Goal: Information Seeking & Learning: Learn about a topic

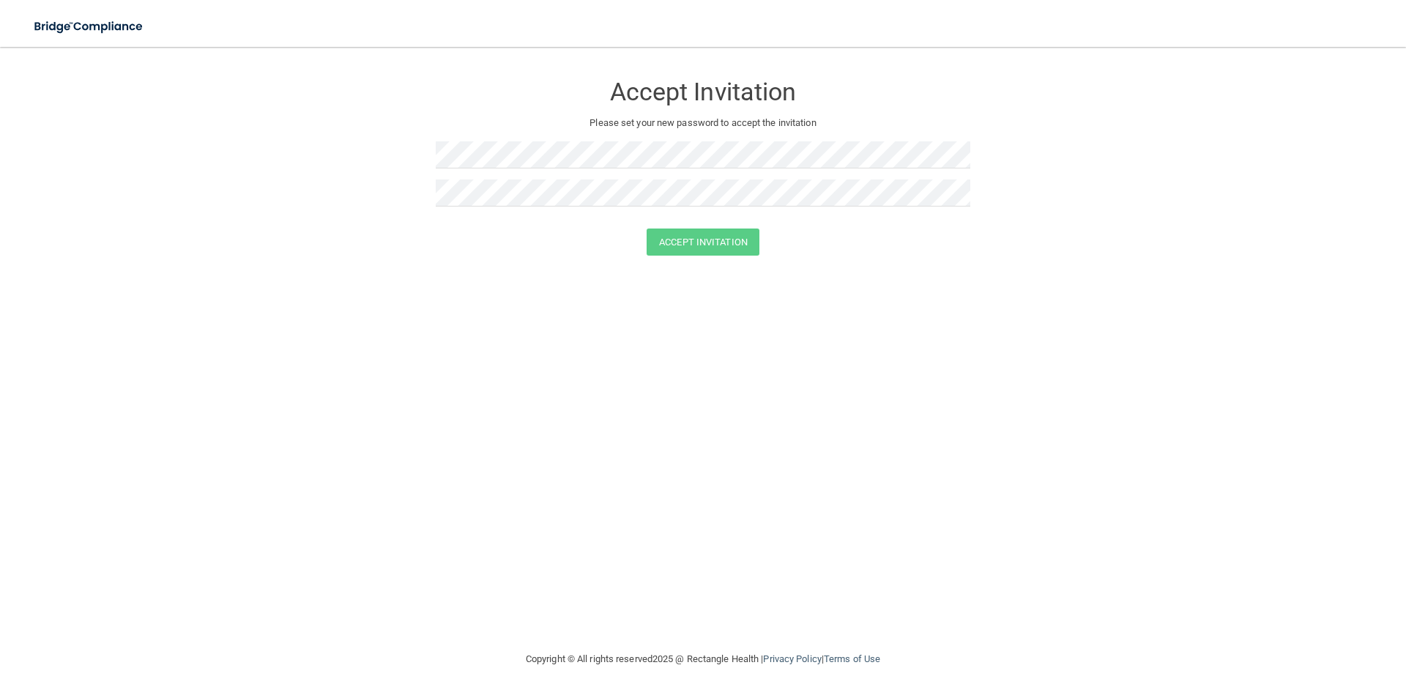
click at [619, 211] on div at bounding box center [703, 198] width 535 height 38
click at [647, 228] on button "Accept Invitation" at bounding box center [703, 241] width 113 height 27
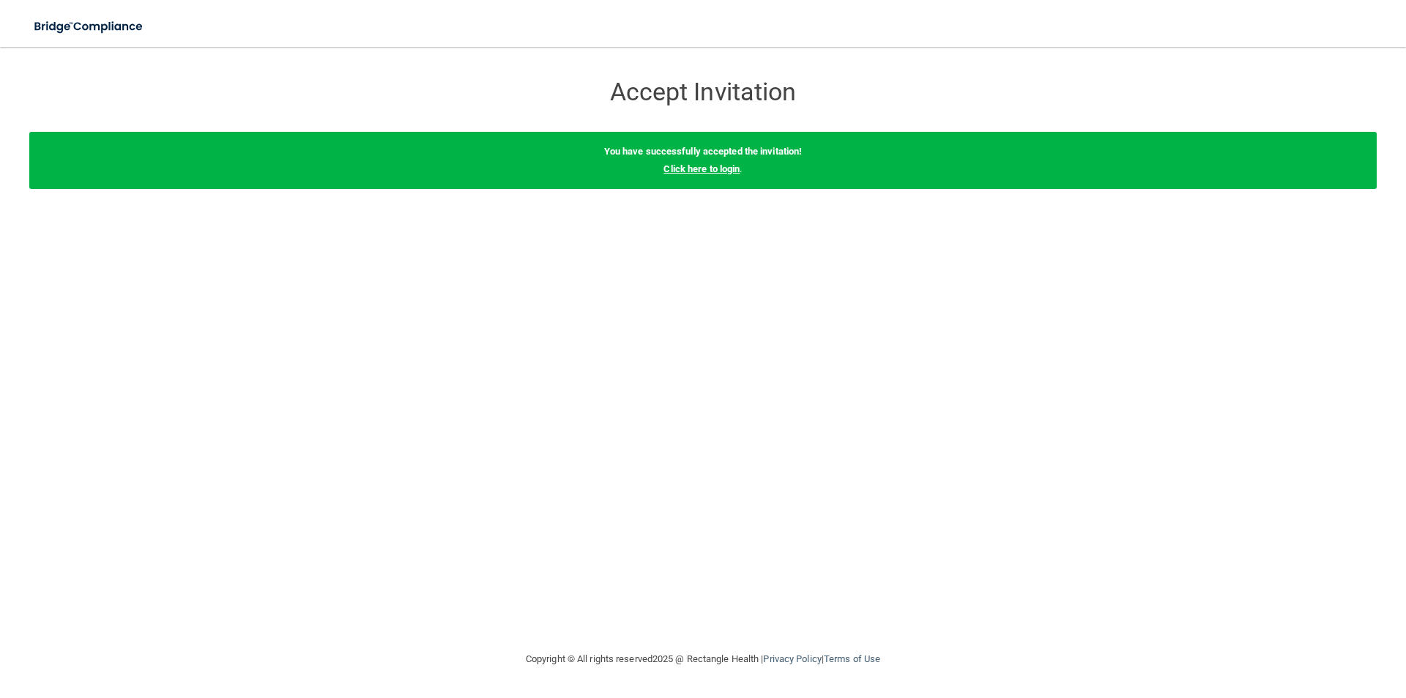
click at [721, 167] on link "Click here to login" at bounding box center [701, 168] width 76 height 11
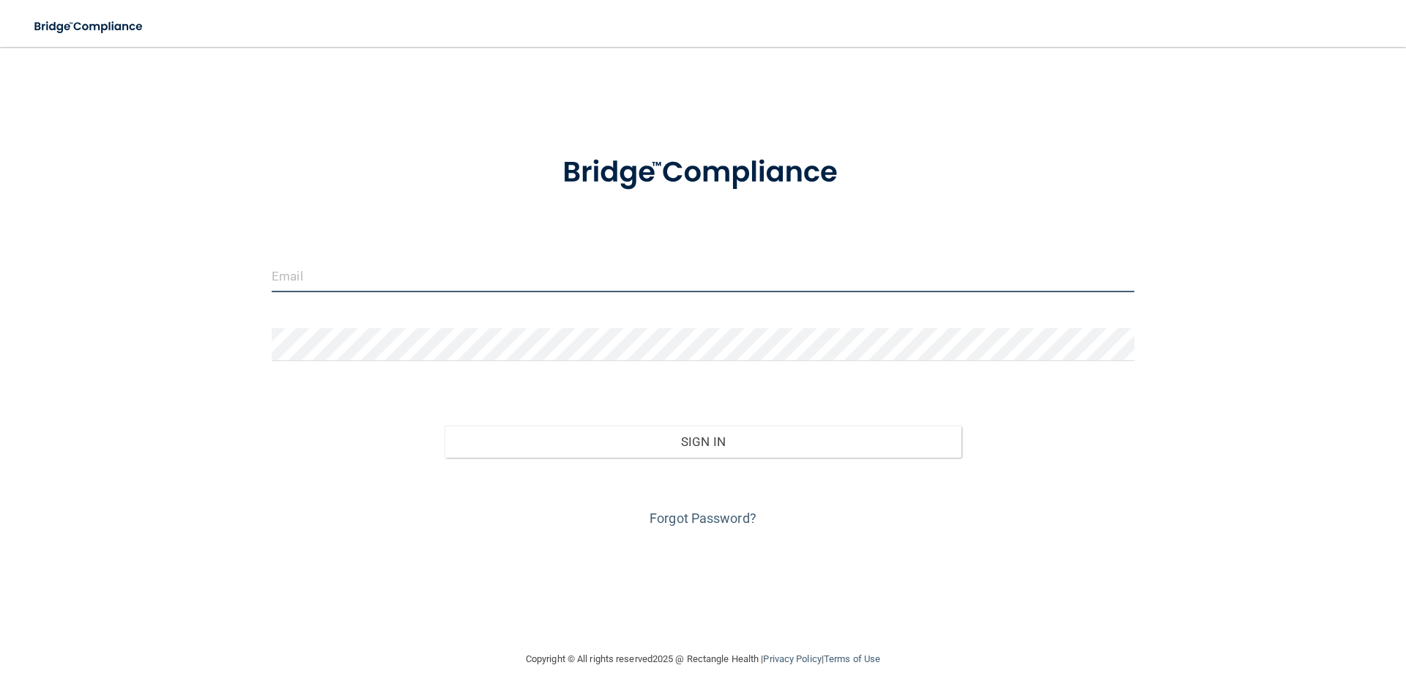
click at [302, 279] on input "email" at bounding box center [703, 275] width 863 height 33
type input "[EMAIL_ADDRESS][DOMAIN_NAME]"
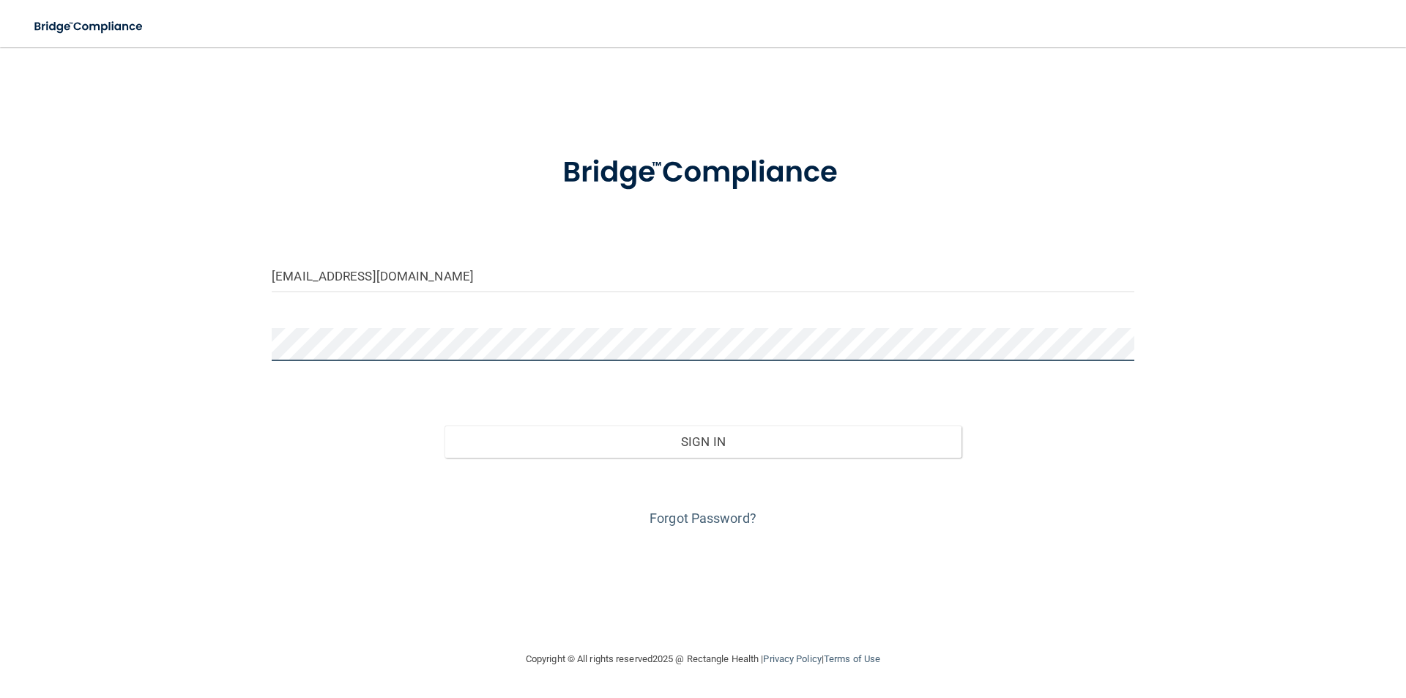
click at [445, 425] on button "Sign In" at bounding box center [704, 441] width 518 height 32
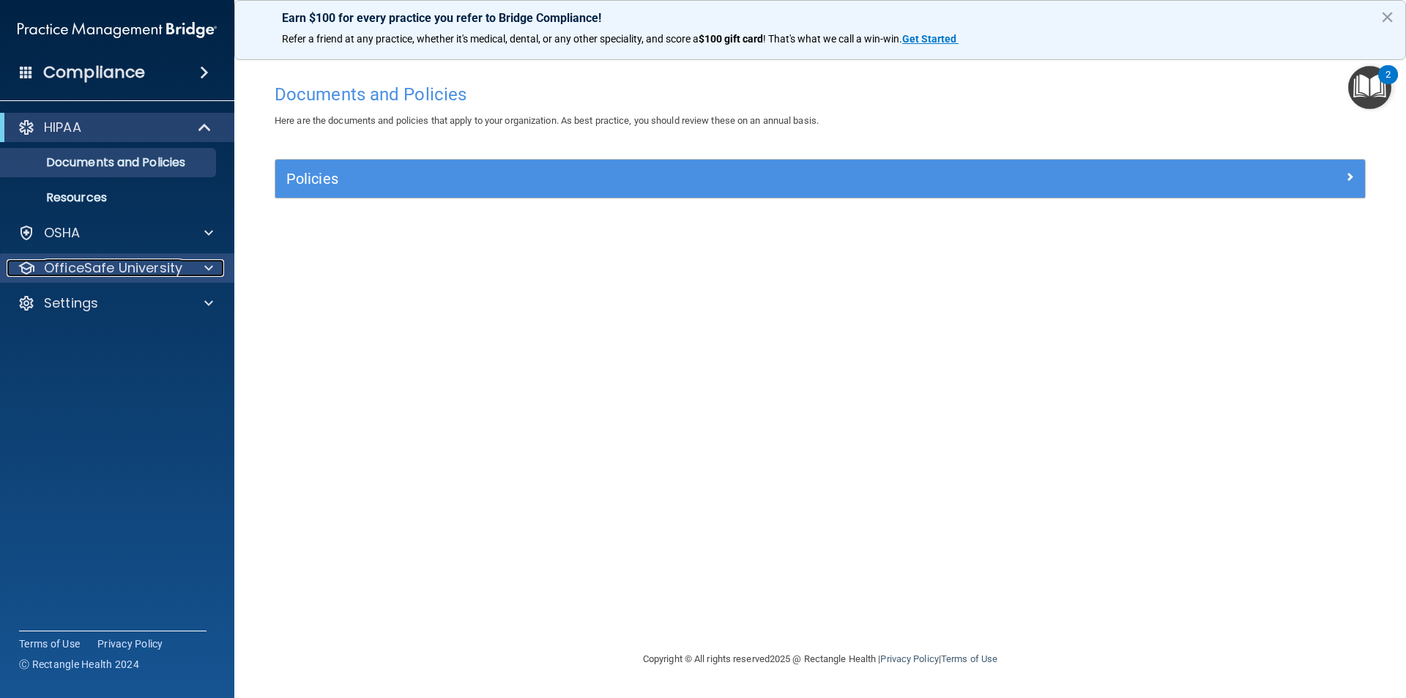
click at [150, 272] on p "OfficeSafe University" at bounding box center [113, 268] width 138 height 18
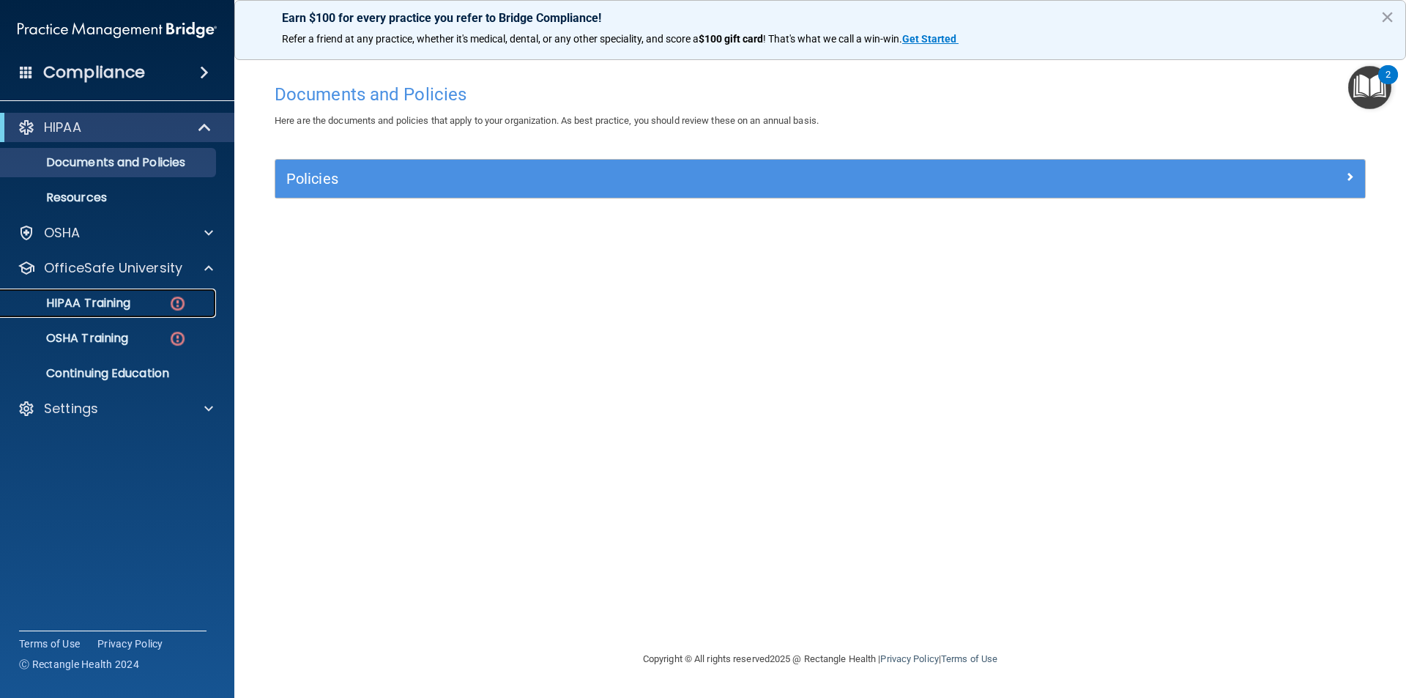
drag, startPoint x: 137, startPoint y: 302, endPoint x: 128, endPoint y: 303, distance: 8.8
click at [136, 302] on div "HIPAA Training" at bounding box center [110, 303] width 200 height 15
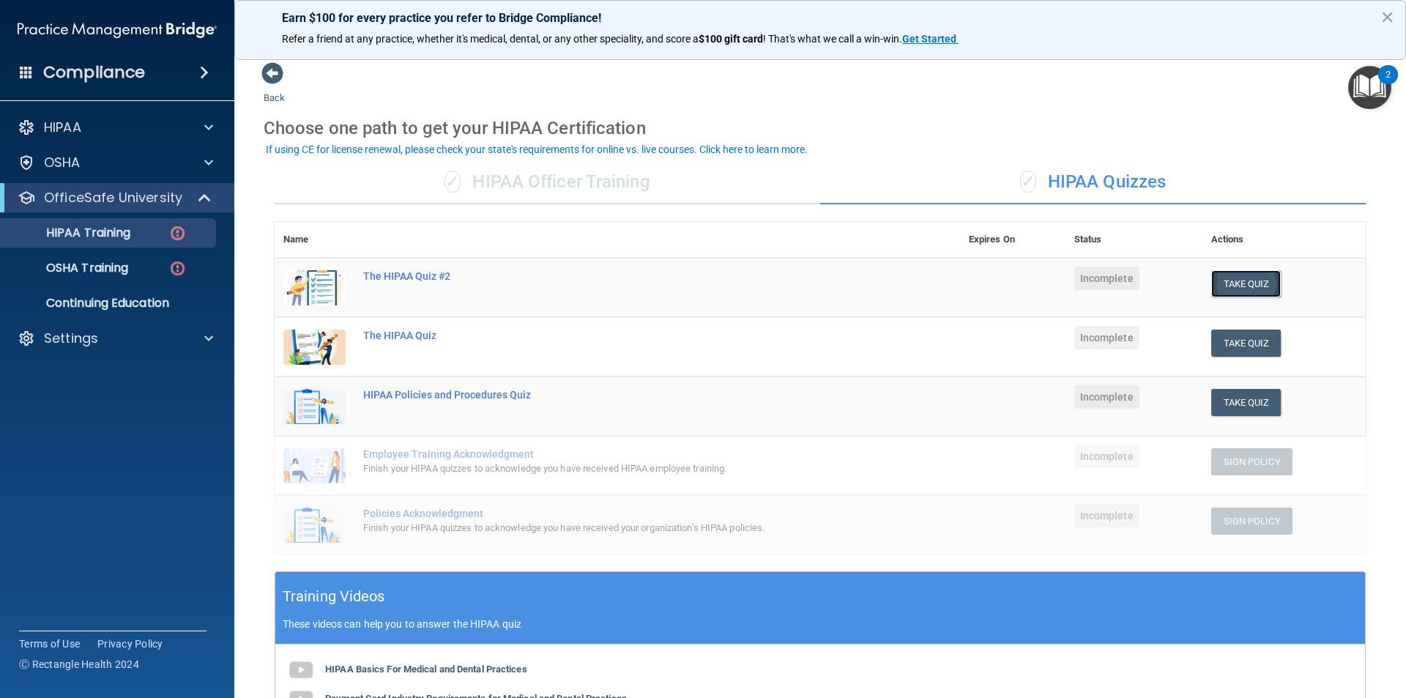
click at [1219, 277] on button "Take Quiz" at bounding box center [1246, 283] width 70 height 27
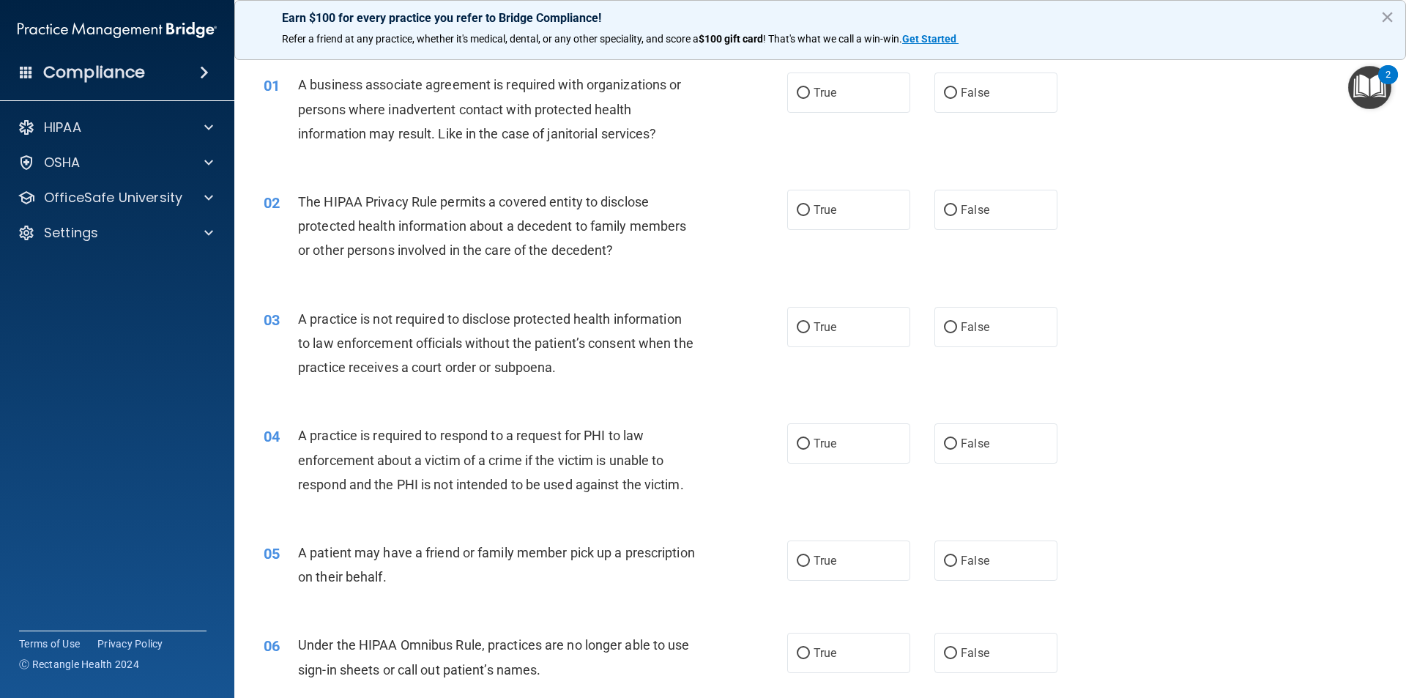
scroll to position [48, 0]
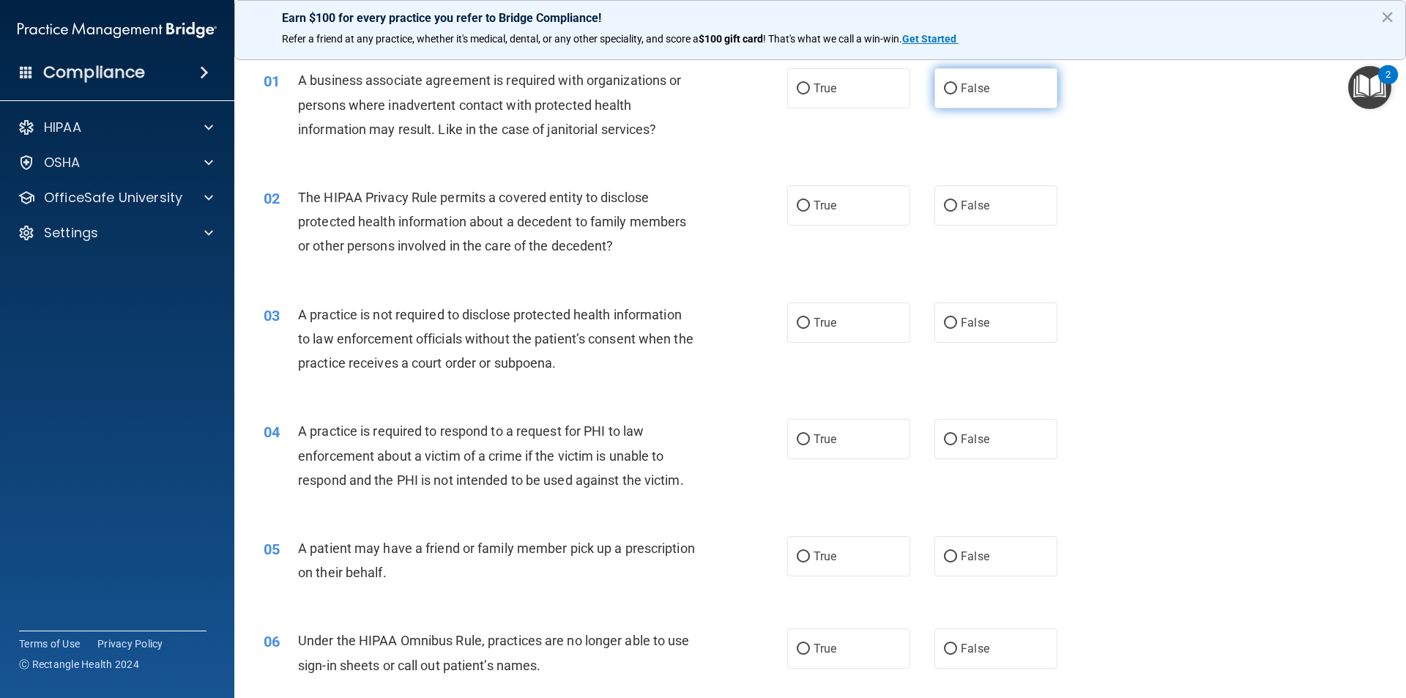
click at [945, 88] on input "False" at bounding box center [950, 88] width 13 height 11
radio input "true"
click at [798, 201] on input "True" at bounding box center [803, 206] width 13 height 11
radio input "true"
click at [953, 327] on label "False" at bounding box center [995, 322] width 123 height 40
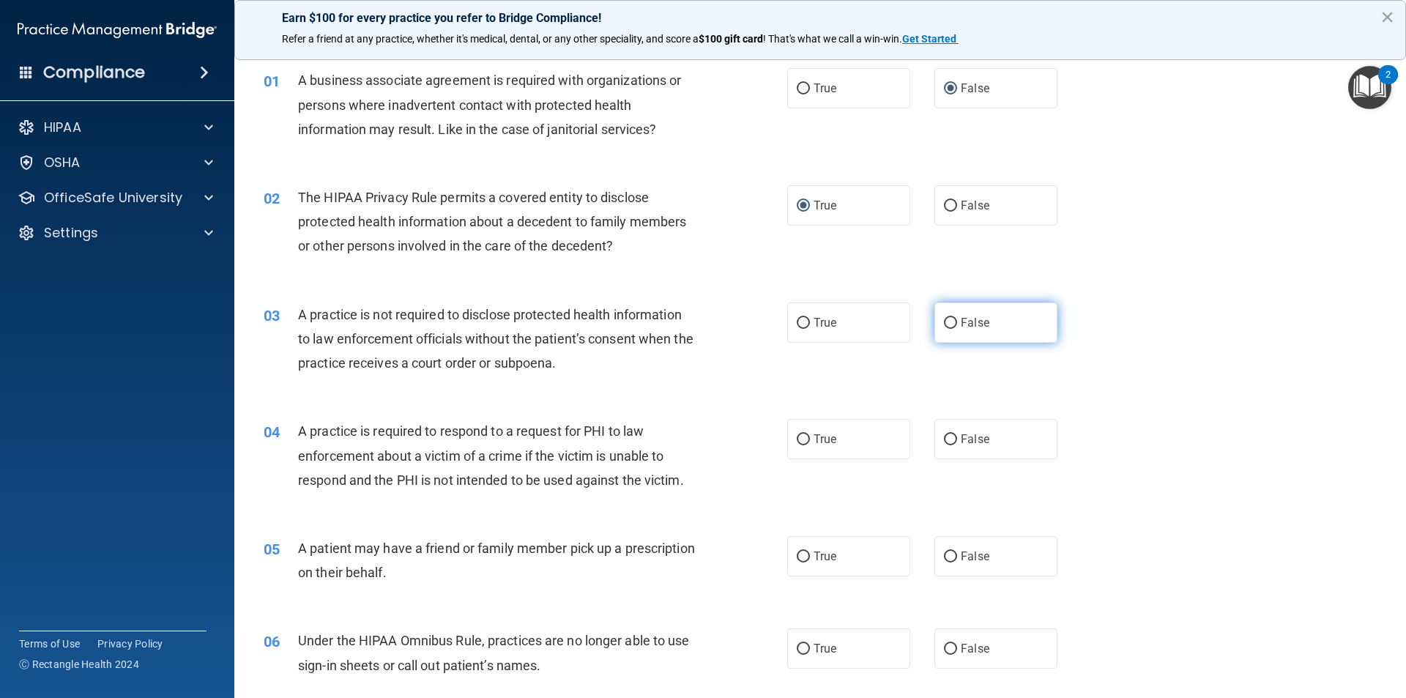
click at [953, 327] on input "False" at bounding box center [950, 323] width 13 height 11
radio input "true"
click at [797, 436] on input "True" at bounding box center [803, 439] width 13 height 11
radio input "true"
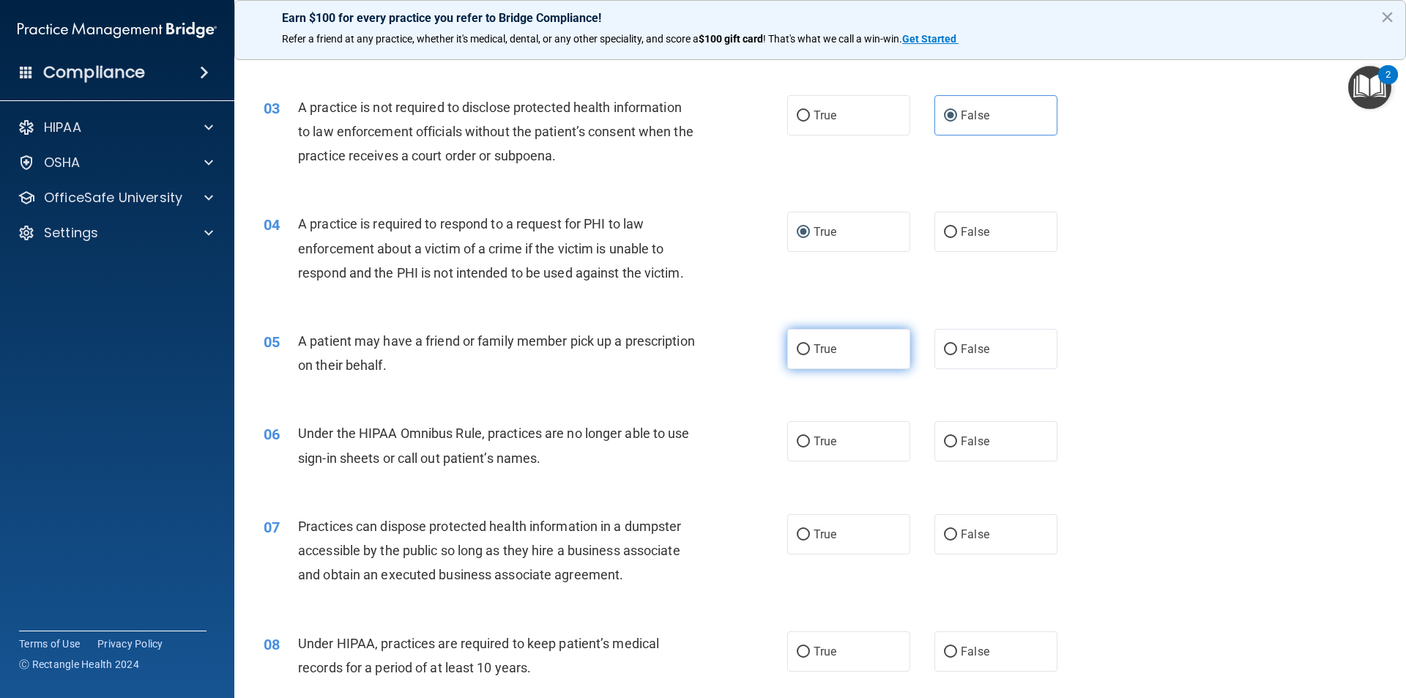
scroll to position [253, 0]
click at [798, 346] on input "True" at bounding box center [803, 351] width 13 height 11
radio input "true"
click at [934, 440] on label "False" at bounding box center [995, 443] width 123 height 40
click at [944, 440] on input "False" at bounding box center [950, 443] width 13 height 11
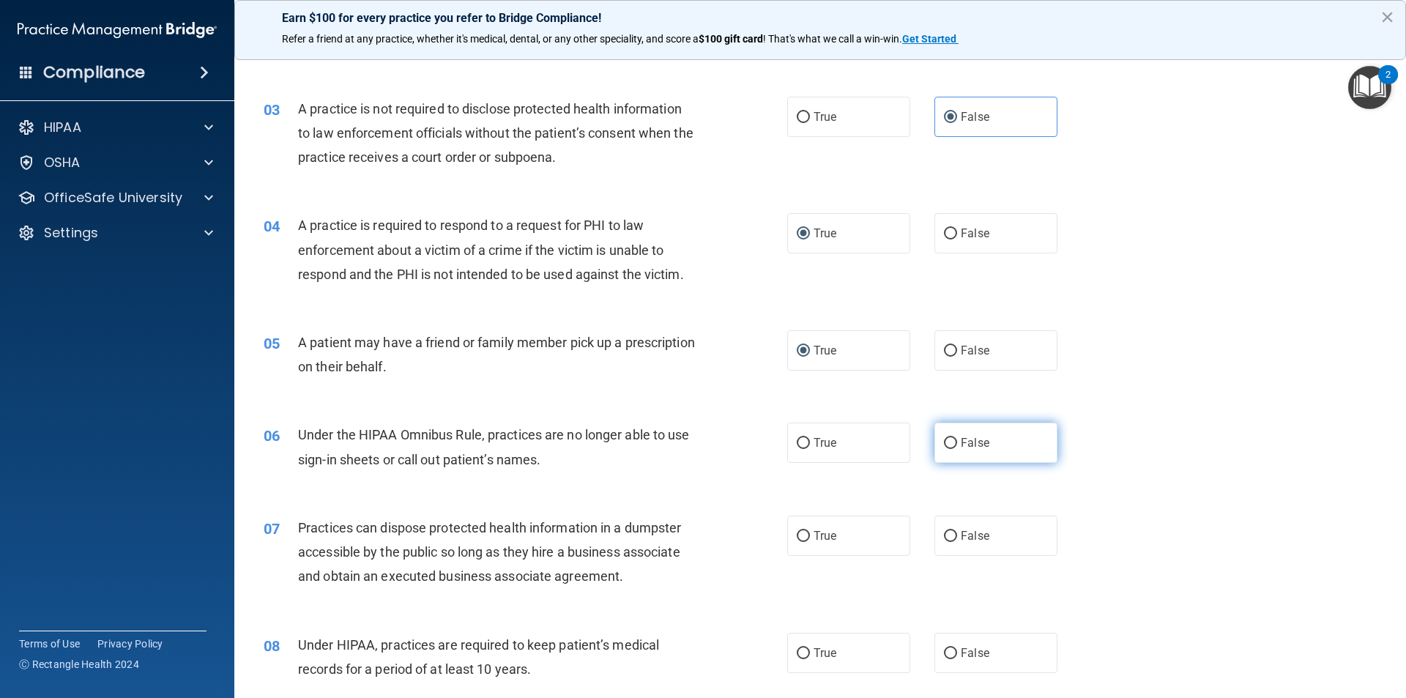
radio input "true"
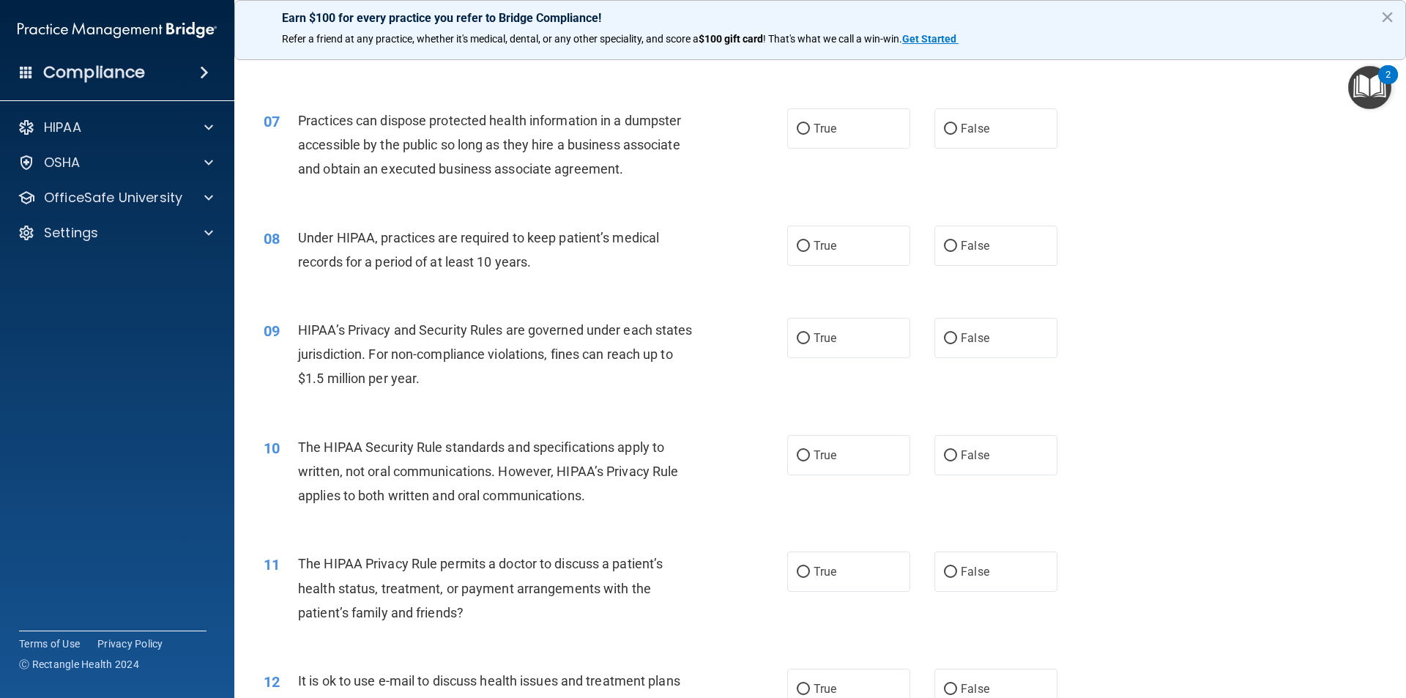
scroll to position [673, 0]
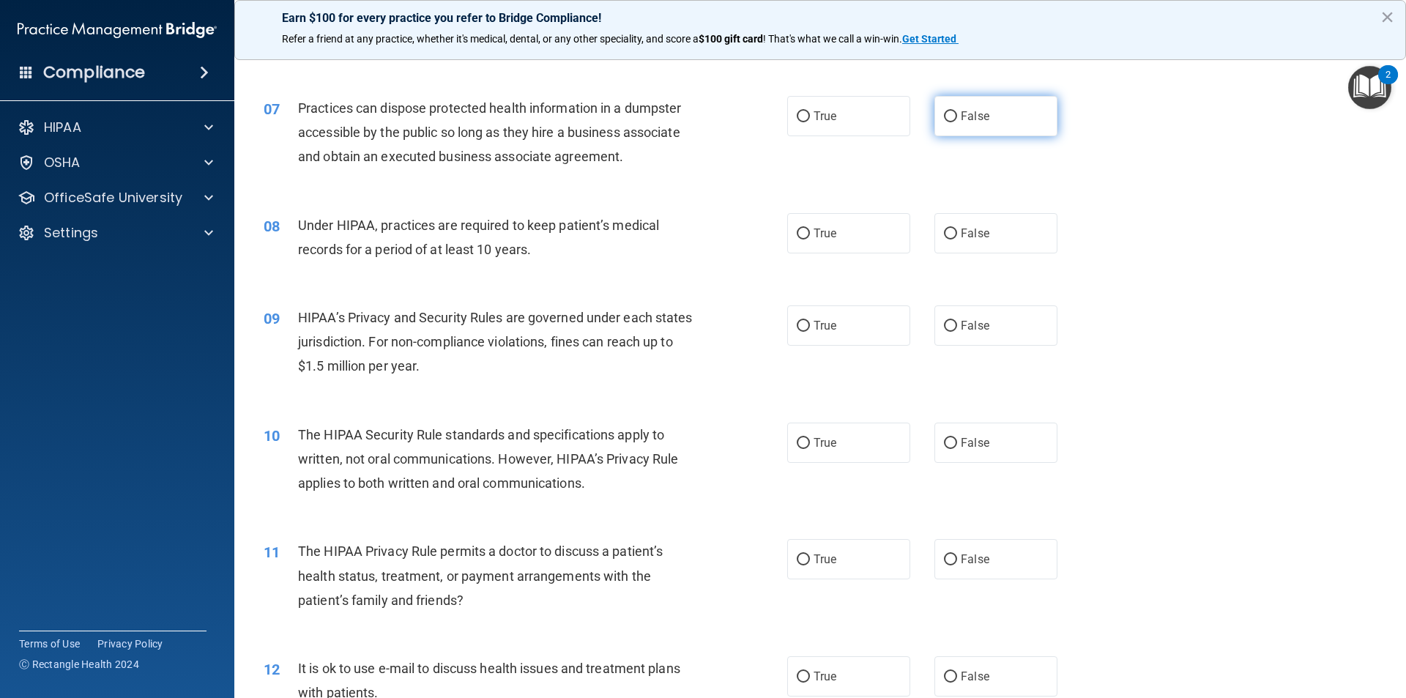
drag, startPoint x: 945, startPoint y: 108, endPoint x: 940, endPoint y: 115, distance: 8.3
click at [944, 112] on label "False" at bounding box center [995, 116] width 123 height 40
click at [945, 239] on input "False" at bounding box center [950, 233] width 13 height 11
radio input "true"
click at [948, 113] on input "False" at bounding box center [950, 116] width 13 height 11
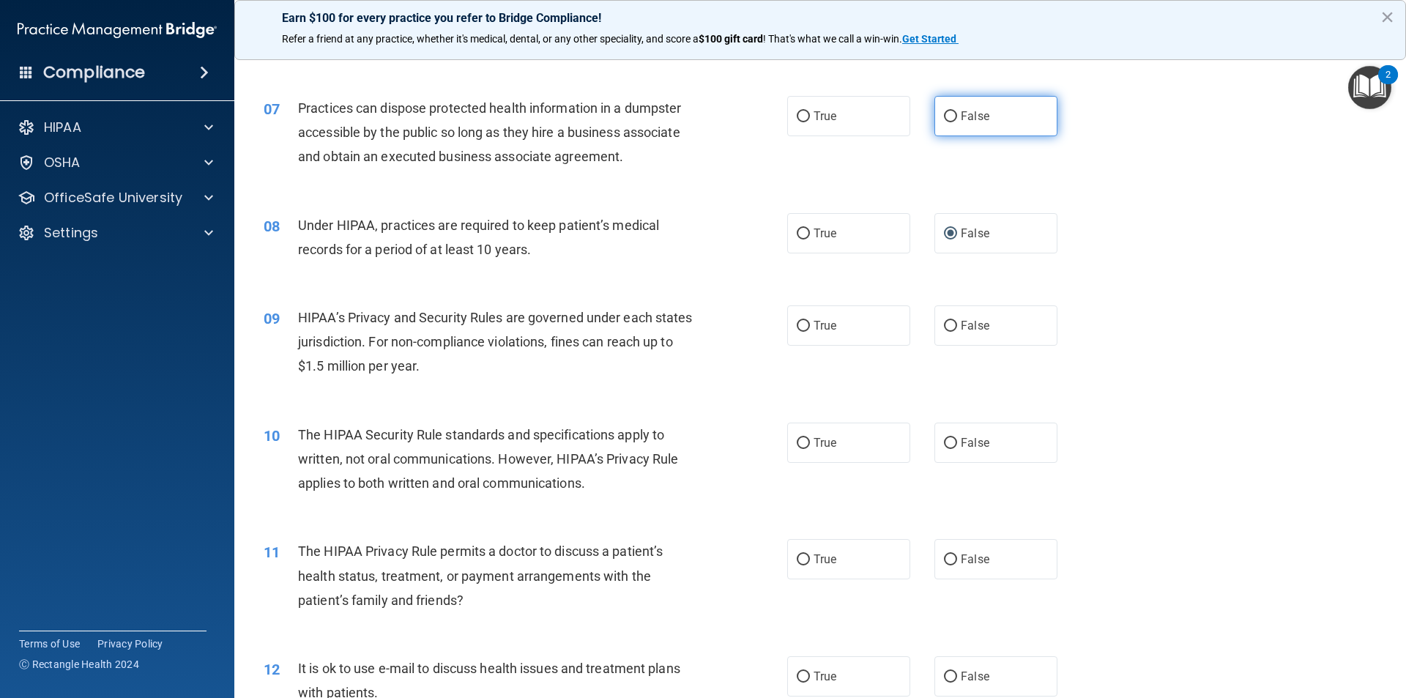
radio input "true"
click at [948, 325] on input "False" at bounding box center [950, 326] width 13 height 11
radio input "true"
click at [800, 445] on input "True" at bounding box center [803, 443] width 13 height 11
radio input "true"
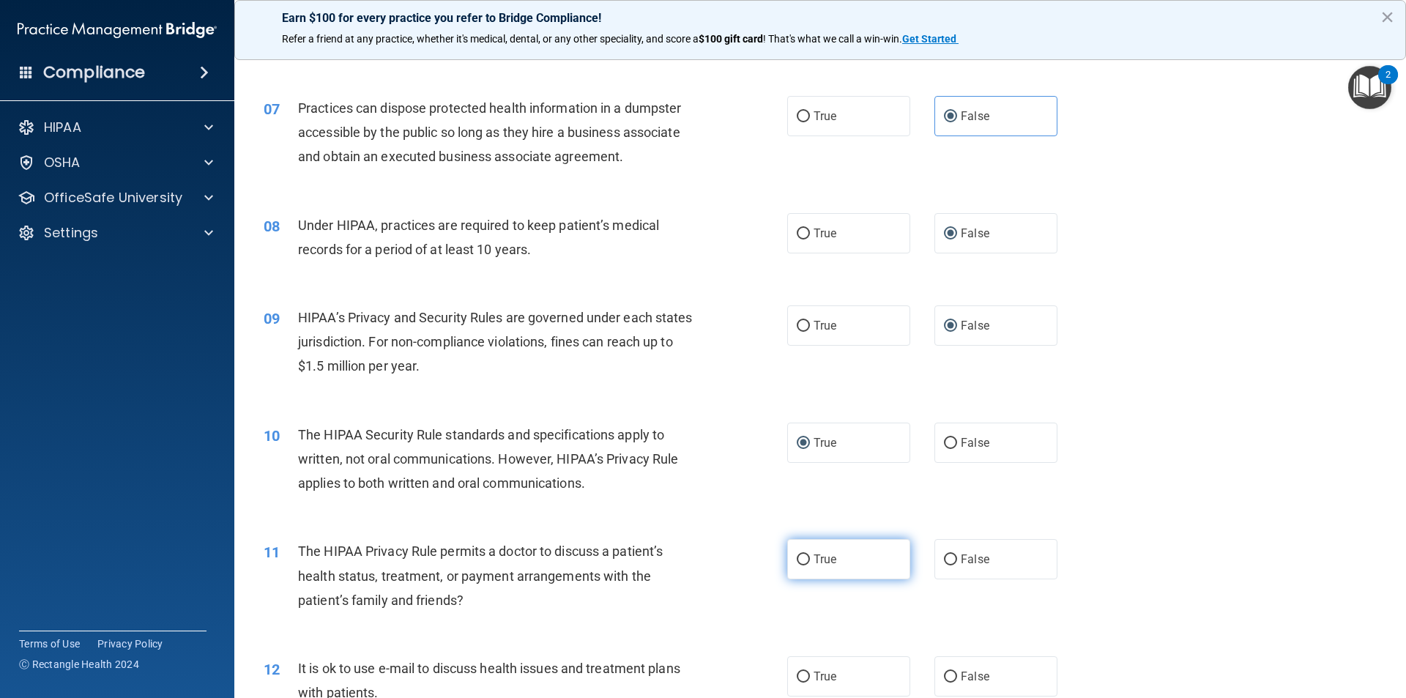
click at [797, 557] on input "True" at bounding box center [803, 559] width 13 height 11
radio input "true"
click at [802, 678] on input "True" at bounding box center [803, 677] width 13 height 11
radio input "true"
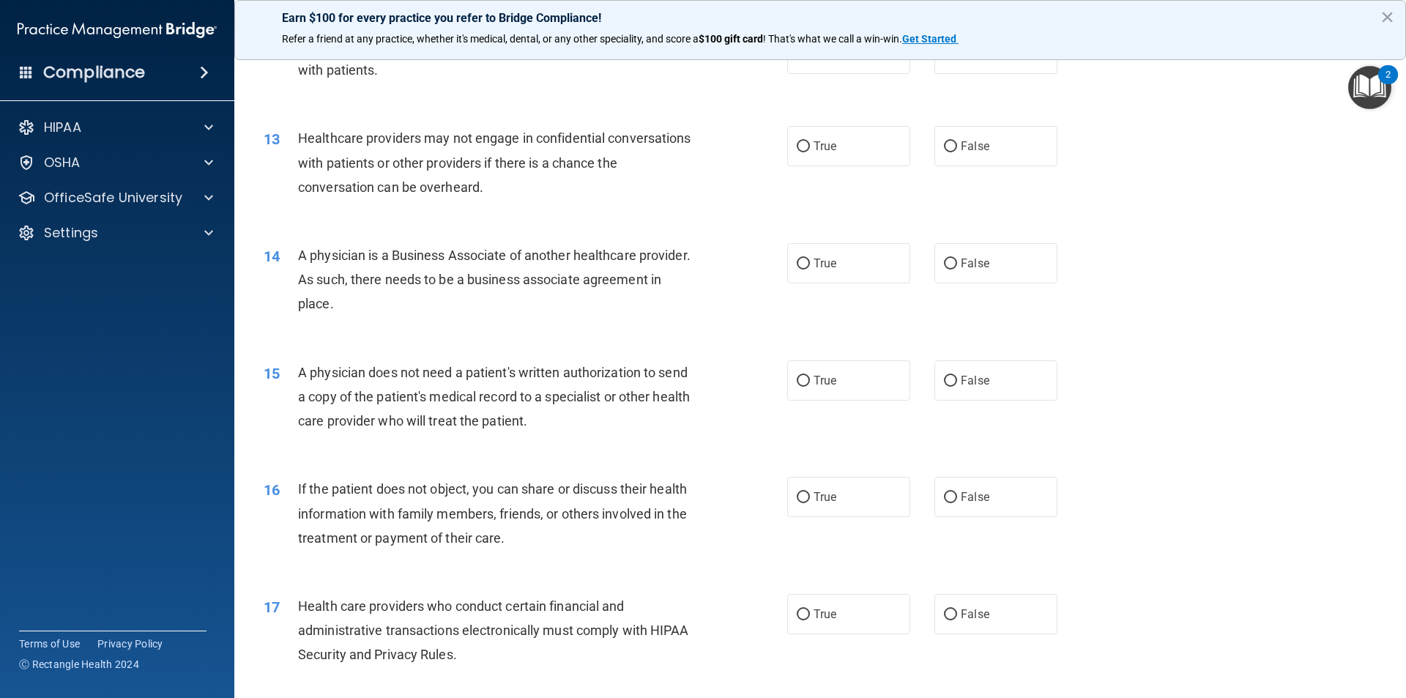
scroll to position [1350, 0]
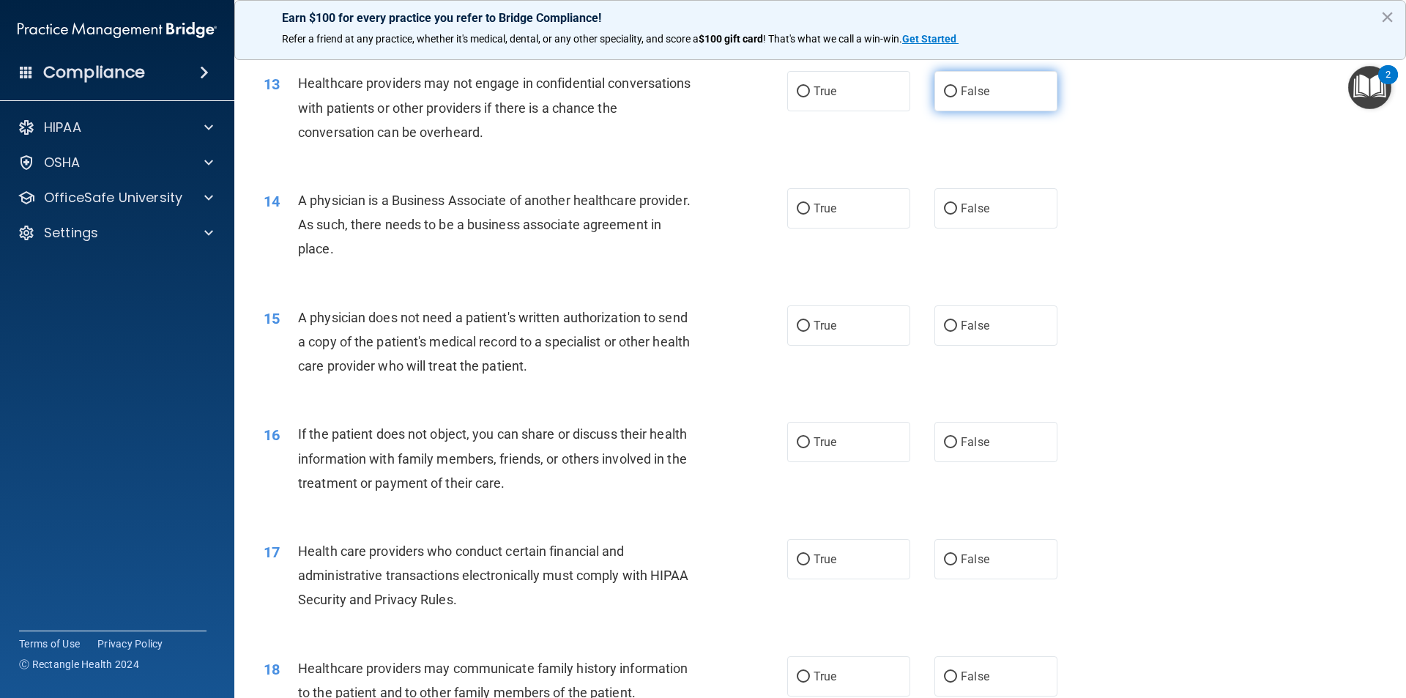
click at [953, 92] on label "False" at bounding box center [995, 91] width 123 height 40
click at [953, 92] on input "False" at bounding box center [950, 91] width 13 height 11
radio input "true"
click at [944, 210] on input "False" at bounding box center [950, 209] width 13 height 11
radio input "true"
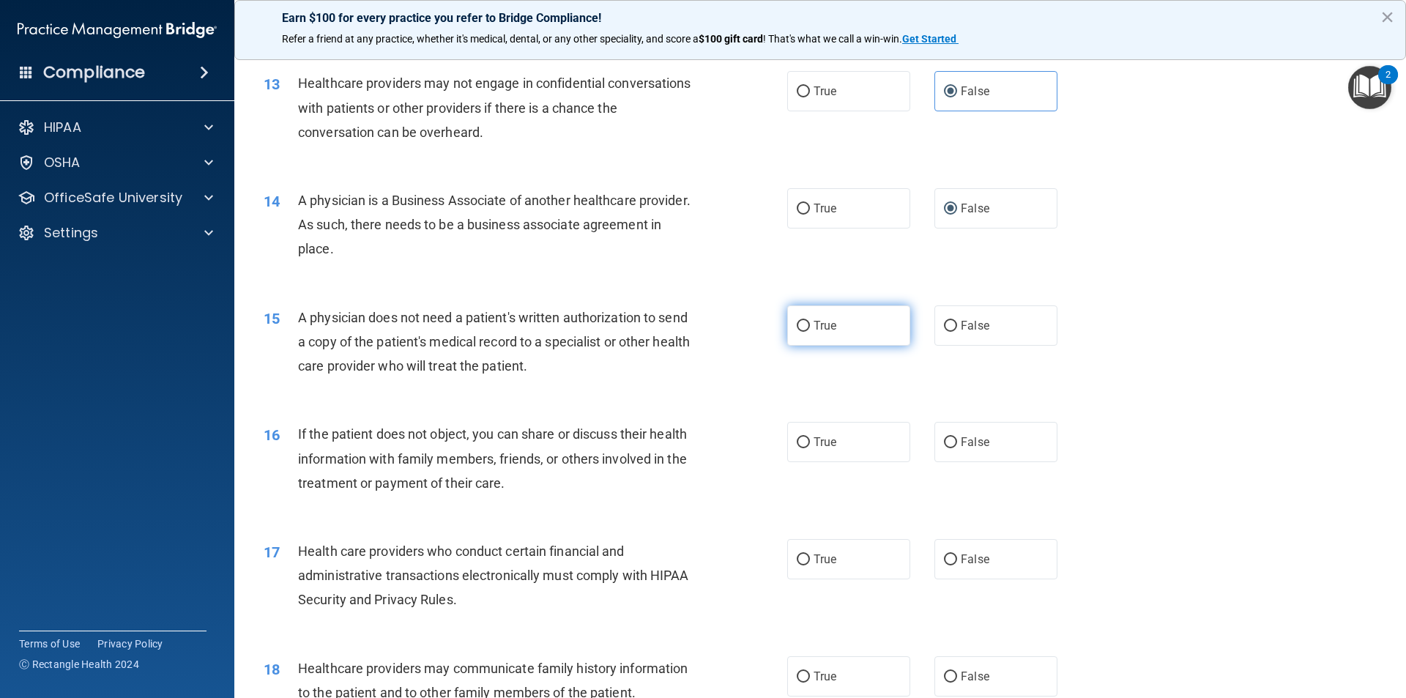
click at [787, 327] on label "True" at bounding box center [848, 325] width 123 height 40
click at [797, 327] on input "True" at bounding box center [803, 326] width 13 height 11
radio input "true"
click at [790, 445] on label "True" at bounding box center [848, 442] width 123 height 40
click at [797, 445] on input "True" at bounding box center [803, 442] width 13 height 11
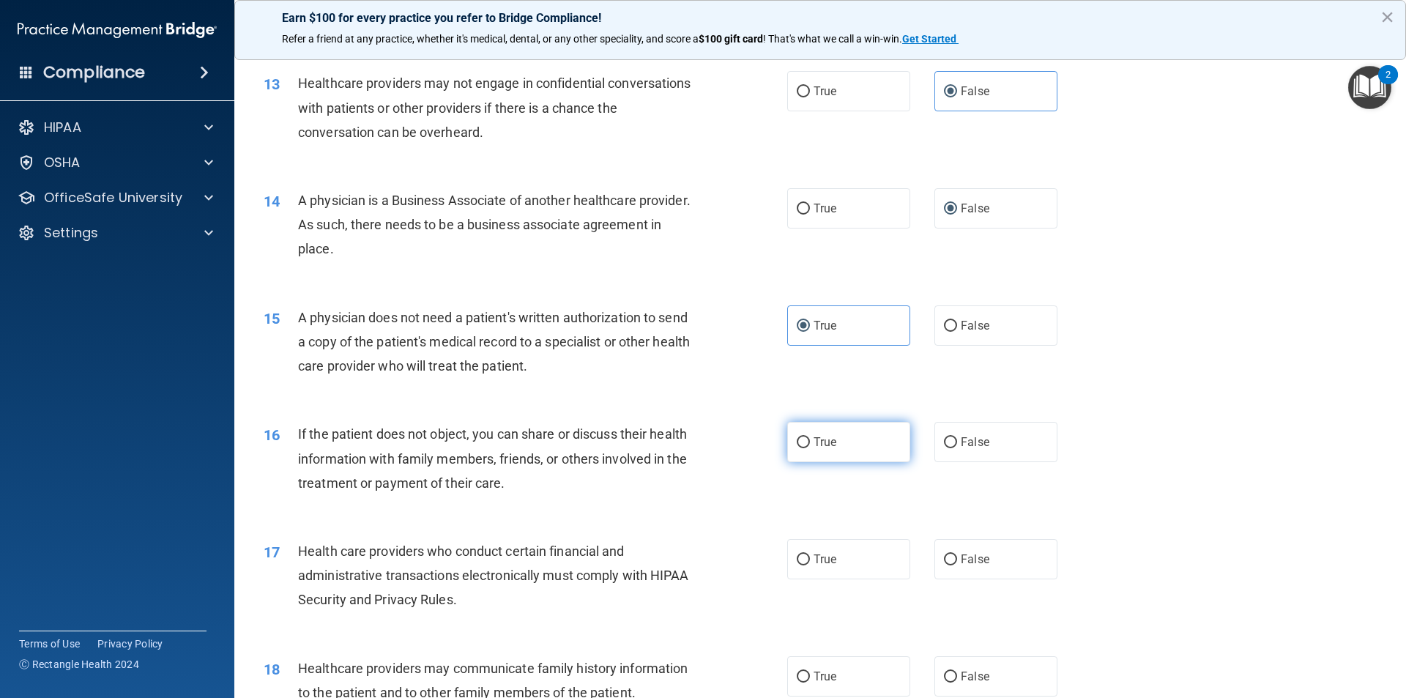
radio input "true"
click at [800, 561] on input "True" at bounding box center [803, 559] width 13 height 11
radio input "true"
click at [939, 669] on label "False" at bounding box center [995, 676] width 123 height 40
click at [944, 672] on input "False" at bounding box center [950, 677] width 13 height 11
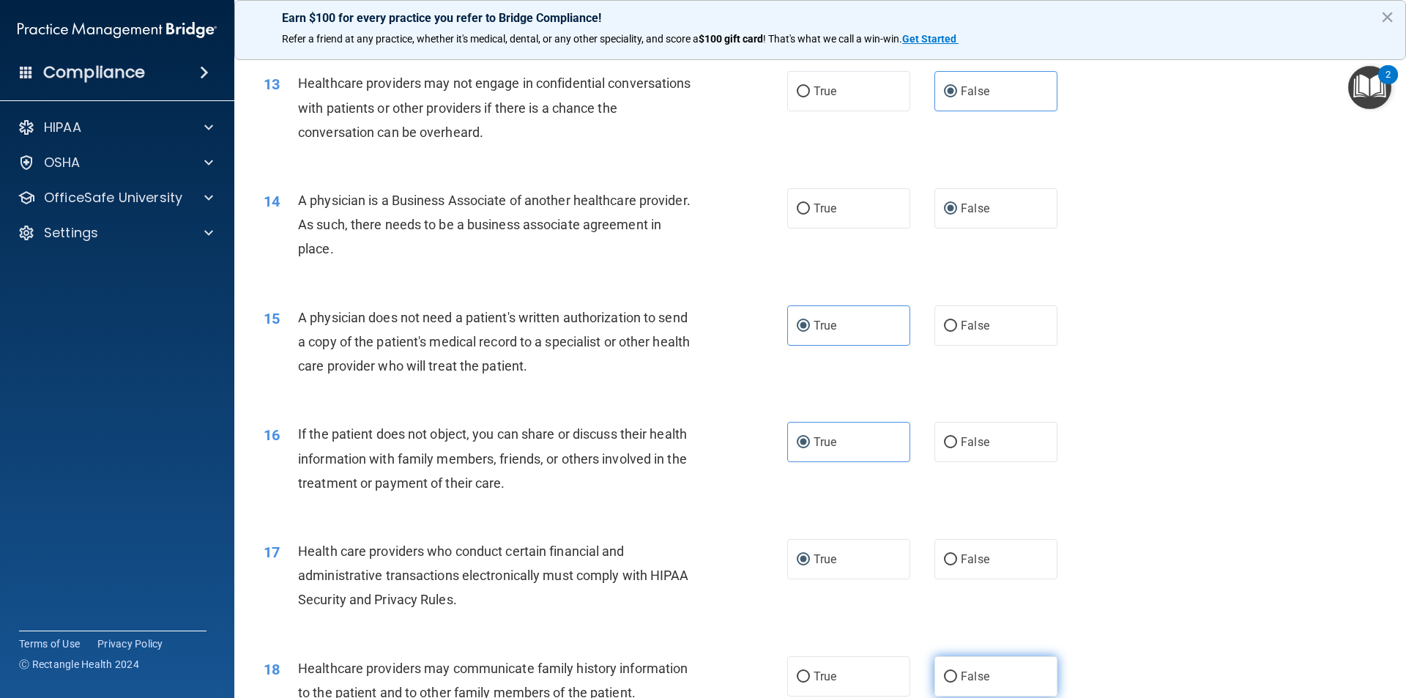
radio input "true"
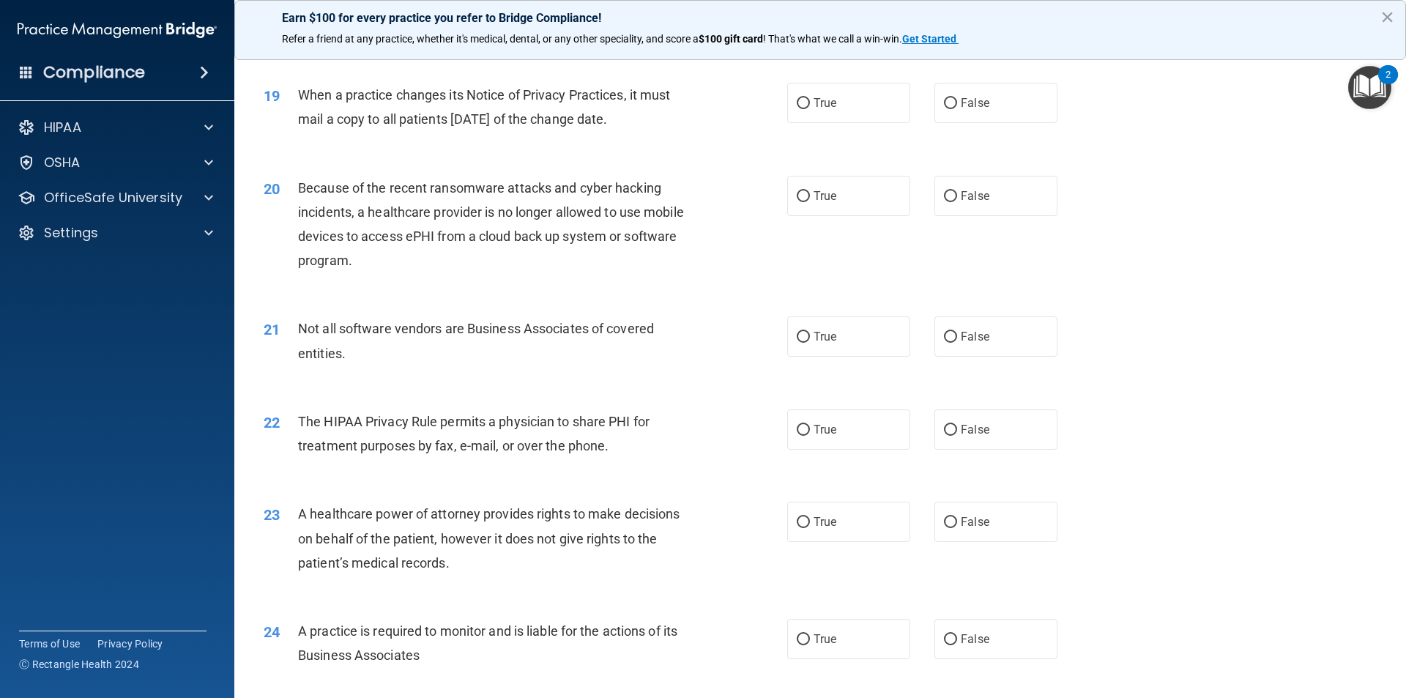
scroll to position [2036, 0]
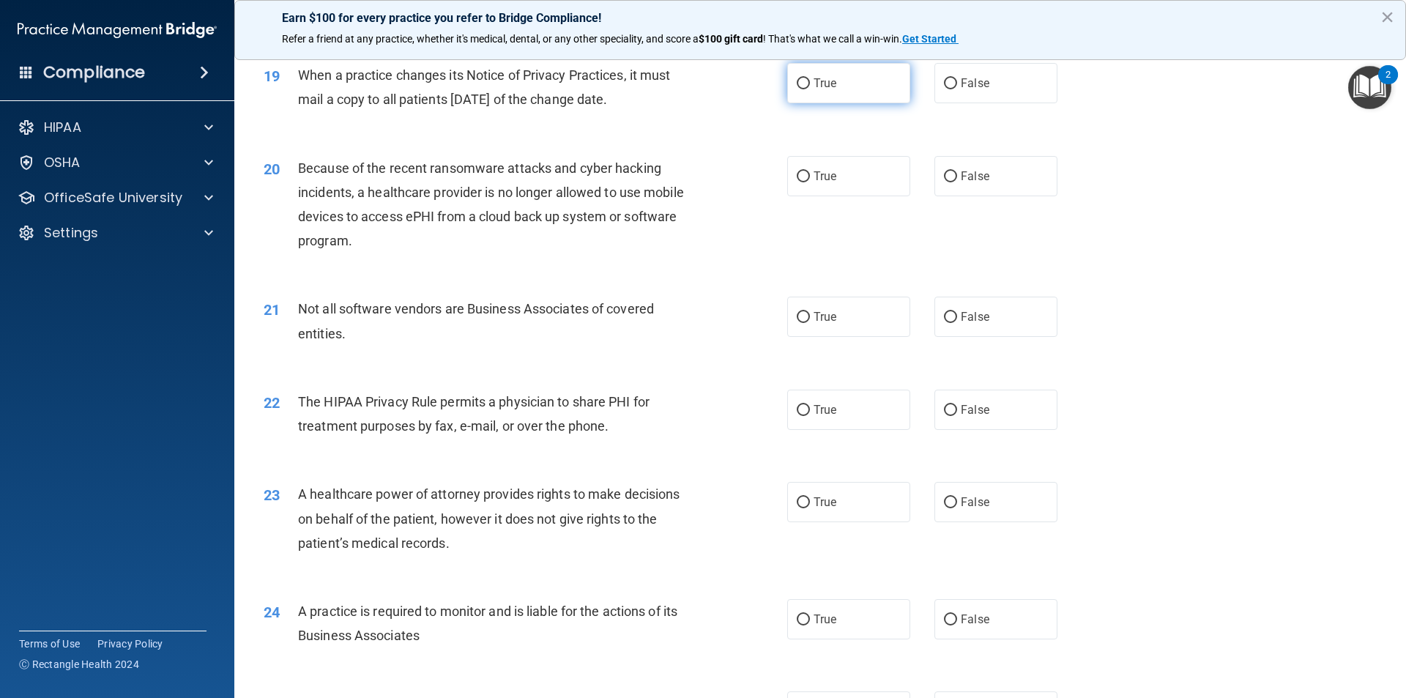
click at [789, 78] on label "True" at bounding box center [848, 83] width 123 height 40
click at [797, 78] on input "True" at bounding box center [803, 83] width 13 height 11
radio input "true"
click at [953, 167] on label "False" at bounding box center [995, 176] width 123 height 40
click at [953, 171] on input "False" at bounding box center [950, 176] width 13 height 11
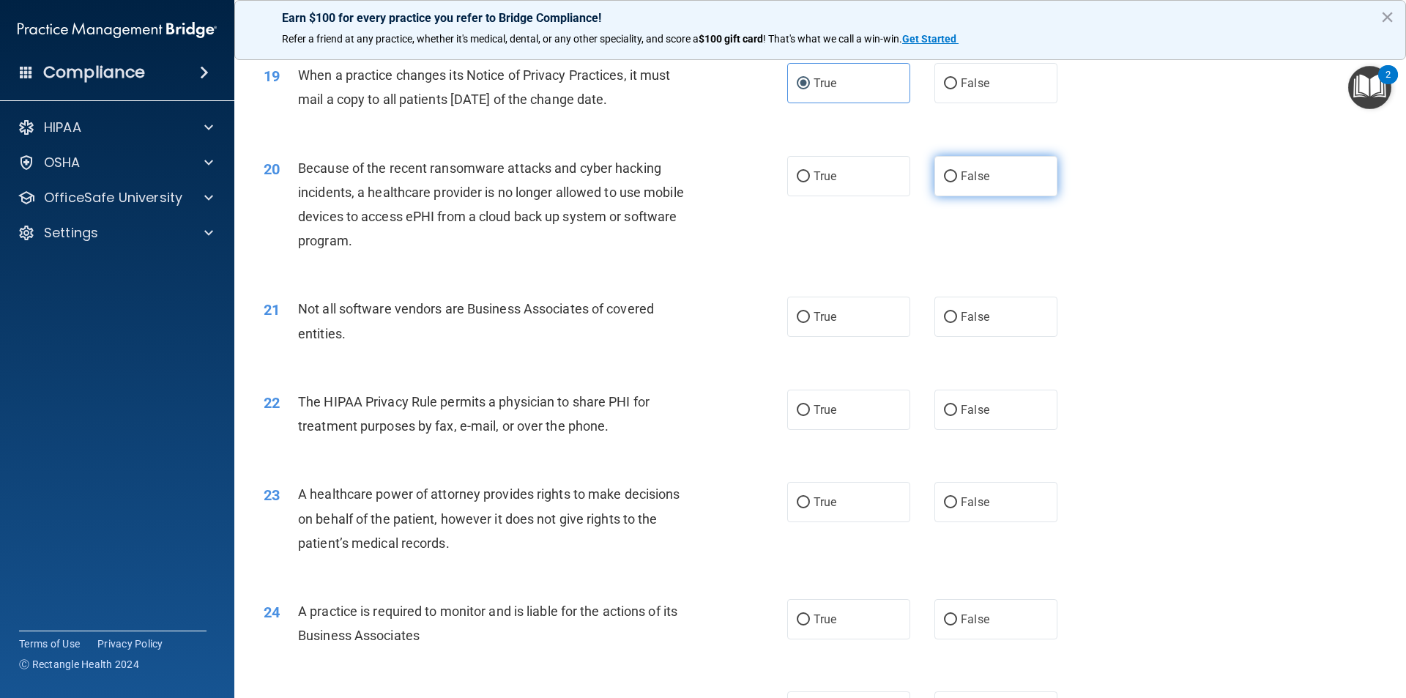
radio input "true"
click at [825, 310] on span "True" at bounding box center [825, 317] width 23 height 14
click at [810, 312] on input "True" at bounding box center [803, 317] width 13 height 11
radio input "true"
click at [789, 409] on label "True" at bounding box center [848, 410] width 123 height 40
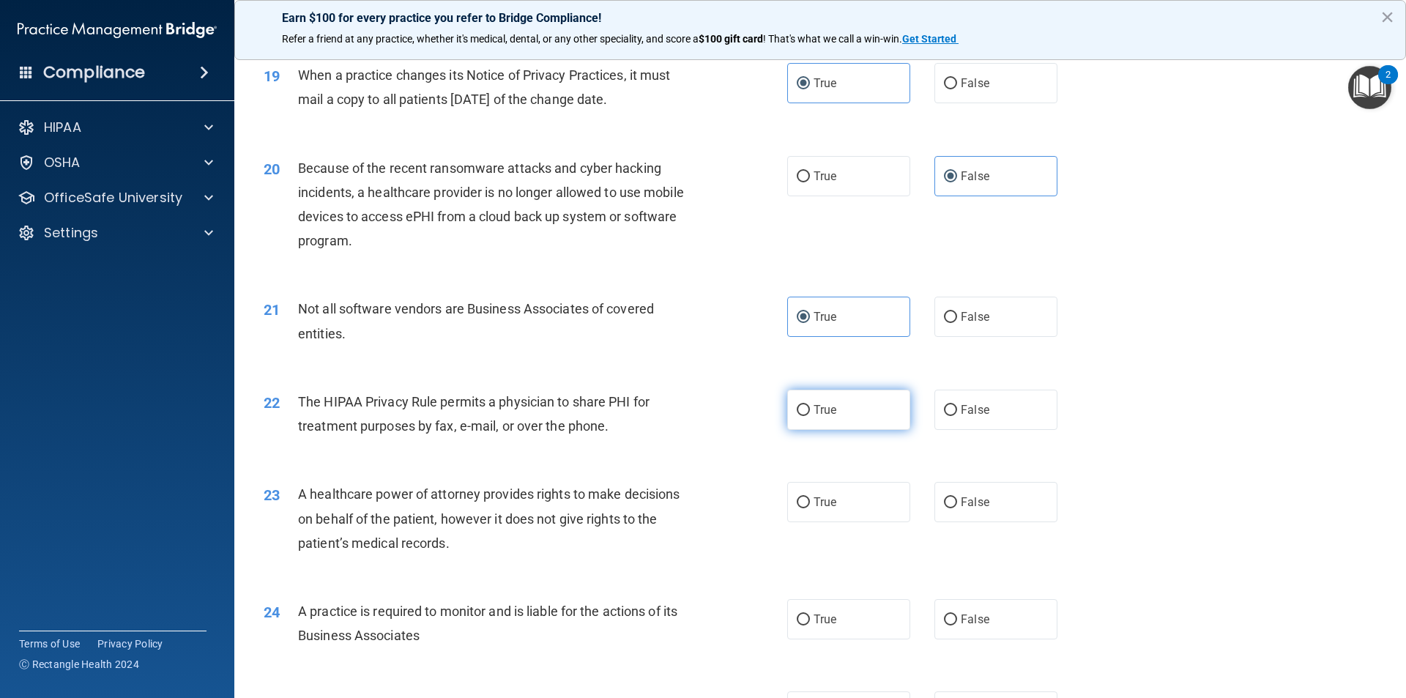
click at [797, 409] on input "True" at bounding box center [803, 410] width 13 height 11
radio input "true"
click at [944, 507] on input "False" at bounding box center [950, 502] width 13 height 11
radio input "true"
click at [814, 619] on span "True" at bounding box center [825, 619] width 23 height 14
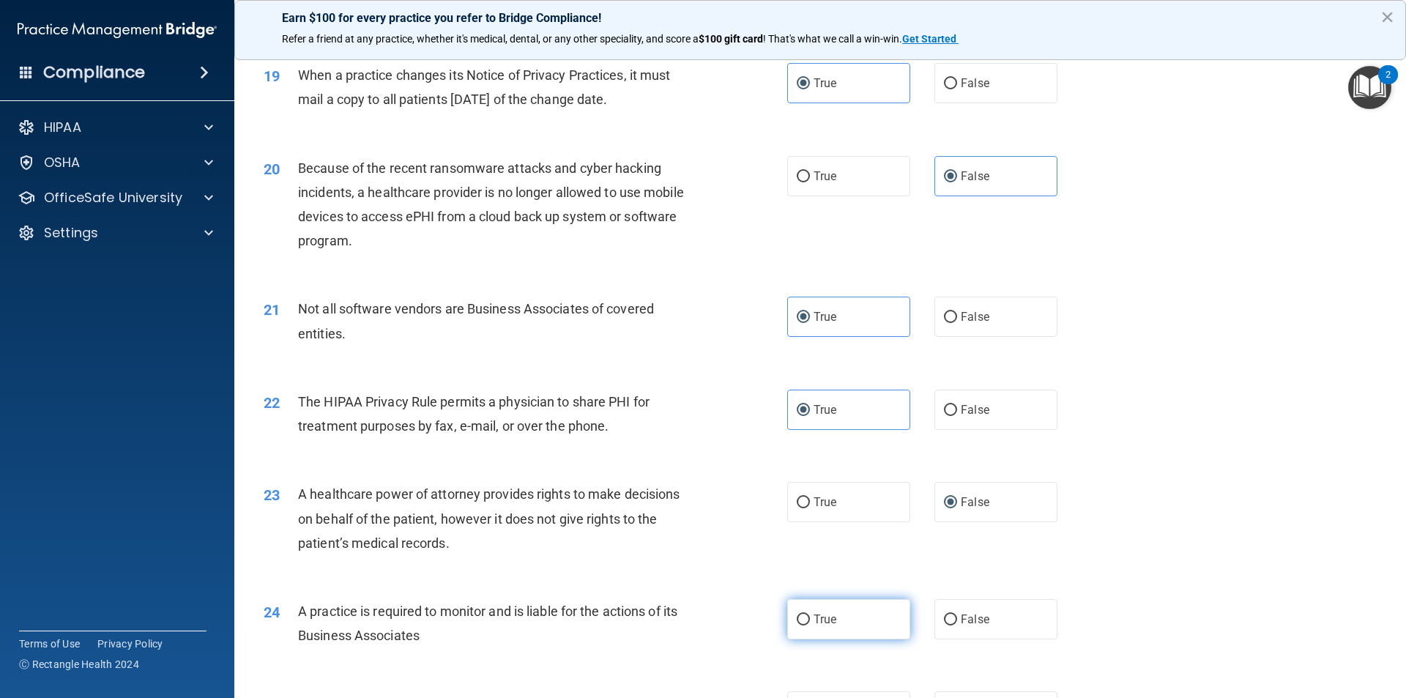
click at [809, 619] on input "True" at bounding box center [803, 619] width 13 height 11
radio input "true"
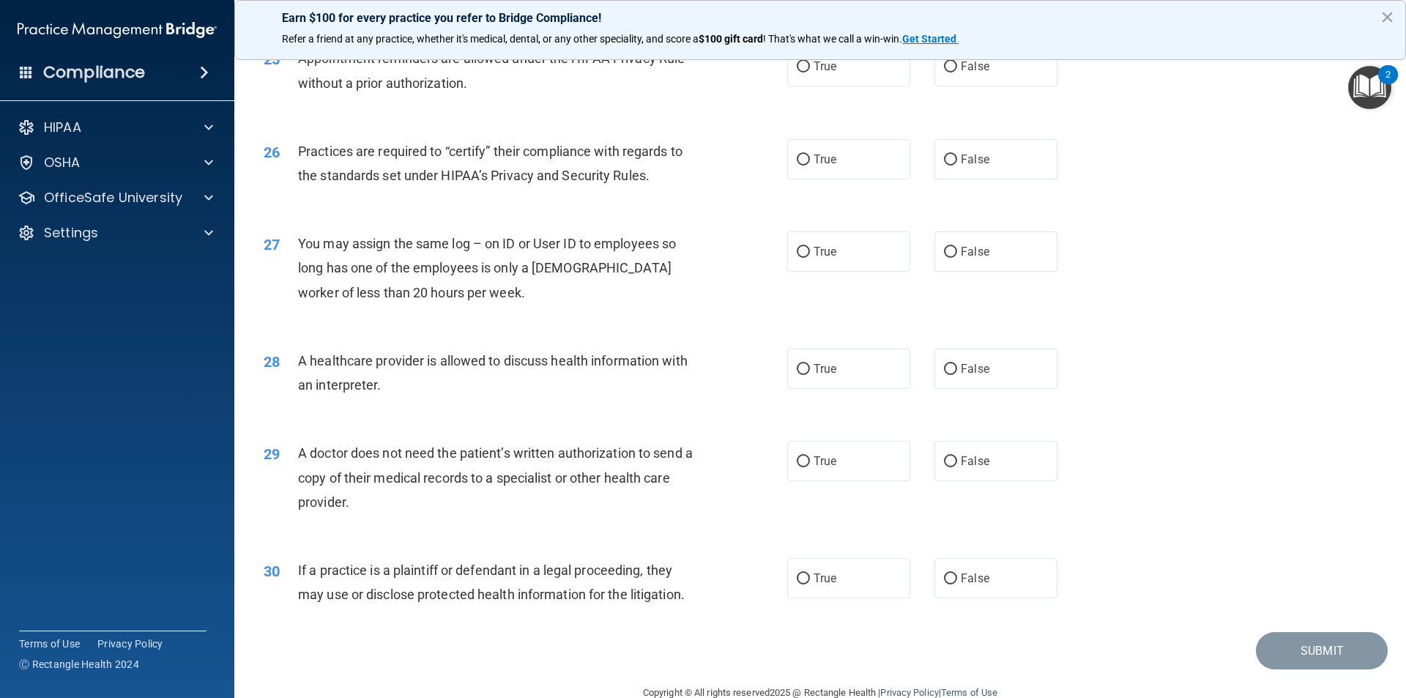
scroll to position [2649, 0]
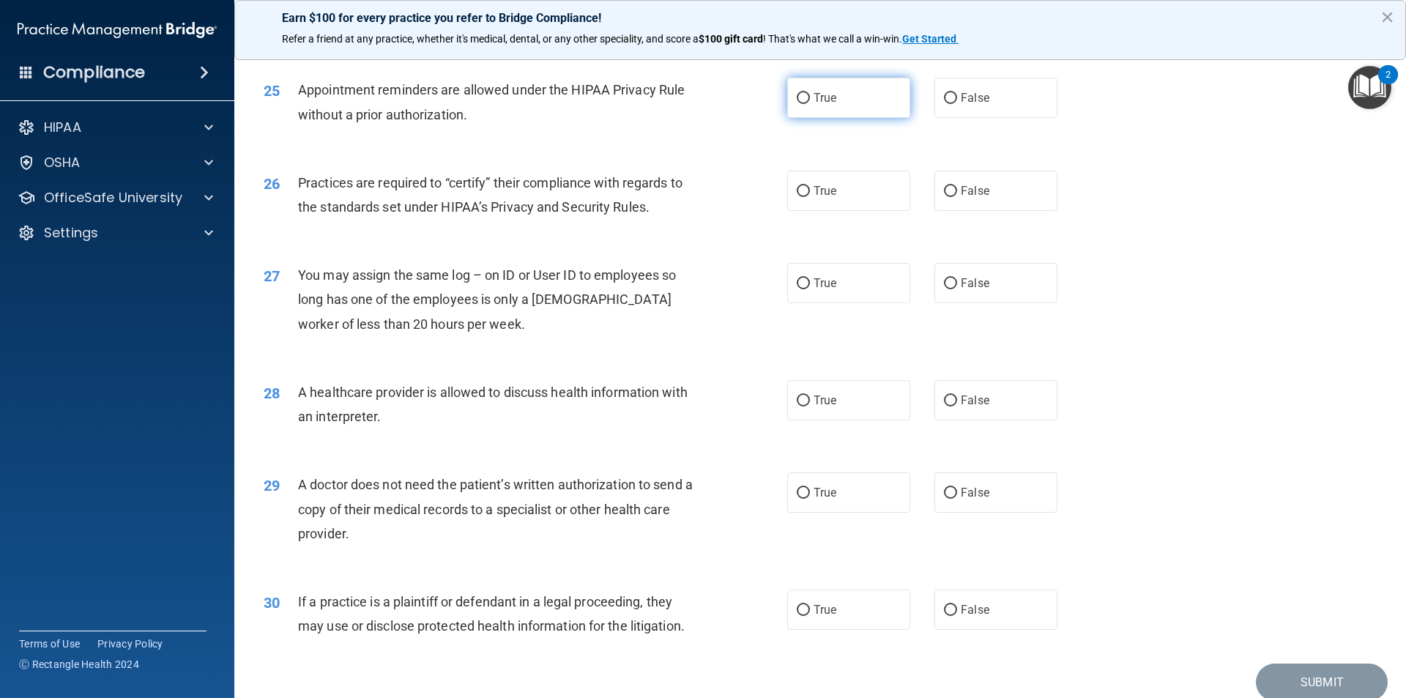
click at [816, 92] on span "True" at bounding box center [825, 98] width 23 height 14
click at [810, 93] on input "True" at bounding box center [803, 98] width 13 height 11
radio input "true"
click at [808, 186] on label "True" at bounding box center [848, 191] width 123 height 40
click at [808, 186] on input "True" at bounding box center [803, 191] width 13 height 11
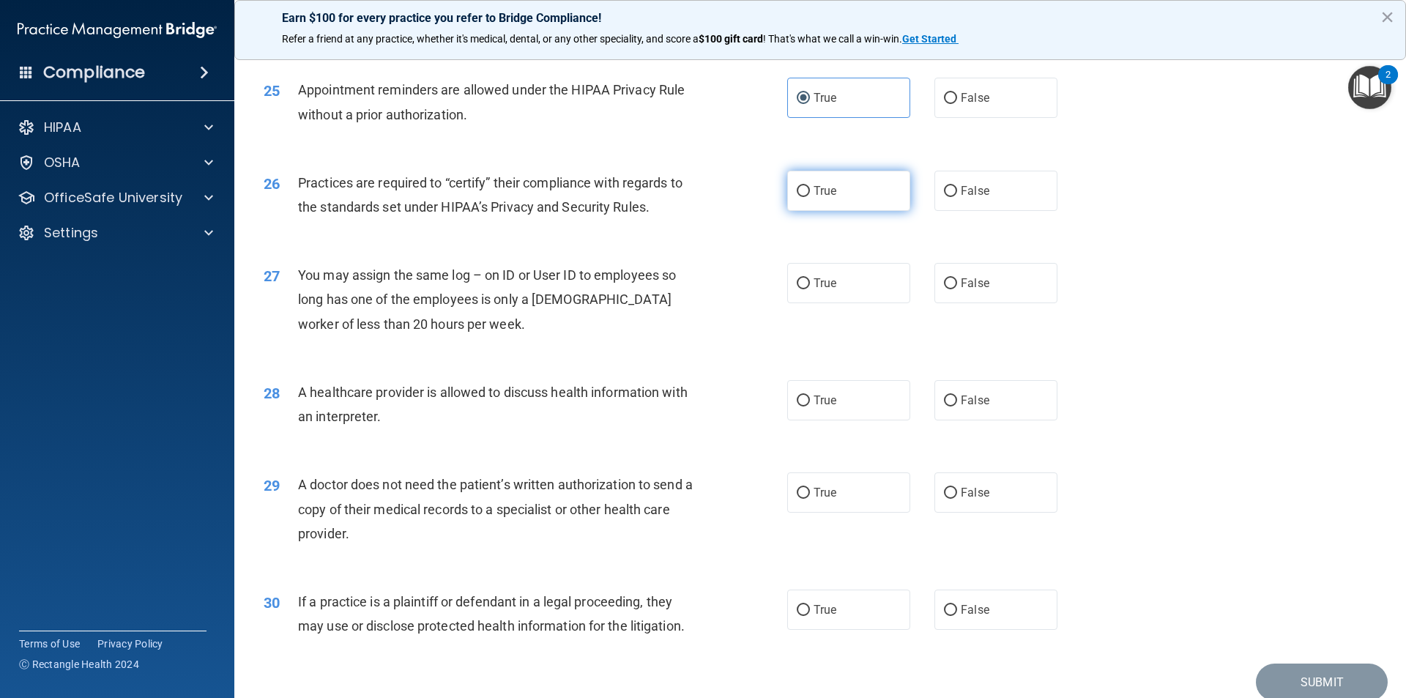
radio input "true"
click at [948, 284] on input "False" at bounding box center [950, 283] width 13 height 11
radio input "true"
click at [828, 406] on span "True" at bounding box center [825, 400] width 23 height 14
click at [810, 406] on input "True" at bounding box center [803, 400] width 13 height 11
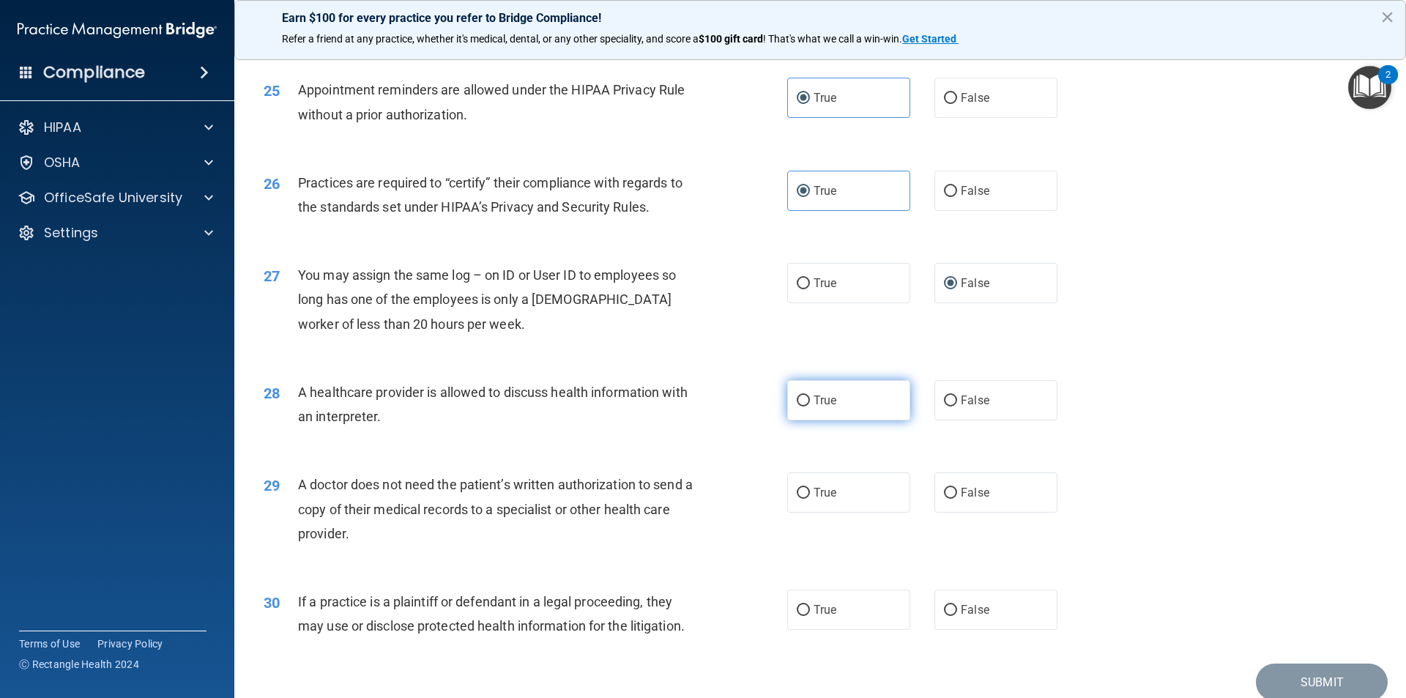
radio input "true"
click at [961, 498] on span "False" at bounding box center [975, 493] width 29 height 14
click at [957, 498] on input "False" at bounding box center [950, 493] width 13 height 11
radio input "true"
click at [838, 617] on label "True" at bounding box center [848, 610] width 123 height 40
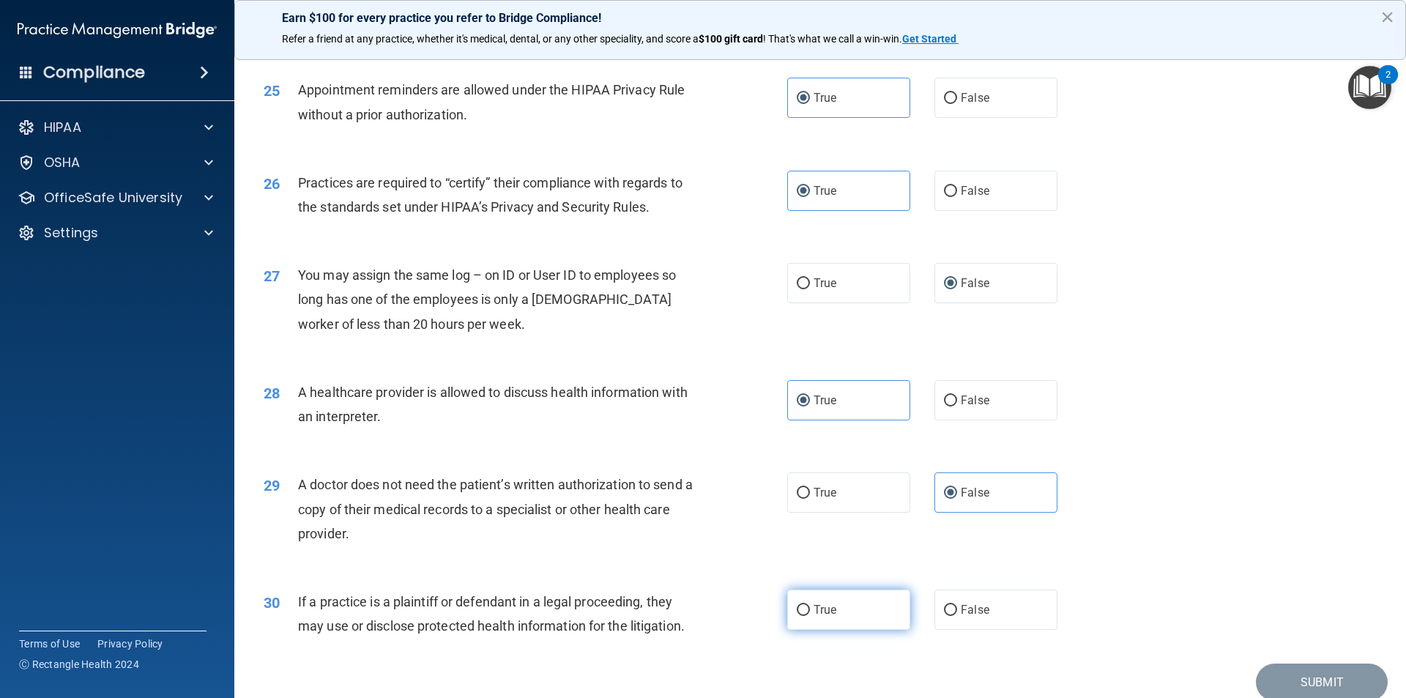
click at [810, 616] on input "True" at bounding box center [803, 610] width 13 height 11
radio input "true"
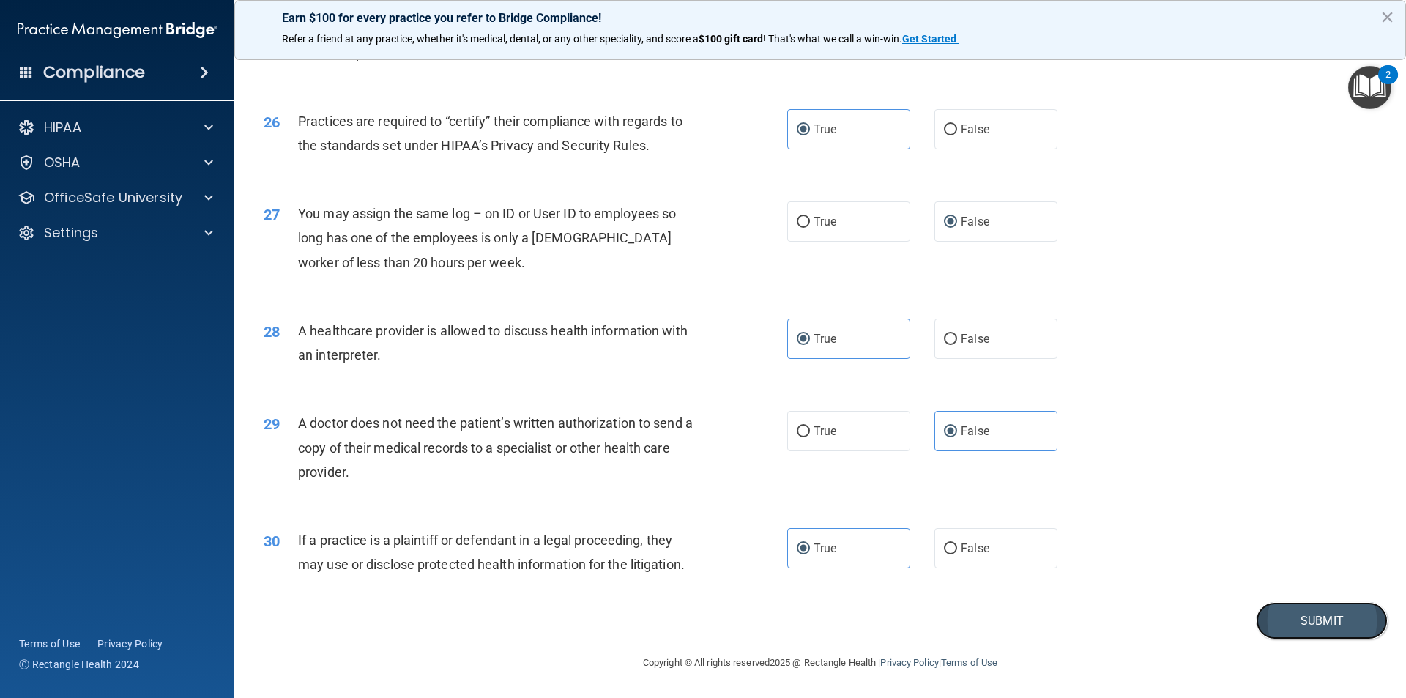
click at [1352, 629] on button "Submit" at bounding box center [1322, 620] width 132 height 37
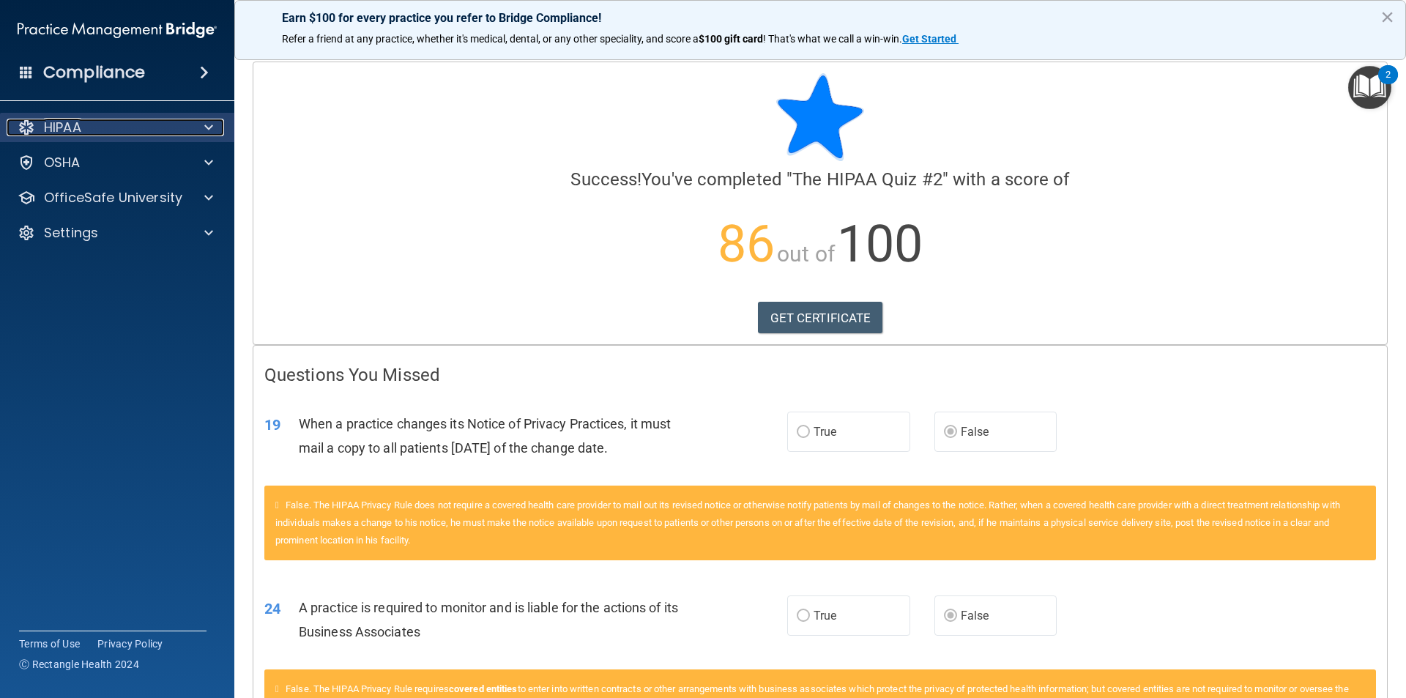
click at [209, 122] on span at bounding box center [208, 128] width 9 height 18
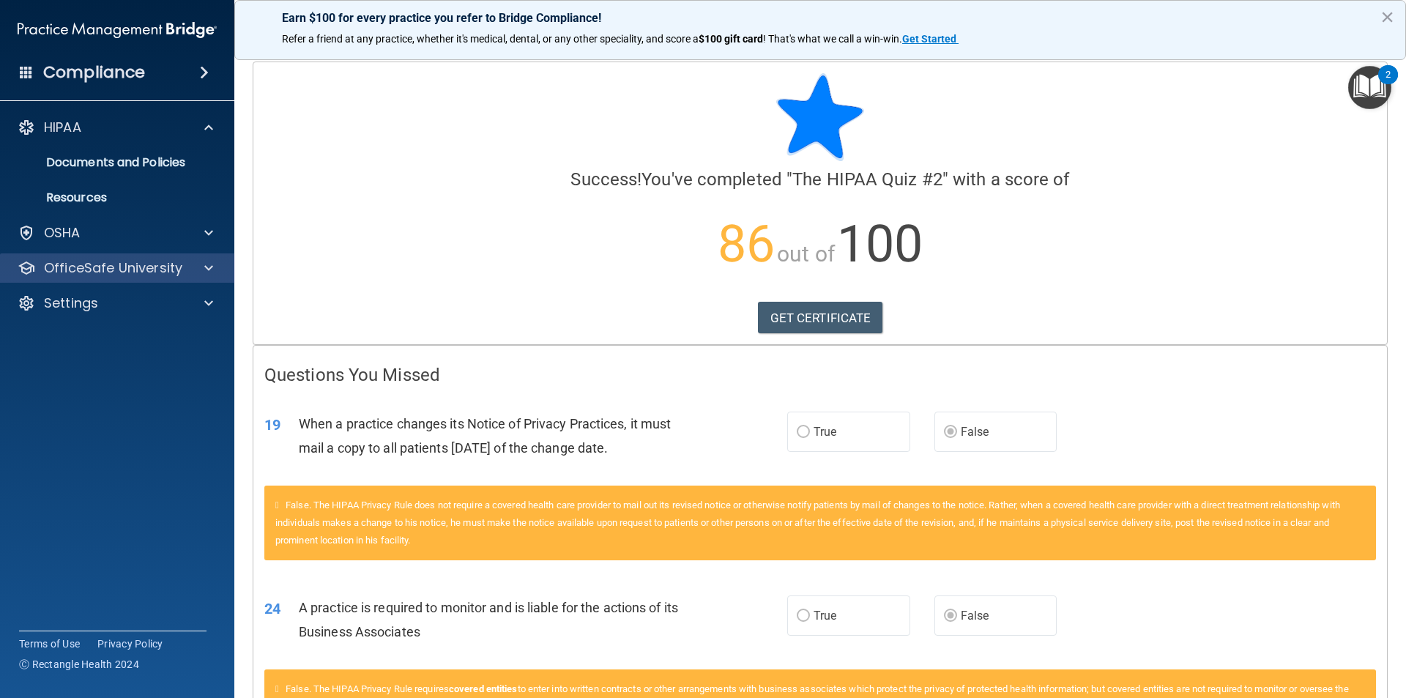
click at [130, 257] on div "OfficeSafe University" at bounding box center [117, 267] width 235 height 29
click at [190, 264] on div at bounding box center [206, 268] width 37 height 18
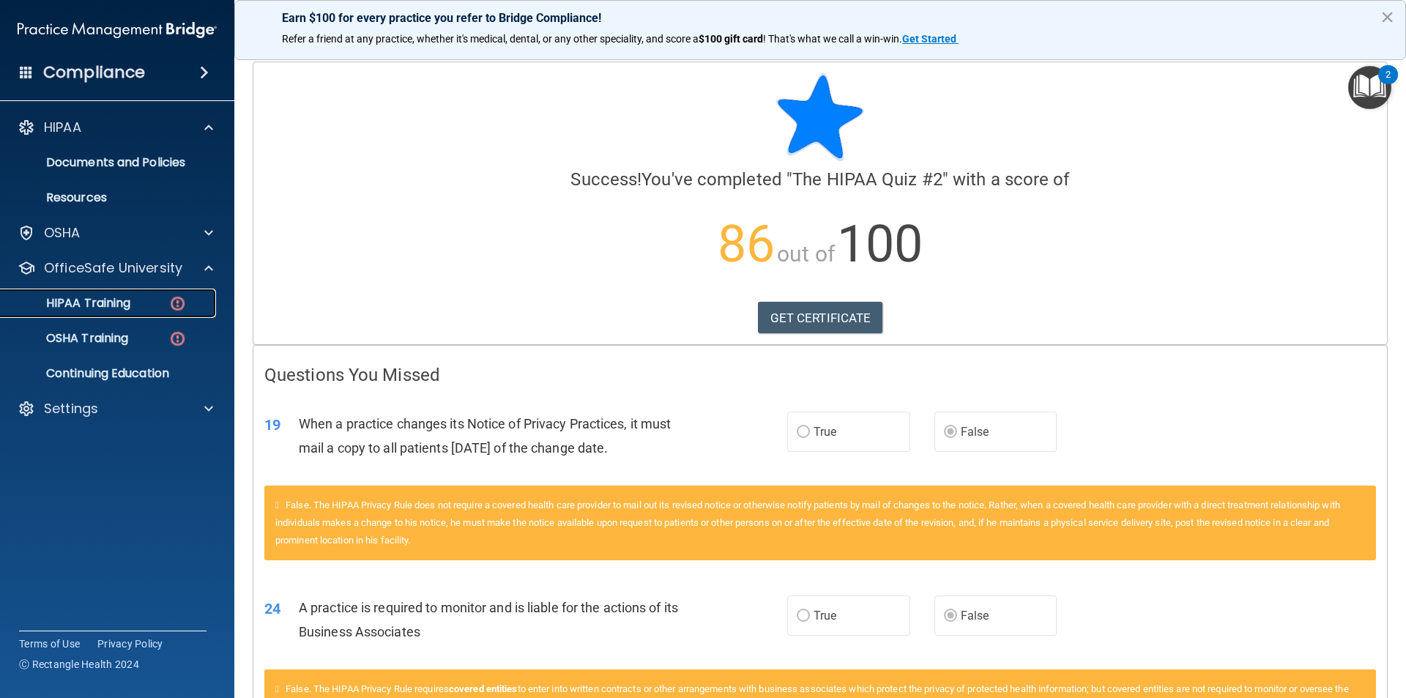
click at [155, 299] on div "HIPAA Training" at bounding box center [110, 303] width 200 height 15
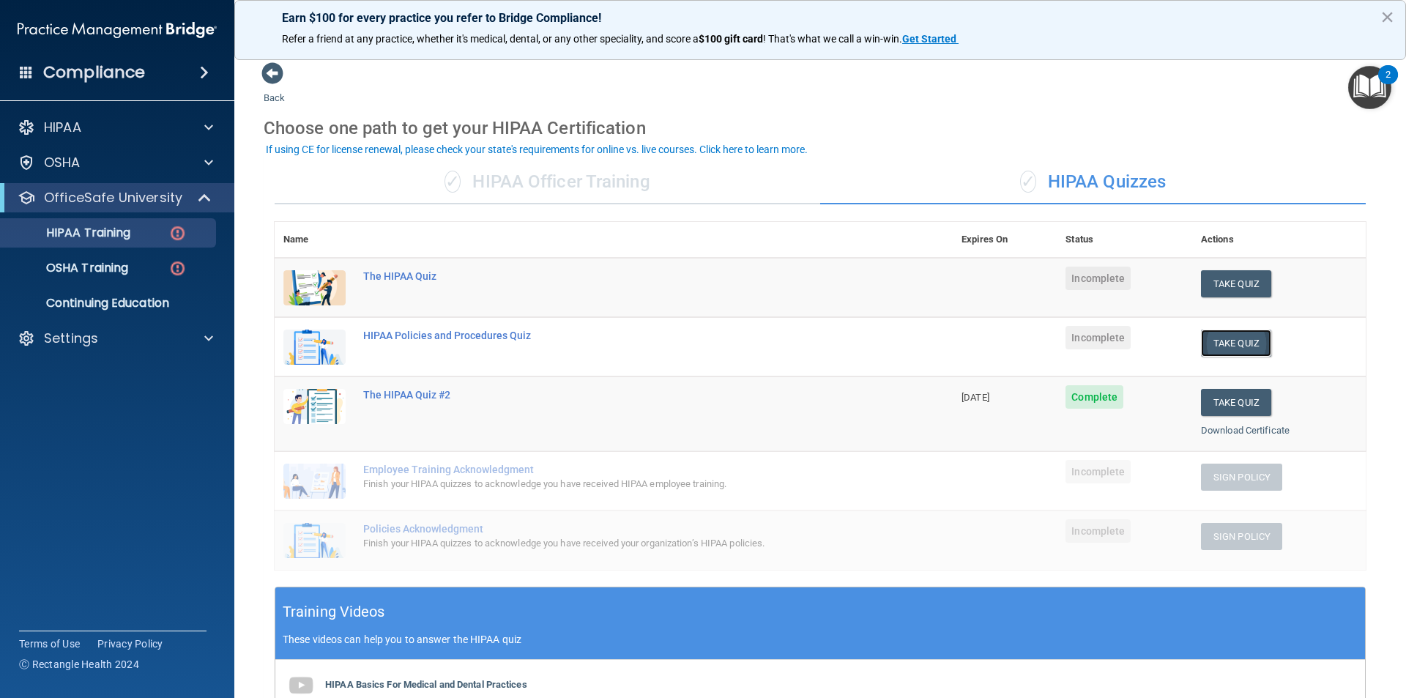
click at [1221, 350] on button "Take Quiz" at bounding box center [1236, 343] width 70 height 27
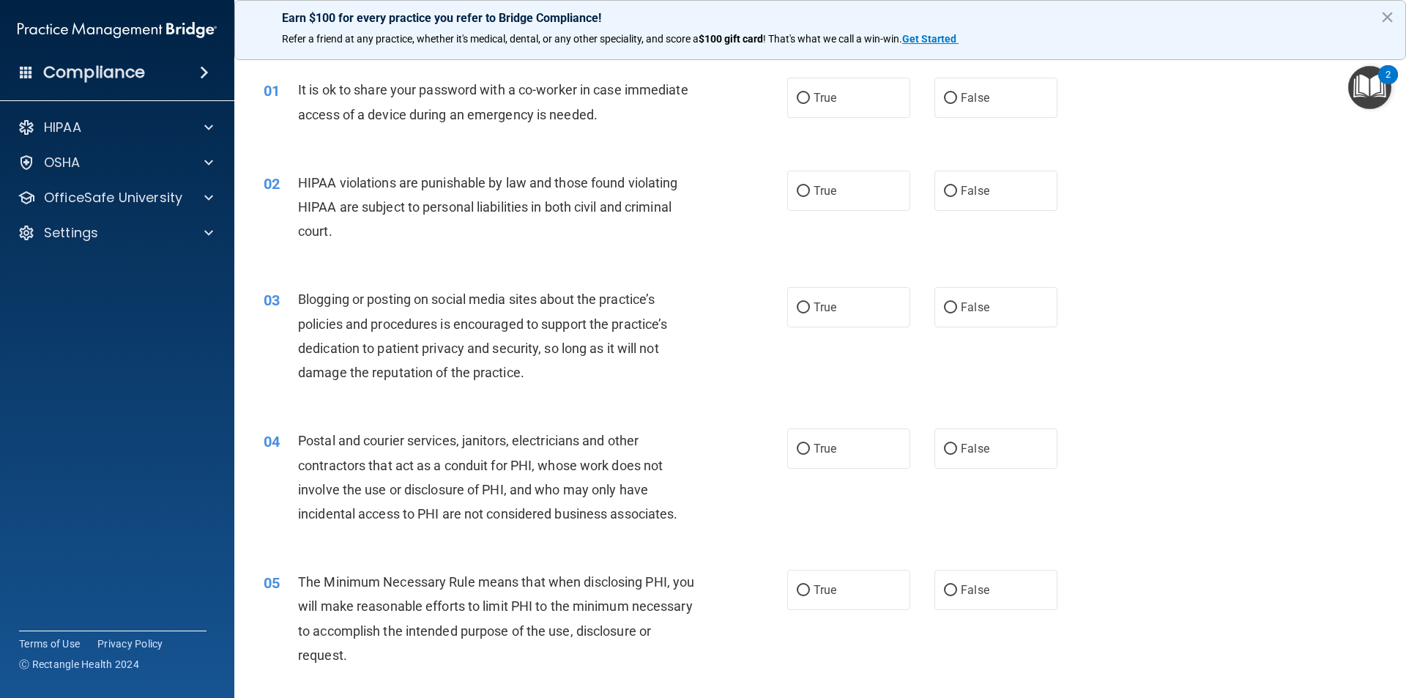
scroll to position [47, 0]
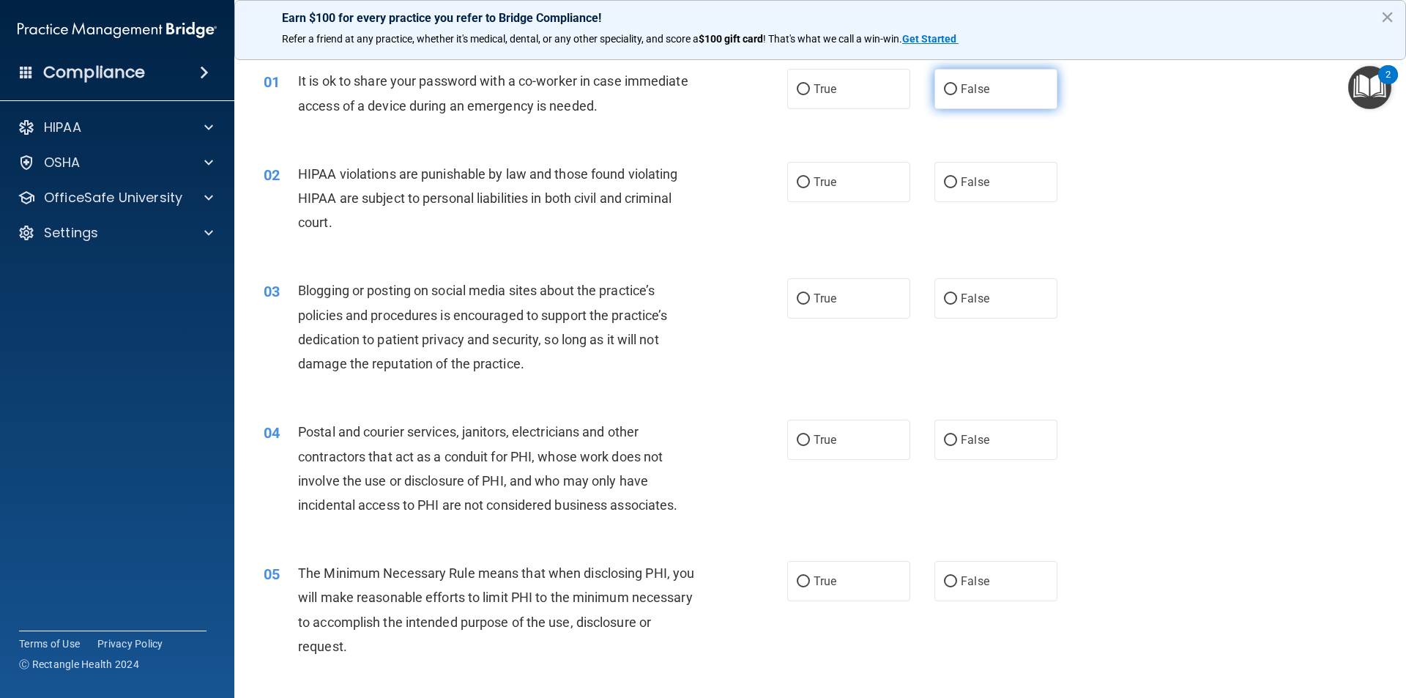
click at [951, 94] on label "False" at bounding box center [995, 89] width 123 height 40
click at [951, 94] on input "False" at bounding box center [950, 89] width 13 height 11
radio input "true"
click at [866, 172] on label "True" at bounding box center [848, 182] width 123 height 40
click at [810, 177] on input "True" at bounding box center [803, 182] width 13 height 11
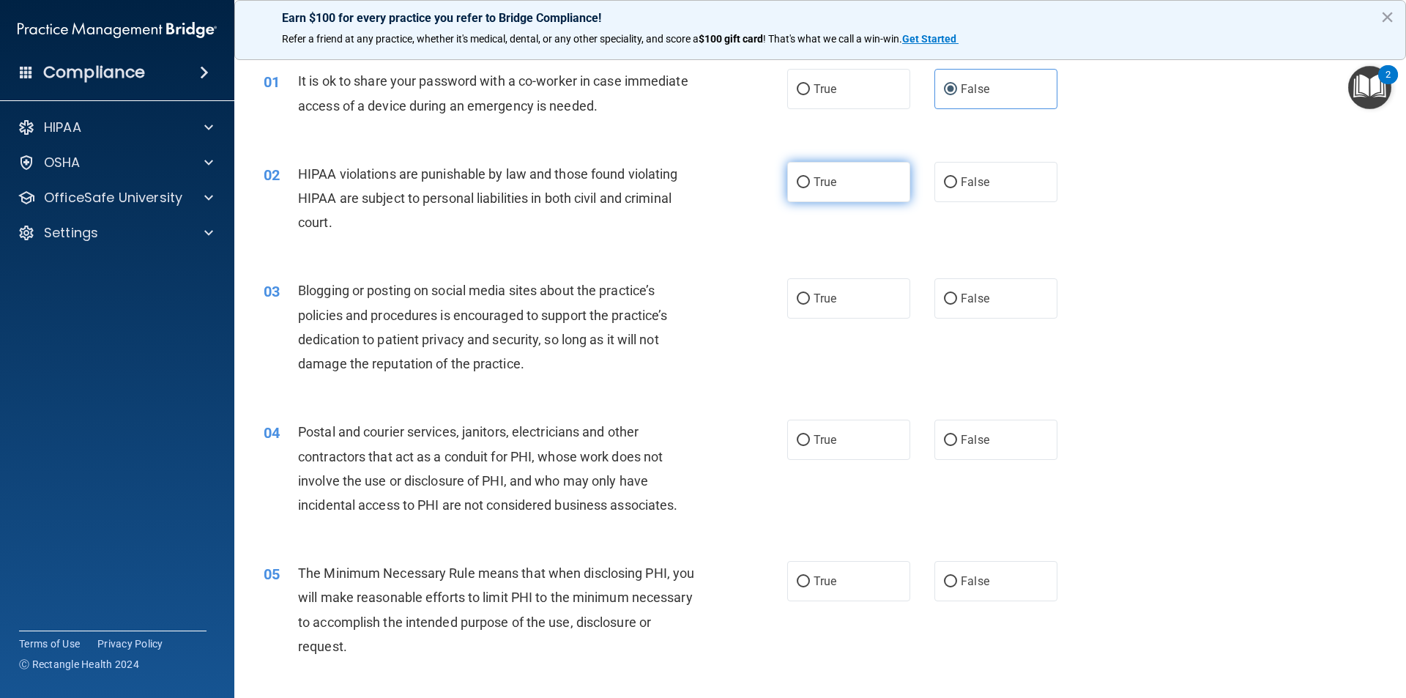
radio input "true"
click at [836, 296] on label "True" at bounding box center [848, 298] width 123 height 40
click at [810, 296] on input "True" at bounding box center [803, 299] width 13 height 11
radio input "true"
click at [805, 453] on label "True" at bounding box center [848, 440] width 123 height 40
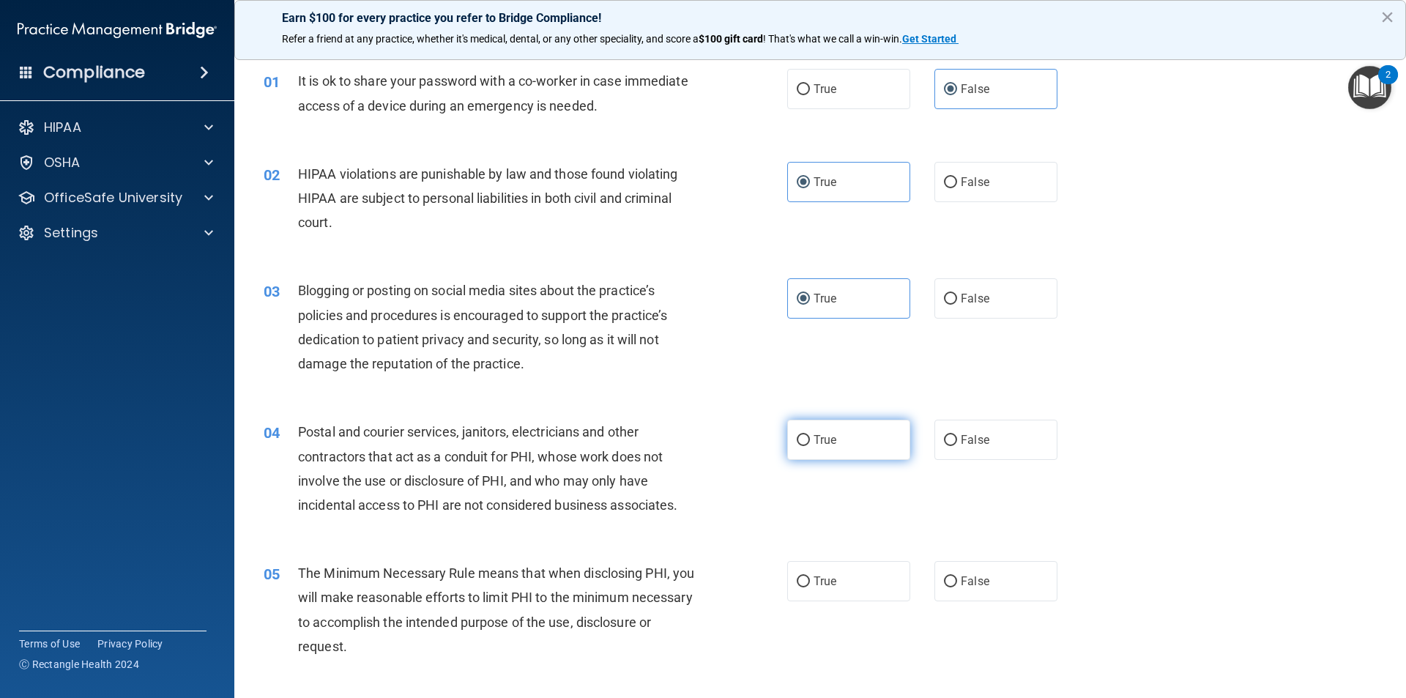
click at [805, 446] on input "True" at bounding box center [803, 440] width 13 height 11
radio input "true"
click at [817, 584] on span "True" at bounding box center [825, 581] width 23 height 14
click at [810, 584] on input "True" at bounding box center [803, 581] width 13 height 11
radio input "true"
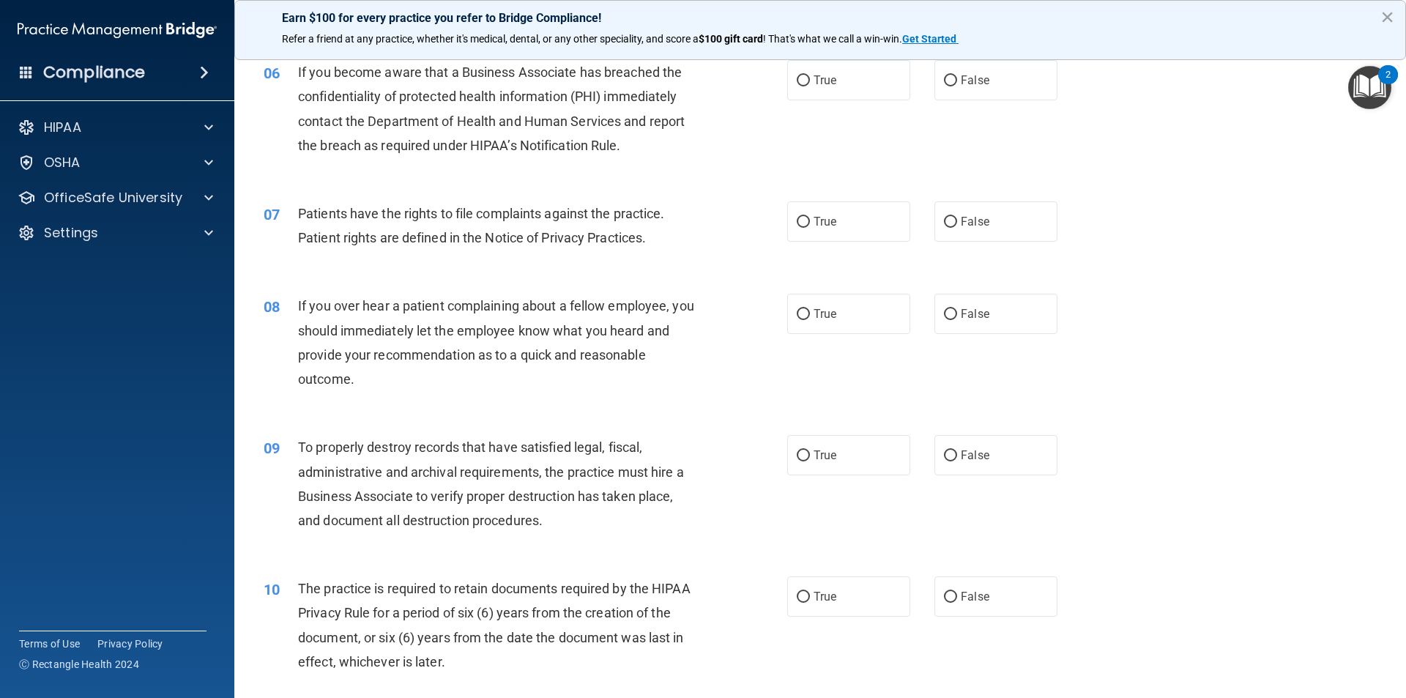
scroll to position [693, 0]
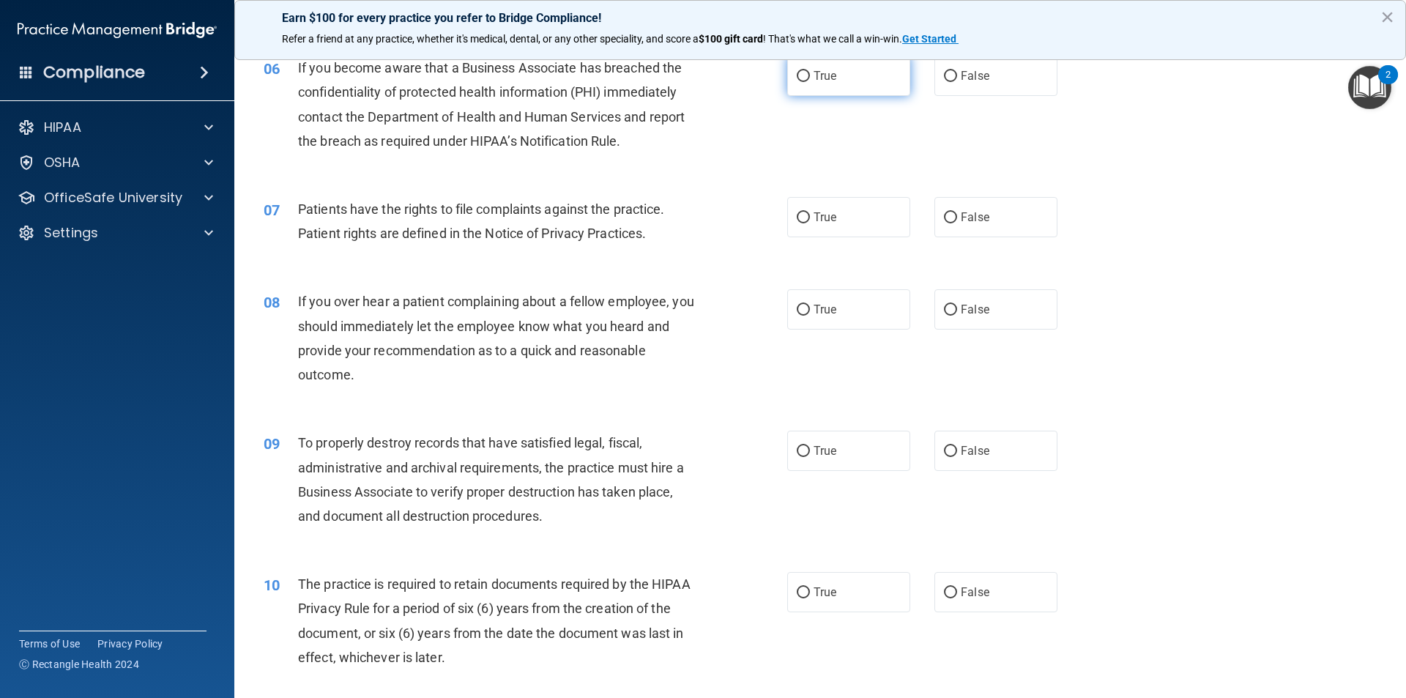
click at [798, 71] on input "True" at bounding box center [803, 76] width 13 height 11
radio input "true"
click at [827, 220] on span "True" at bounding box center [825, 217] width 23 height 14
click at [810, 220] on input "True" at bounding box center [803, 217] width 13 height 11
radio input "true"
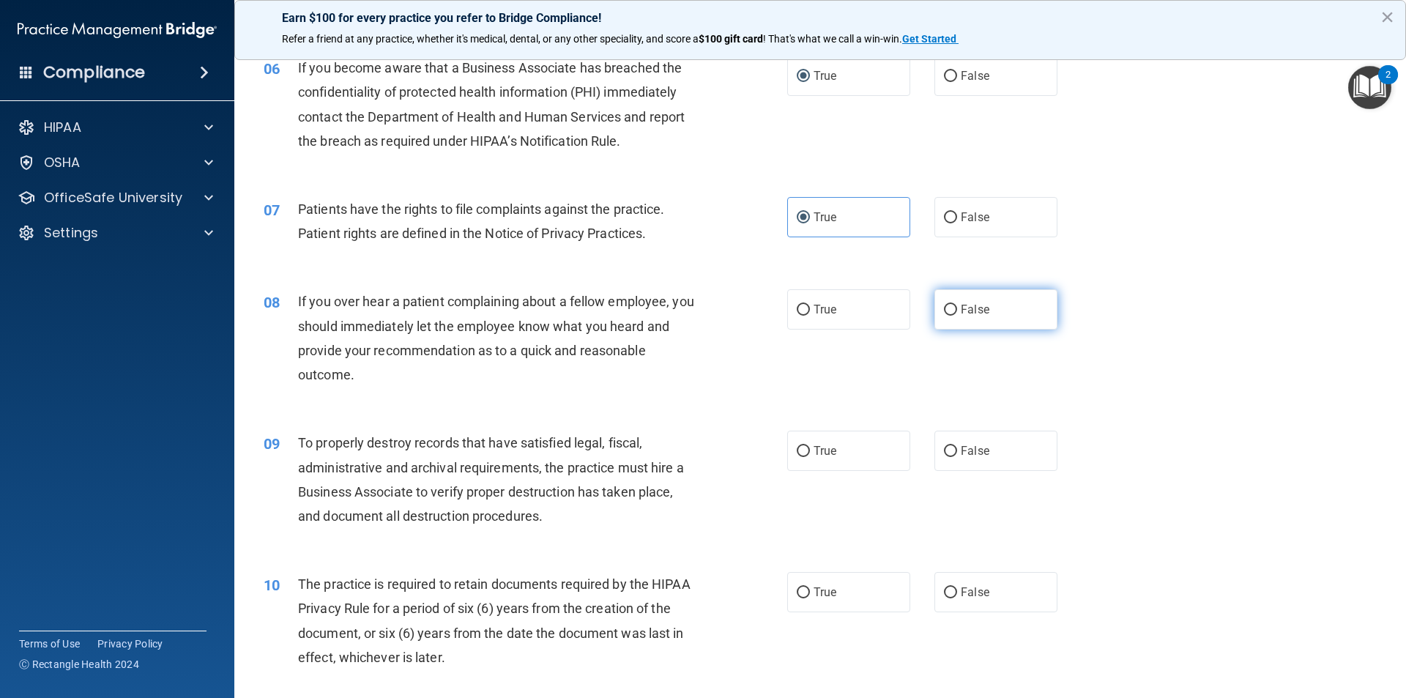
click at [964, 314] on span "False" at bounding box center [975, 309] width 29 height 14
click at [957, 314] on input "False" at bounding box center [950, 310] width 13 height 11
radio input "true"
click at [951, 470] on label "False" at bounding box center [995, 451] width 123 height 40
click at [951, 457] on input "False" at bounding box center [950, 451] width 13 height 11
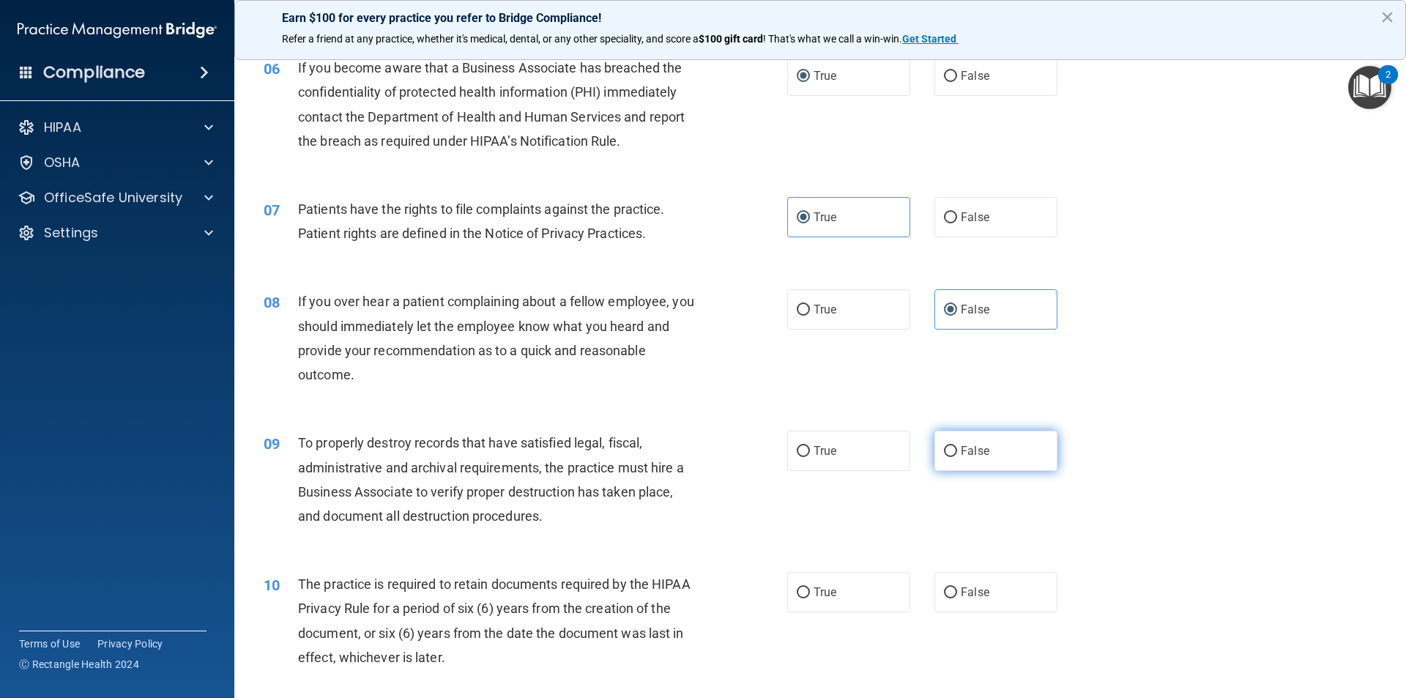
radio input "true"
click at [797, 590] on input "True" at bounding box center [803, 592] width 13 height 11
radio input "true"
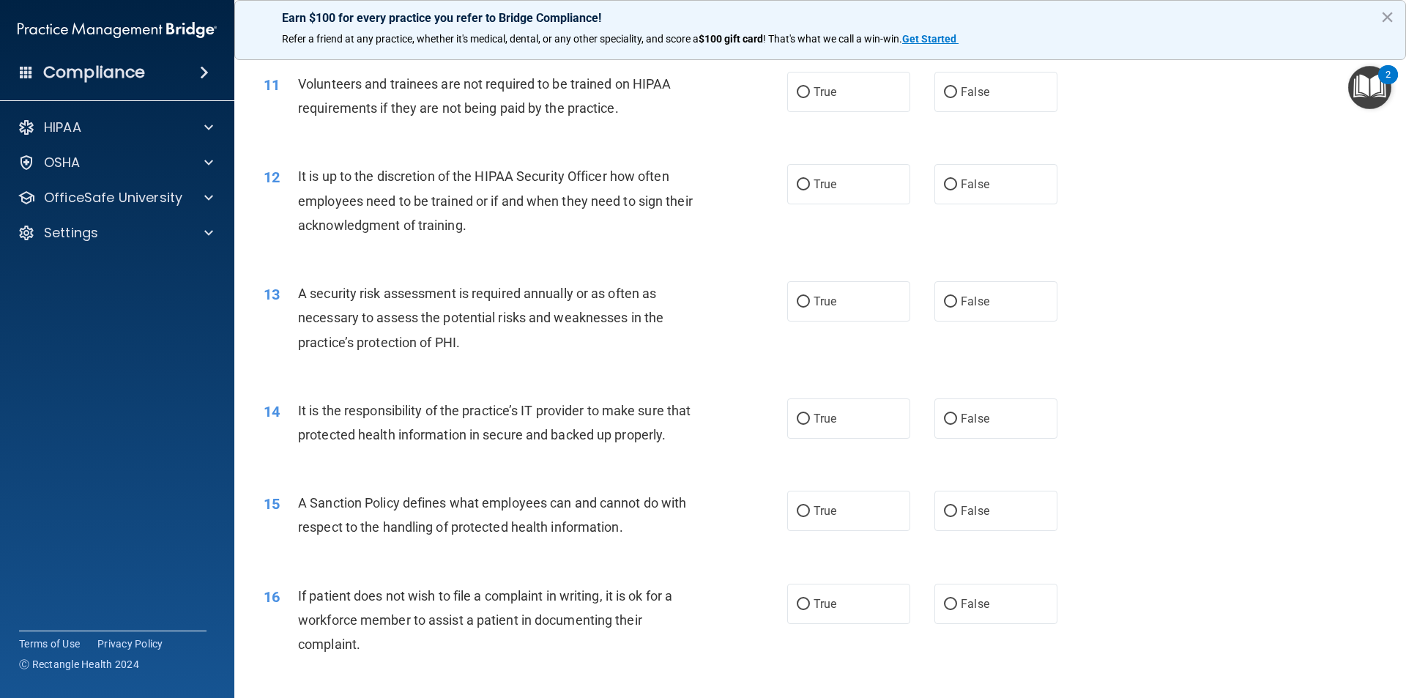
scroll to position [1347, 0]
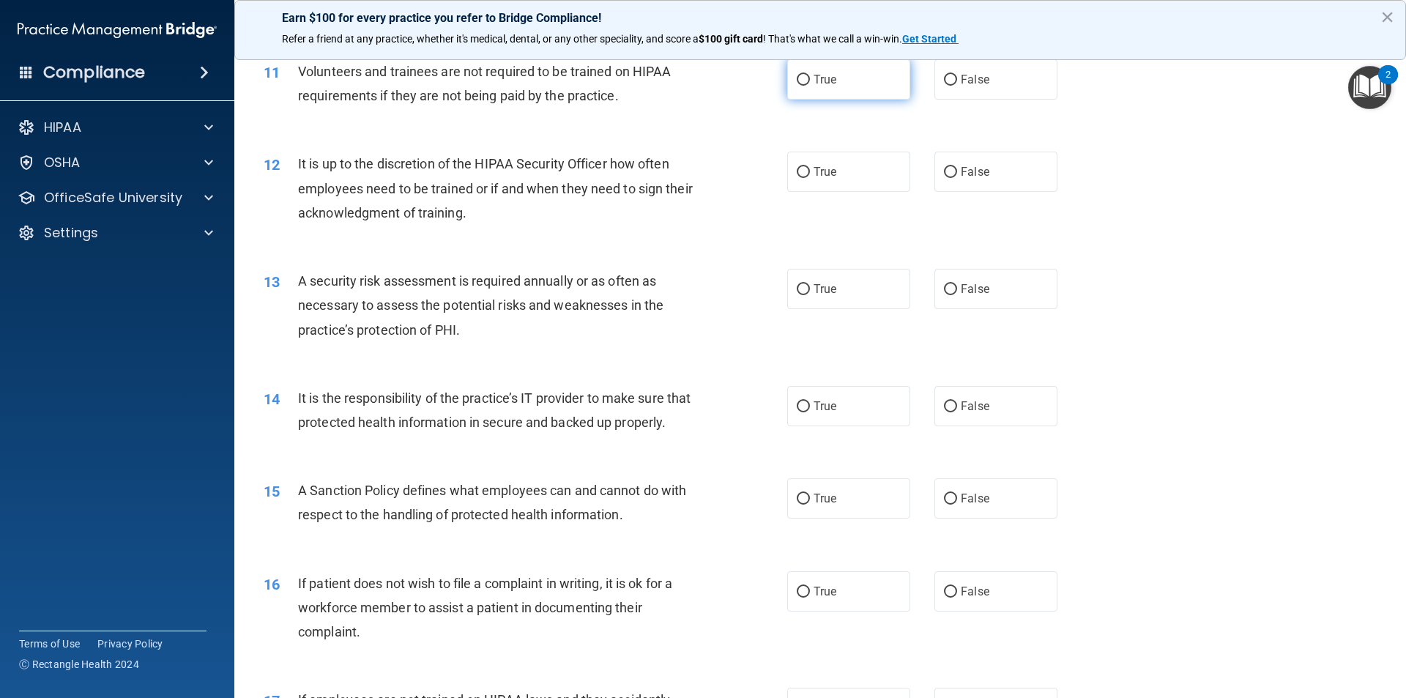
click at [841, 93] on label "True" at bounding box center [848, 79] width 123 height 40
click at [810, 86] on input "True" at bounding box center [803, 80] width 13 height 11
radio input "true"
click at [841, 160] on label "True" at bounding box center [848, 172] width 123 height 40
click at [810, 167] on input "True" at bounding box center [803, 172] width 13 height 11
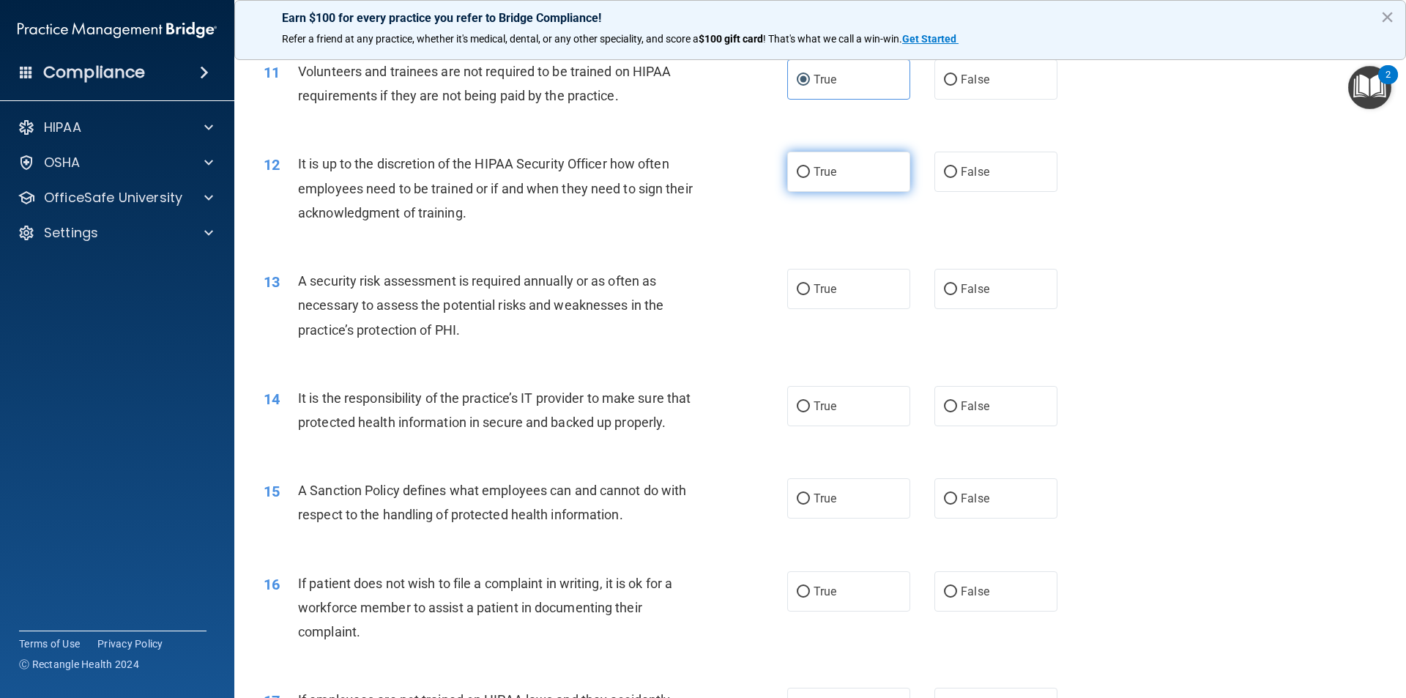
radio input "true"
click at [828, 282] on span "True" at bounding box center [825, 289] width 23 height 14
click at [810, 284] on input "True" at bounding box center [803, 289] width 13 height 11
radio input "true"
click at [830, 407] on span "True" at bounding box center [825, 406] width 23 height 14
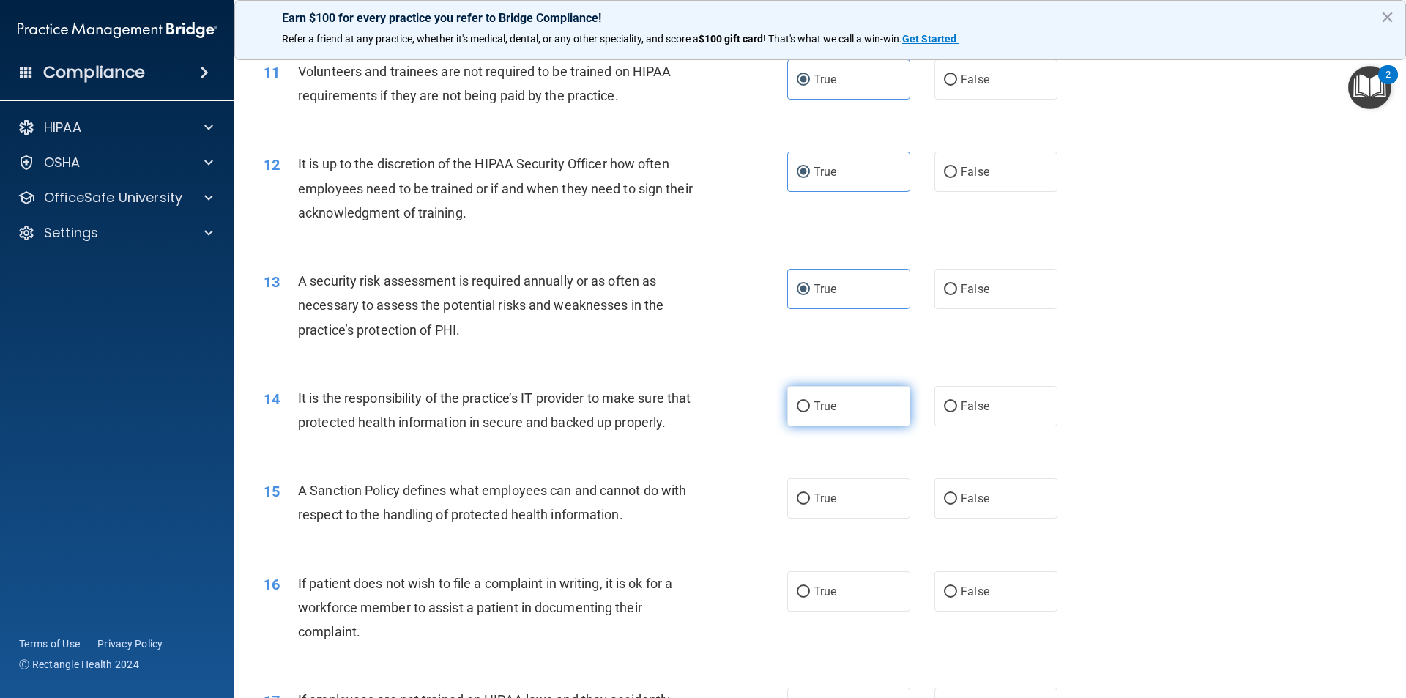
click at [810, 407] on input "True" at bounding box center [803, 406] width 13 height 11
radio input "true"
click at [822, 505] on span "True" at bounding box center [825, 498] width 23 height 14
click at [810, 505] on input "True" at bounding box center [803, 499] width 13 height 11
radio input "true"
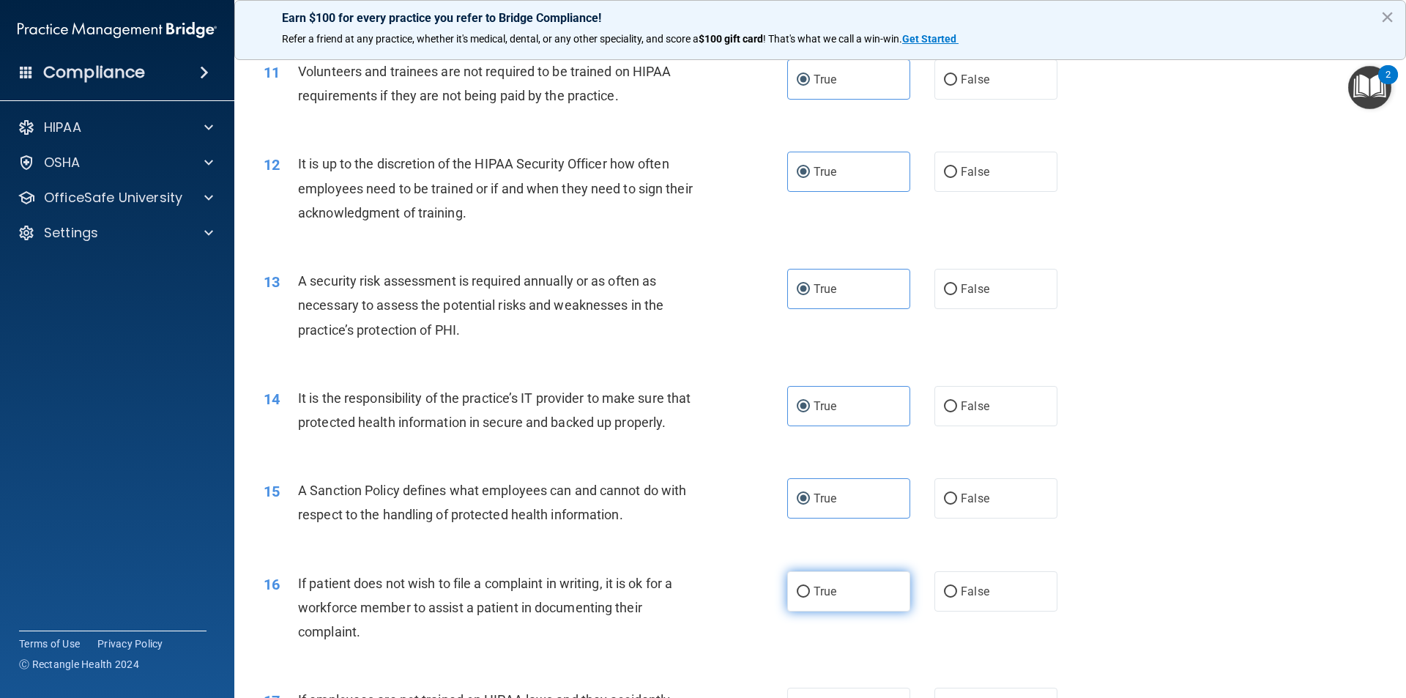
click at [818, 611] on label "True" at bounding box center [848, 591] width 123 height 40
click at [810, 598] on input "True" at bounding box center [803, 592] width 13 height 11
radio input "true"
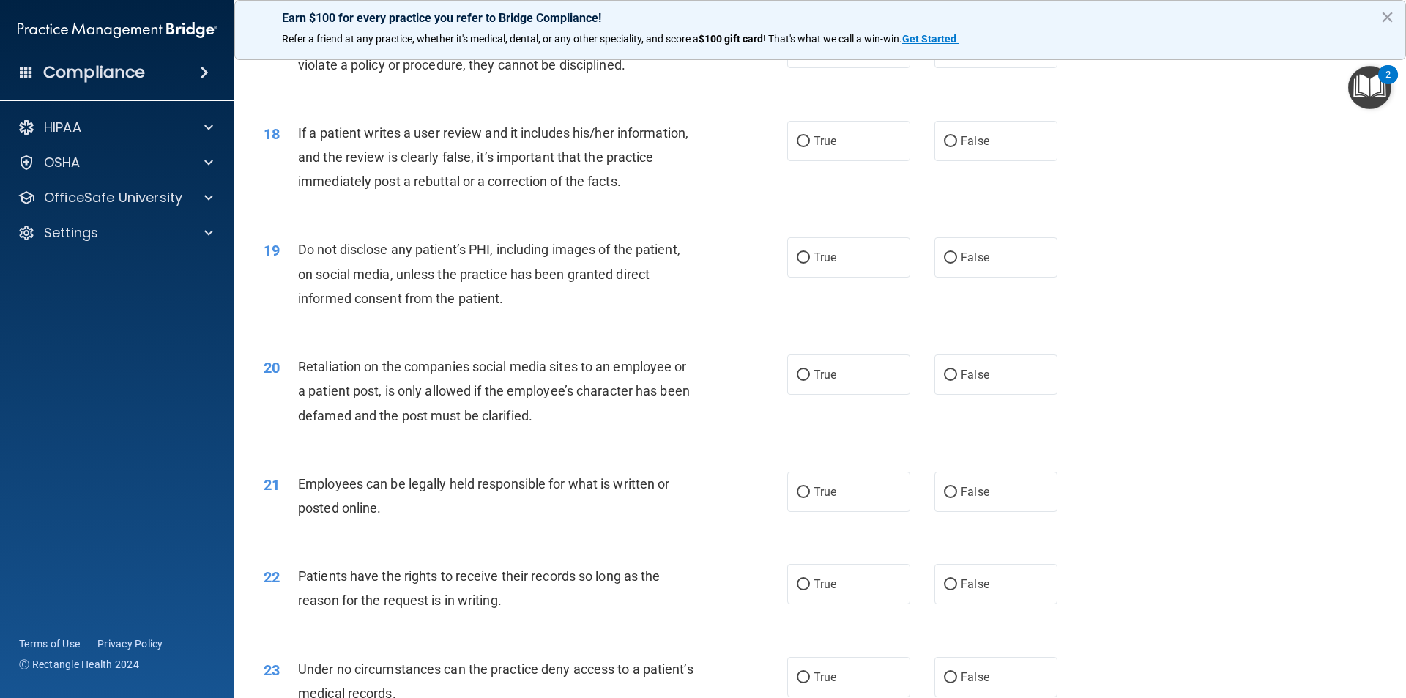
scroll to position [1990, 0]
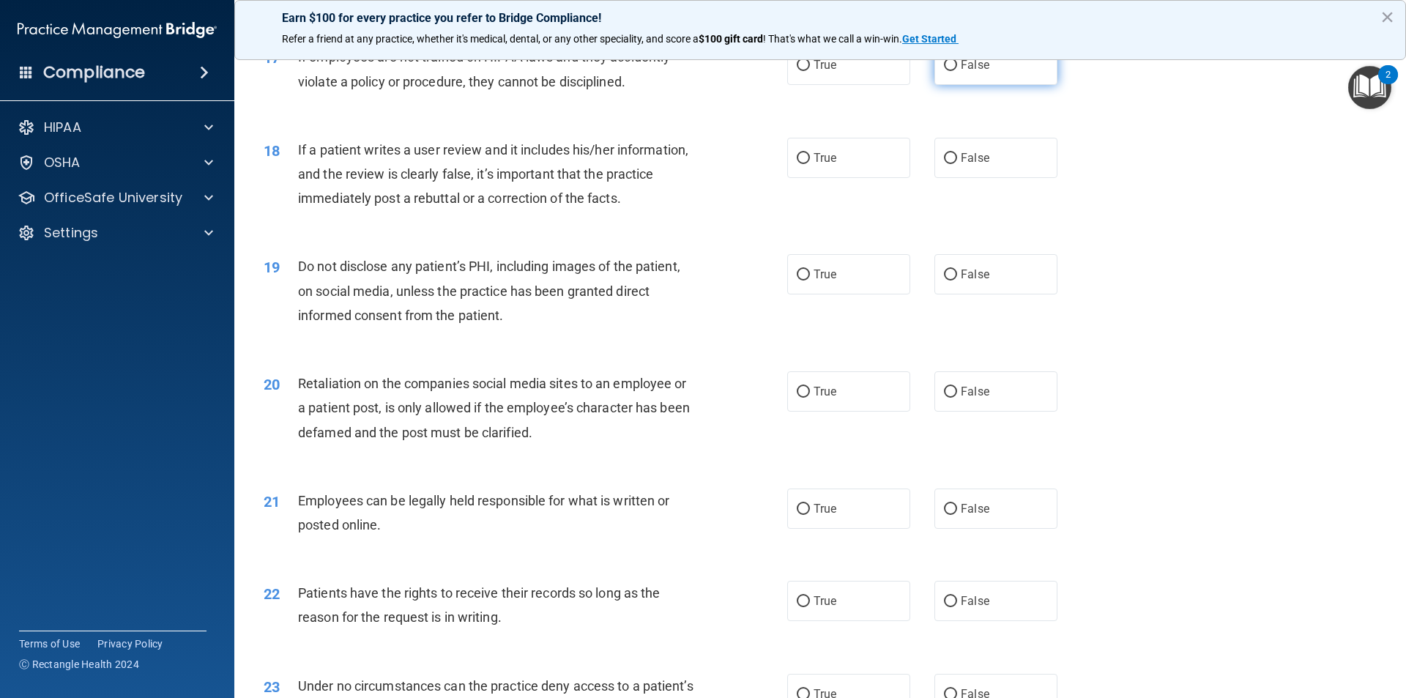
click at [960, 85] on label "False" at bounding box center [995, 65] width 123 height 40
click at [957, 71] on input "False" at bounding box center [950, 65] width 13 height 11
radio input "true"
click at [847, 178] on label "True" at bounding box center [848, 158] width 123 height 40
click at [810, 164] on input "True" at bounding box center [803, 158] width 13 height 11
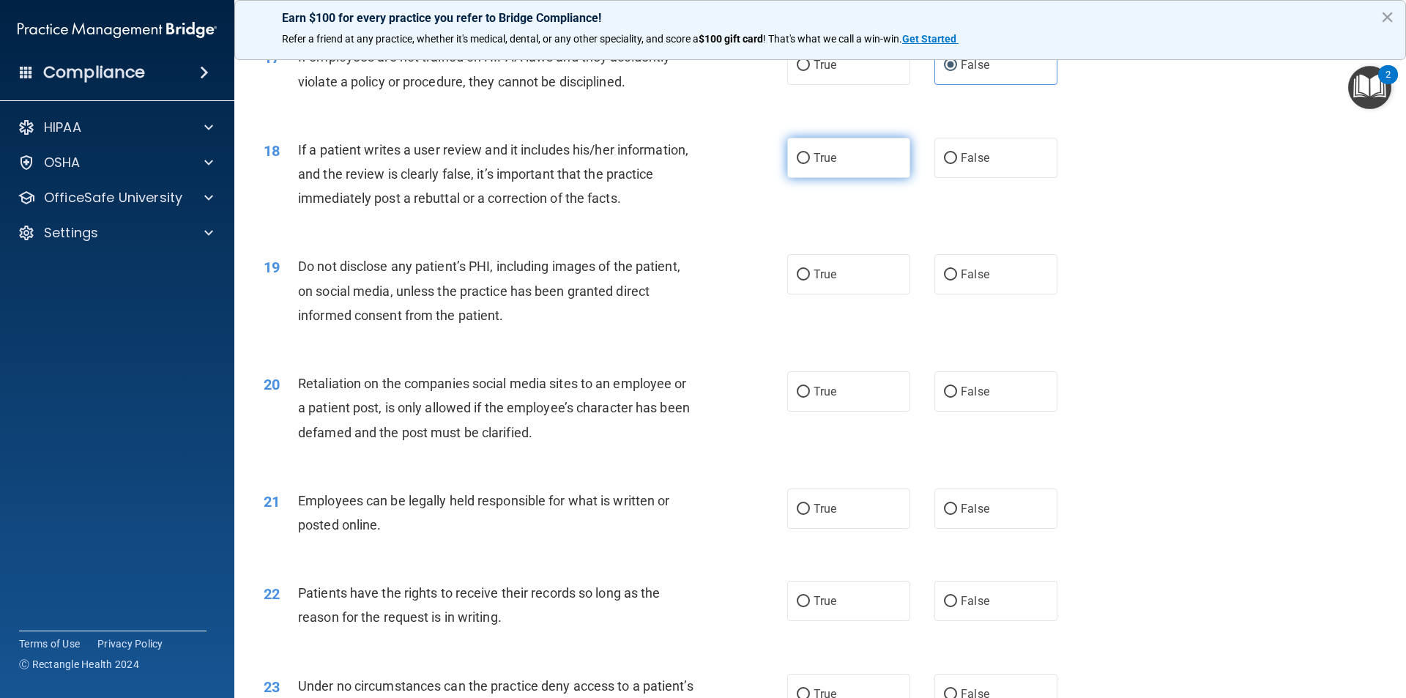
radio input "true"
click at [825, 281] on span "True" at bounding box center [825, 274] width 23 height 14
click at [810, 280] on input "True" at bounding box center [803, 274] width 13 height 11
radio input "true"
drag, startPoint x: 838, startPoint y: 401, endPoint x: 838, endPoint y: 434, distance: 32.2
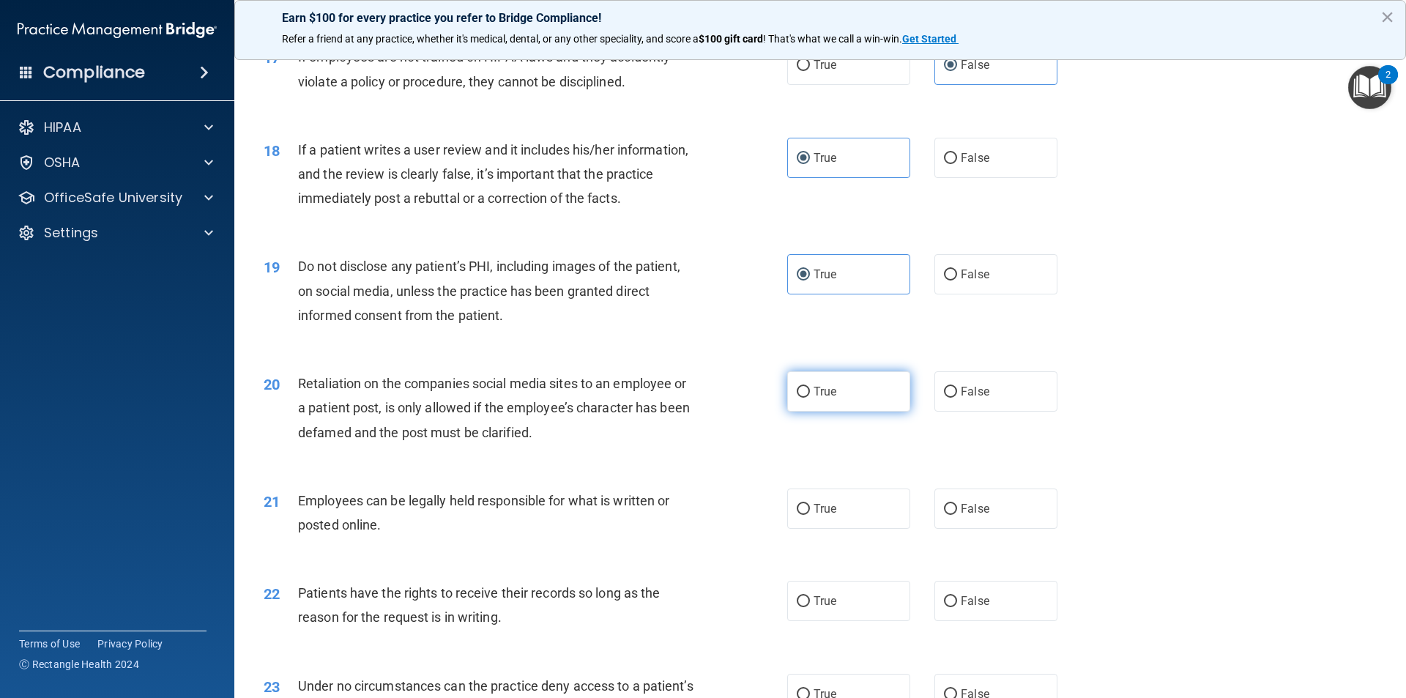
click at [838, 404] on label "True" at bounding box center [848, 391] width 123 height 40
click at [810, 398] on input "True" at bounding box center [803, 392] width 13 height 11
radio input "true"
drag, startPoint x: 837, startPoint y: 533, endPoint x: 837, endPoint y: 546, distance: 13.2
click at [837, 529] on label "True" at bounding box center [848, 508] width 123 height 40
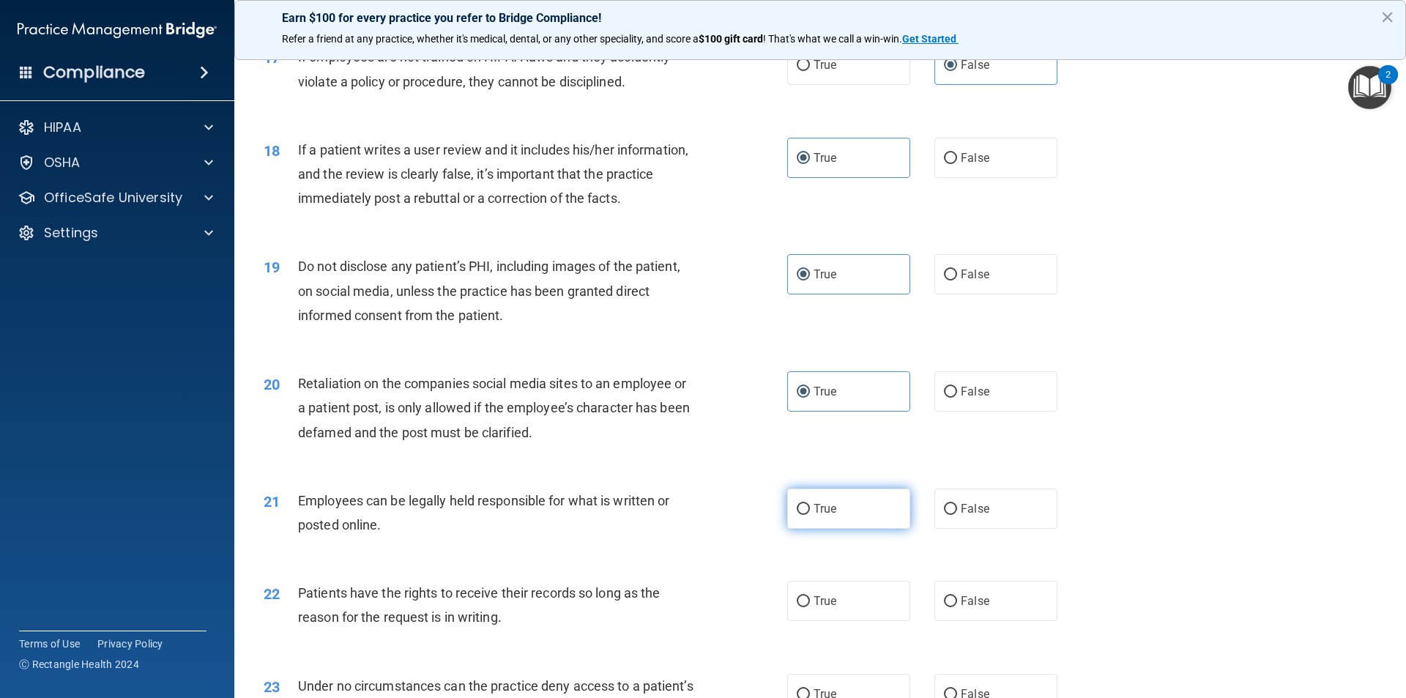
click at [810, 515] on input "True" at bounding box center [803, 509] width 13 height 11
radio input "true"
click at [846, 611] on label "True" at bounding box center [848, 601] width 123 height 40
click at [810, 607] on input "True" at bounding box center [803, 601] width 13 height 11
radio input "true"
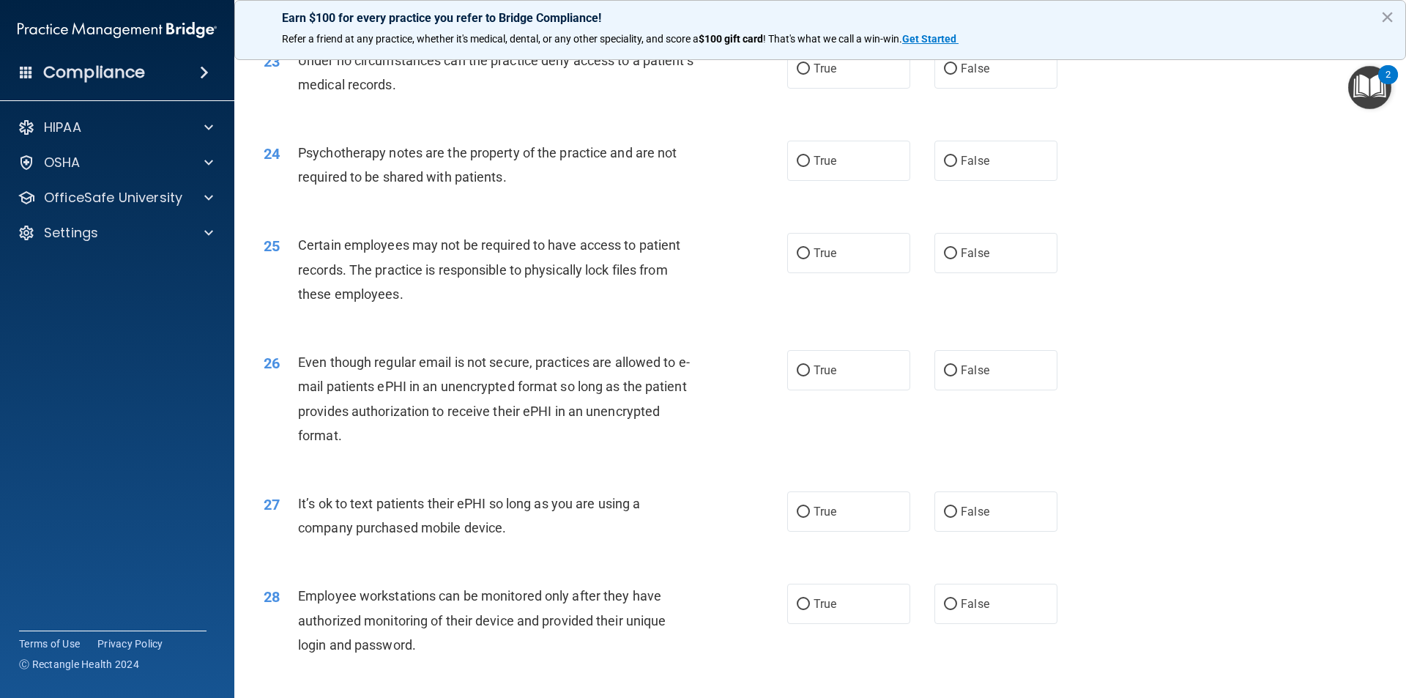
scroll to position [2628, 0]
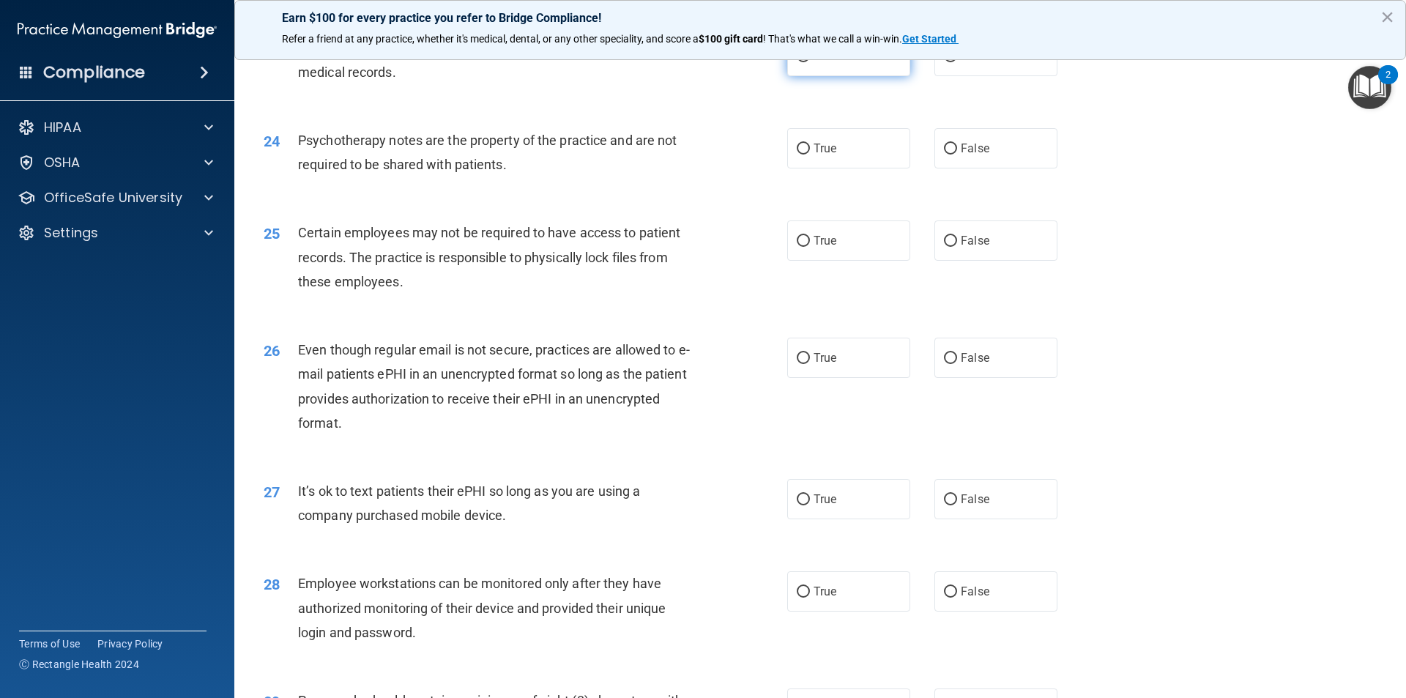
click at [837, 70] on label "True" at bounding box center [848, 56] width 123 height 40
click at [810, 62] on input "True" at bounding box center [803, 56] width 13 height 11
radio input "true"
click at [947, 168] on label "False" at bounding box center [995, 148] width 123 height 40
click at [947, 155] on input "False" at bounding box center [950, 149] width 13 height 11
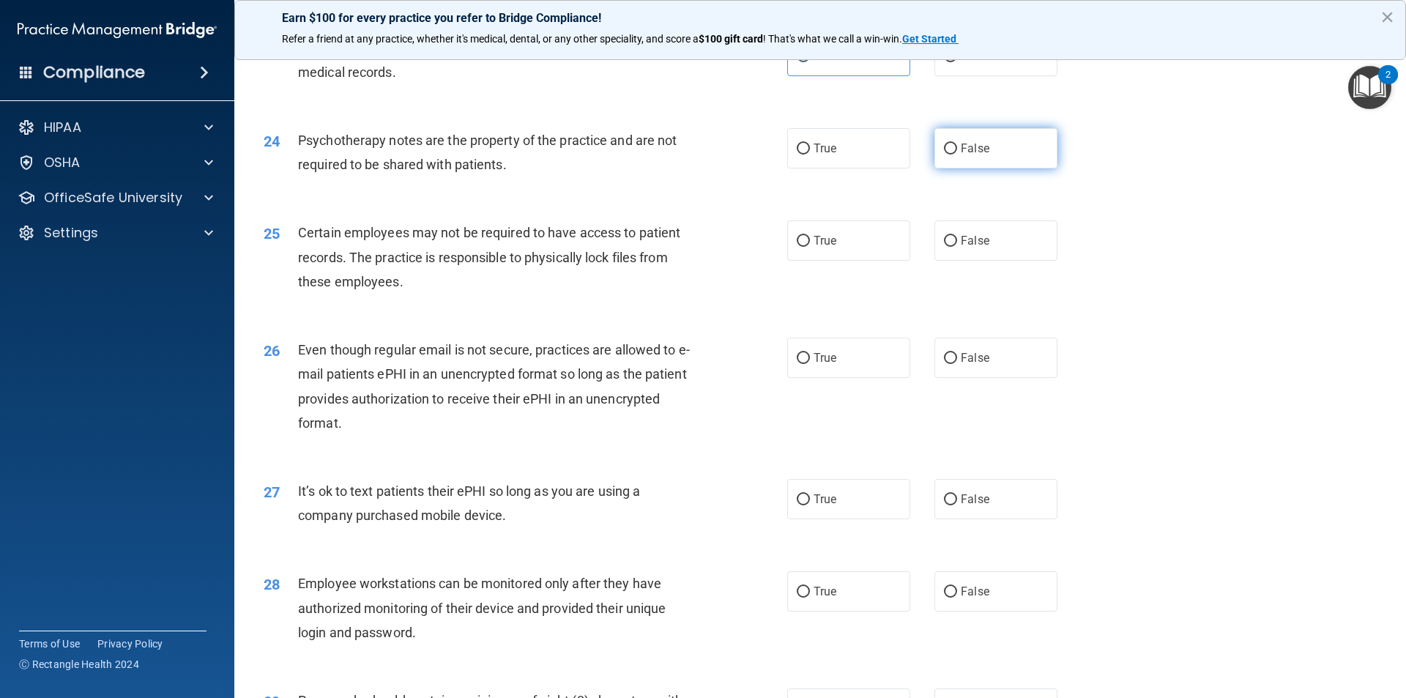
radio input "true"
click at [841, 261] on label "True" at bounding box center [848, 240] width 123 height 40
click at [810, 247] on input "True" at bounding box center [803, 241] width 13 height 11
radio input "true"
click at [1008, 378] on label "False" at bounding box center [995, 358] width 123 height 40
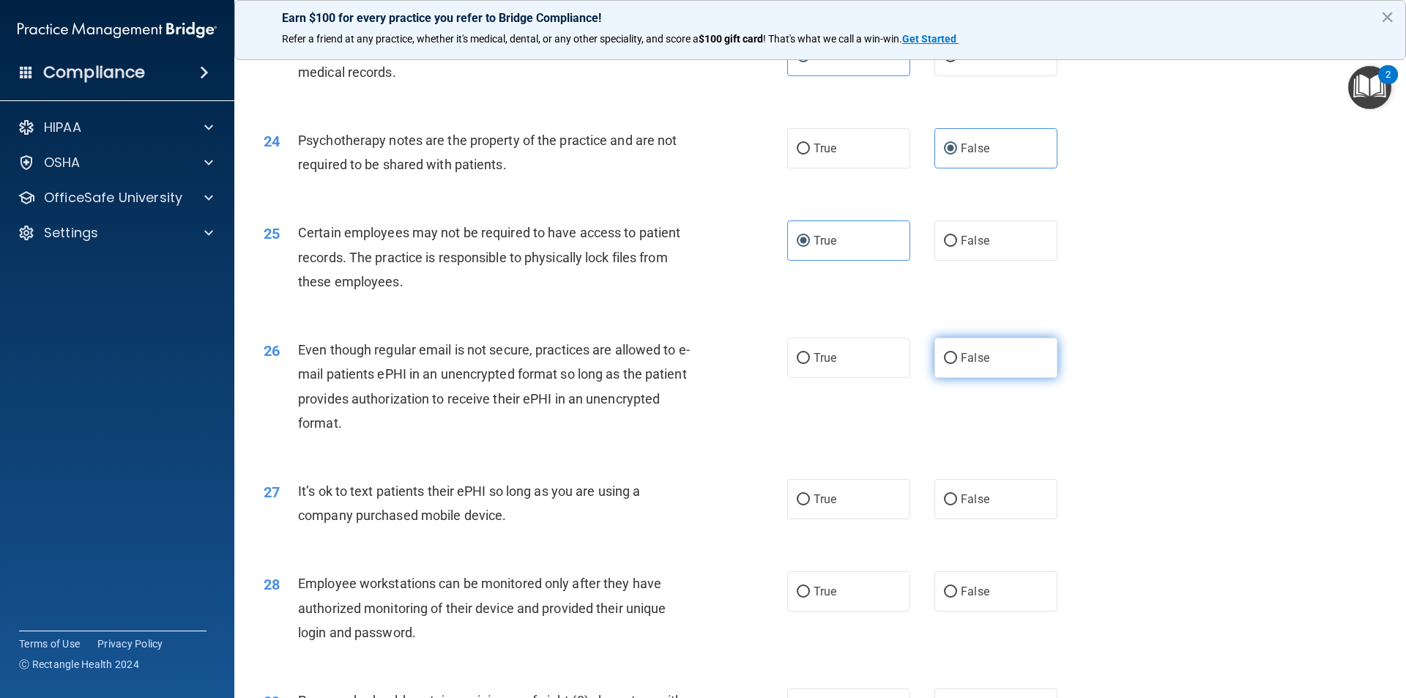
click at [957, 364] on input "False" at bounding box center [950, 358] width 13 height 11
radio input "true"
click at [963, 519] on label "False" at bounding box center [995, 499] width 123 height 40
click at [957, 505] on input "False" at bounding box center [950, 499] width 13 height 11
radio input "true"
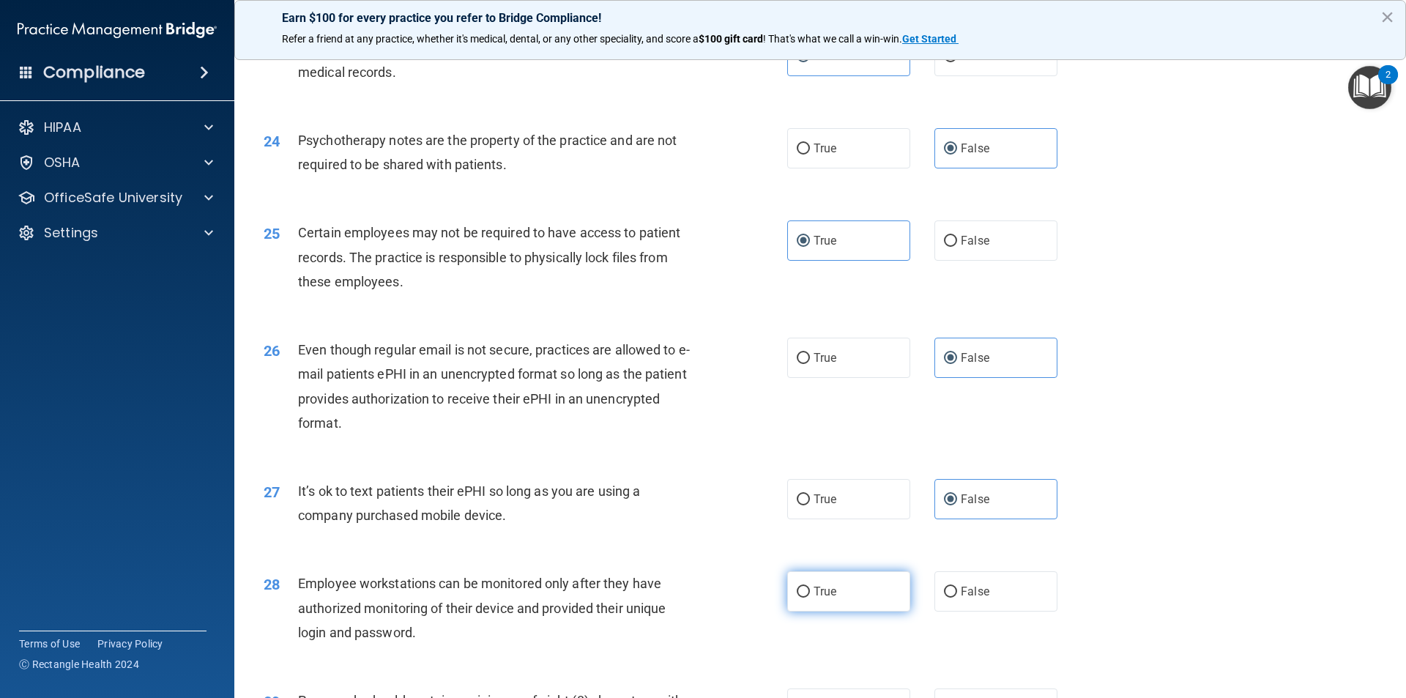
click at [858, 611] on label "True" at bounding box center [848, 591] width 123 height 40
click at [810, 598] on input "True" at bounding box center [803, 592] width 13 height 11
radio input "true"
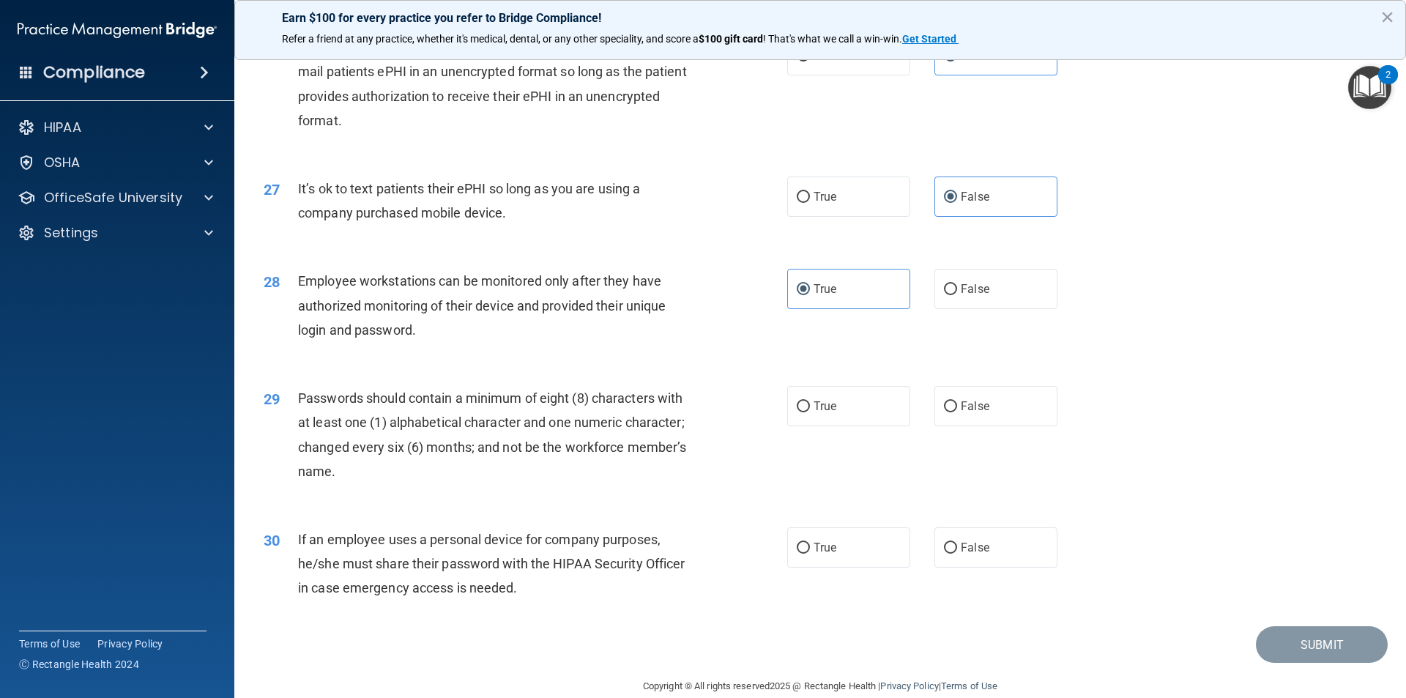
scroll to position [2978, 0]
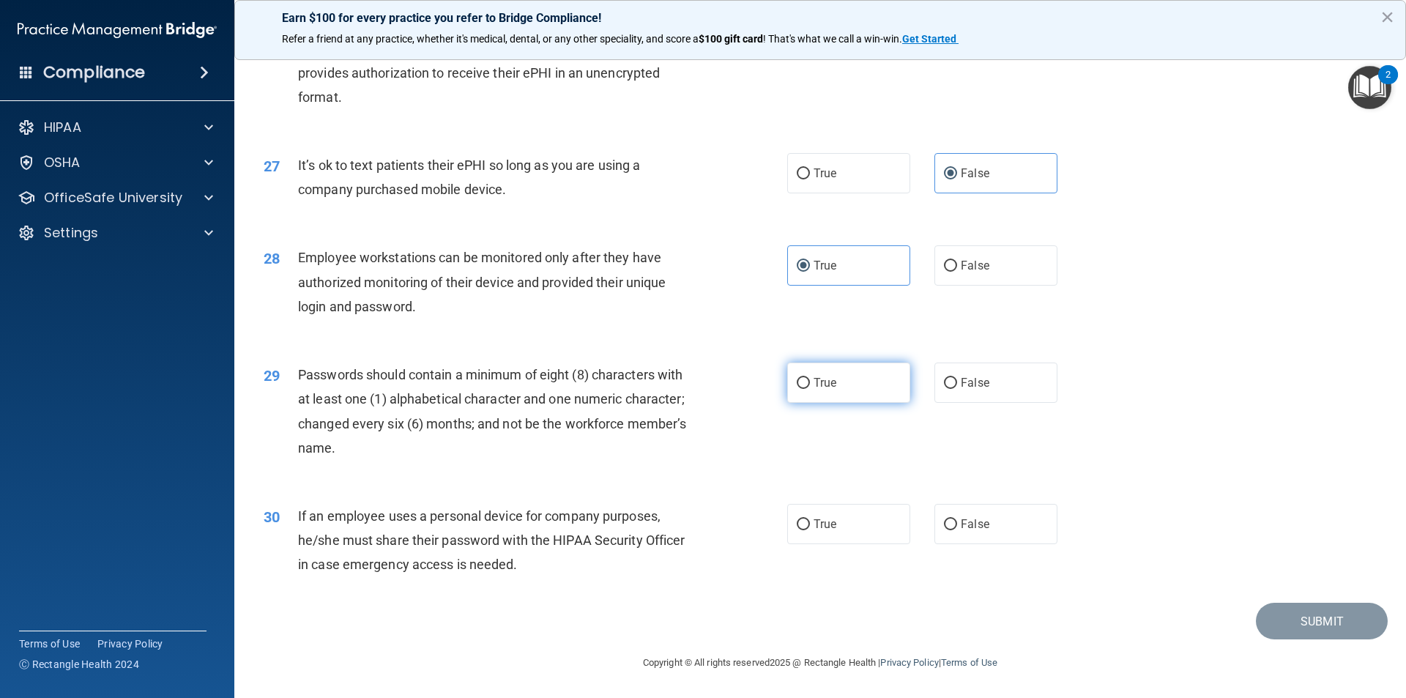
click at [889, 384] on label "True" at bounding box center [848, 382] width 123 height 40
click at [810, 384] on input "True" at bounding box center [803, 383] width 13 height 11
radio input "true"
click at [814, 528] on span "True" at bounding box center [825, 524] width 23 height 14
click at [810, 528] on input "True" at bounding box center [803, 524] width 13 height 11
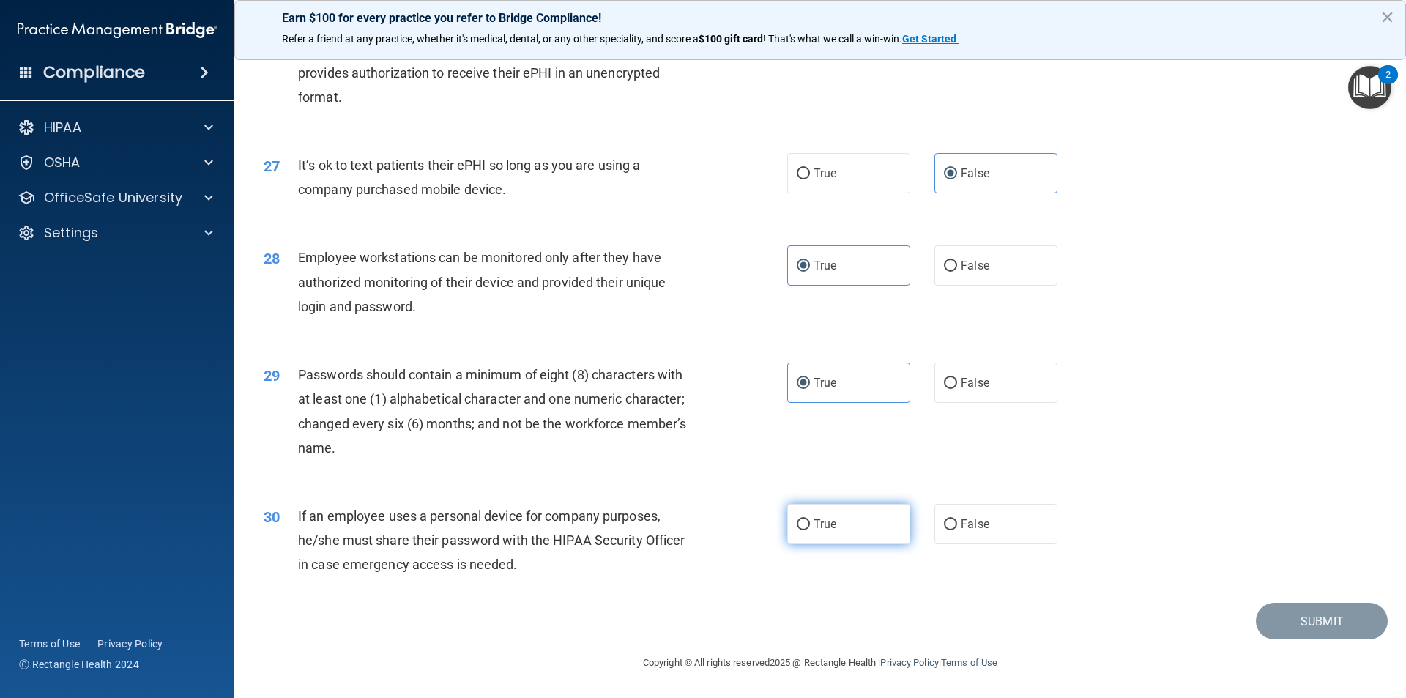
radio input "true"
click at [1292, 616] on button "Submit" at bounding box center [1322, 621] width 132 height 37
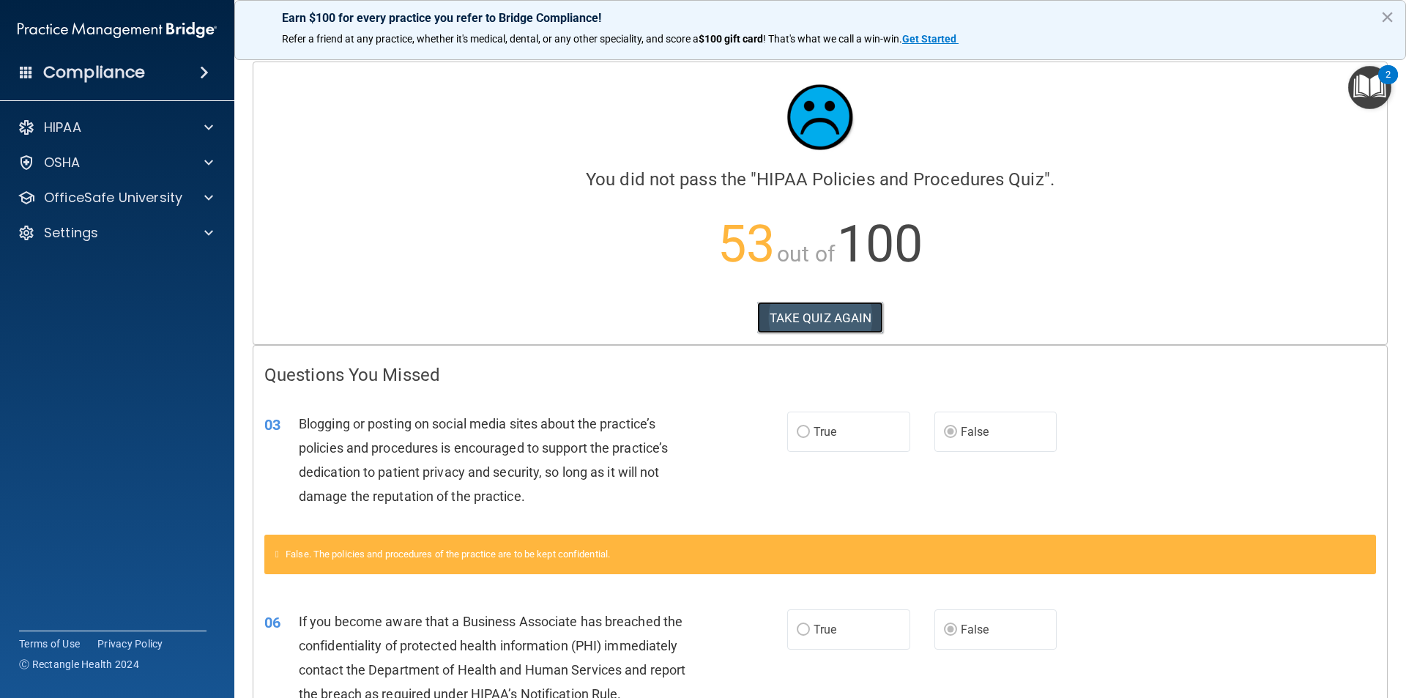
click at [814, 319] on button "TAKE QUIZ AGAIN" at bounding box center [820, 318] width 127 height 32
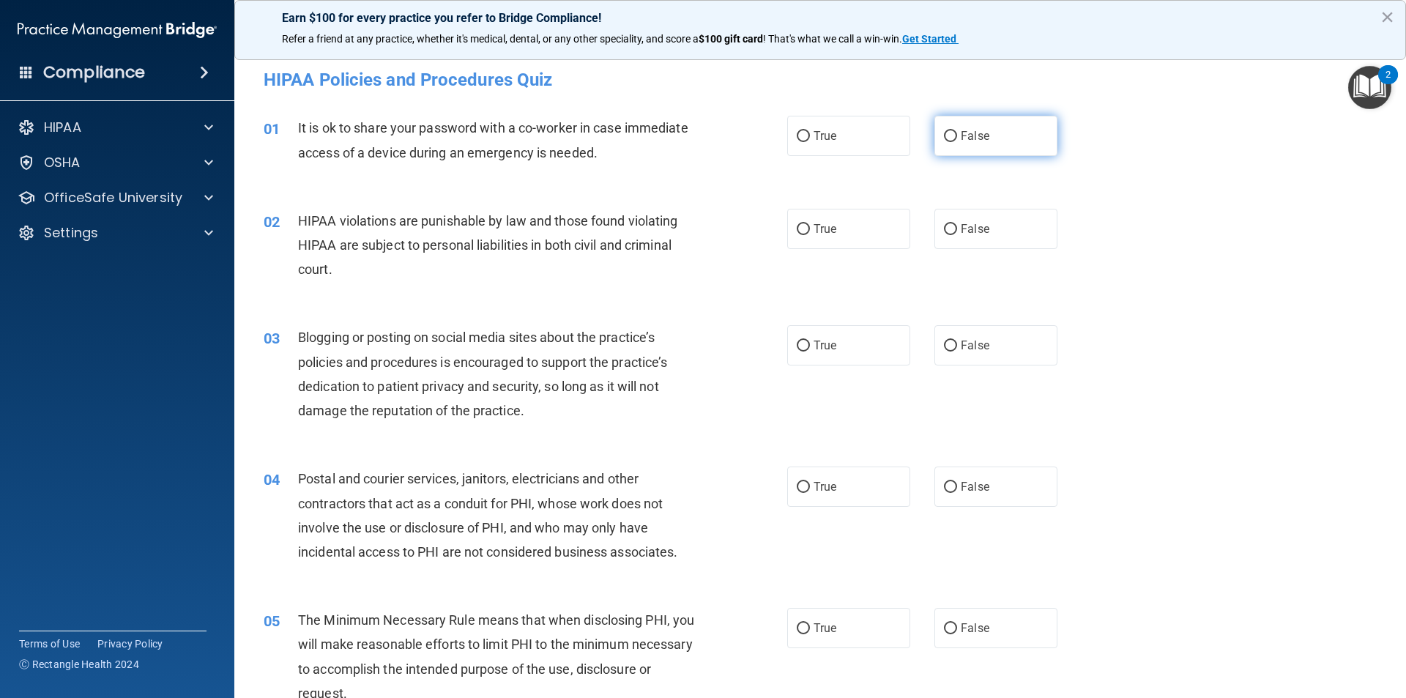
click at [948, 134] on input "False" at bounding box center [950, 136] width 13 height 11
radio input "true"
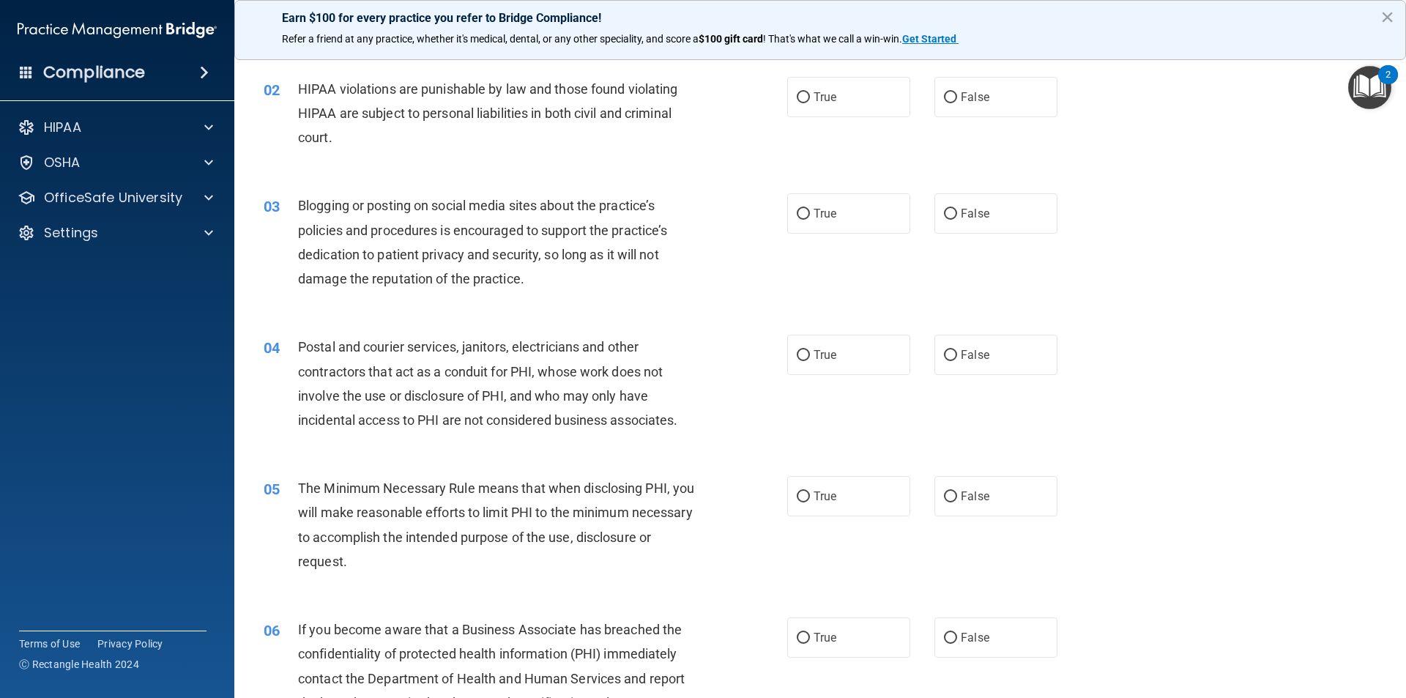
scroll to position [145, 0]
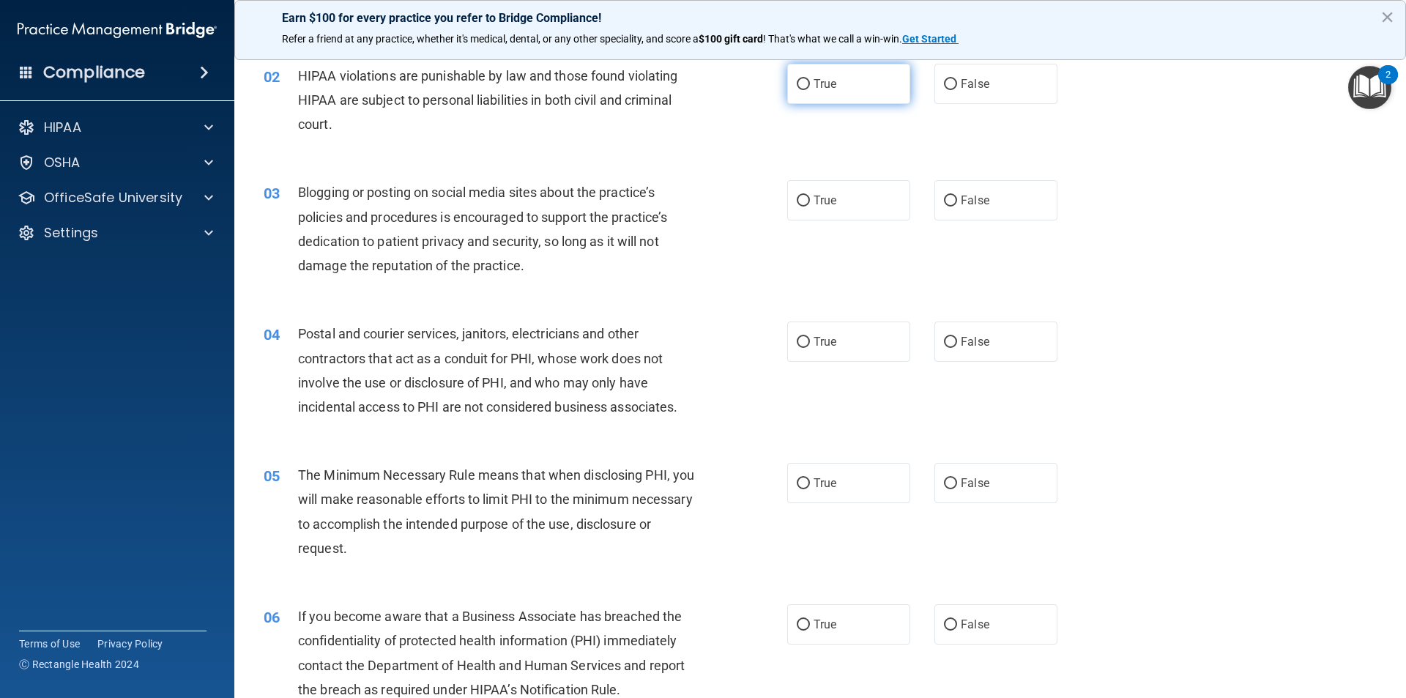
click at [797, 86] on input "True" at bounding box center [803, 84] width 13 height 11
radio input "true"
click at [978, 209] on label "False" at bounding box center [995, 200] width 123 height 40
click at [957, 207] on input "False" at bounding box center [950, 201] width 13 height 11
radio input "true"
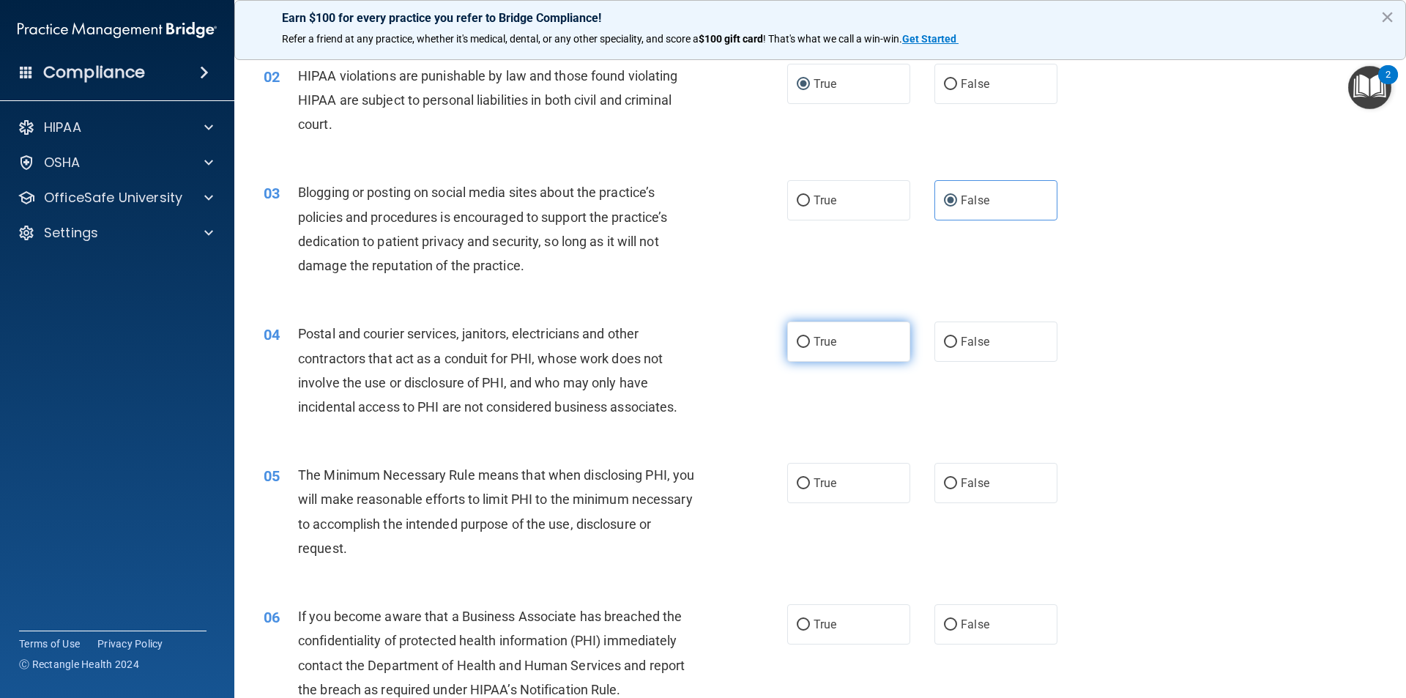
click at [814, 337] on span "True" at bounding box center [825, 342] width 23 height 14
click at [810, 337] on input "True" at bounding box center [803, 342] width 13 height 11
radio input "true"
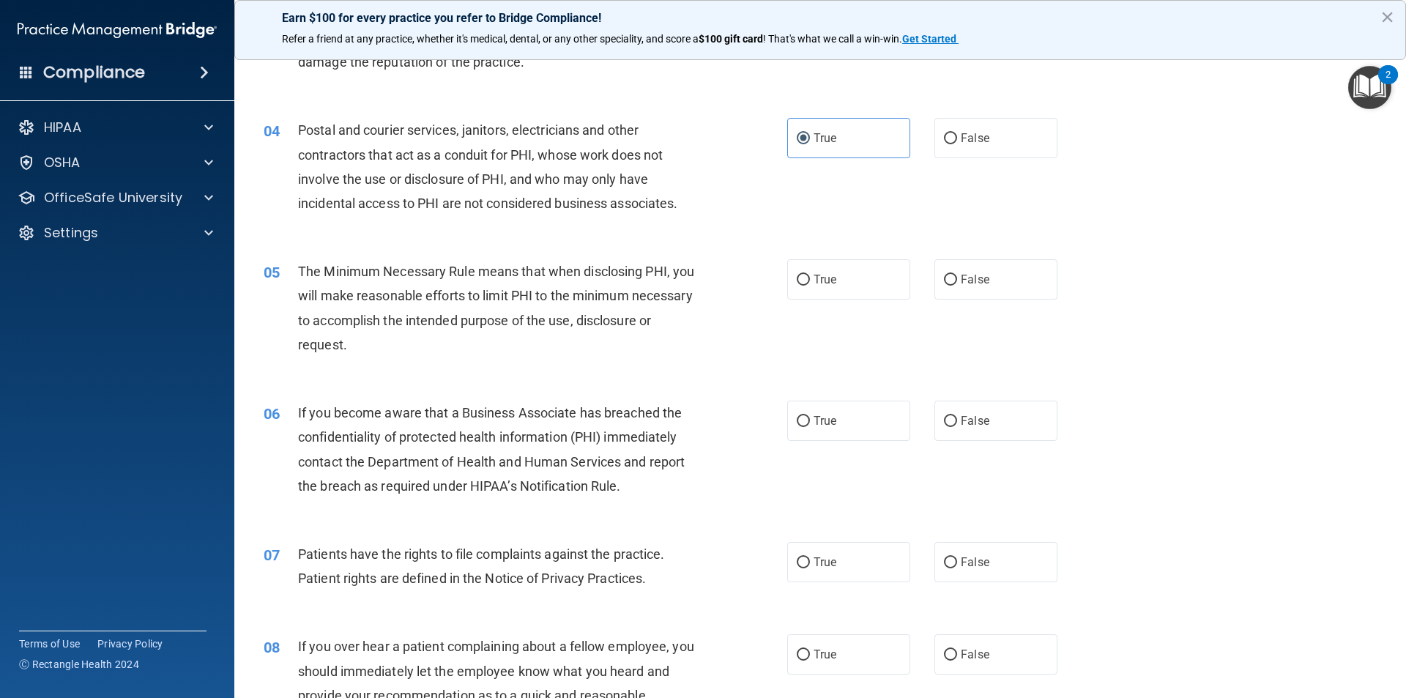
scroll to position [392, 0]
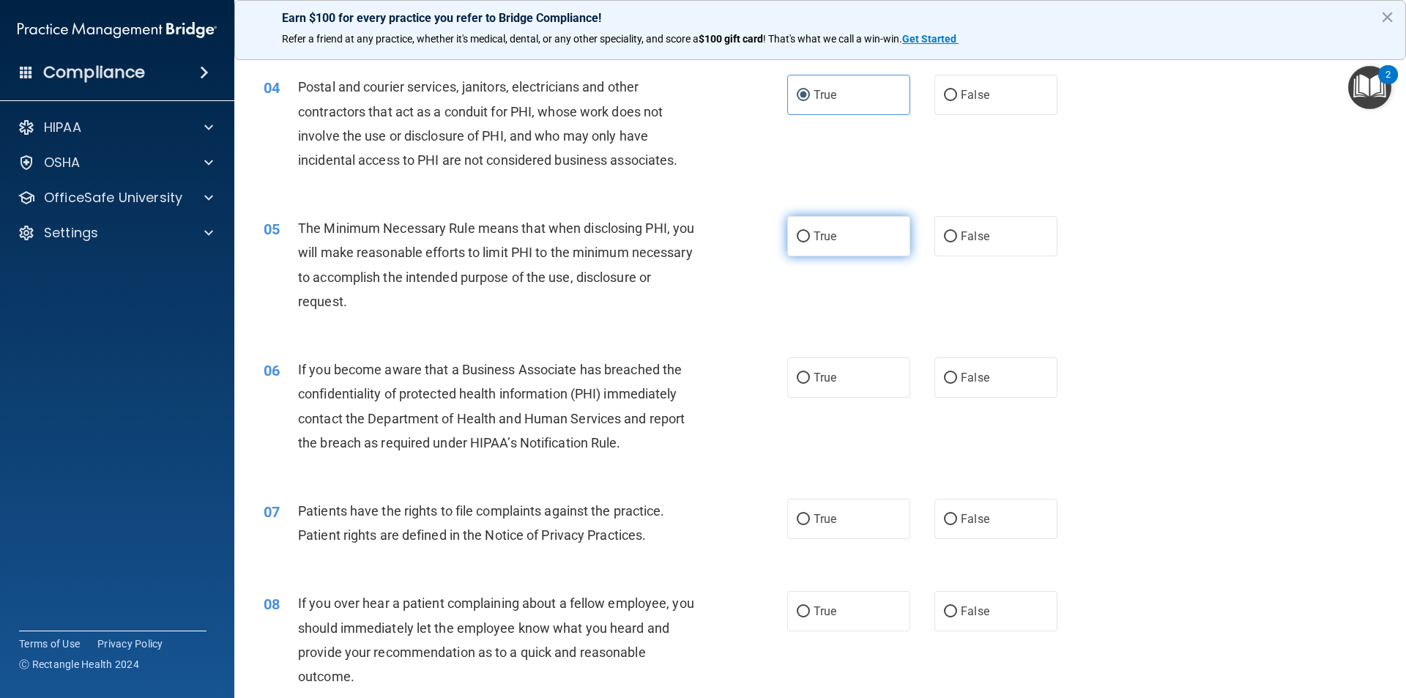
click at [811, 225] on label "True" at bounding box center [848, 236] width 123 height 40
click at [810, 231] on input "True" at bounding box center [803, 236] width 13 height 11
radio input "true"
click at [968, 386] on label "False" at bounding box center [995, 377] width 123 height 40
click at [957, 384] on input "False" at bounding box center [950, 378] width 13 height 11
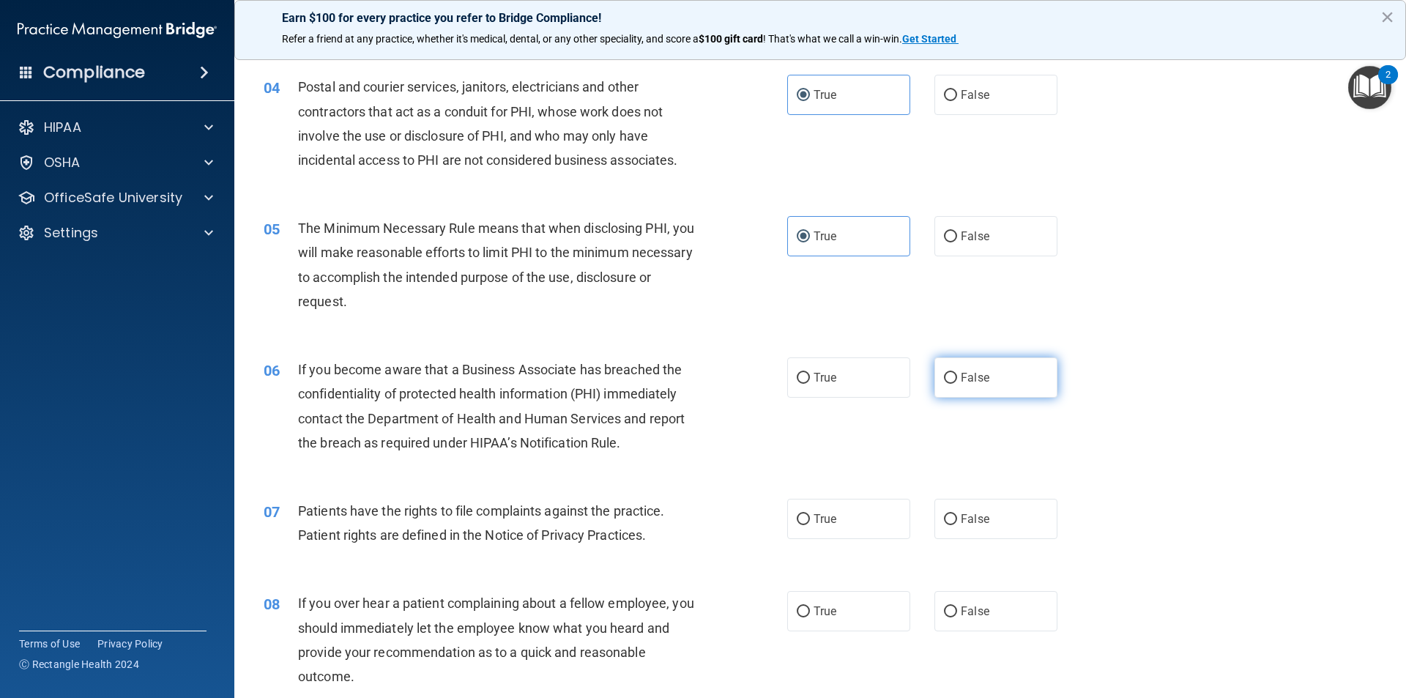
radio input "true"
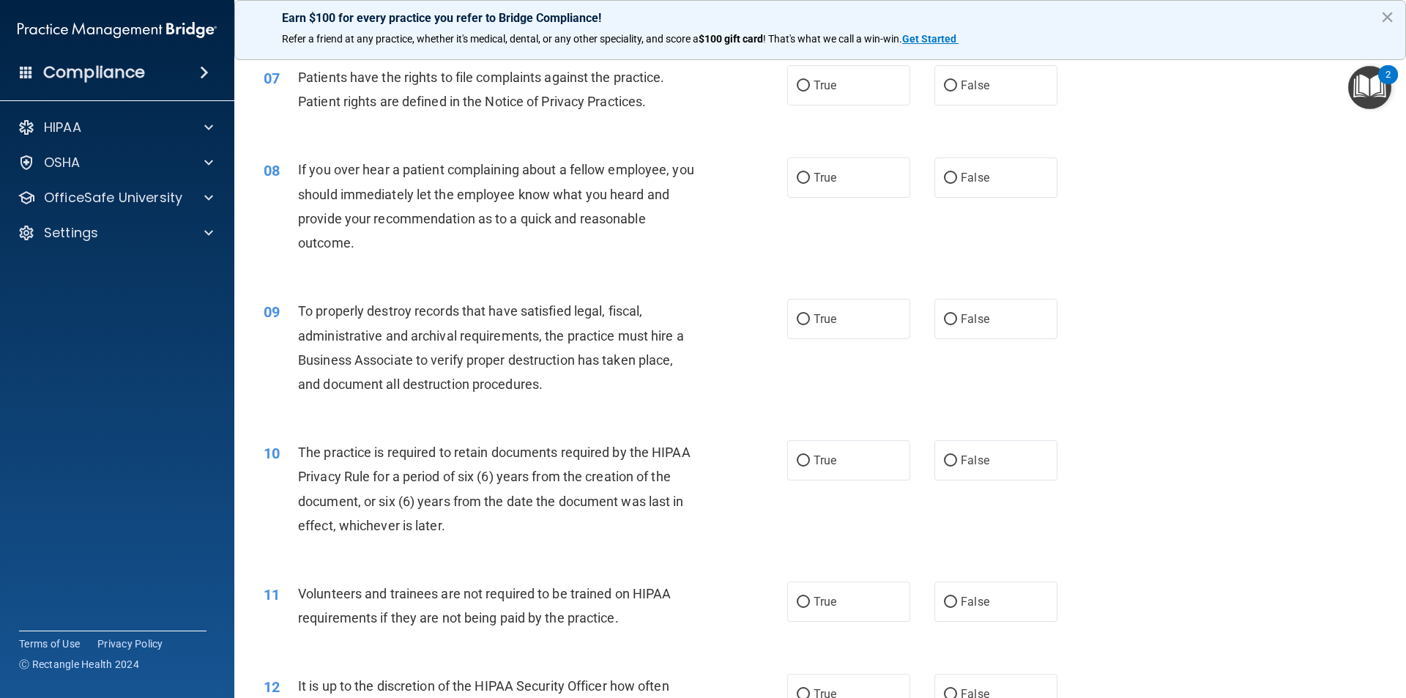
scroll to position [834, 0]
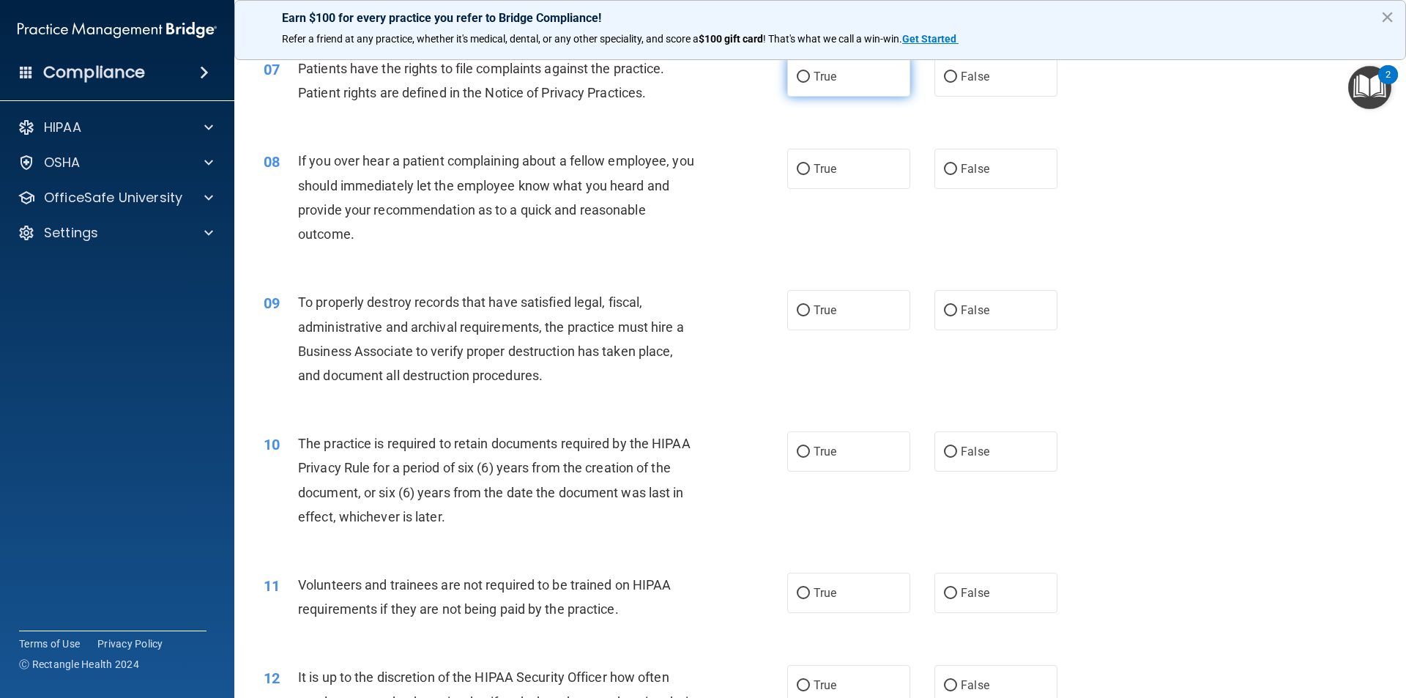
click at [824, 72] on span "True" at bounding box center [825, 77] width 23 height 14
click at [810, 72] on input "True" at bounding box center [803, 77] width 13 height 11
radio input "true"
click at [948, 171] on input "False" at bounding box center [950, 169] width 13 height 11
radio input "true"
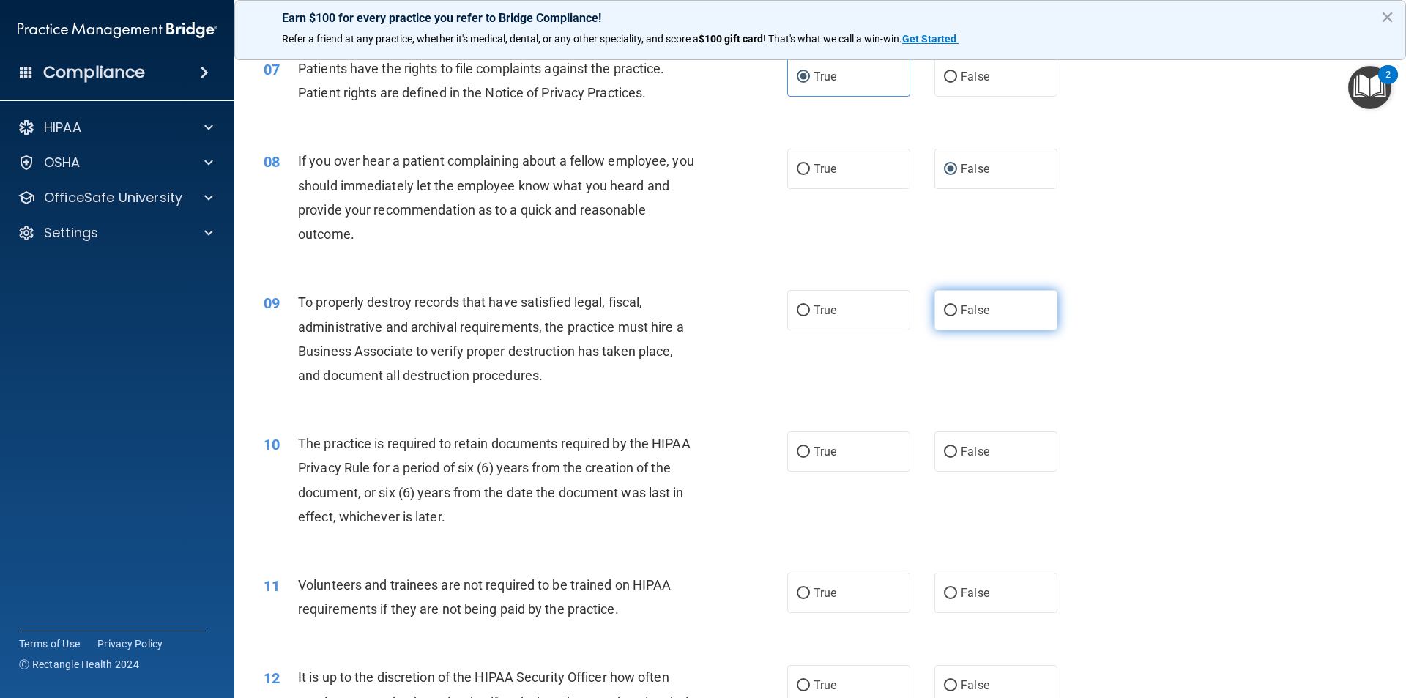
click at [950, 305] on label "False" at bounding box center [995, 310] width 123 height 40
click at [950, 305] on input "False" at bounding box center [950, 310] width 13 height 11
radio input "true"
click at [827, 442] on label "True" at bounding box center [848, 451] width 123 height 40
click at [810, 447] on input "True" at bounding box center [803, 452] width 13 height 11
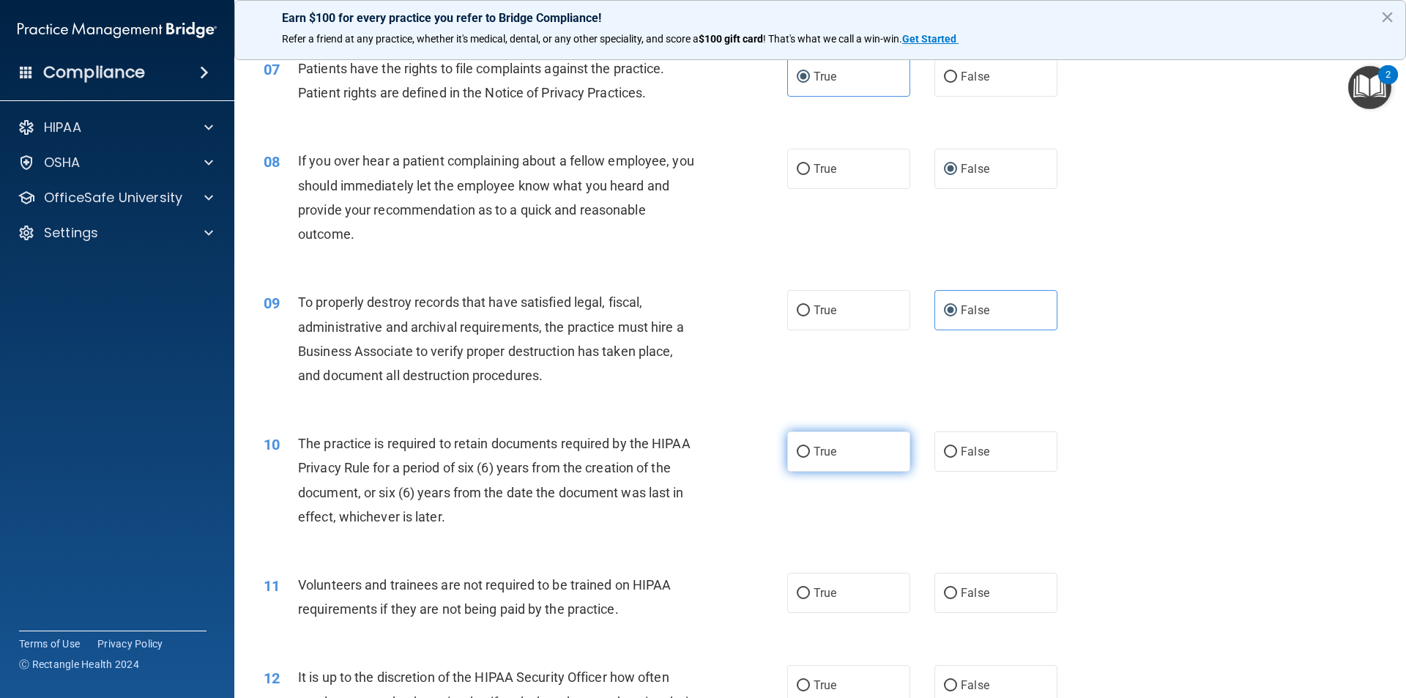
radio input "true"
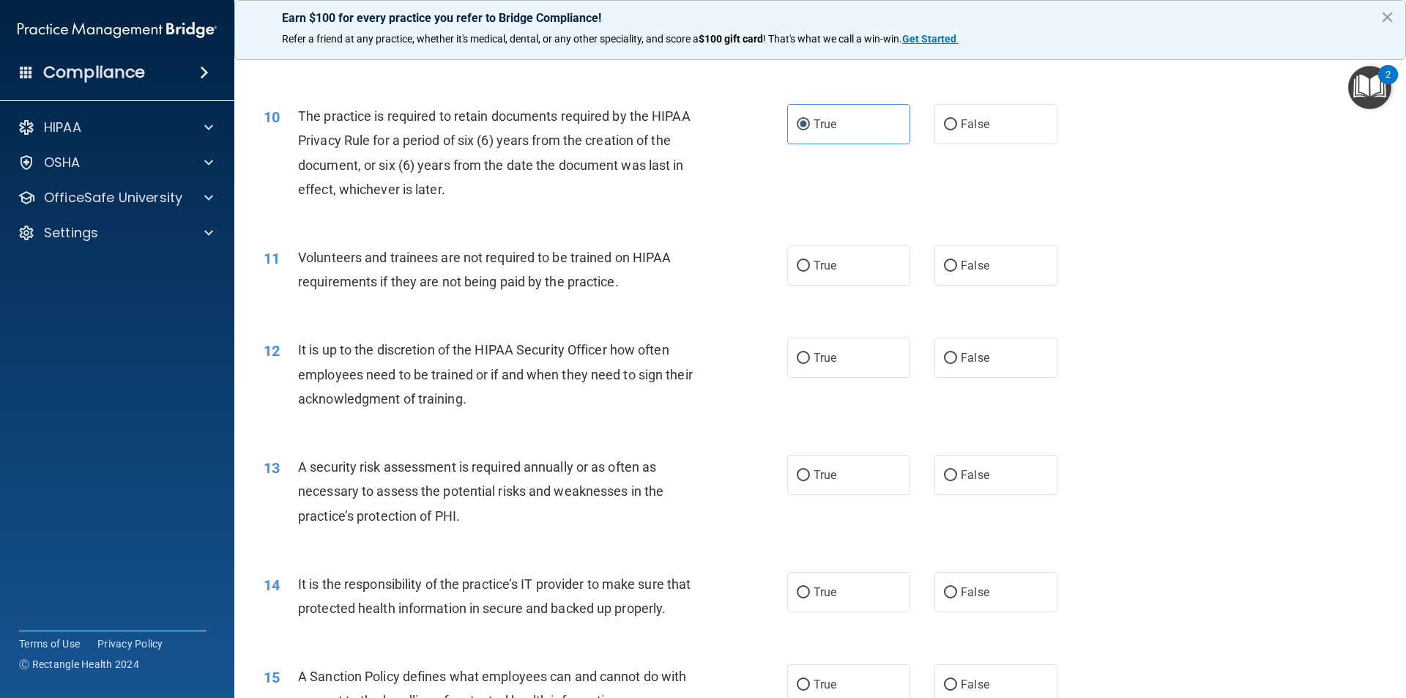
scroll to position [1170, 0]
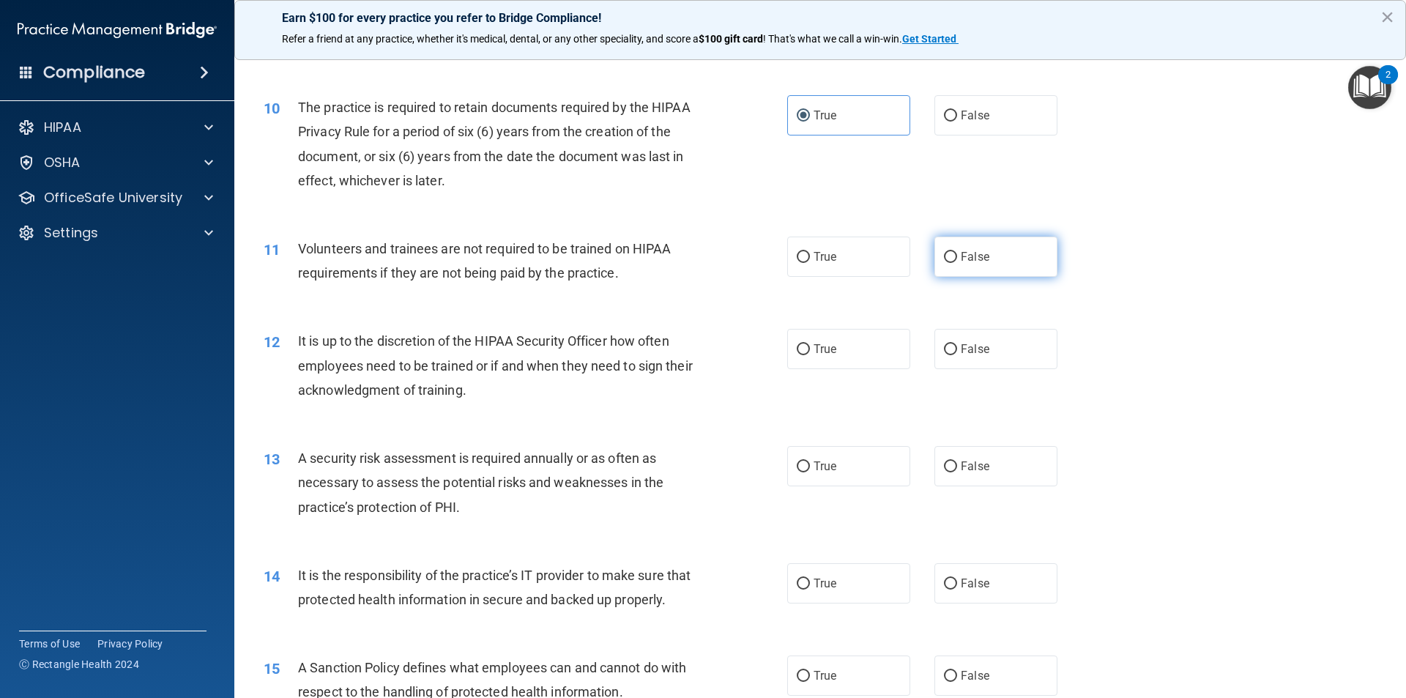
click at [948, 262] on input "False" at bounding box center [950, 257] width 13 height 11
radio input "true"
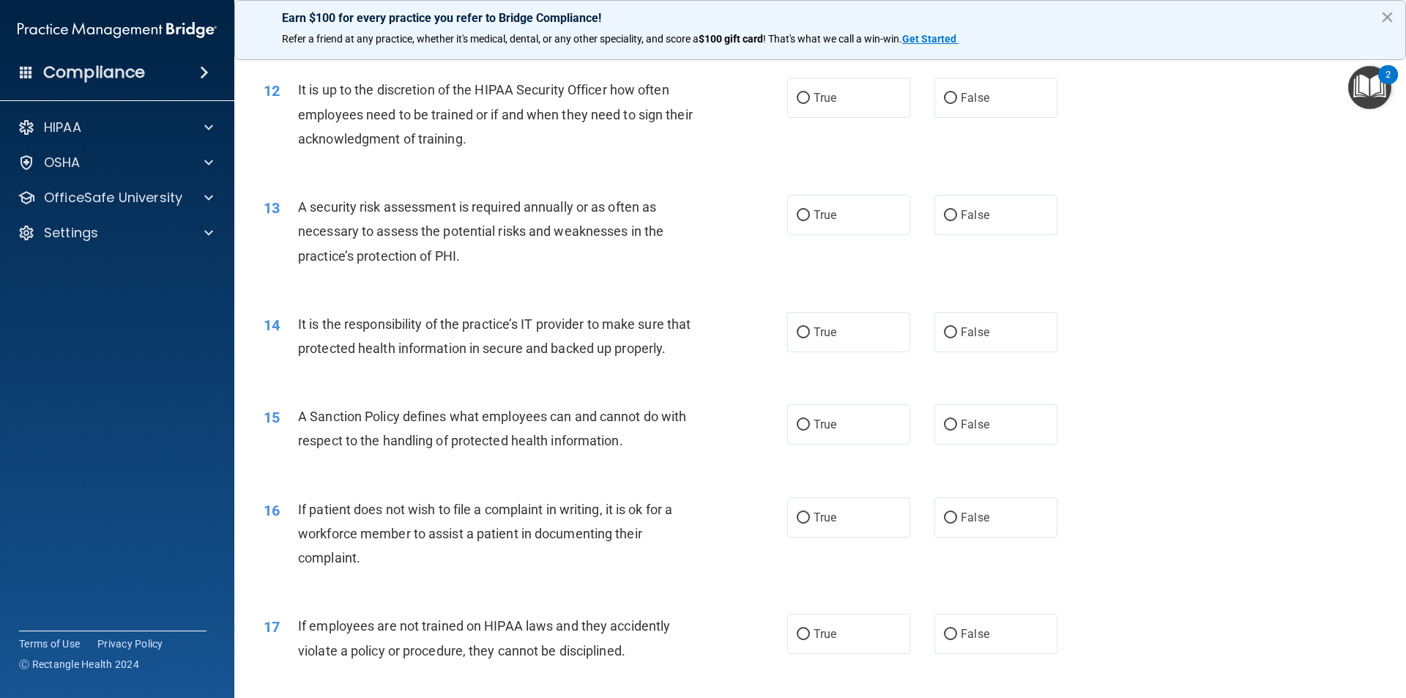
scroll to position [1425, 0]
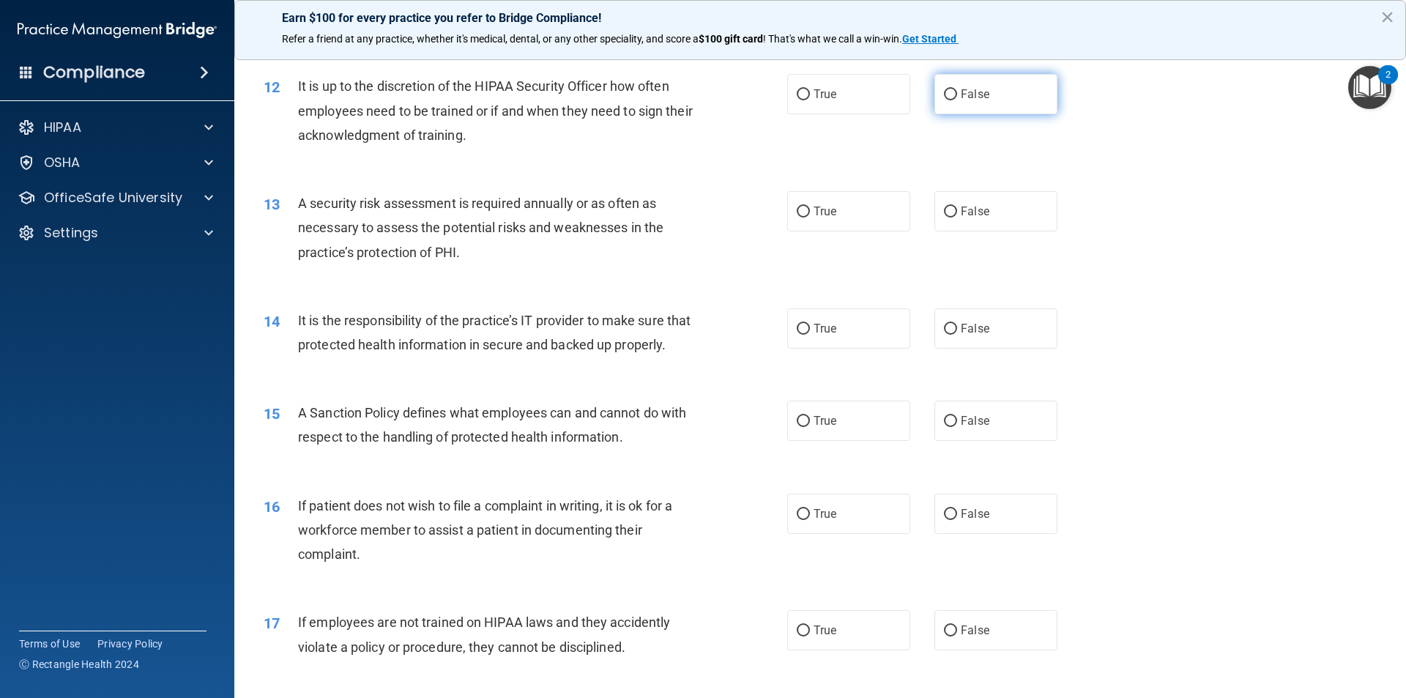
click at [961, 97] on span "False" at bounding box center [975, 94] width 29 height 14
click at [956, 97] on input "False" at bounding box center [950, 94] width 13 height 11
radio input "true"
click at [838, 211] on label "True" at bounding box center [848, 211] width 123 height 40
click at [810, 211] on input "True" at bounding box center [803, 212] width 13 height 11
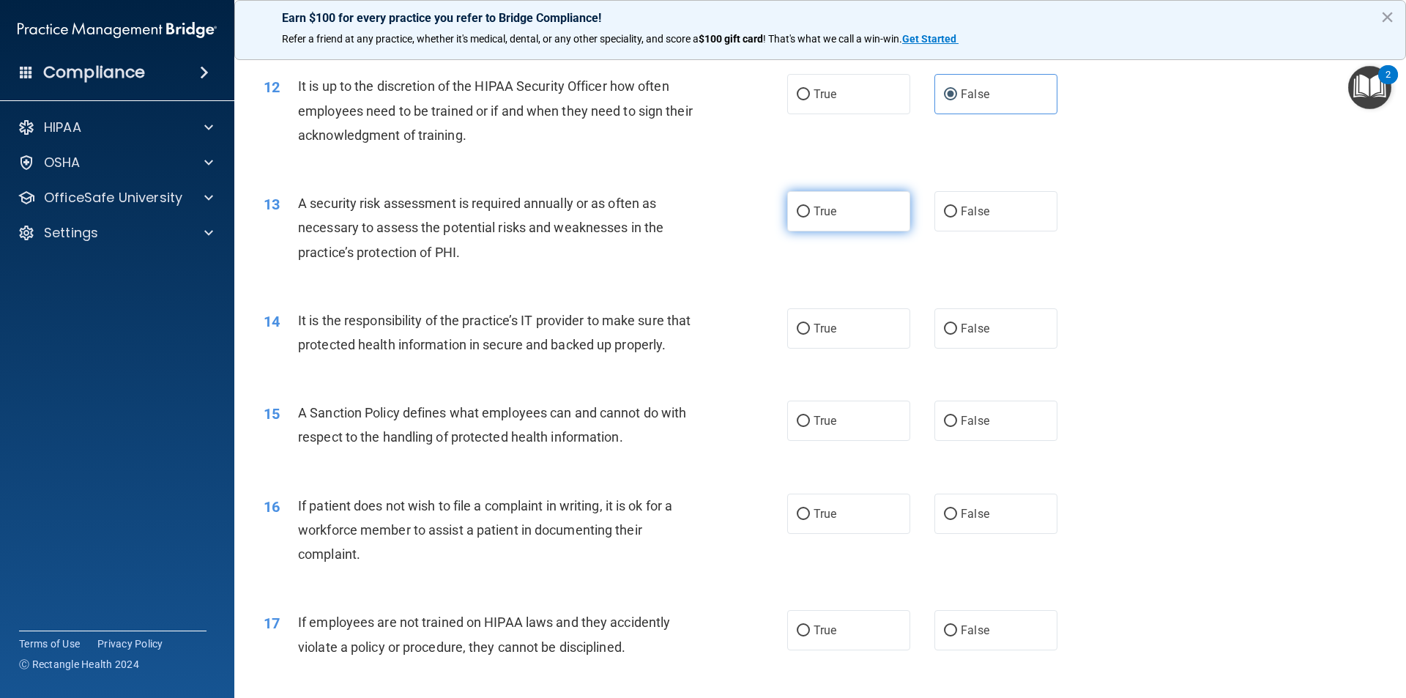
radio input "true"
click at [964, 341] on label "False" at bounding box center [995, 328] width 123 height 40
click at [957, 335] on input "False" at bounding box center [950, 329] width 13 height 11
radio input "true"
click at [792, 441] on label "True" at bounding box center [848, 421] width 123 height 40
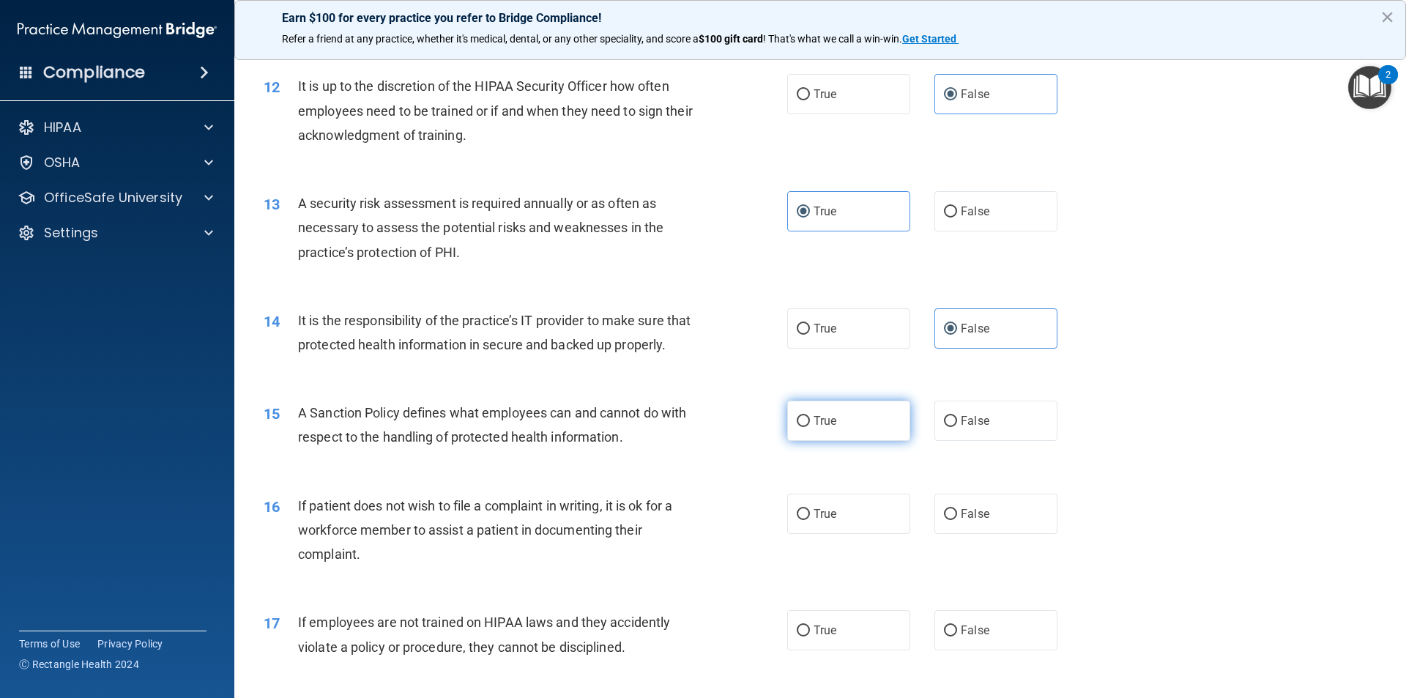
click at [797, 427] on input "True" at bounding box center [803, 421] width 13 height 11
radio input "true"
click at [824, 521] on span "True" at bounding box center [825, 514] width 23 height 14
click at [810, 520] on input "True" at bounding box center [803, 514] width 13 height 11
radio input "true"
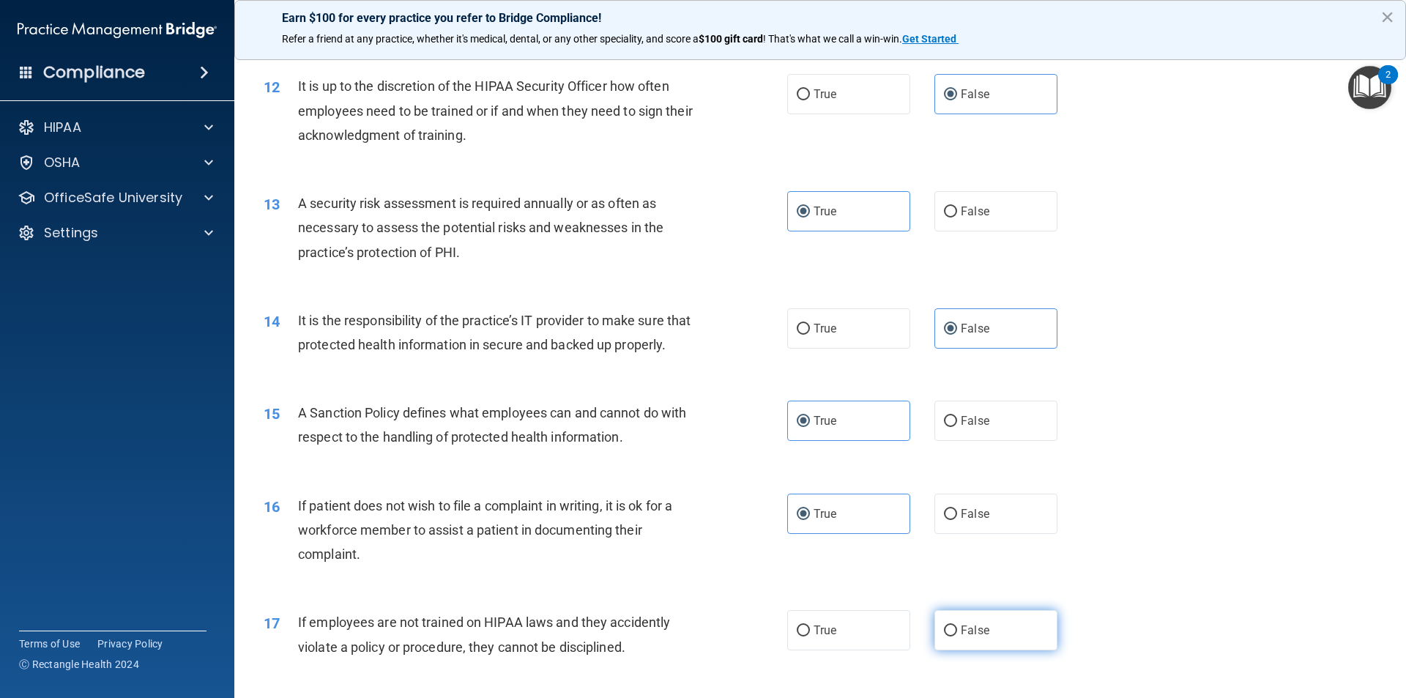
click at [988, 650] on label "False" at bounding box center [995, 630] width 123 height 40
click at [957, 636] on input "False" at bounding box center [950, 630] width 13 height 11
radio input "true"
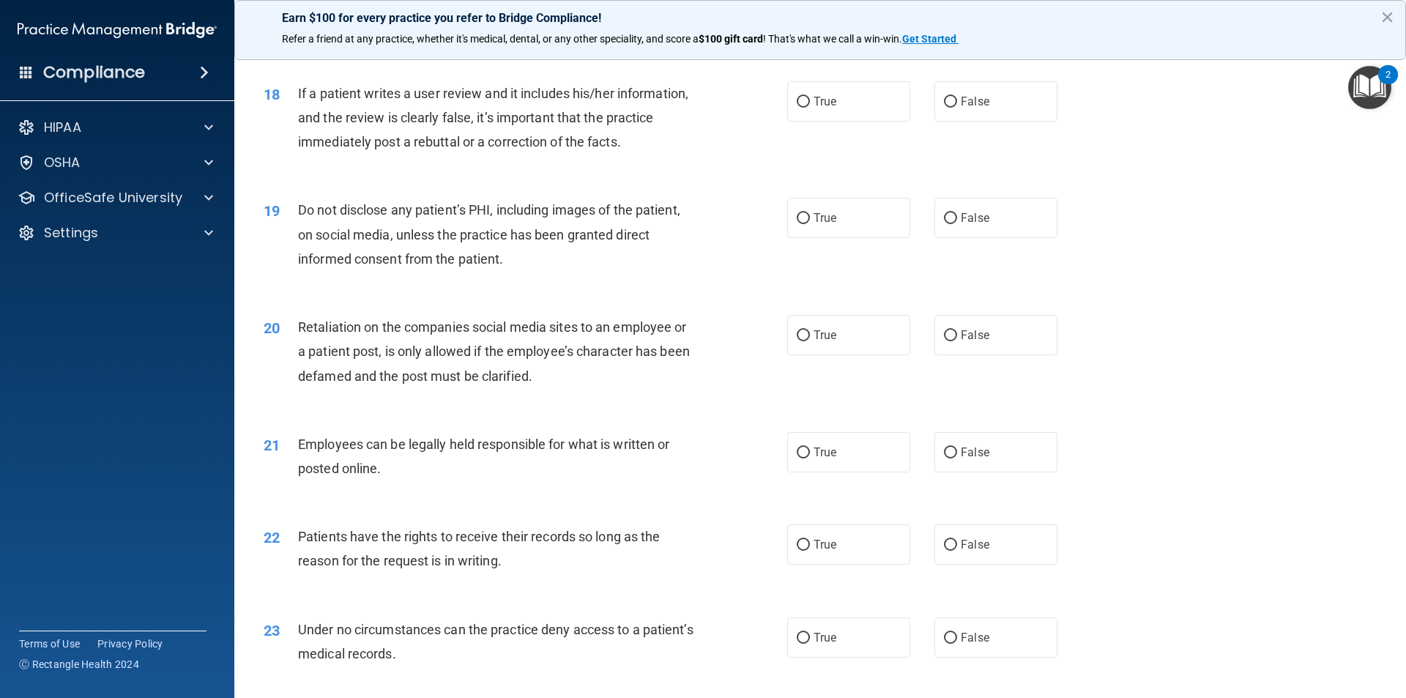
scroll to position [2076, 0]
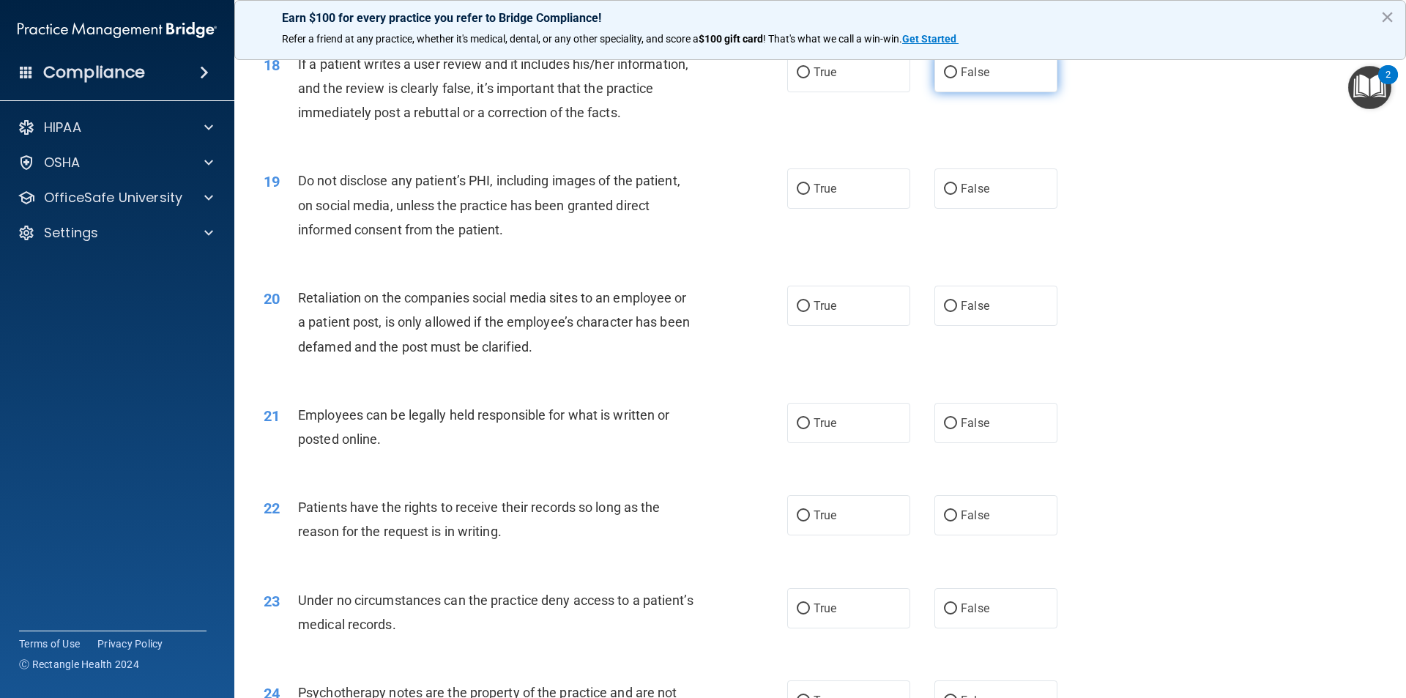
click at [967, 79] on span "False" at bounding box center [975, 72] width 29 height 14
click at [957, 78] on input "False" at bounding box center [950, 72] width 13 height 11
radio input "true"
click at [841, 204] on label "True" at bounding box center [848, 188] width 123 height 40
click at [810, 195] on input "True" at bounding box center [803, 189] width 13 height 11
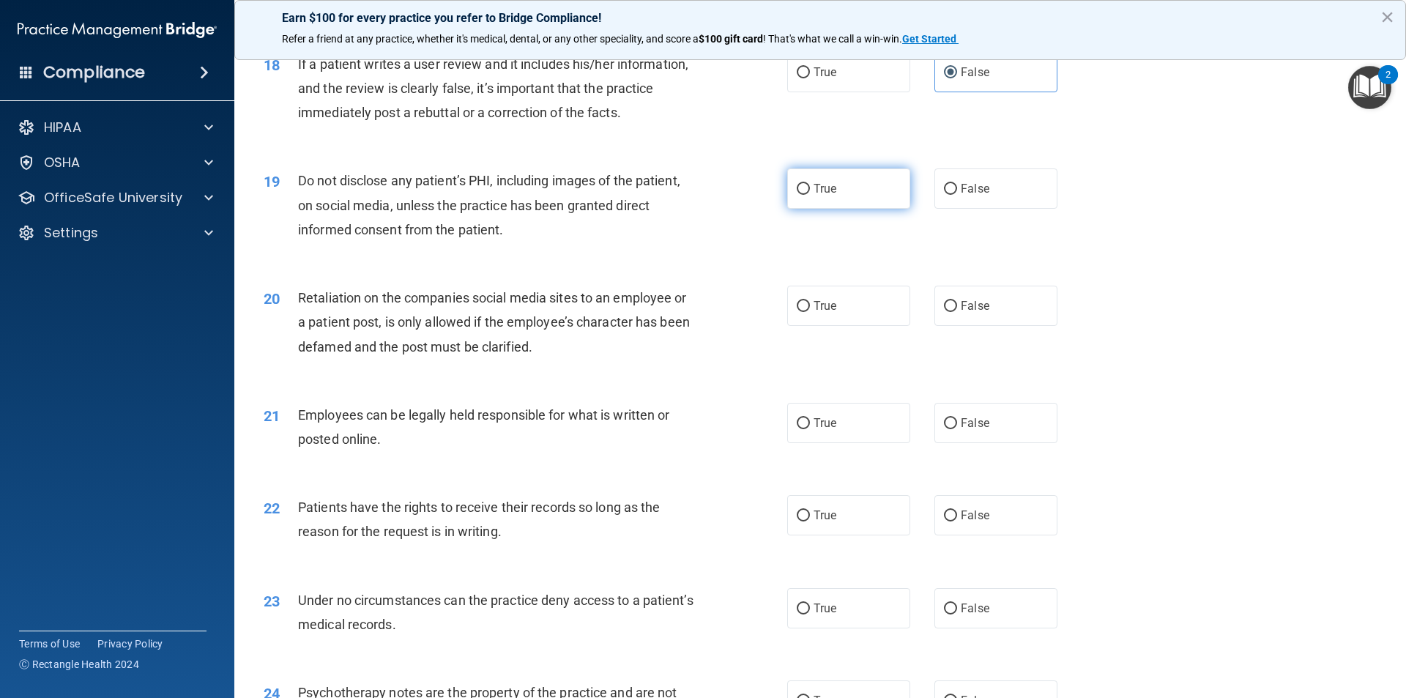
radio input "true"
click at [961, 313] on span "False" at bounding box center [975, 306] width 29 height 14
click at [956, 312] on input "False" at bounding box center [950, 306] width 13 height 11
radio input "true"
click at [819, 443] on label "True" at bounding box center [848, 423] width 123 height 40
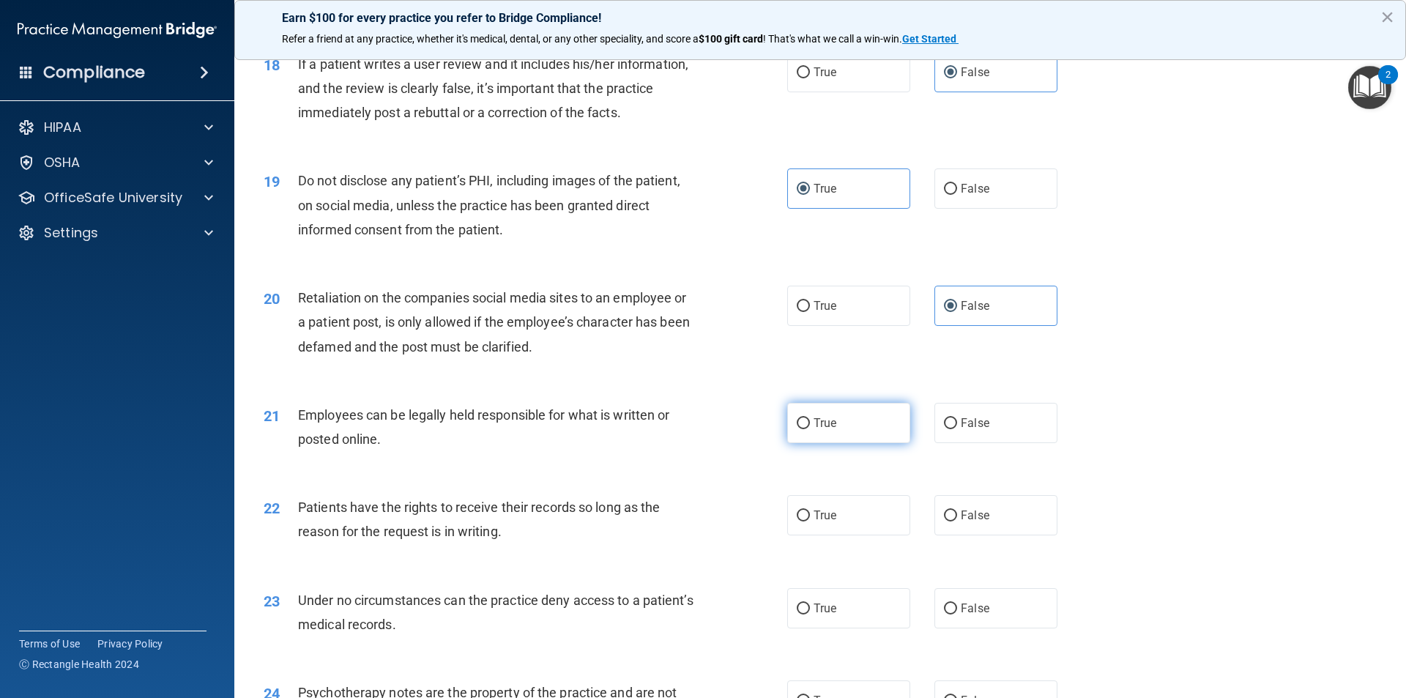
click at [810, 429] on input "True" at bounding box center [803, 423] width 13 height 11
radio input "true"
click at [819, 522] on span "True" at bounding box center [825, 515] width 23 height 14
click at [810, 521] on input "True" at bounding box center [803, 515] width 13 height 11
radio input "true"
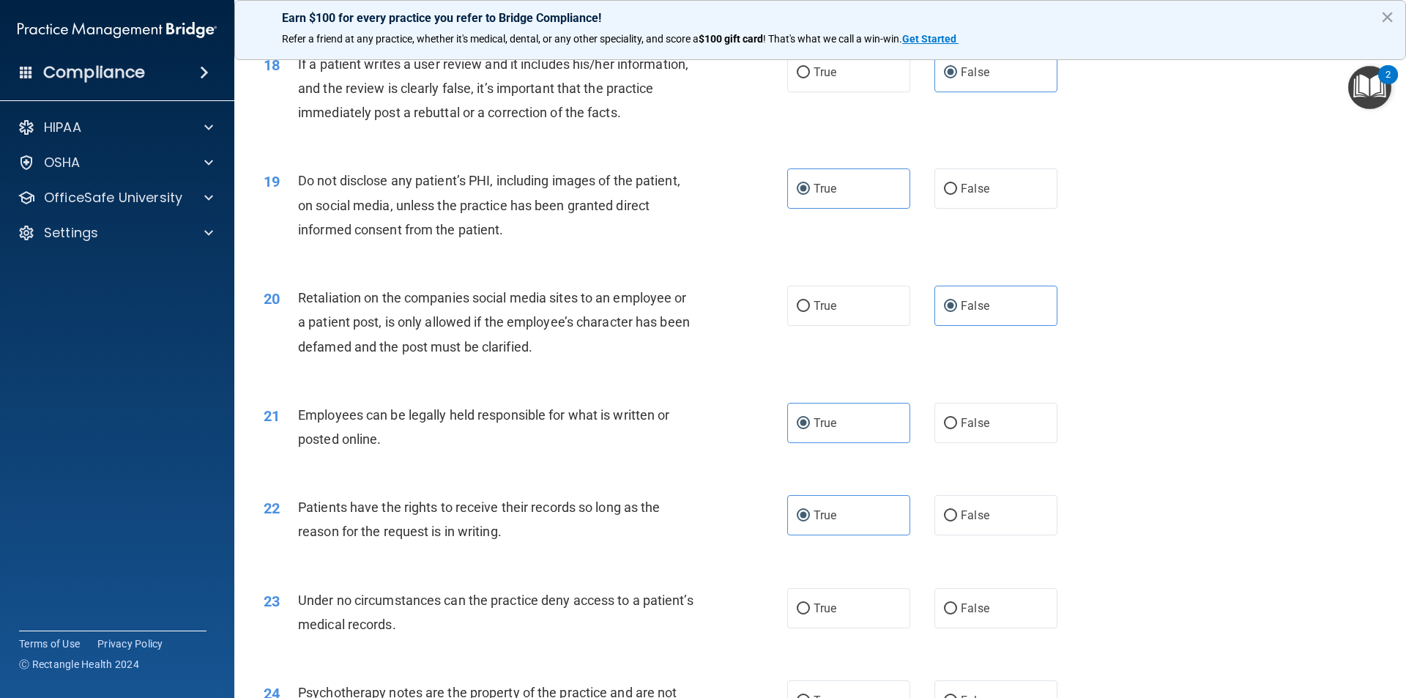
drag, startPoint x: 974, startPoint y: 641, endPoint x: 1071, endPoint y: 640, distance: 97.4
click at [974, 628] on label "False" at bounding box center [995, 608] width 123 height 40
click at [957, 614] on input "False" at bounding box center [950, 608] width 13 height 11
radio input "true"
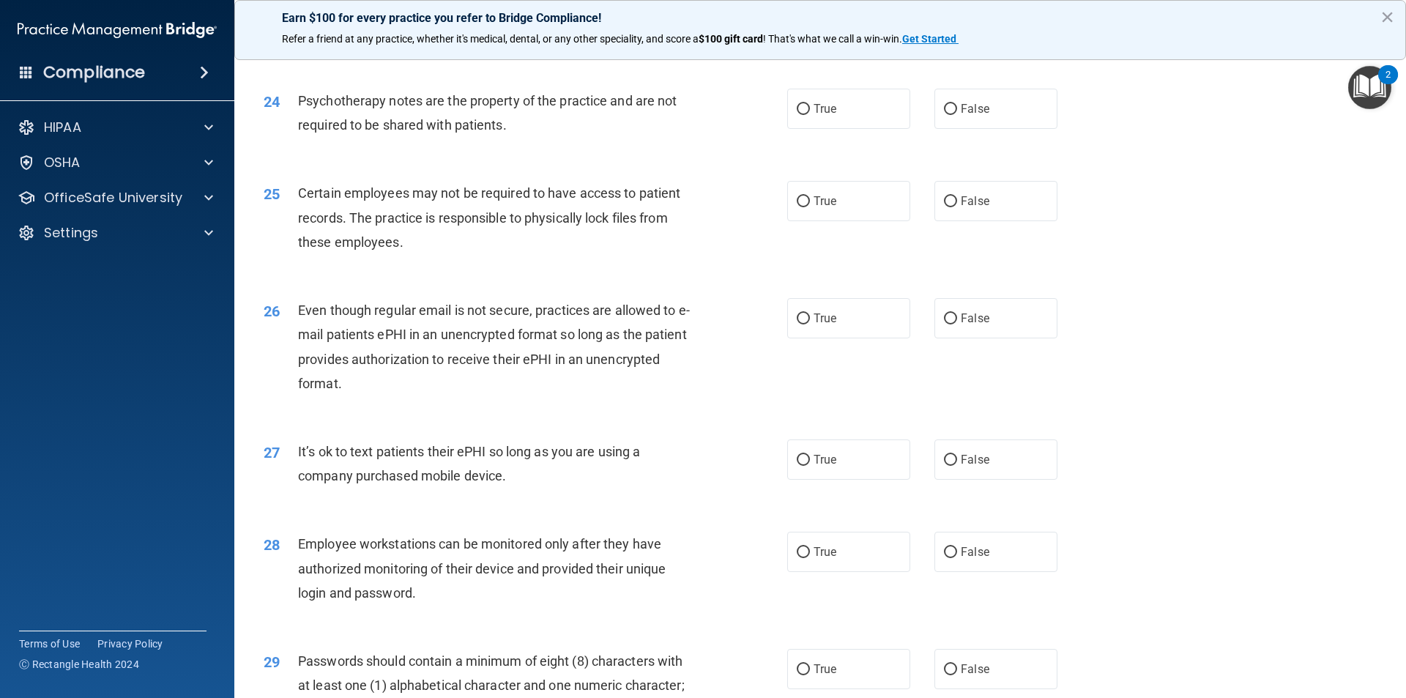
scroll to position [2651, 0]
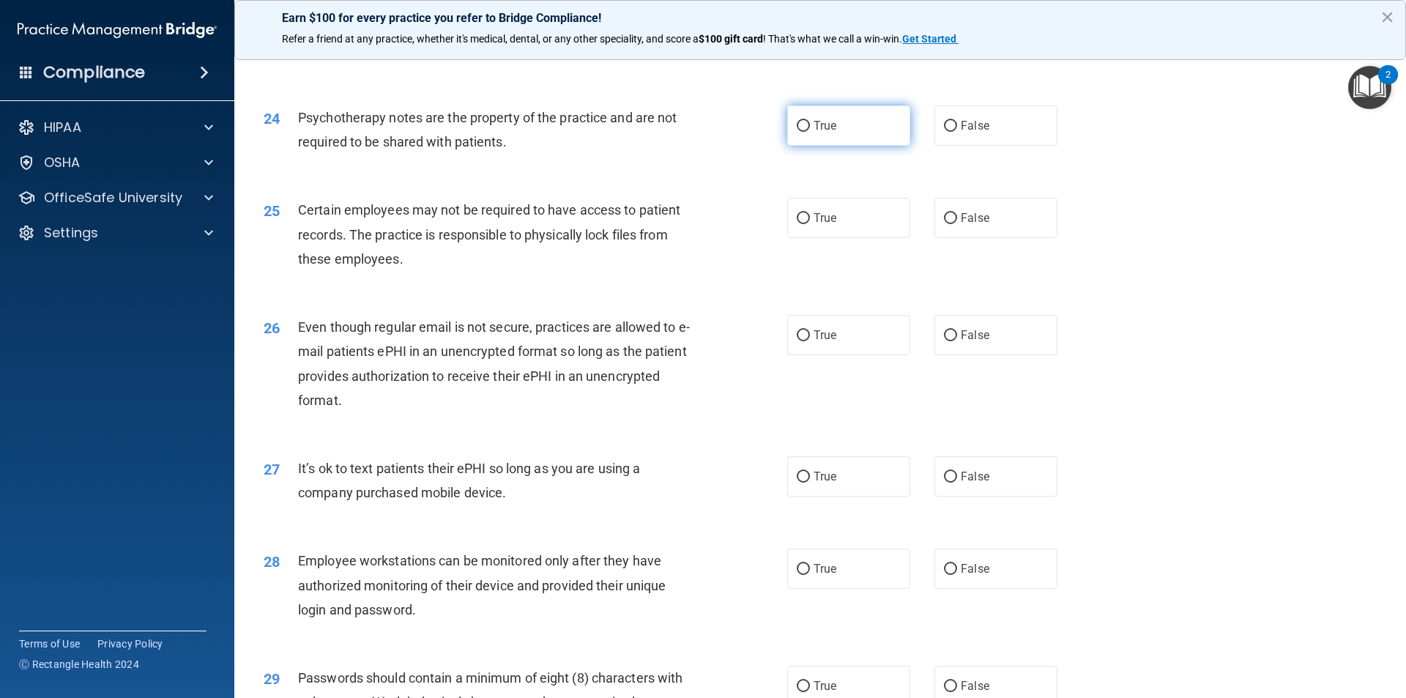
click at [860, 138] on label "True" at bounding box center [848, 125] width 123 height 40
click at [810, 132] on input "True" at bounding box center [803, 126] width 13 height 11
radio input "true"
click at [806, 234] on label "True" at bounding box center [848, 218] width 123 height 40
click at [806, 224] on input "True" at bounding box center [803, 218] width 13 height 11
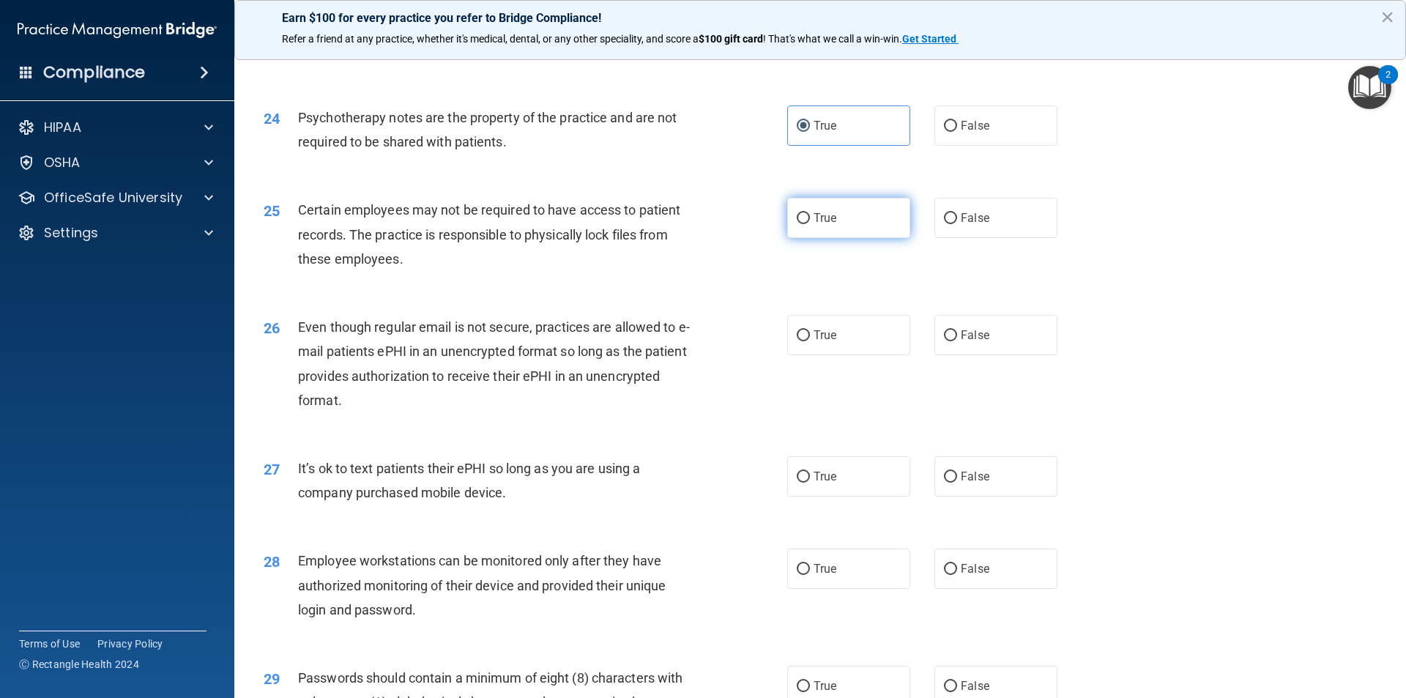
radio input "true"
click at [815, 349] on label "True" at bounding box center [848, 335] width 123 height 40
click at [810, 341] on input "True" at bounding box center [803, 335] width 13 height 11
radio input "true"
click at [945, 480] on label "False" at bounding box center [995, 476] width 123 height 40
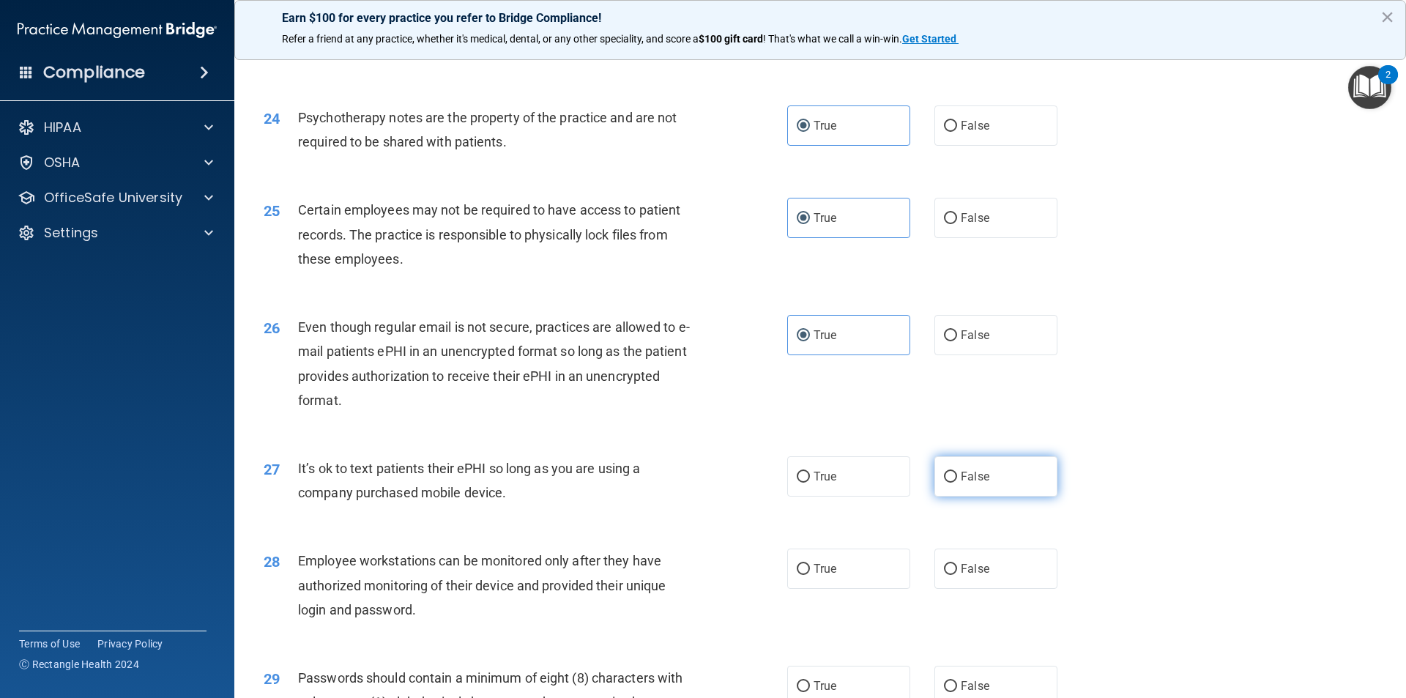
click at [945, 480] on input "False" at bounding box center [950, 477] width 13 height 11
radio input "true"
click at [967, 576] on span "False" at bounding box center [975, 569] width 29 height 14
click at [957, 575] on input "False" at bounding box center [950, 569] width 13 height 11
radio input "true"
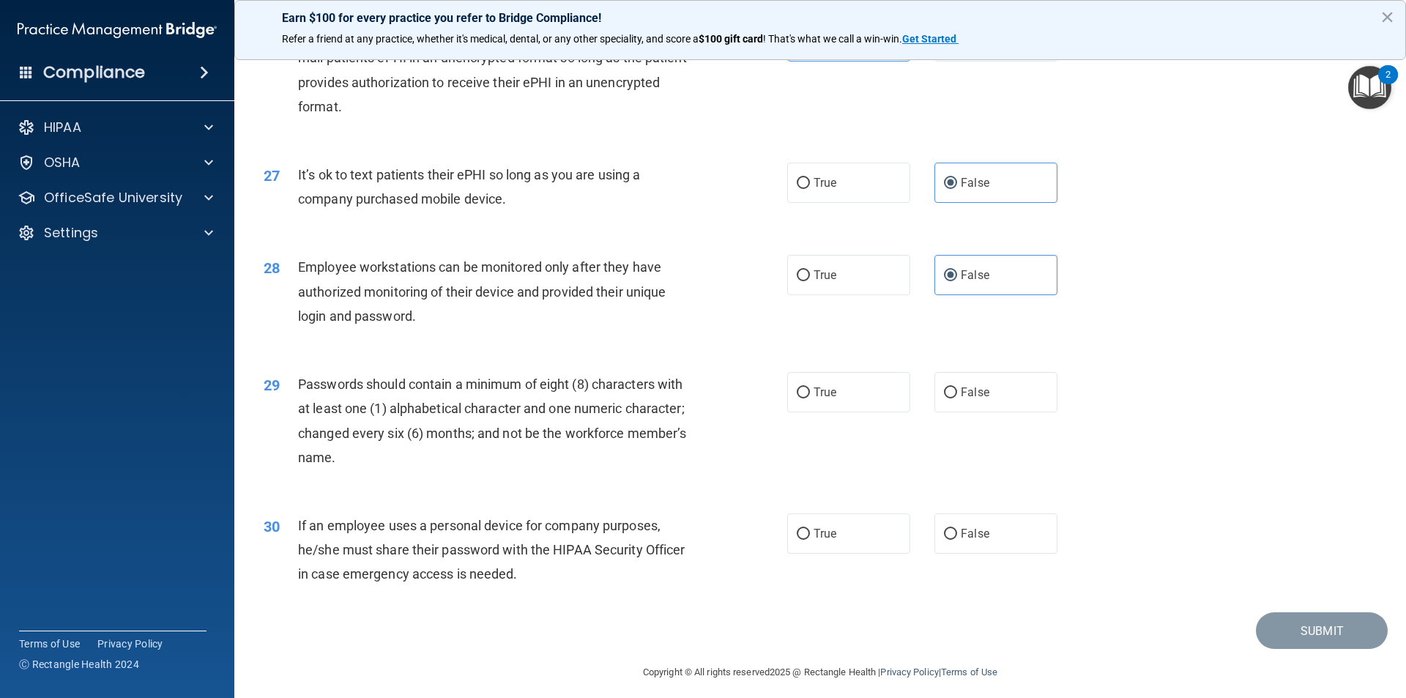
scroll to position [2978, 0]
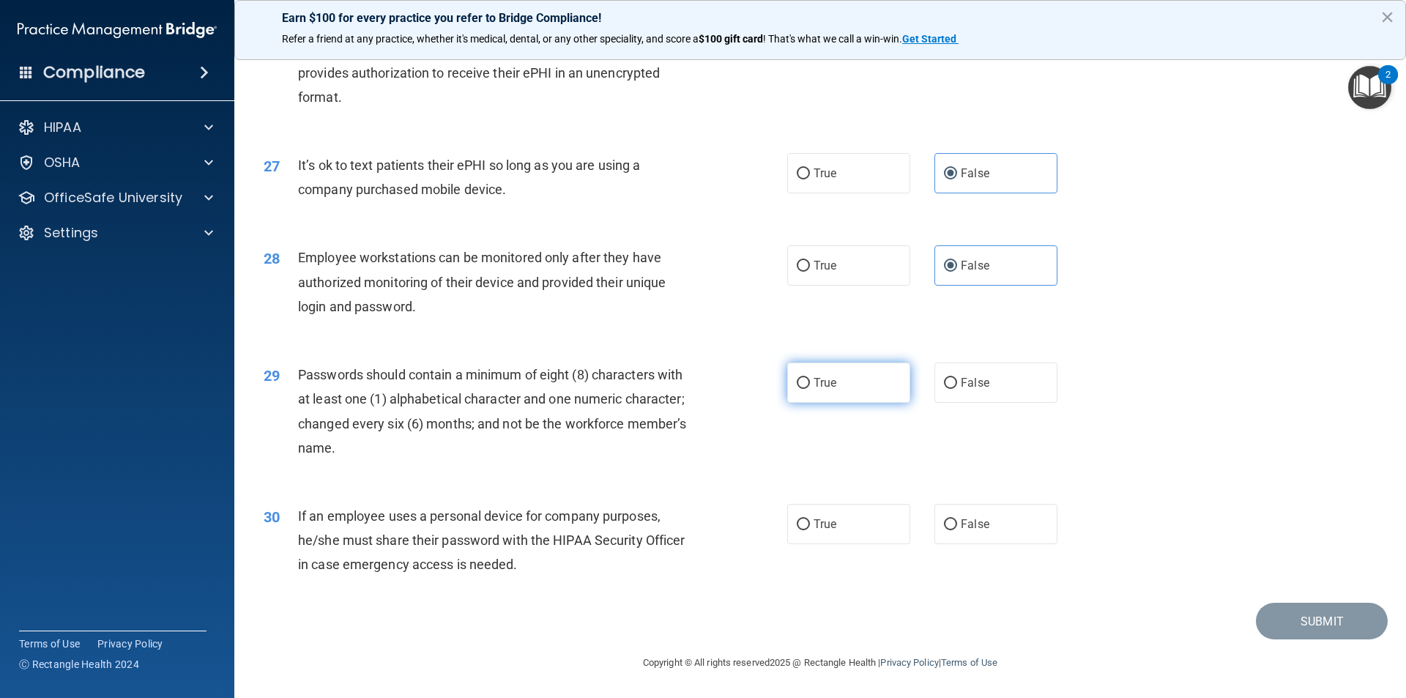
click at [828, 381] on span "True" at bounding box center [825, 383] width 23 height 14
click at [810, 381] on input "True" at bounding box center [803, 383] width 13 height 11
radio input "true"
click at [805, 519] on label "True" at bounding box center [848, 524] width 123 height 40
click at [805, 519] on input "True" at bounding box center [803, 524] width 13 height 11
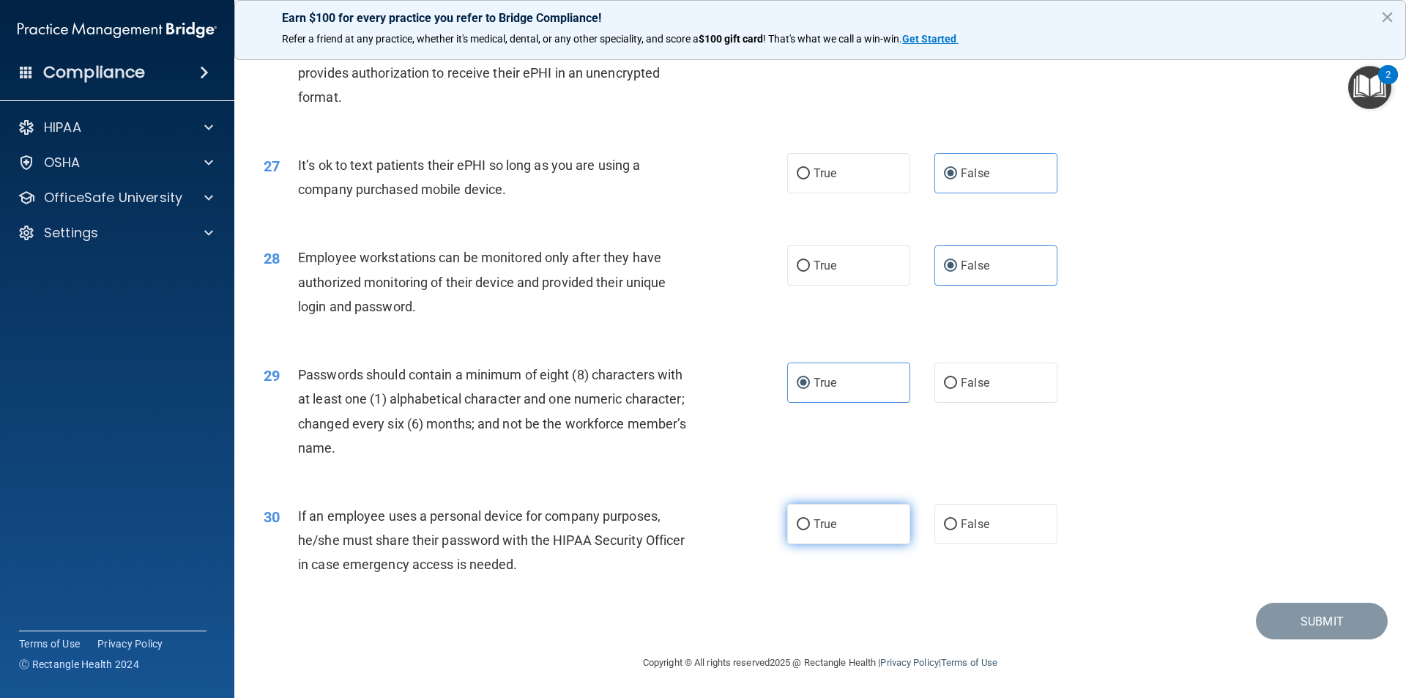
radio input "true"
click at [1295, 622] on button "Submit" at bounding box center [1322, 621] width 132 height 37
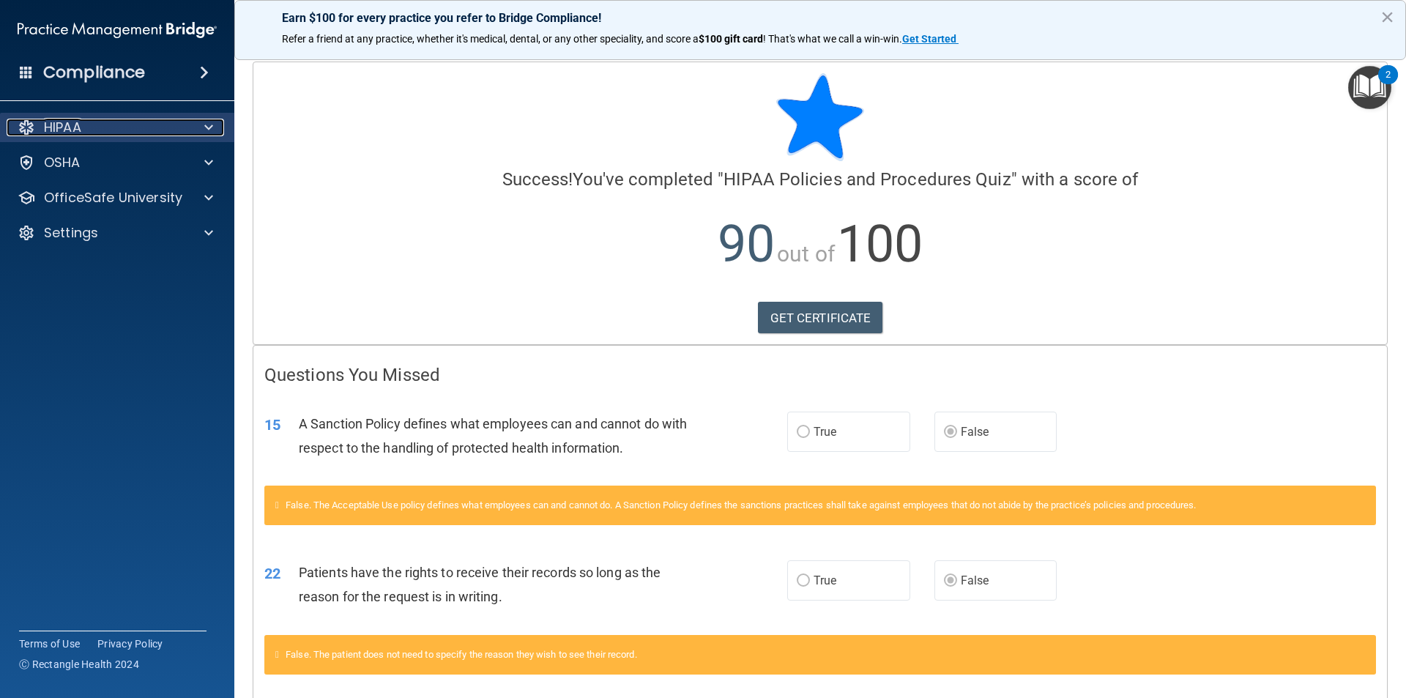
click at [93, 124] on div "HIPAA" at bounding box center [98, 128] width 182 height 18
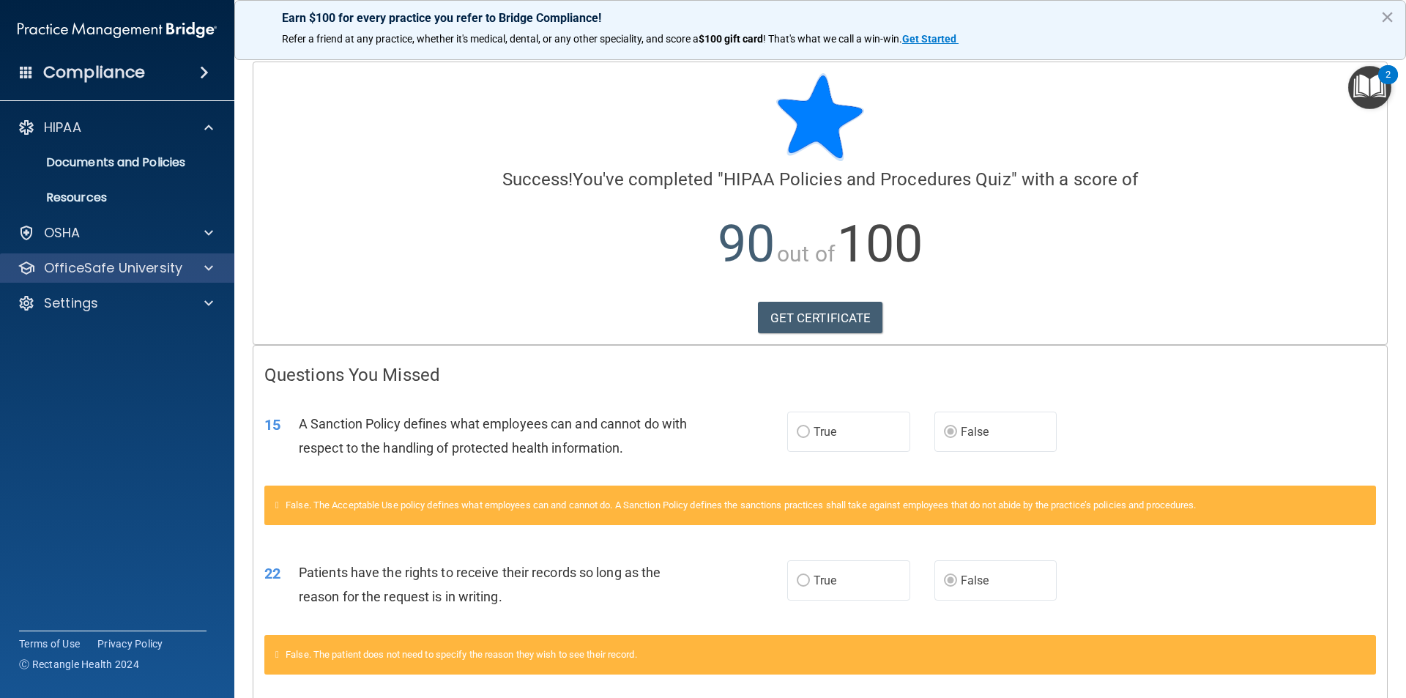
click at [87, 257] on div "OfficeSafe University" at bounding box center [117, 267] width 235 height 29
click at [193, 265] on div at bounding box center [206, 268] width 37 height 18
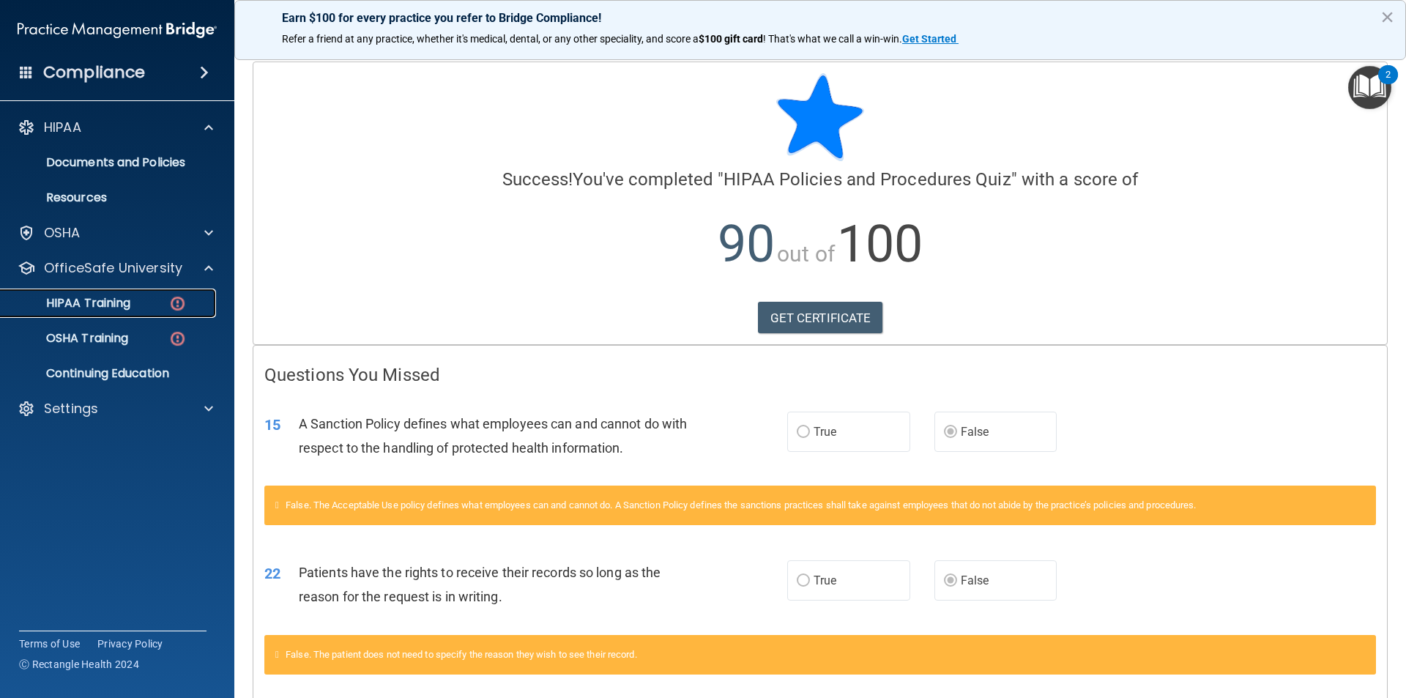
click at [176, 302] on img at bounding box center [177, 303] width 18 height 18
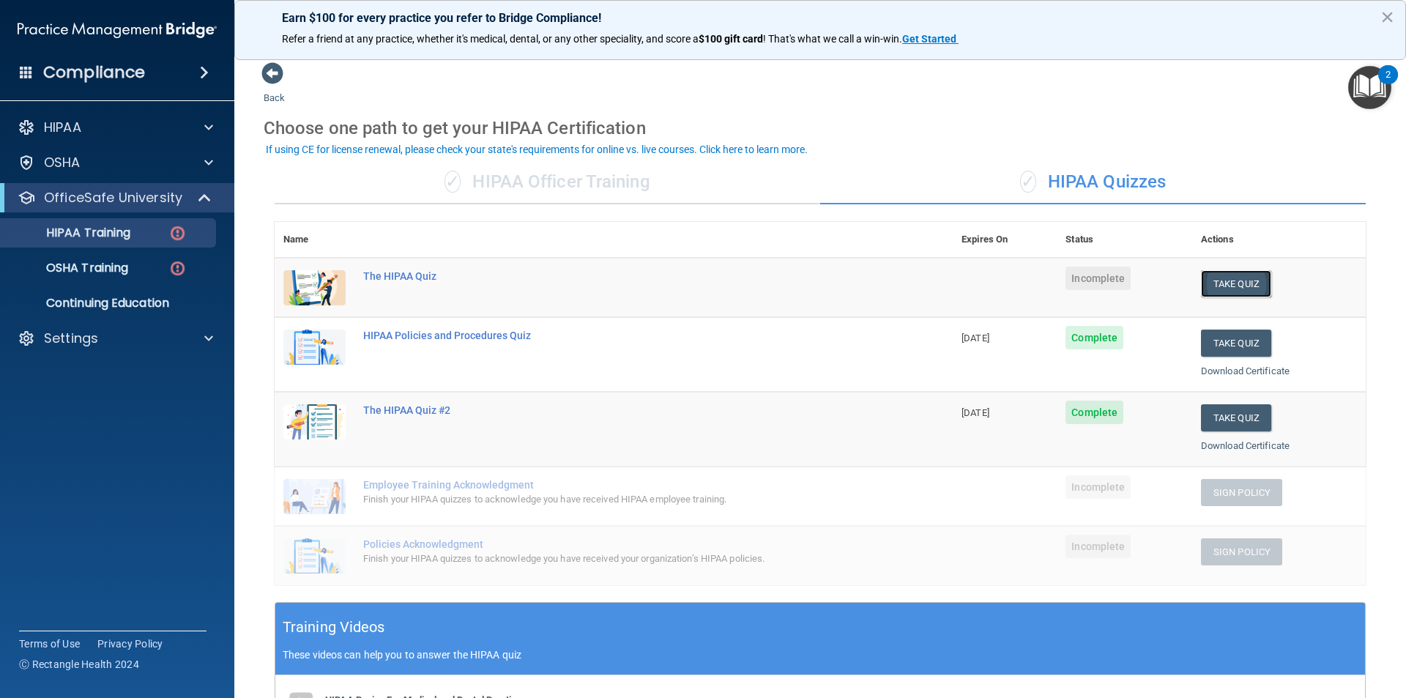
click at [1220, 286] on button "Take Quiz" at bounding box center [1236, 283] width 70 height 27
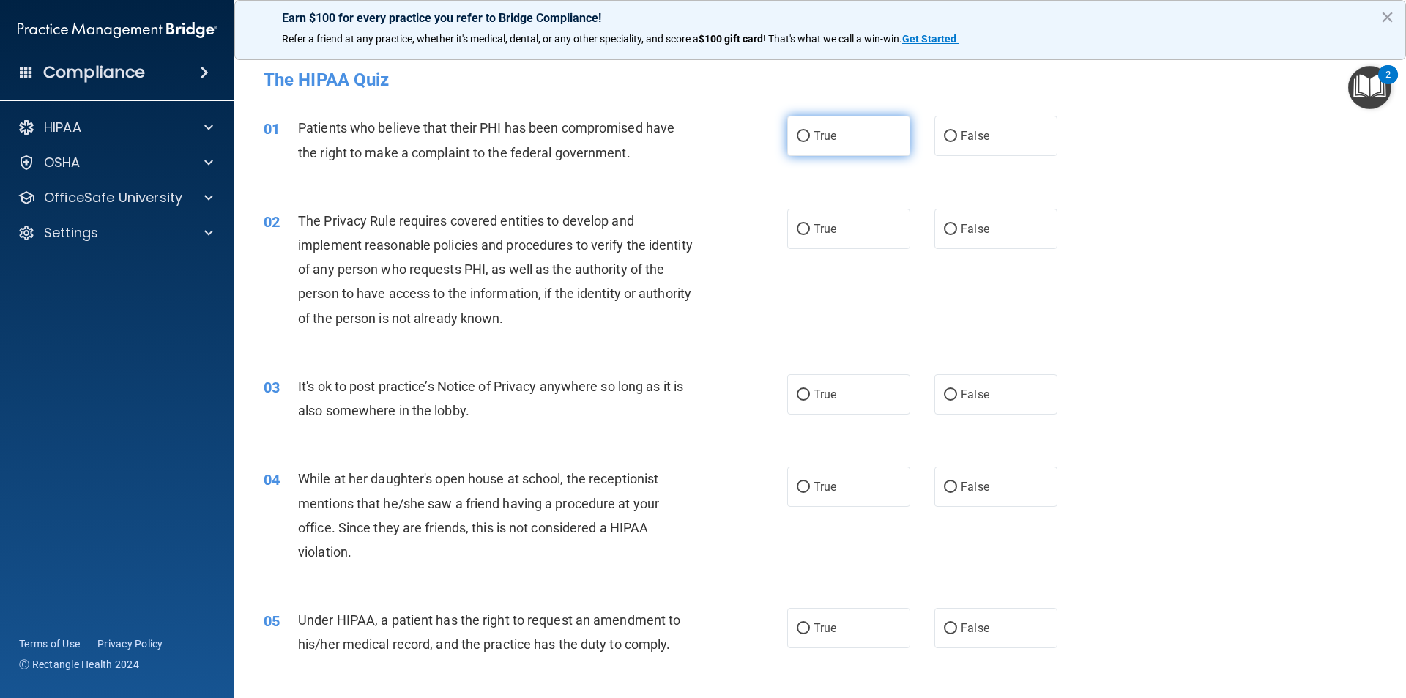
click at [877, 143] on label "True" at bounding box center [848, 136] width 123 height 40
click at [810, 142] on input "True" at bounding box center [803, 136] width 13 height 11
radio input "true"
click at [864, 228] on label "True" at bounding box center [848, 229] width 123 height 40
click at [810, 228] on input "True" at bounding box center [803, 229] width 13 height 11
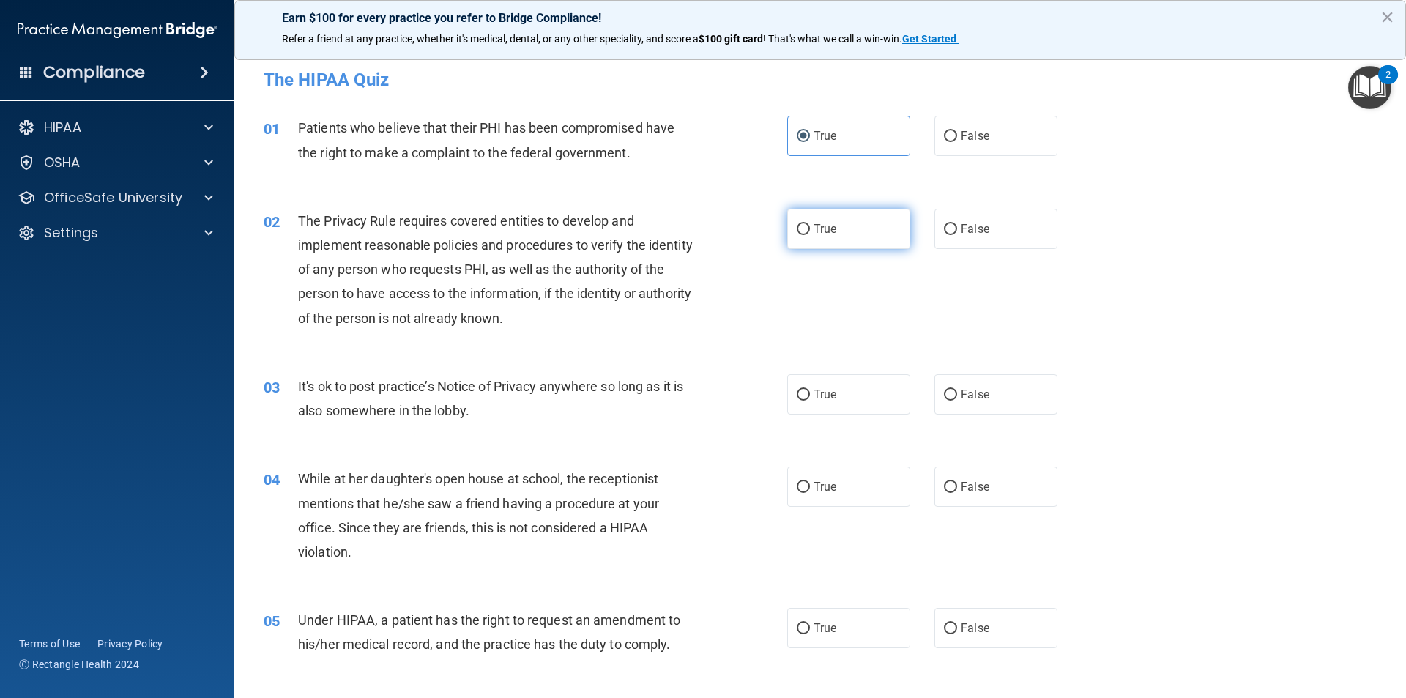
radio input "true"
click at [964, 396] on span "False" at bounding box center [975, 394] width 29 height 14
click at [957, 396] on input "False" at bounding box center [950, 395] width 13 height 11
radio input "true"
click at [979, 497] on label "False" at bounding box center [995, 486] width 123 height 40
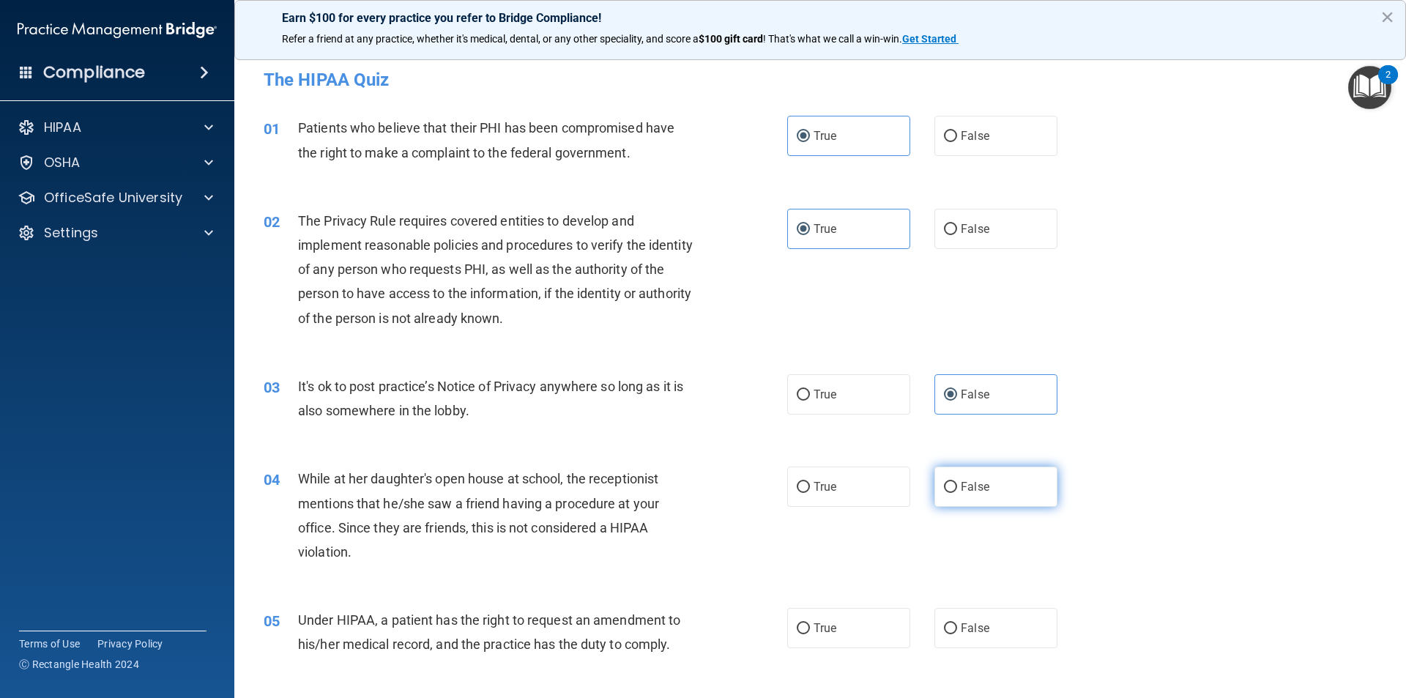
click at [957, 493] on input "False" at bounding box center [950, 487] width 13 height 11
radio input "true"
click at [944, 628] on input "False" at bounding box center [950, 628] width 13 height 11
radio input "true"
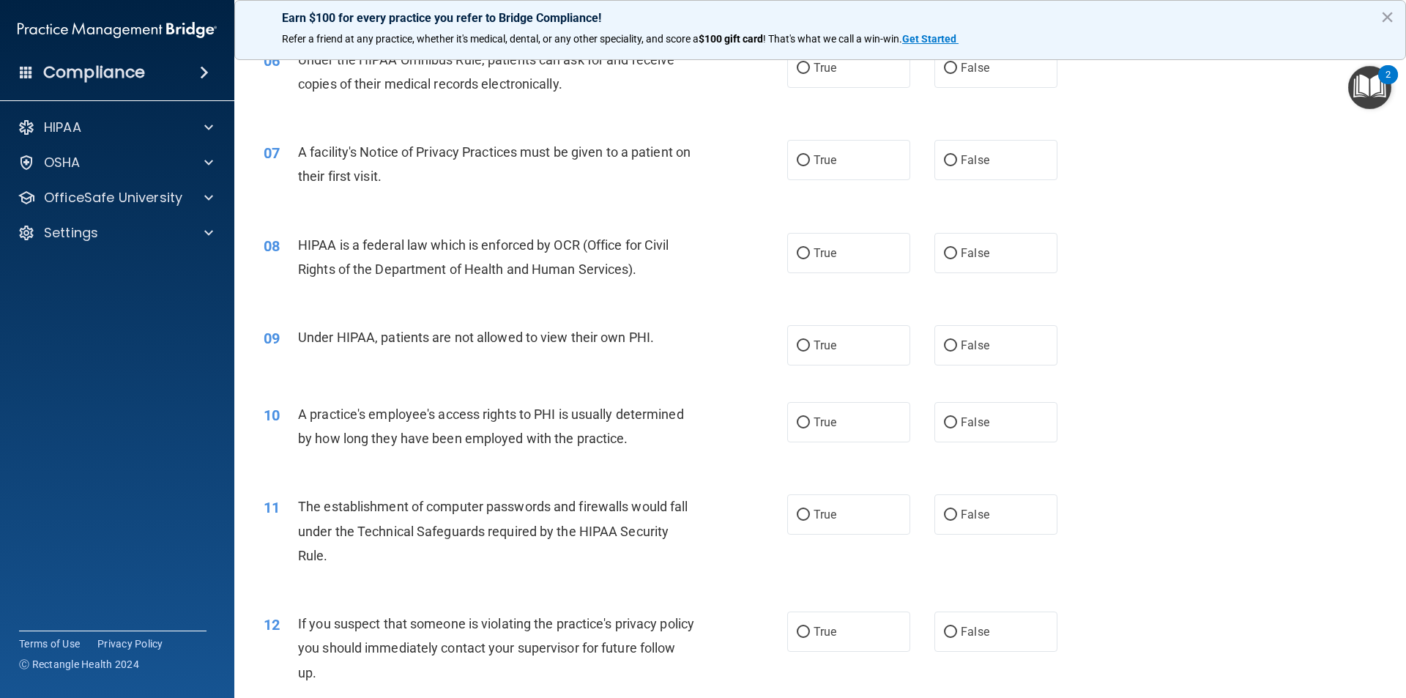
scroll to position [645, 0]
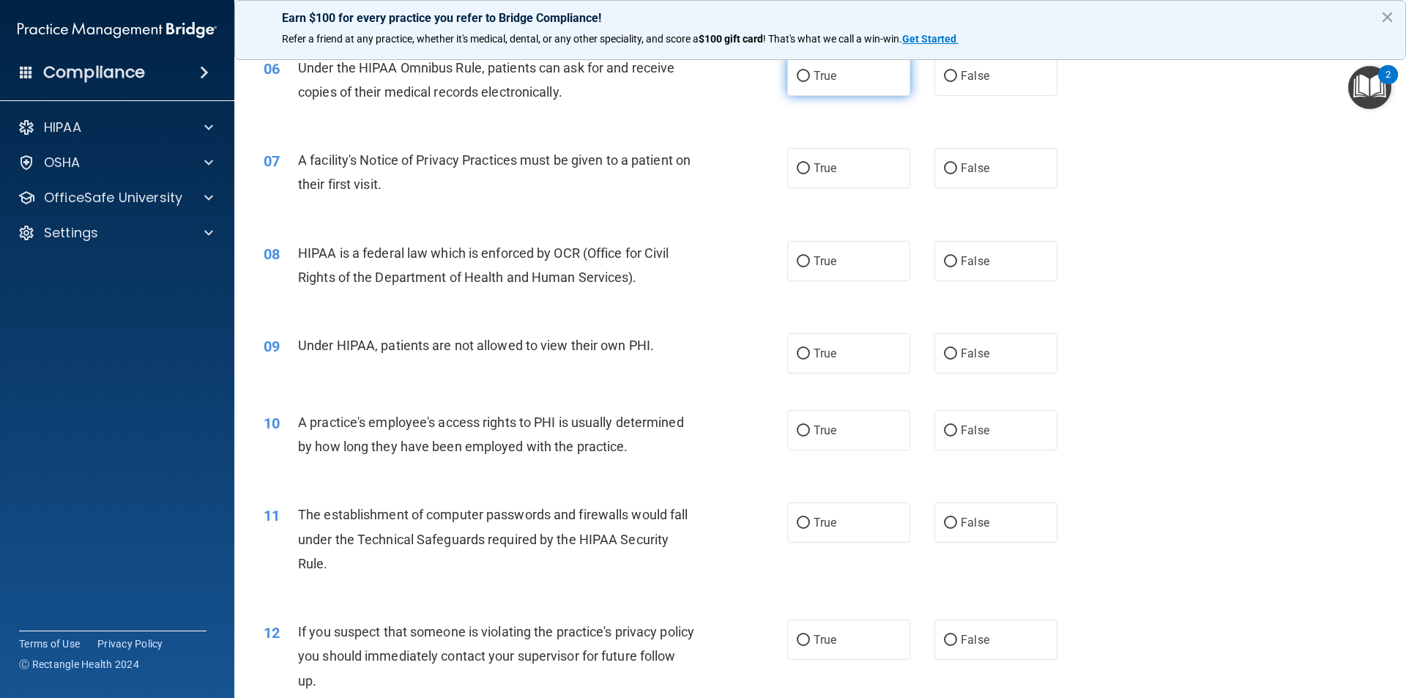
click at [804, 68] on label "True" at bounding box center [848, 76] width 123 height 40
click at [804, 71] on input "True" at bounding box center [803, 76] width 13 height 11
radio input "true"
click at [793, 253] on label "True" at bounding box center [848, 261] width 123 height 40
click at [797, 256] on input "True" at bounding box center [803, 261] width 13 height 11
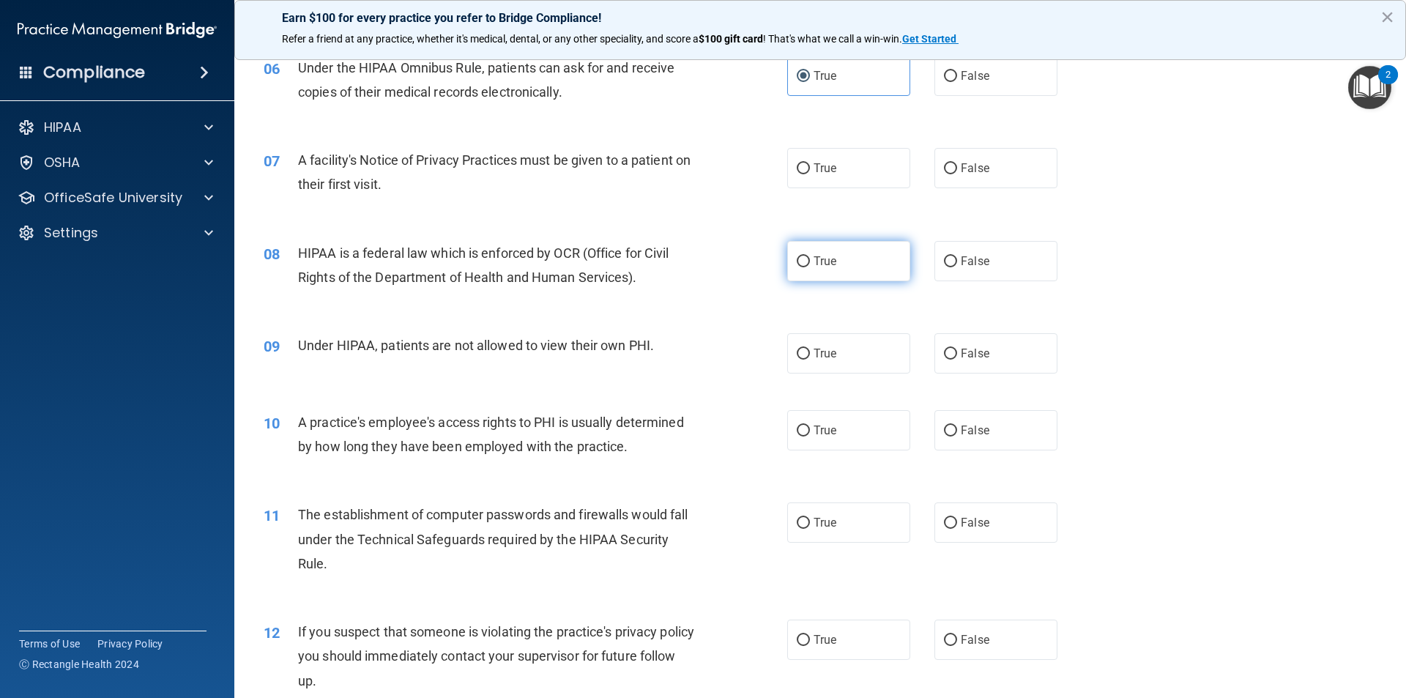
radio input "true"
click at [803, 166] on input "True" at bounding box center [803, 168] width 13 height 11
radio input "true"
click at [944, 349] on input "False" at bounding box center [950, 354] width 13 height 11
radio input "true"
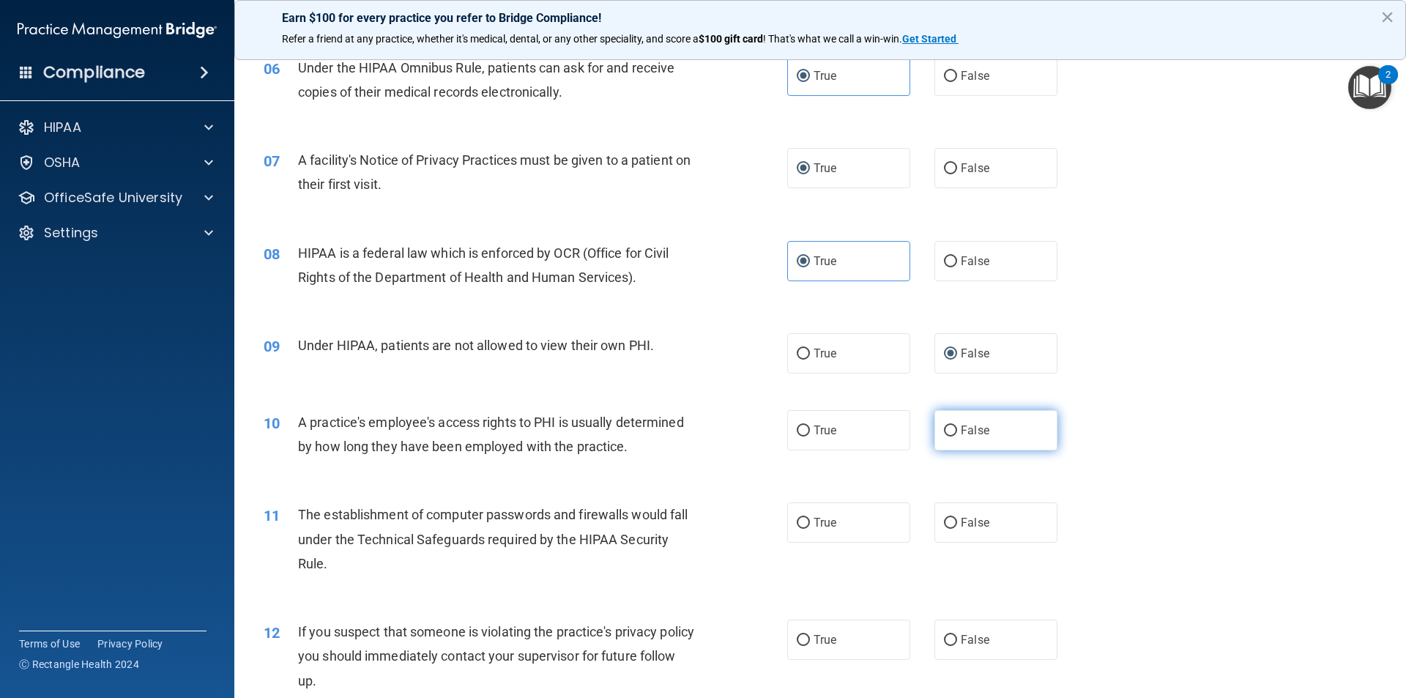
click at [944, 430] on input "False" at bounding box center [950, 430] width 13 height 11
radio input "true"
click at [818, 511] on label "True" at bounding box center [848, 522] width 123 height 40
click at [810, 518] on input "True" at bounding box center [803, 523] width 13 height 11
radio input "true"
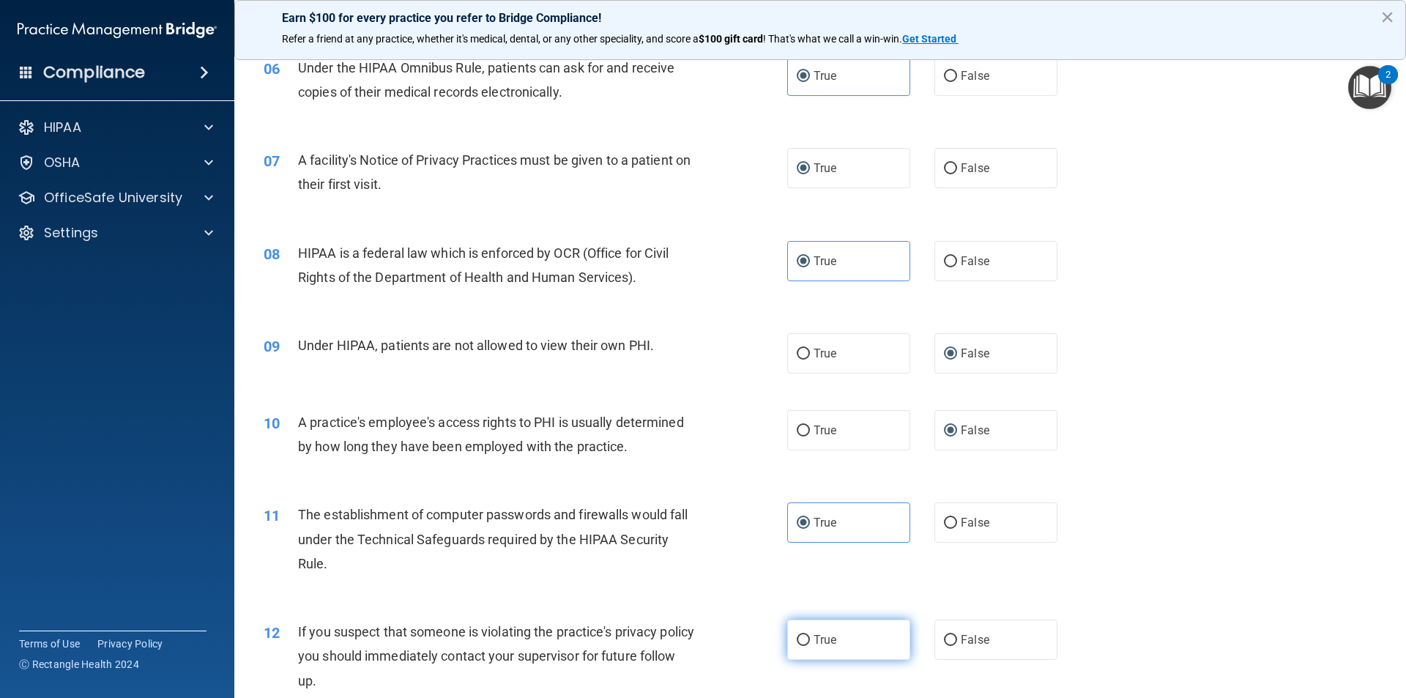
click at [802, 622] on label "True" at bounding box center [848, 640] width 123 height 40
click at [802, 635] on input "True" at bounding box center [803, 640] width 13 height 11
radio input "true"
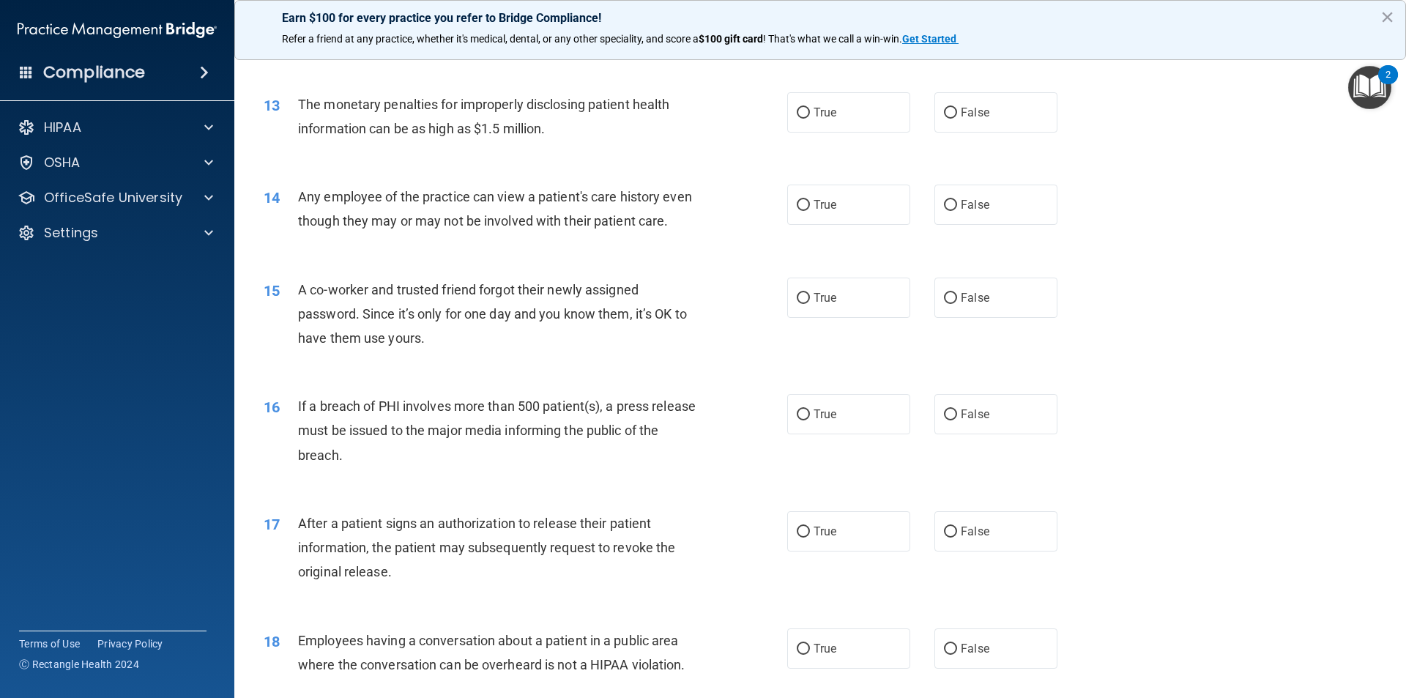
scroll to position [1306, 0]
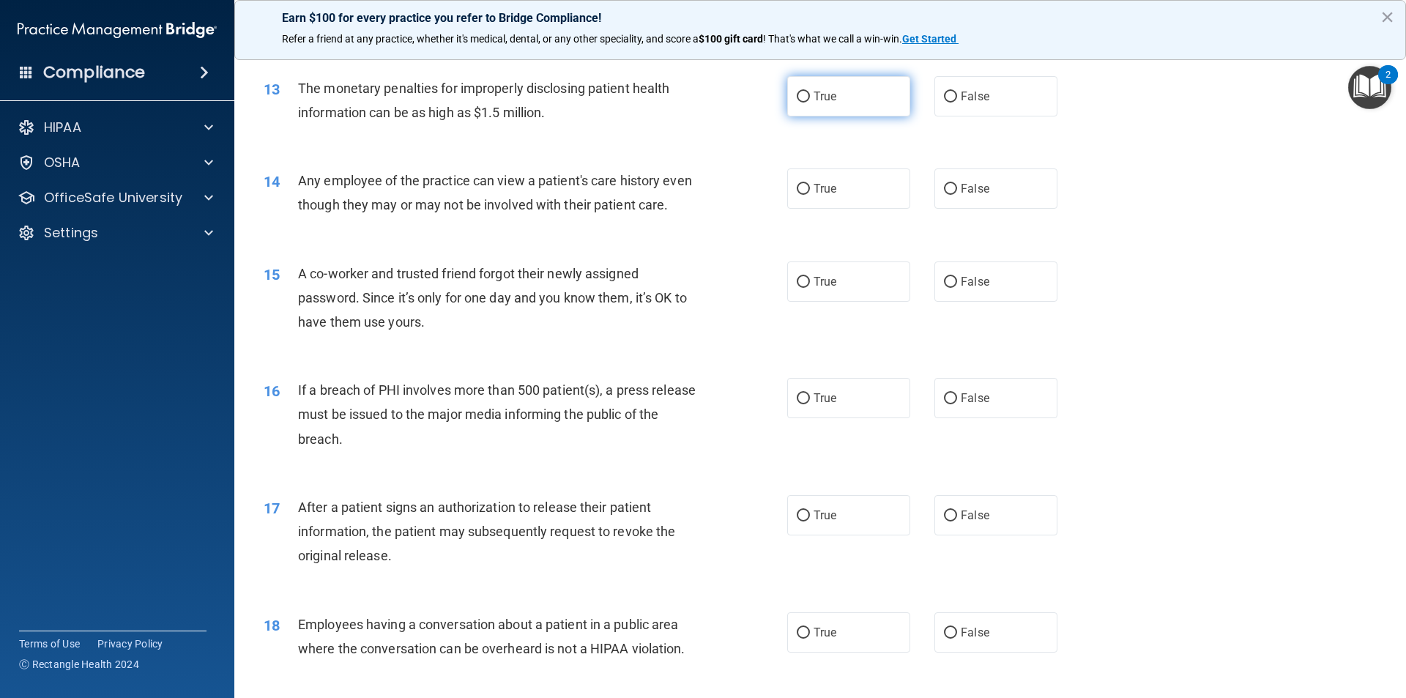
click at [864, 94] on label "True" at bounding box center [848, 96] width 123 height 40
click at [810, 94] on input "True" at bounding box center [803, 97] width 13 height 11
radio input "true"
click at [967, 188] on span "False" at bounding box center [975, 189] width 29 height 14
click at [957, 188] on input "False" at bounding box center [950, 189] width 13 height 11
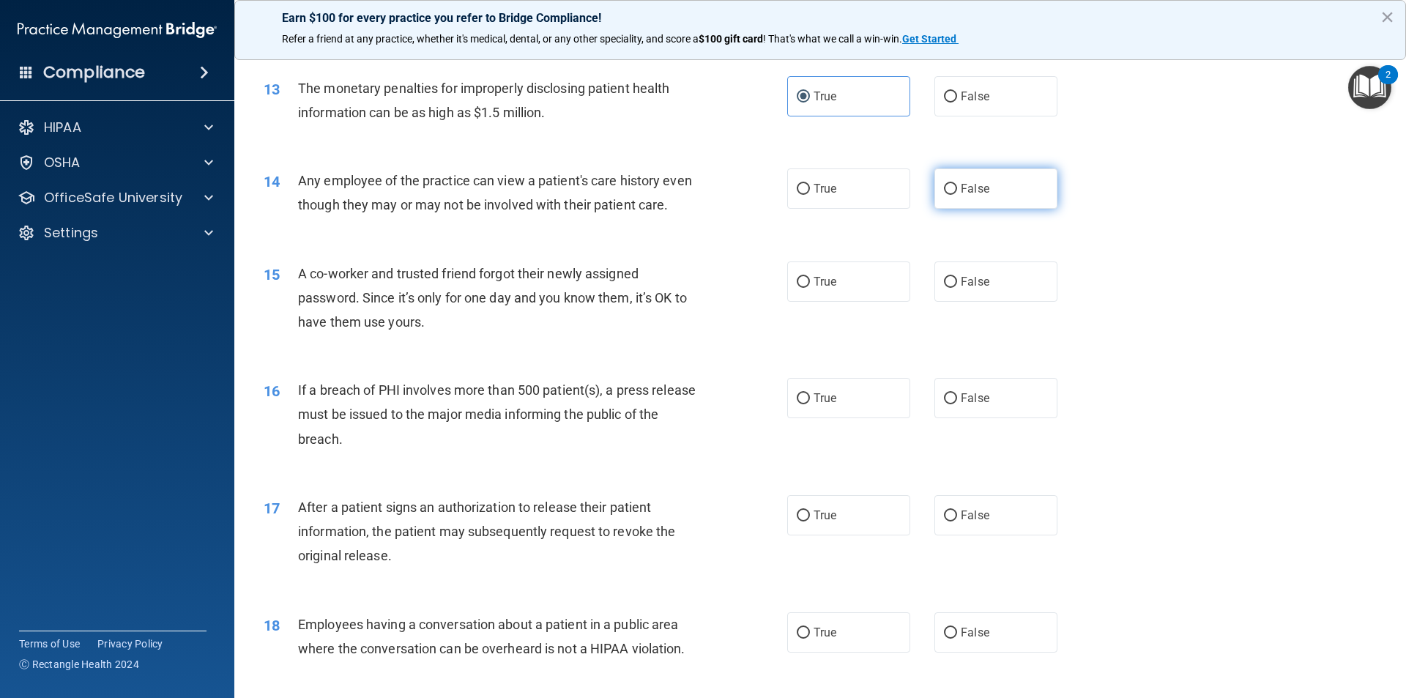
radio input "true"
click at [964, 289] on span "False" at bounding box center [975, 282] width 29 height 14
click at [957, 288] on input "False" at bounding box center [950, 282] width 13 height 11
radio input "true"
click at [806, 417] on label "True" at bounding box center [848, 398] width 123 height 40
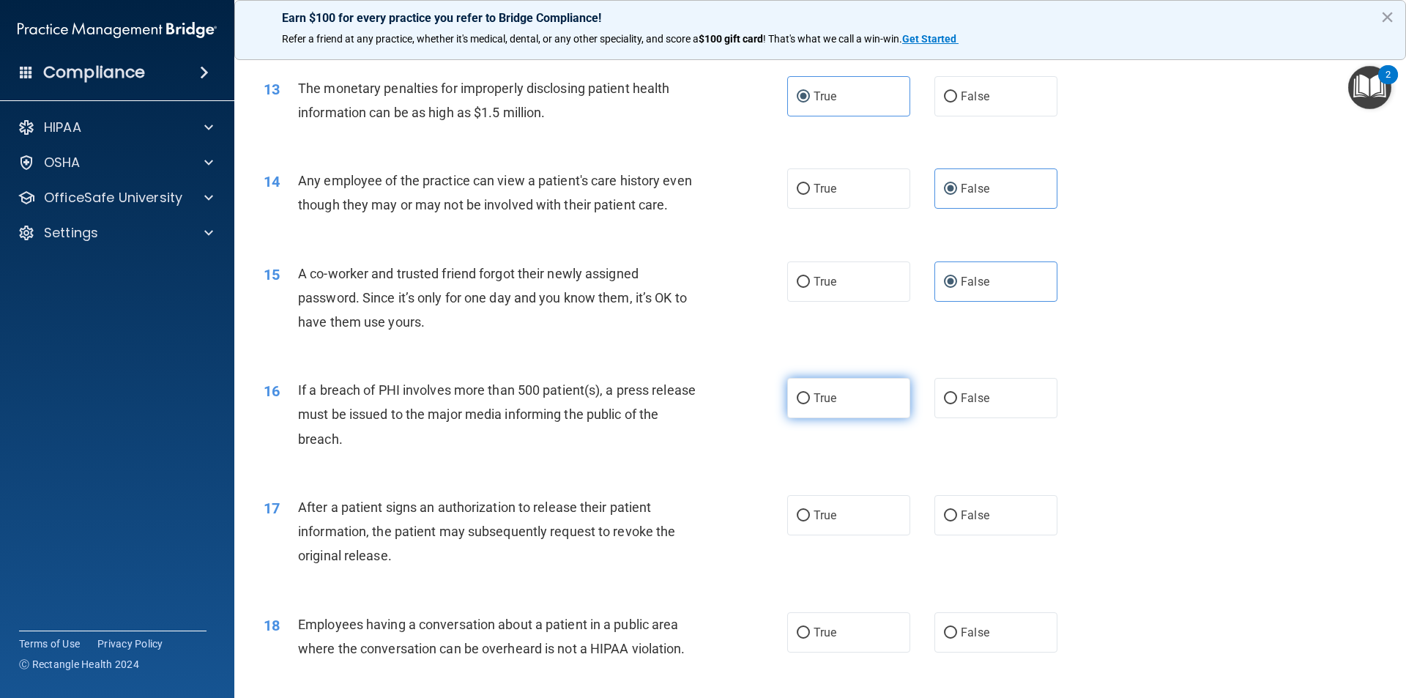
click at [806, 404] on input "True" at bounding box center [803, 398] width 13 height 11
radio input "true"
click at [806, 535] on label "True" at bounding box center [848, 515] width 123 height 40
click at [806, 521] on input "True" at bounding box center [803, 515] width 13 height 11
radio input "true"
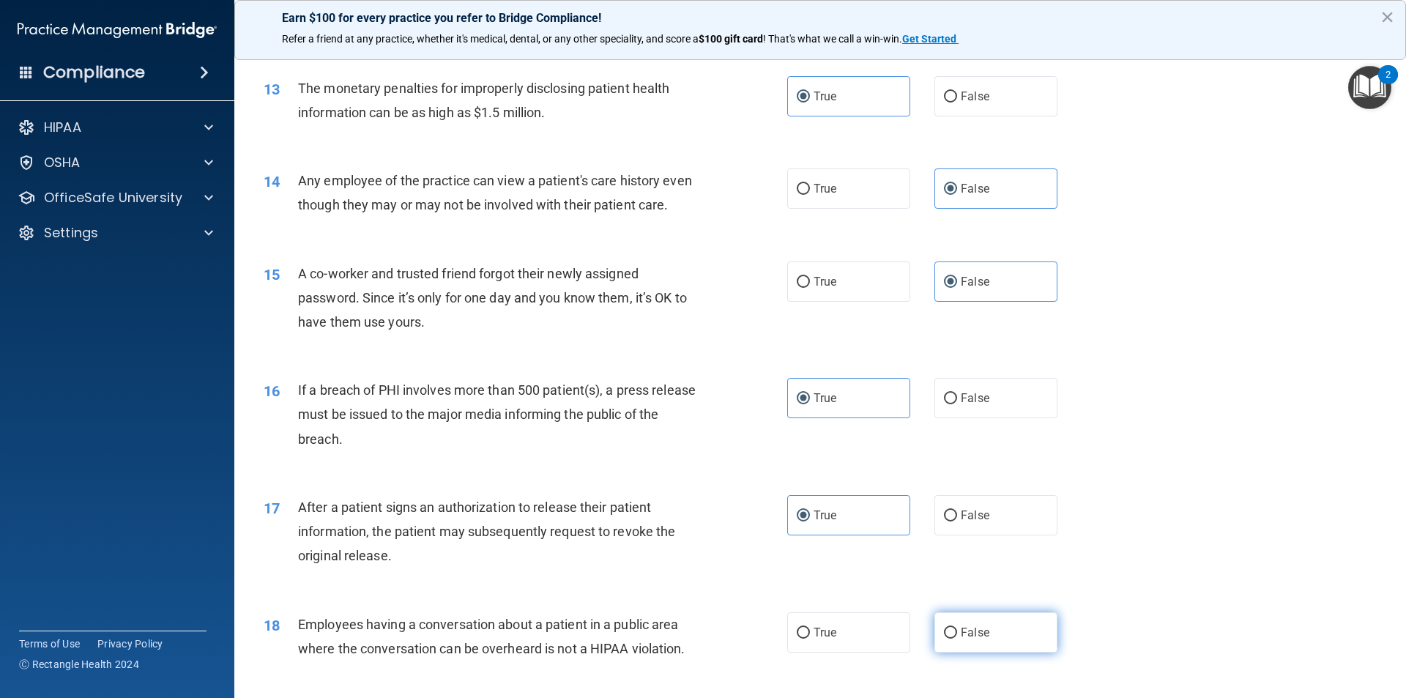
click at [1022, 652] on label "False" at bounding box center [995, 632] width 123 height 40
click at [957, 639] on input "False" at bounding box center [950, 633] width 13 height 11
radio input "true"
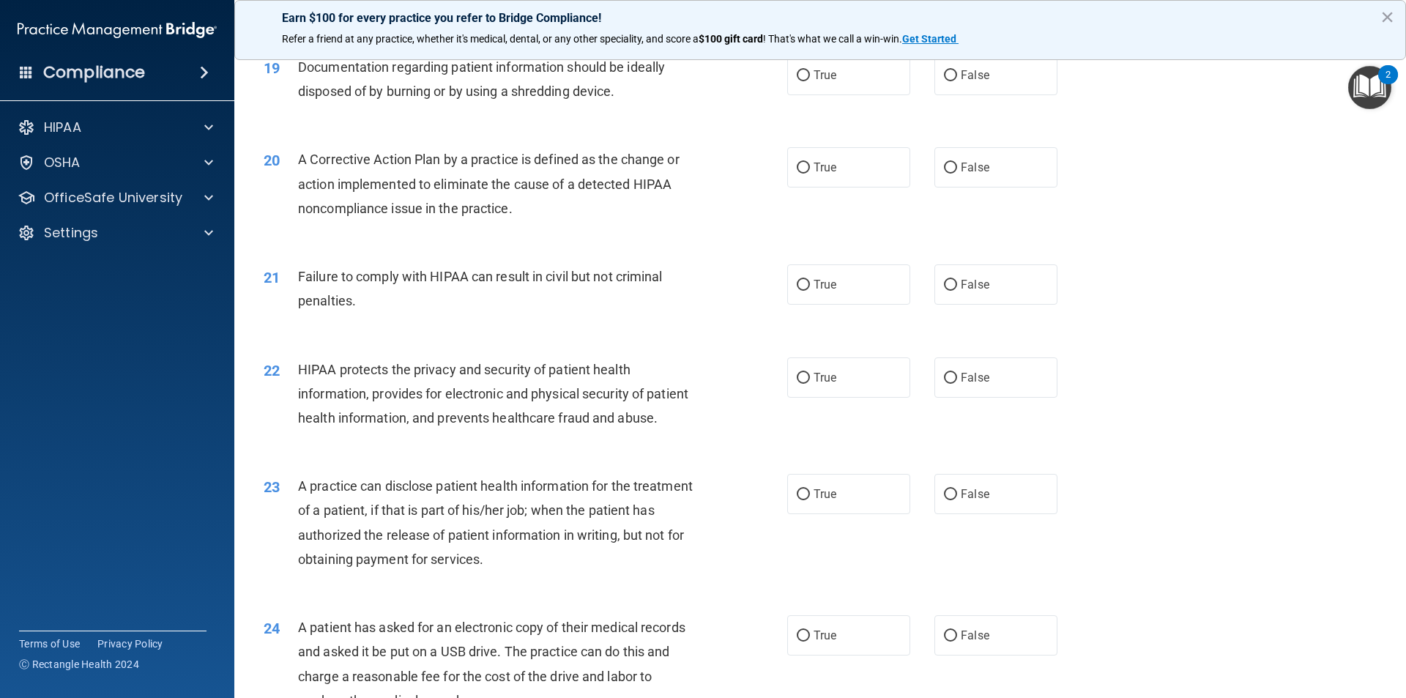
scroll to position [1947, 0]
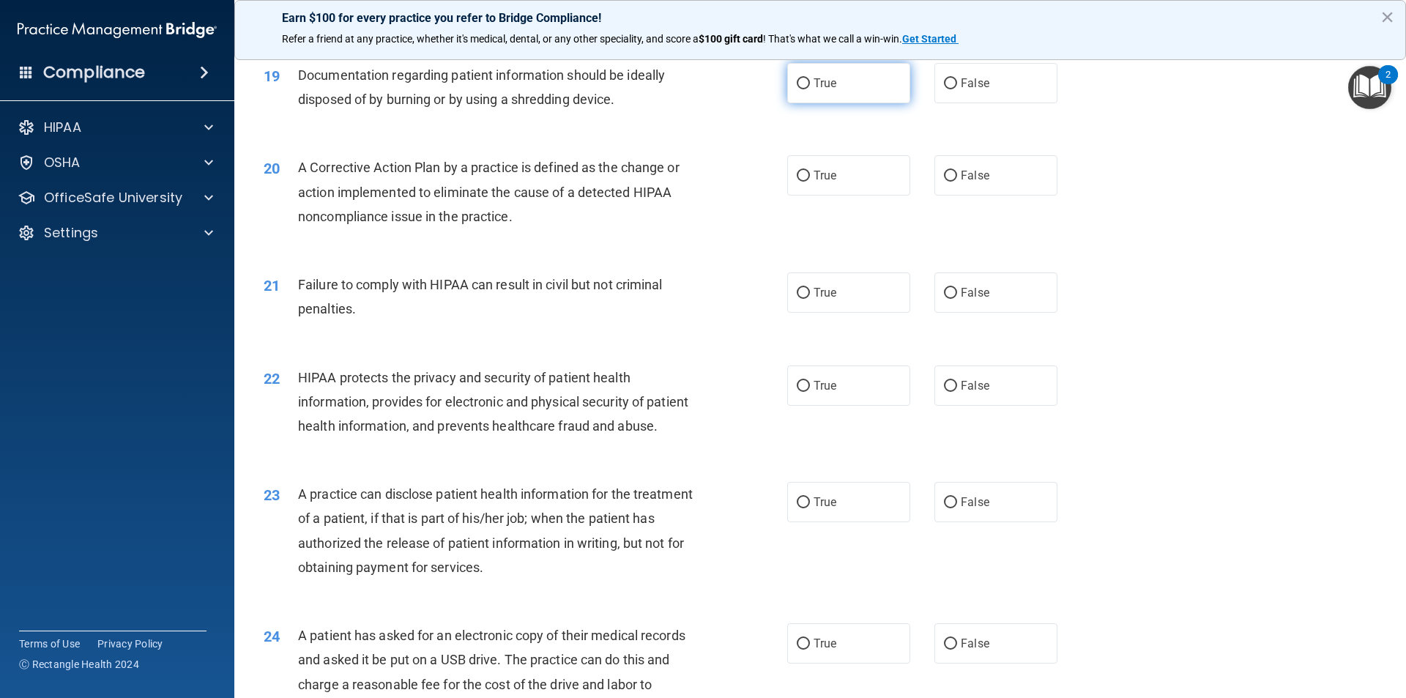
click at [862, 103] on label "True" at bounding box center [848, 83] width 123 height 40
click at [810, 89] on input "True" at bounding box center [803, 83] width 13 height 11
radio input "true"
click at [844, 196] on label "True" at bounding box center [848, 175] width 123 height 40
click at [810, 182] on input "True" at bounding box center [803, 176] width 13 height 11
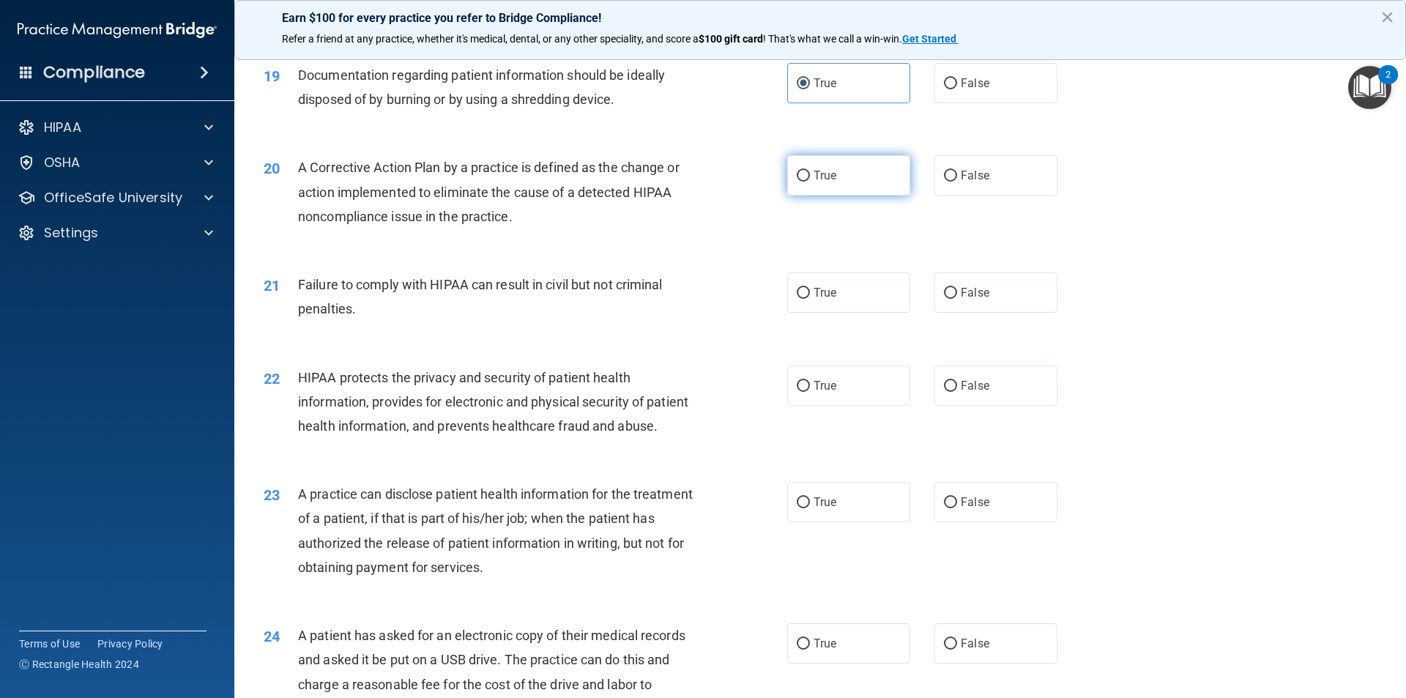
radio input "true"
click at [952, 313] on label "False" at bounding box center [995, 292] width 123 height 40
click at [952, 299] on input "False" at bounding box center [950, 293] width 13 height 11
radio input "true"
click at [838, 401] on label "True" at bounding box center [848, 385] width 123 height 40
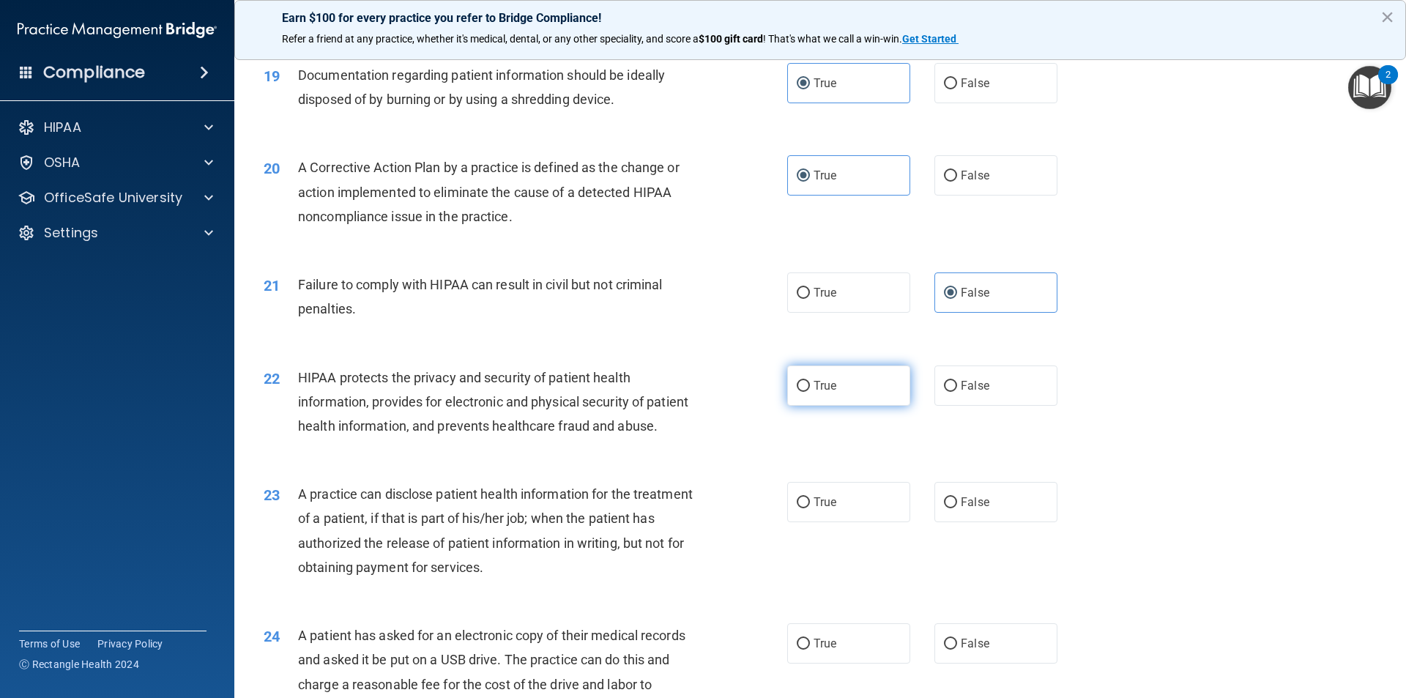
click at [810, 392] on input "True" at bounding box center [803, 386] width 13 height 11
radio input "true"
click at [972, 509] on span "False" at bounding box center [975, 502] width 29 height 14
click at [957, 508] on input "False" at bounding box center [950, 502] width 13 height 11
radio input "true"
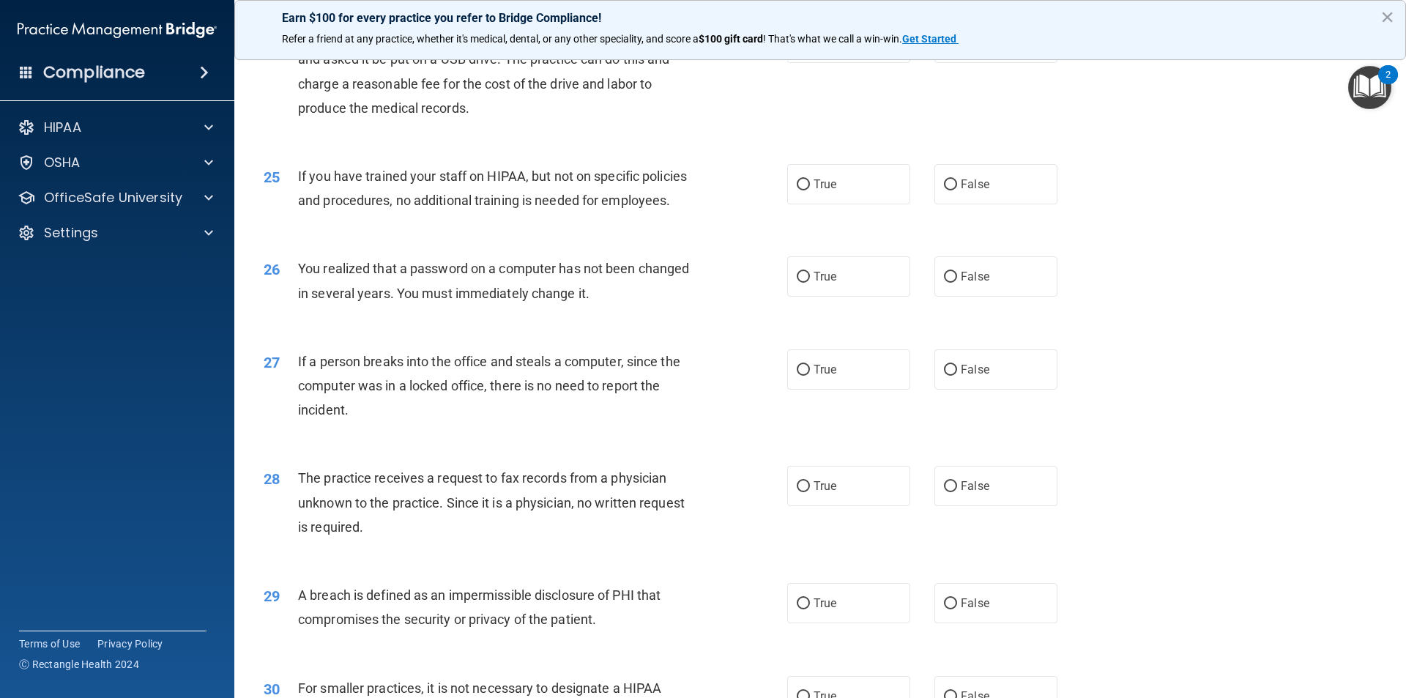
scroll to position [2540, 0]
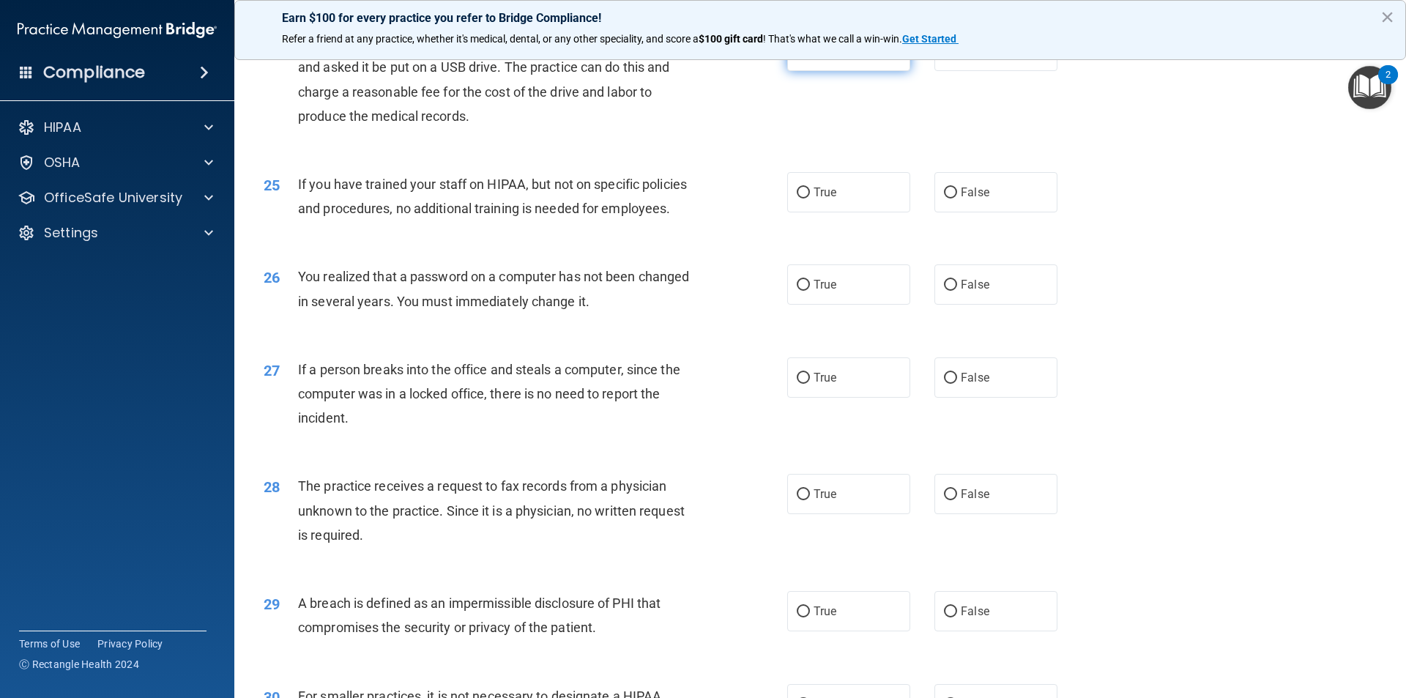
click at [797, 57] on input "True" at bounding box center [803, 51] width 13 height 11
radio input "true"
click at [967, 199] on span "False" at bounding box center [975, 192] width 29 height 14
click at [957, 198] on input "False" at bounding box center [950, 192] width 13 height 11
radio input "true"
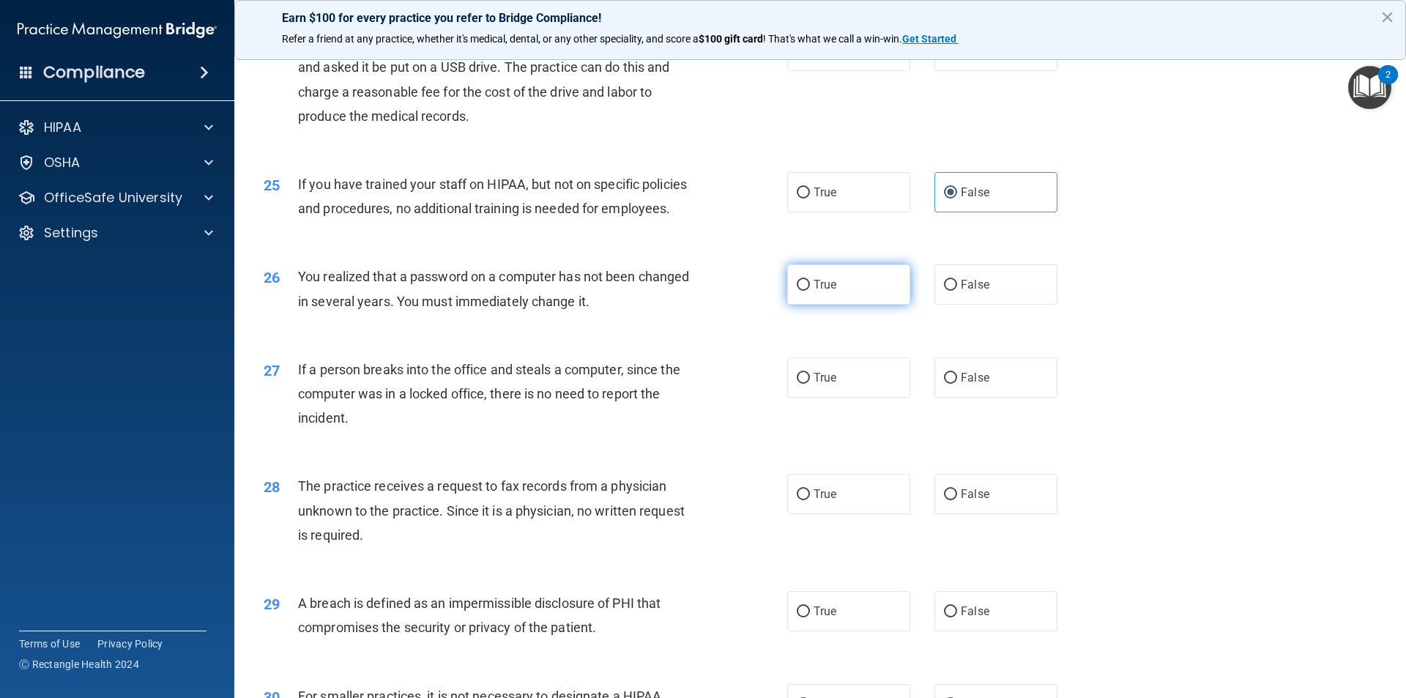
click at [814, 291] on span "True" at bounding box center [825, 285] width 23 height 14
click at [808, 291] on input "True" at bounding box center [803, 285] width 13 height 11
radio input "true"
click at [961, 384] on span "False" at bounding box center [975, 378] width 29 height 14
click at [957, 384] on input "False" at bounding box center [950, 378] width 13 height 11
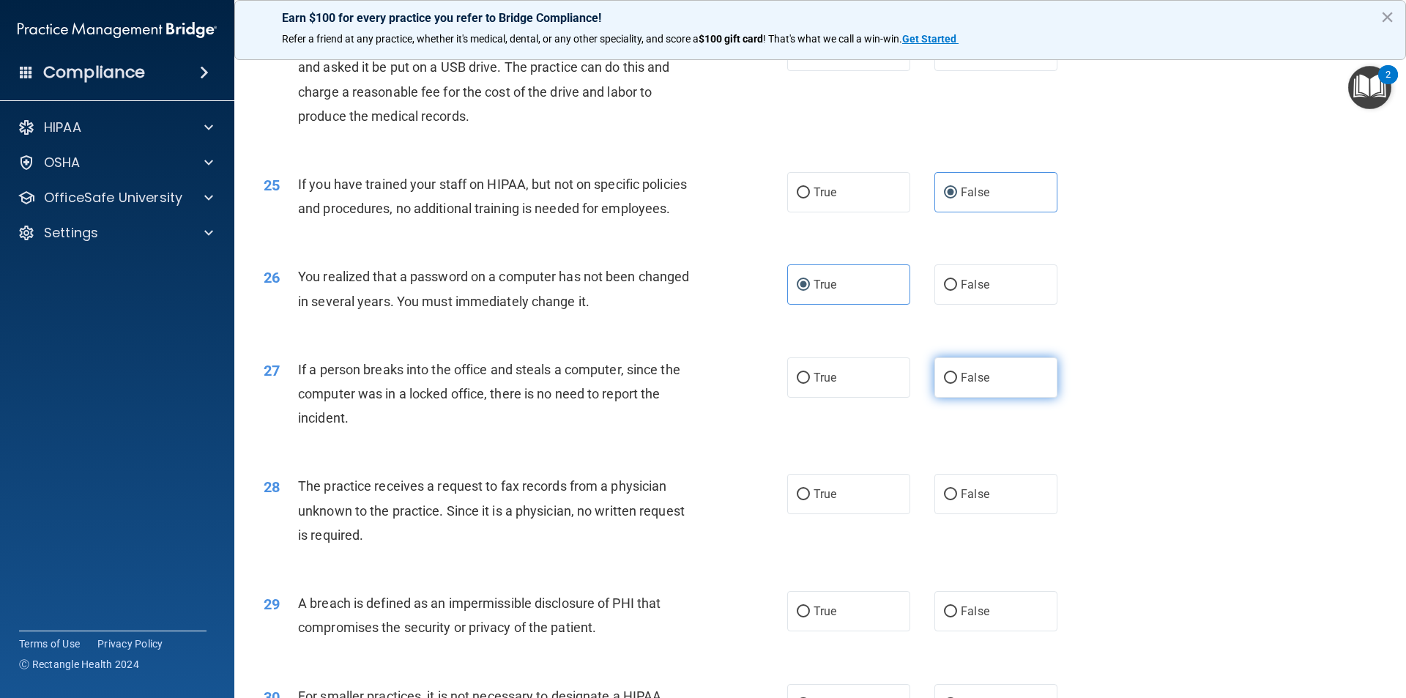
radio input "true"
click at [958, 569] on div "28 The practice receives a request to fax records from a physician unknown to t…" at bounding box center [820, 513] width 1135 height 117
click at [961, 501] on span "False" at bounding box center [975, 494] width 29 height 14
click at [957, 500] on input "False" at bounding box center [950, 494] width 13 height 11
radio input "true"
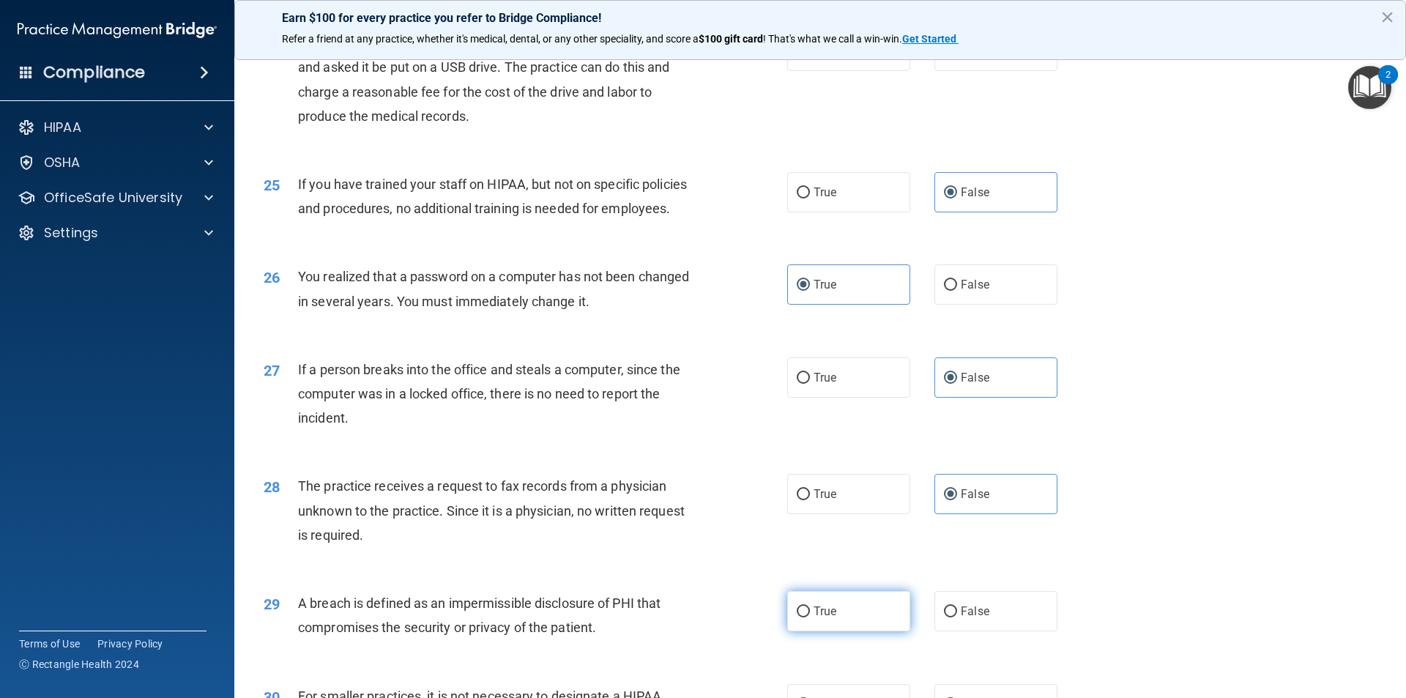
click at [837, 631] on label "True" at bounding box center [848, 611] width 123 height 40
click at [810, 617] on input "True" at bounding box center [803, 611] width 13 height 11
radio input "true"
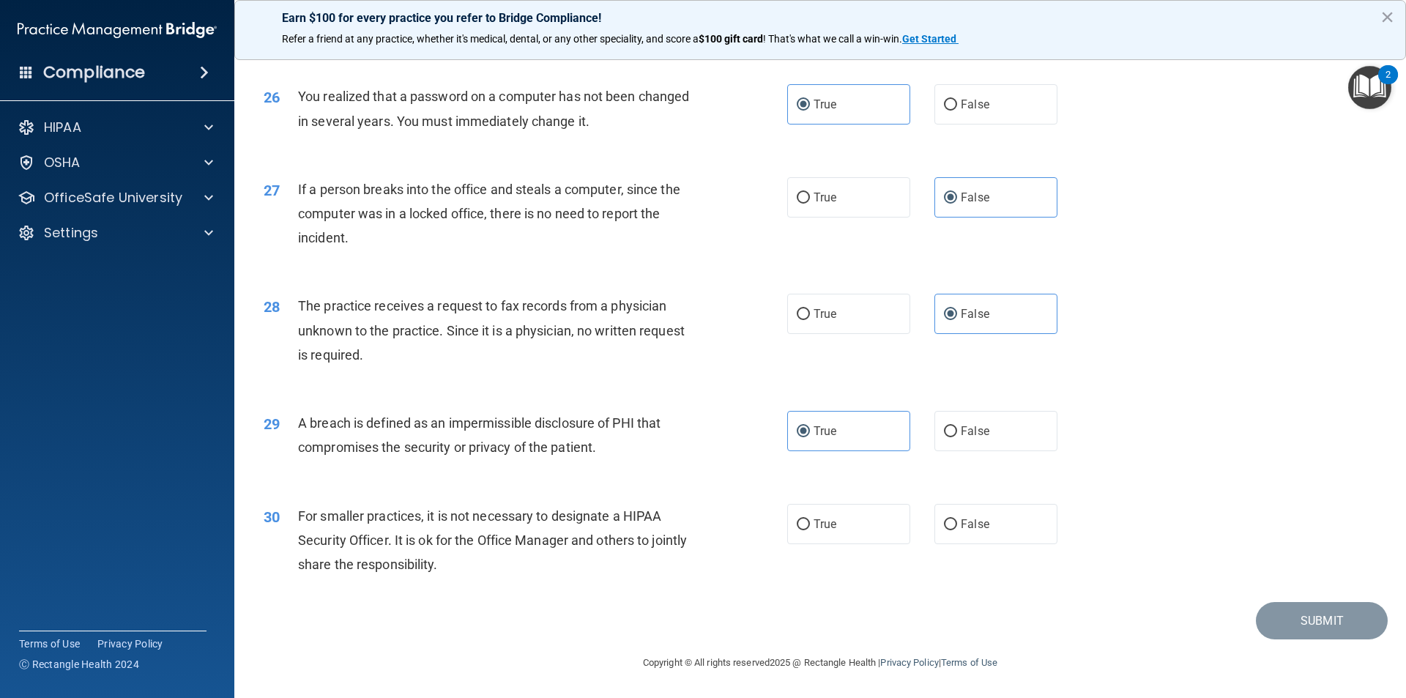
scroll to position [2768, 0]
click at [969, 535] on label "False" at bounding box center [995, 524] width 123 height 40
click at [957, 530] on input "False" at bounding box center [950, 524] width 13 height 11
radio input "true"
click at [1334, 616] on button "Submit" at bounding box center [1322, 620] width 132 height 37
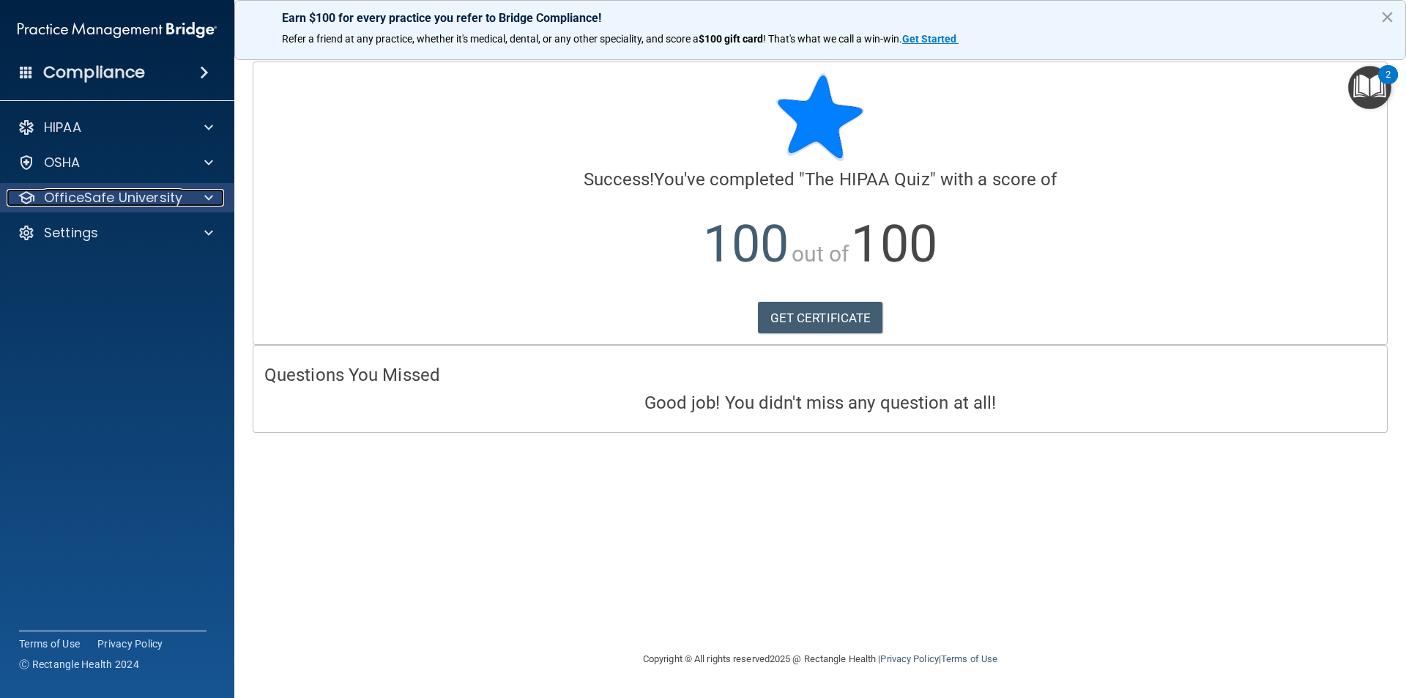
click at [190, 203] on div at bounding box center [206, 198] width 37 height 18
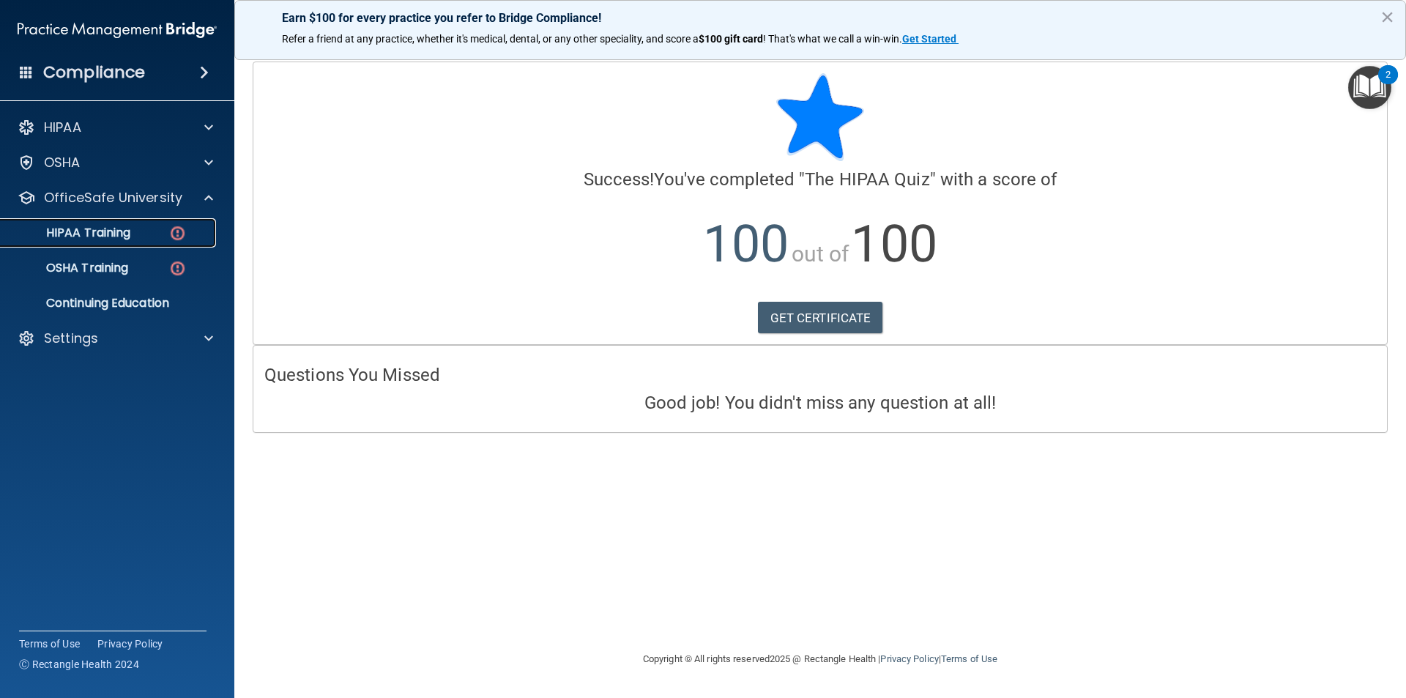
click at [172, 237] on img at bounding box center [177, 233] width 18 height 18
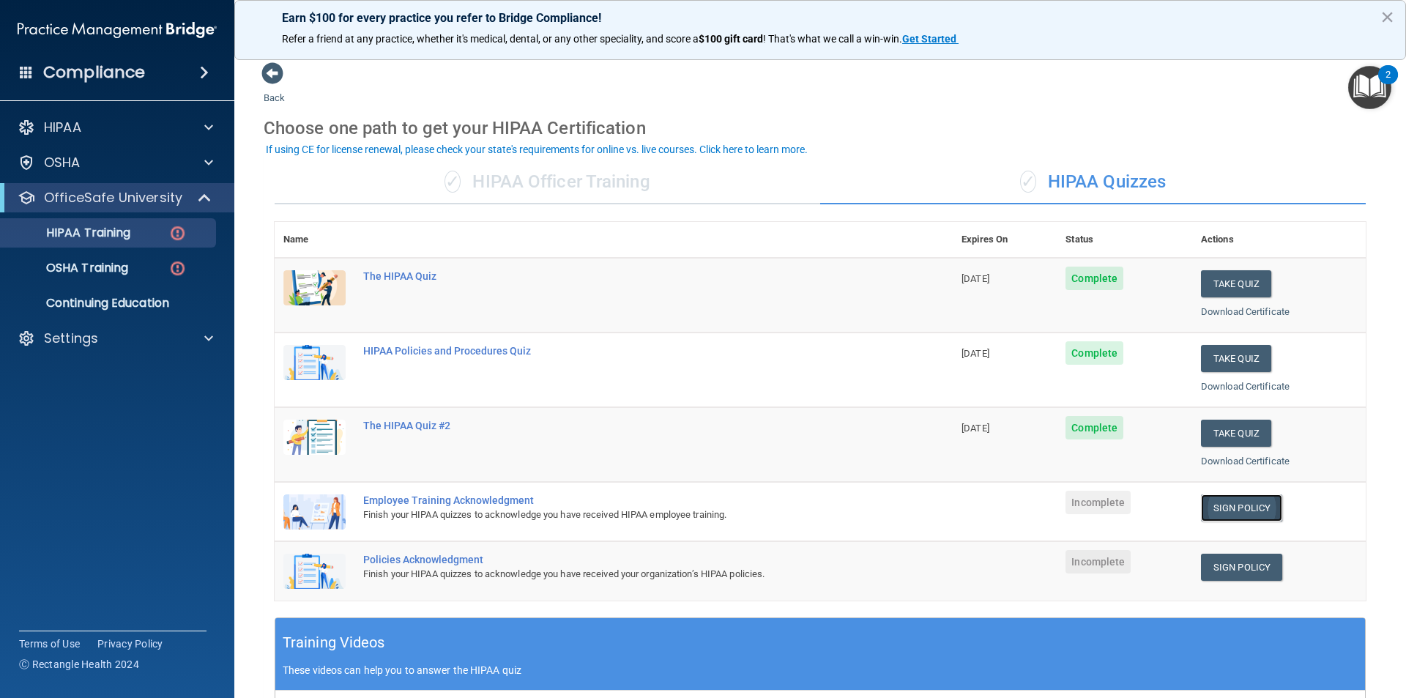
click at [1235, 508] on link "Sign Policy" at bounding box center [1241, 507] width 81 height 27
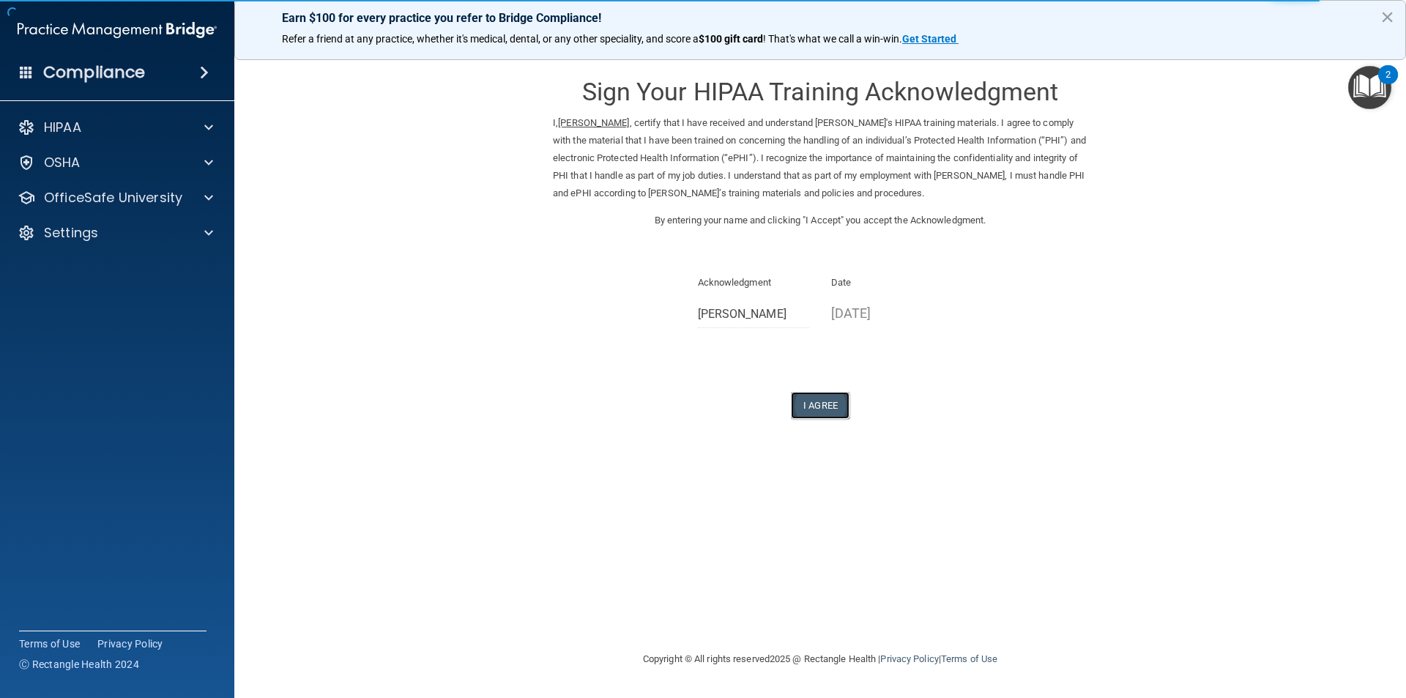
click at [844, 419] on button "I Agree" at bounding box center [820, 405] width 59 height 27
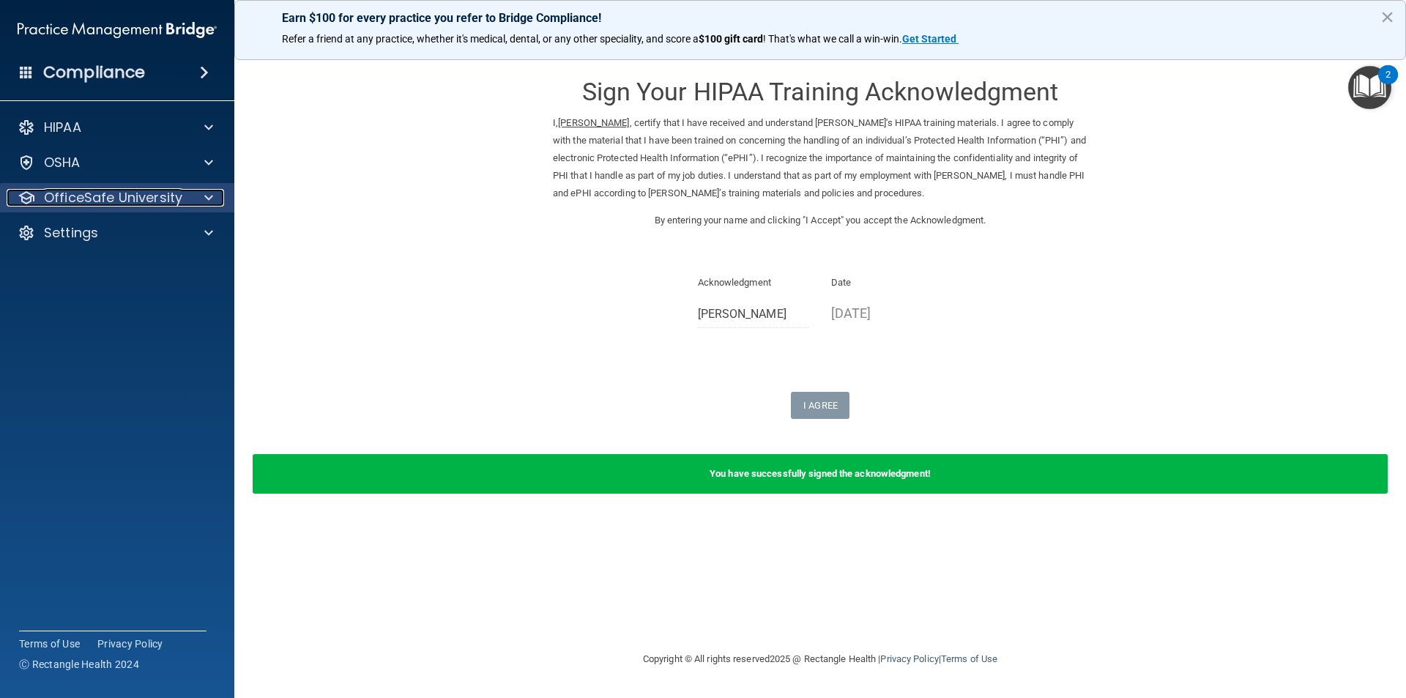
click at [168, 198] on p "OfficeSafe University" at bounding box center [113, 198] width 138 height 18
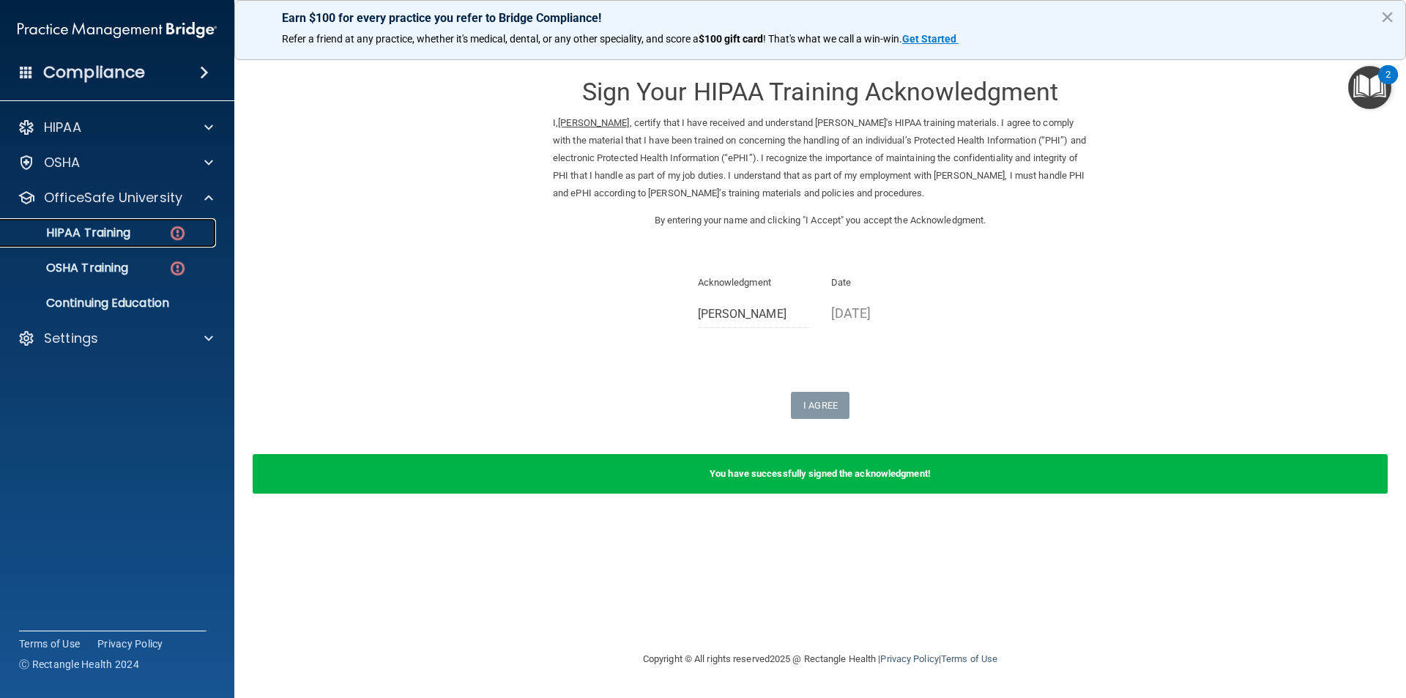
click at [160, 237] on div "HIPAA Training" at bounding box center [110, 233] width 200 height 15
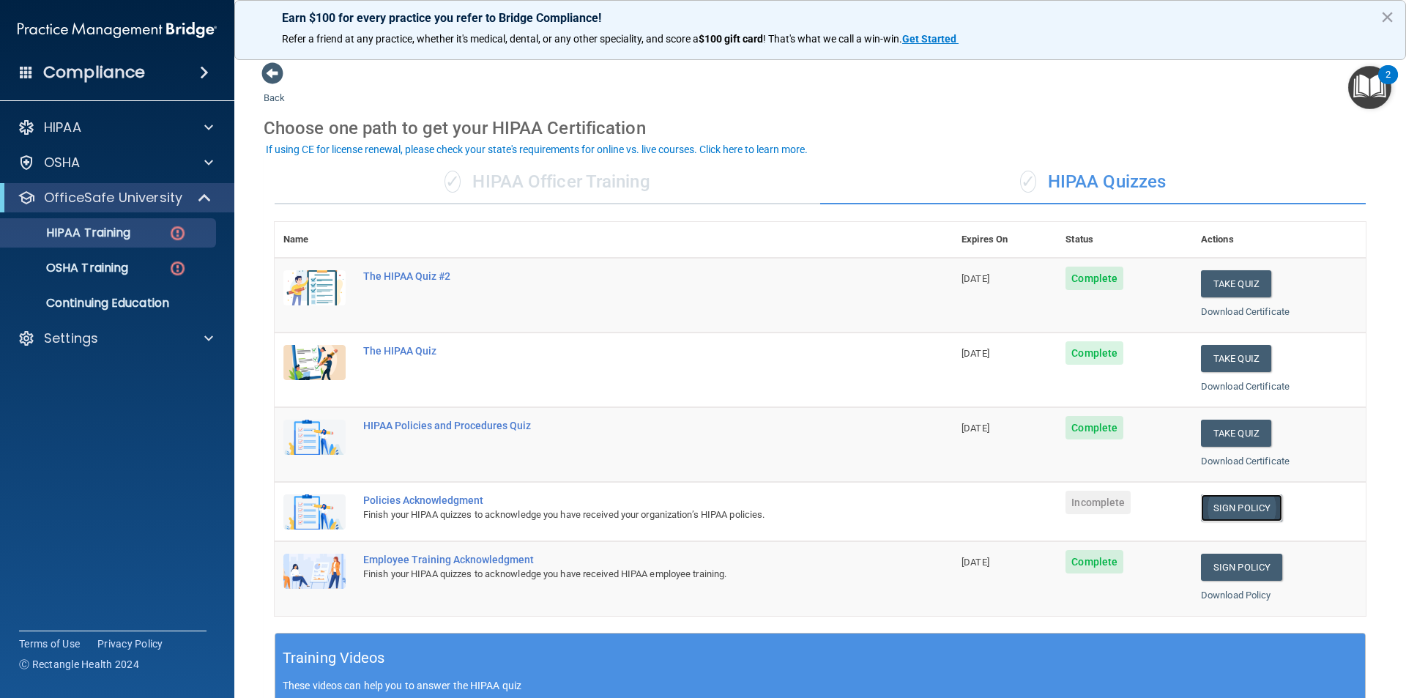
click at [1236, 514] on link "Sign Policy" at bounding box center [1241, 507] width 81 height 27
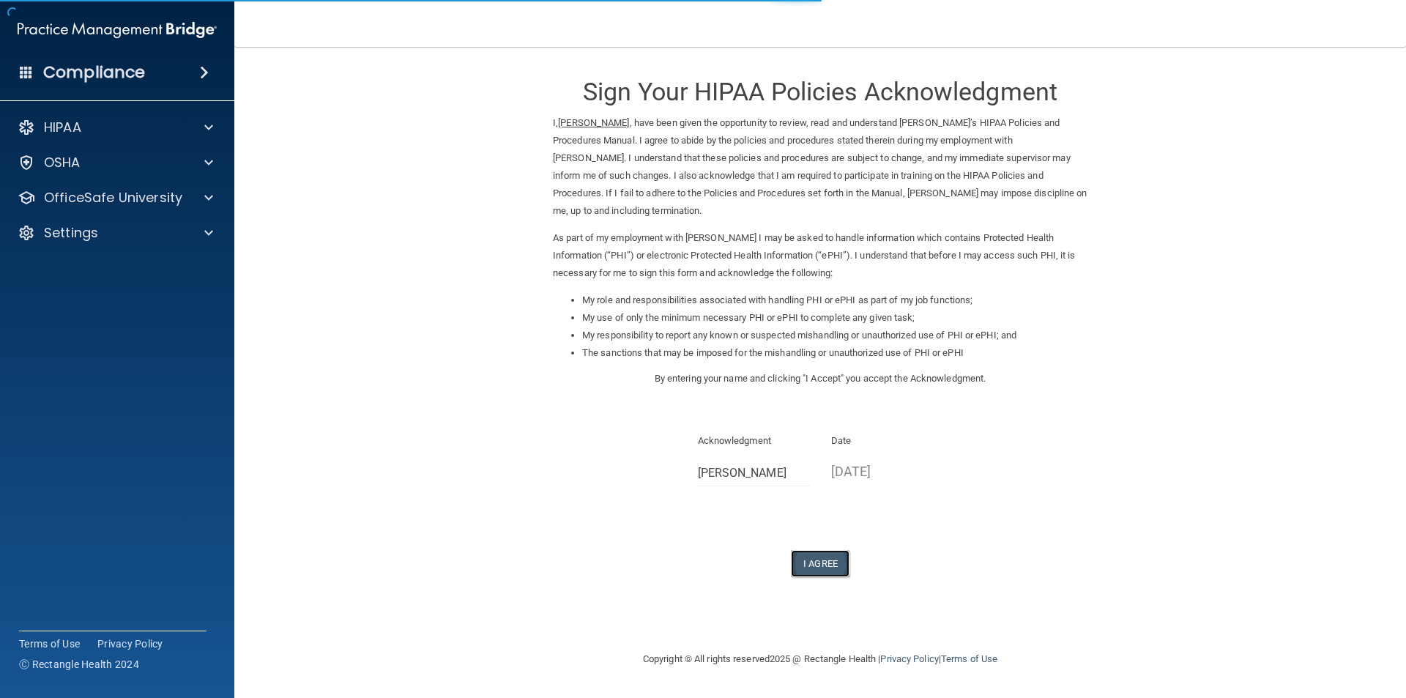
click at [823, 561] on button "I Agree" at bounding box center [820, 563] width 59 height 27
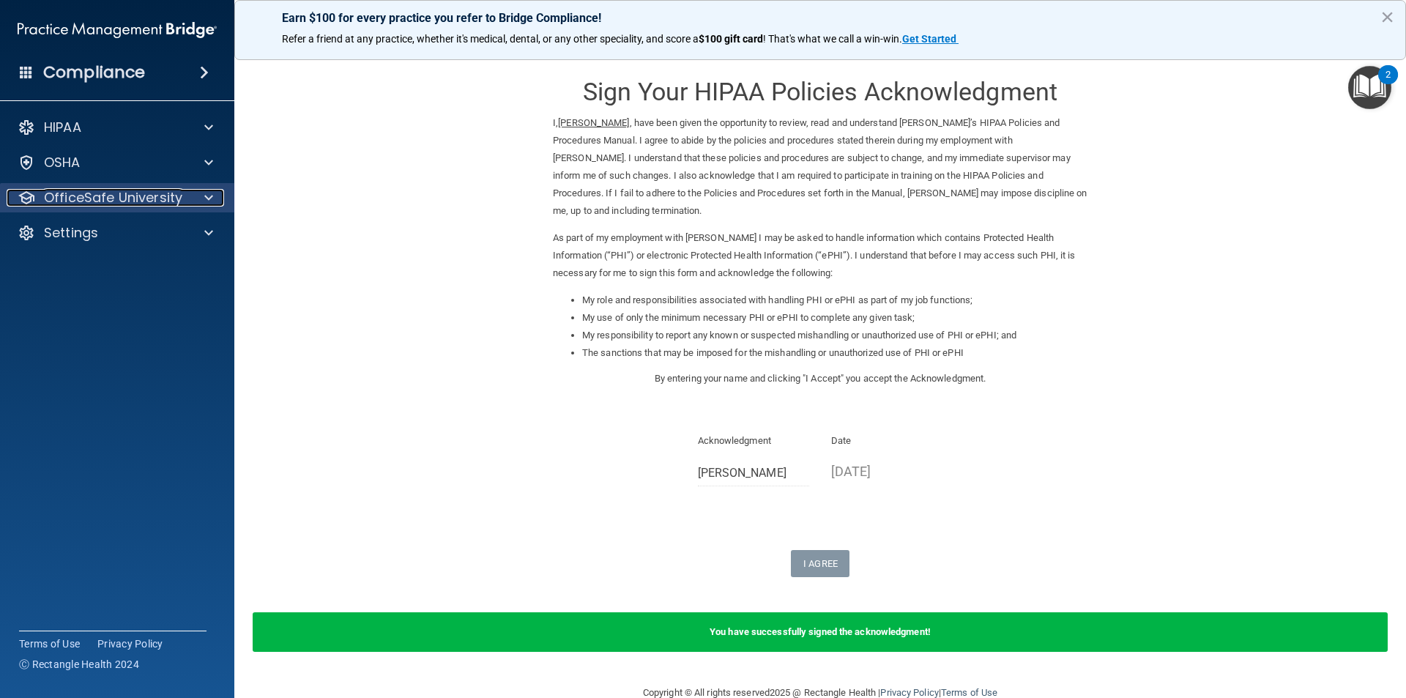
click at [116, 199] on p "OfficeSafe University" at bounding box center [113, 198] width 138 height 18
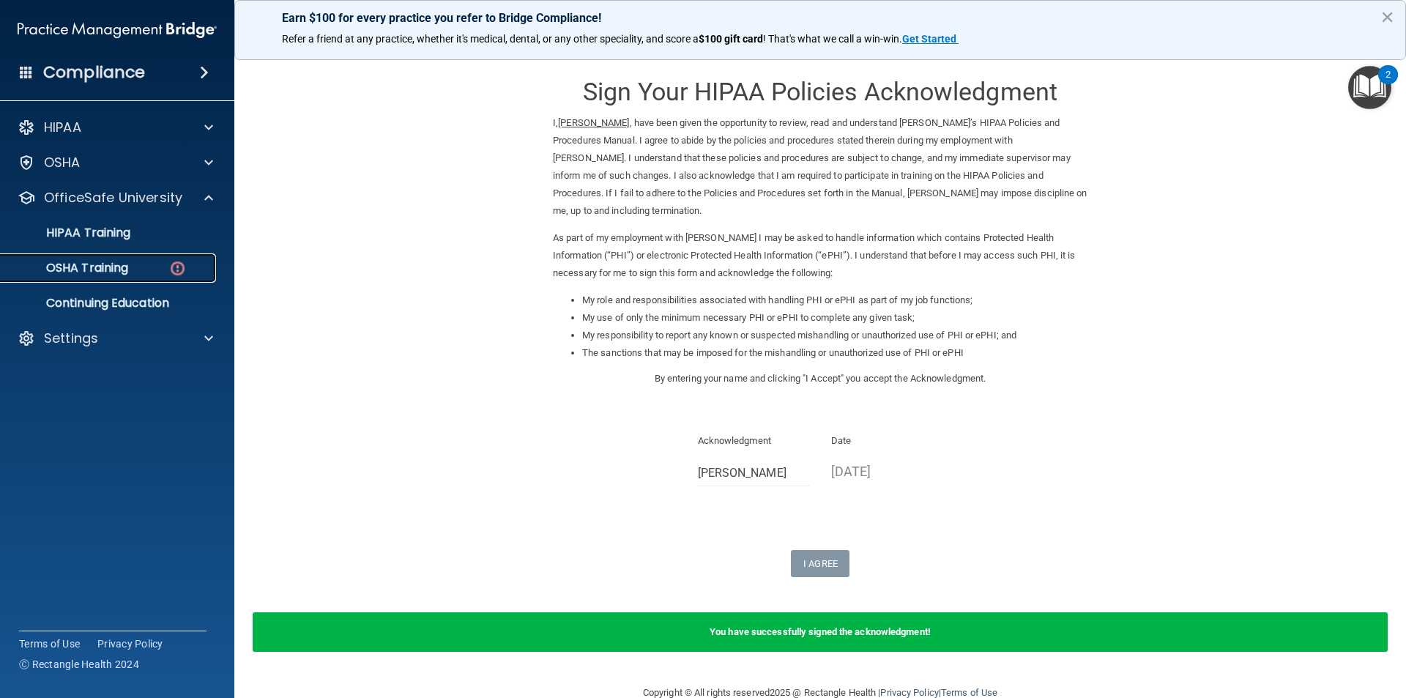
click at [131, 273] on div "OSHA Training" at bounding box center [110, 268] width 200 height 15
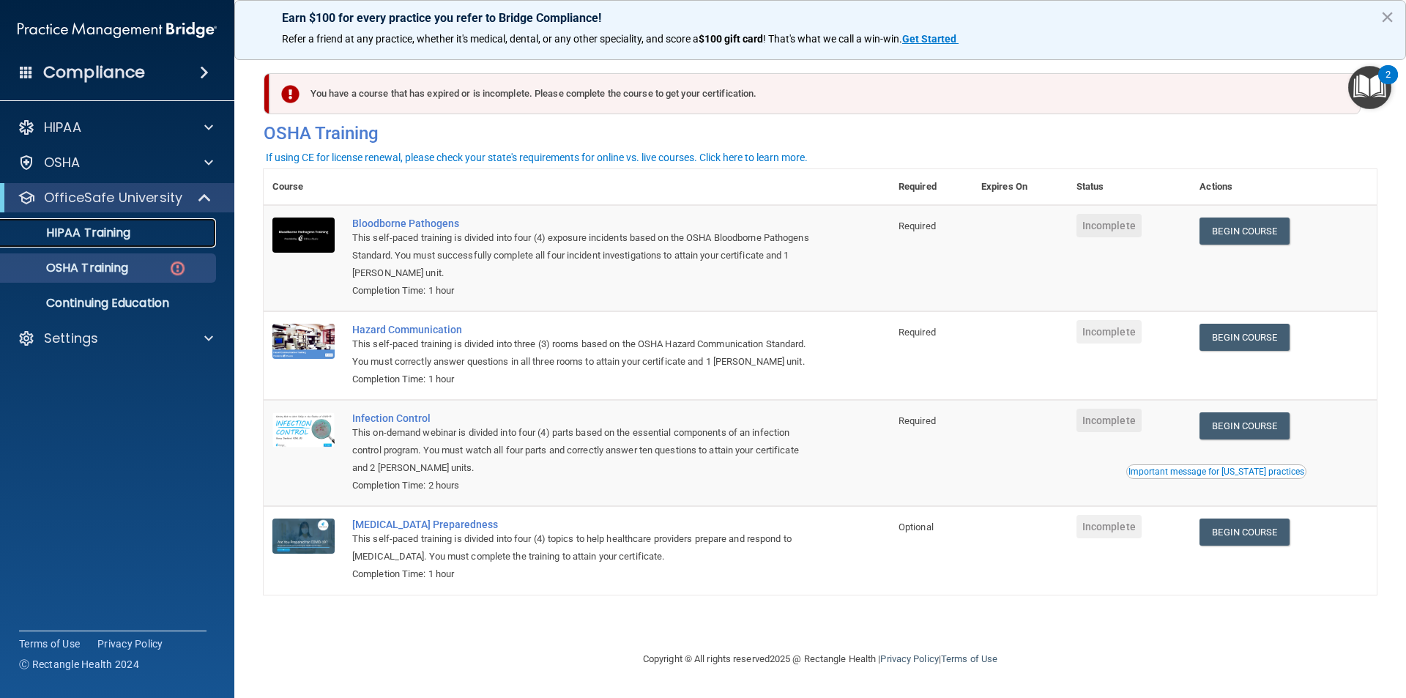
click at [158, 240] on link "HIPAA Training" at bounding box center [100, 232] width 231 height 29
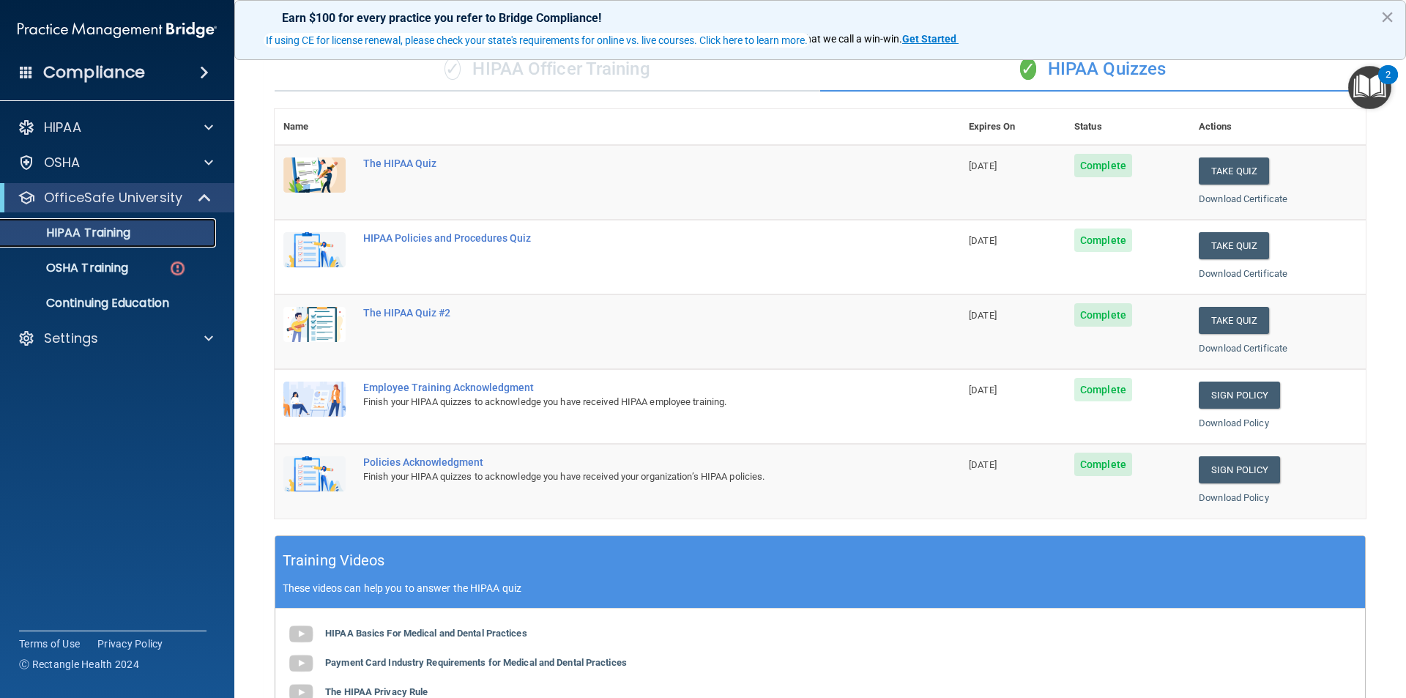
scroll to position [108, 0]
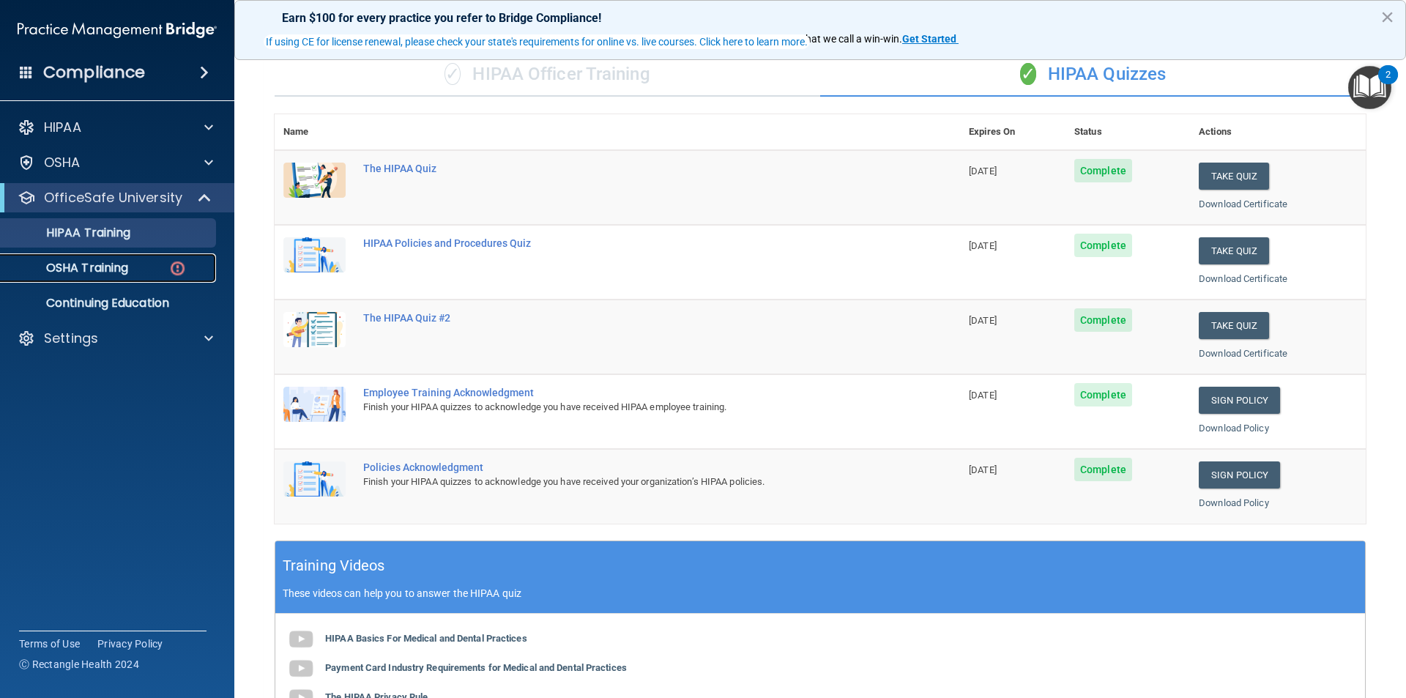
click at [138, 273] on div "OSHA Training" at bounding box center [110, 268] width 200 height 15
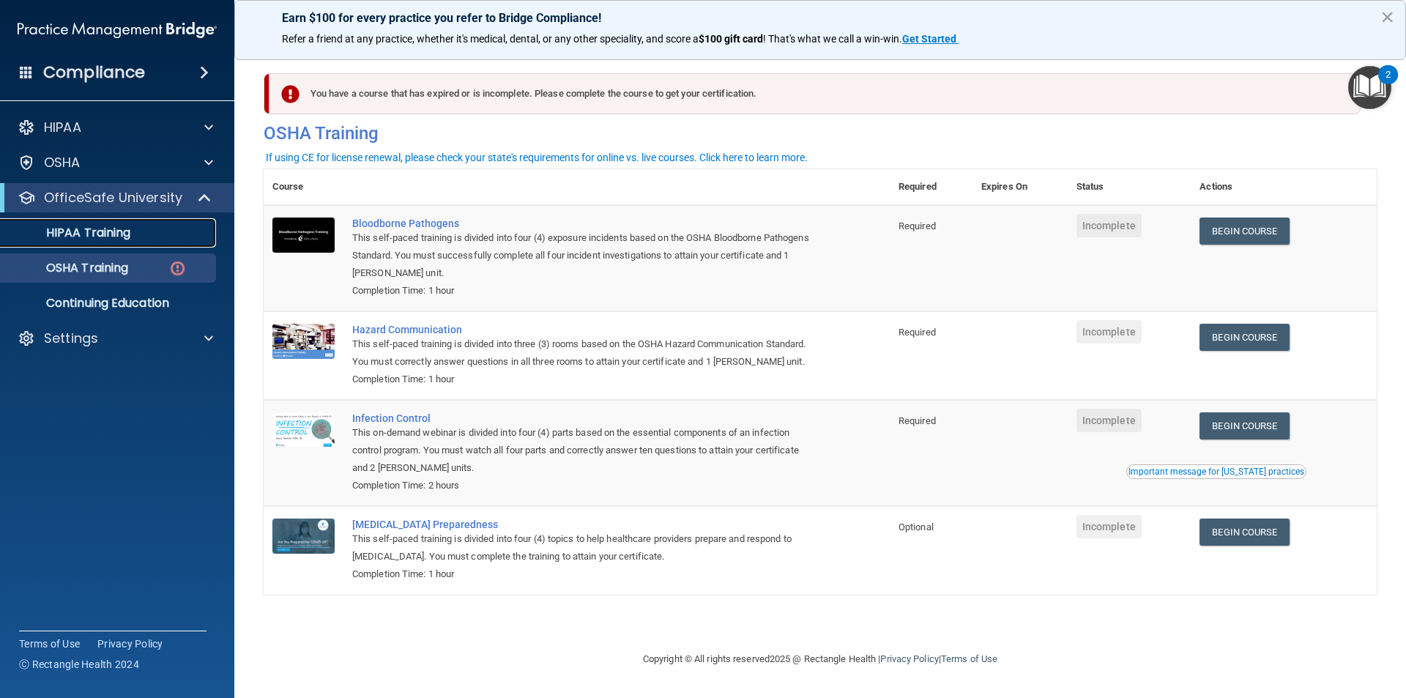
click at [107, 234] on p "HIPAA Training" at bounding box center [70, 233] width 121 height 15
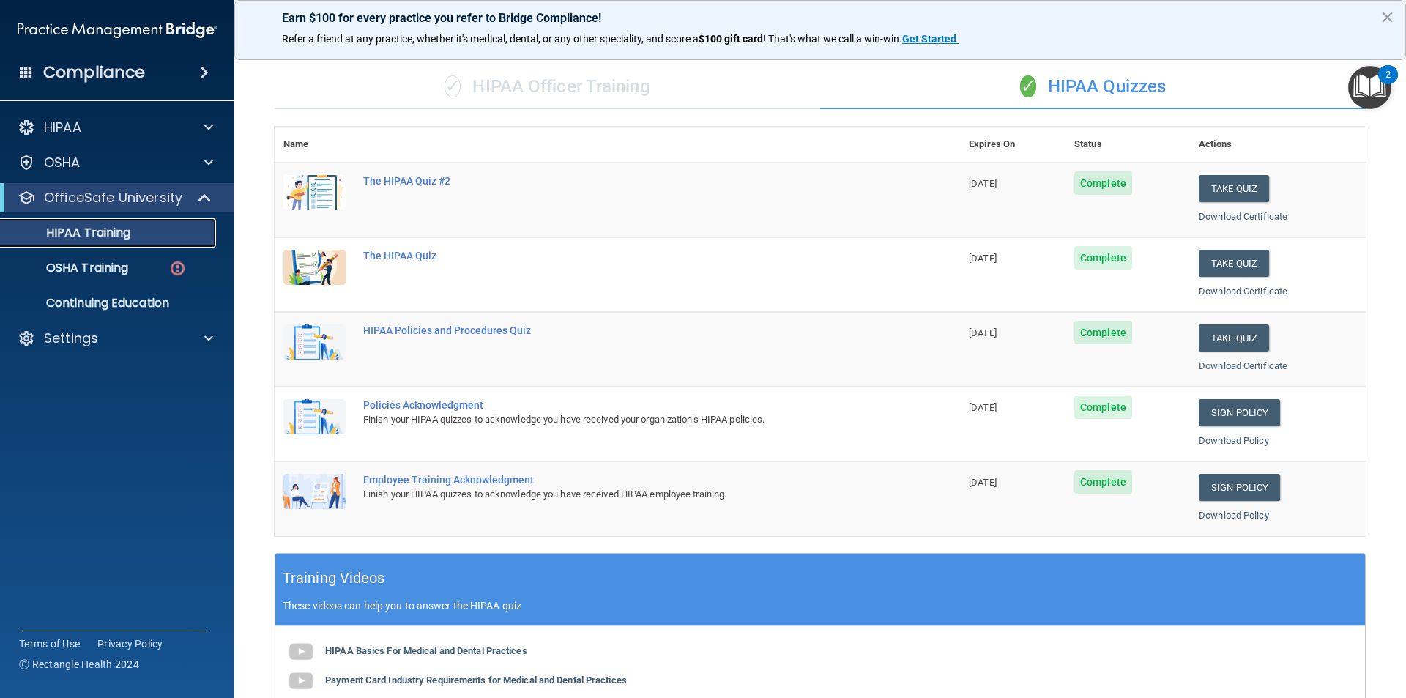
scroll to position [84, 0]
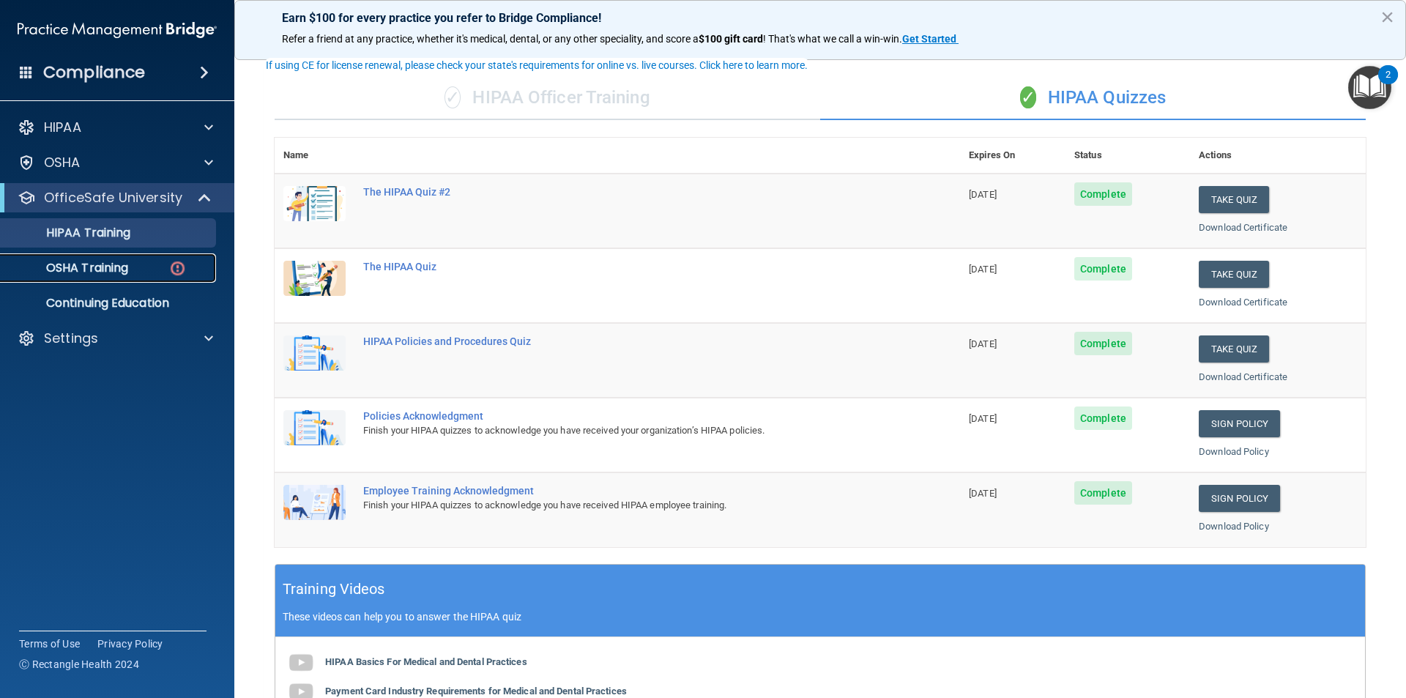
click at [123, 272] on p "OSHA Training" at bounding box center [69, 268] width 119 height 15
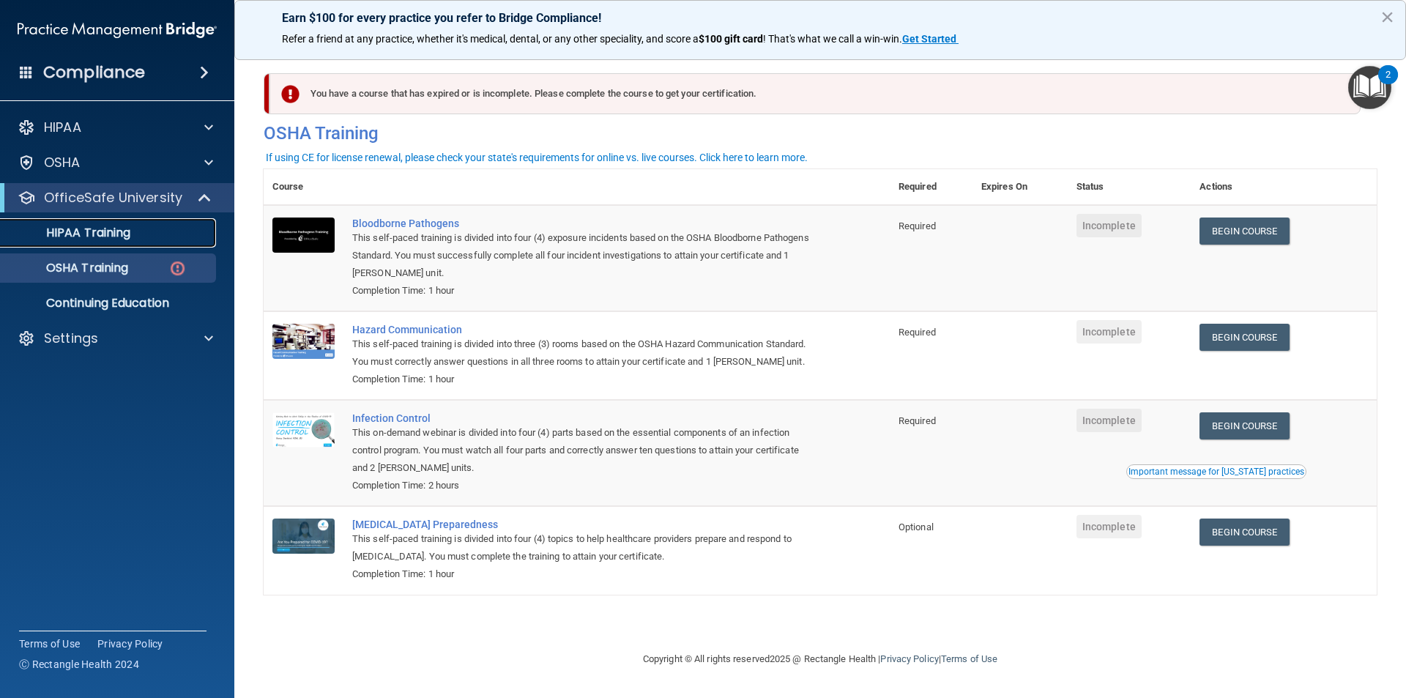
click at [141, 240] on link "HIPAA Training" at bounding box center [100, 232] width 231 height 29
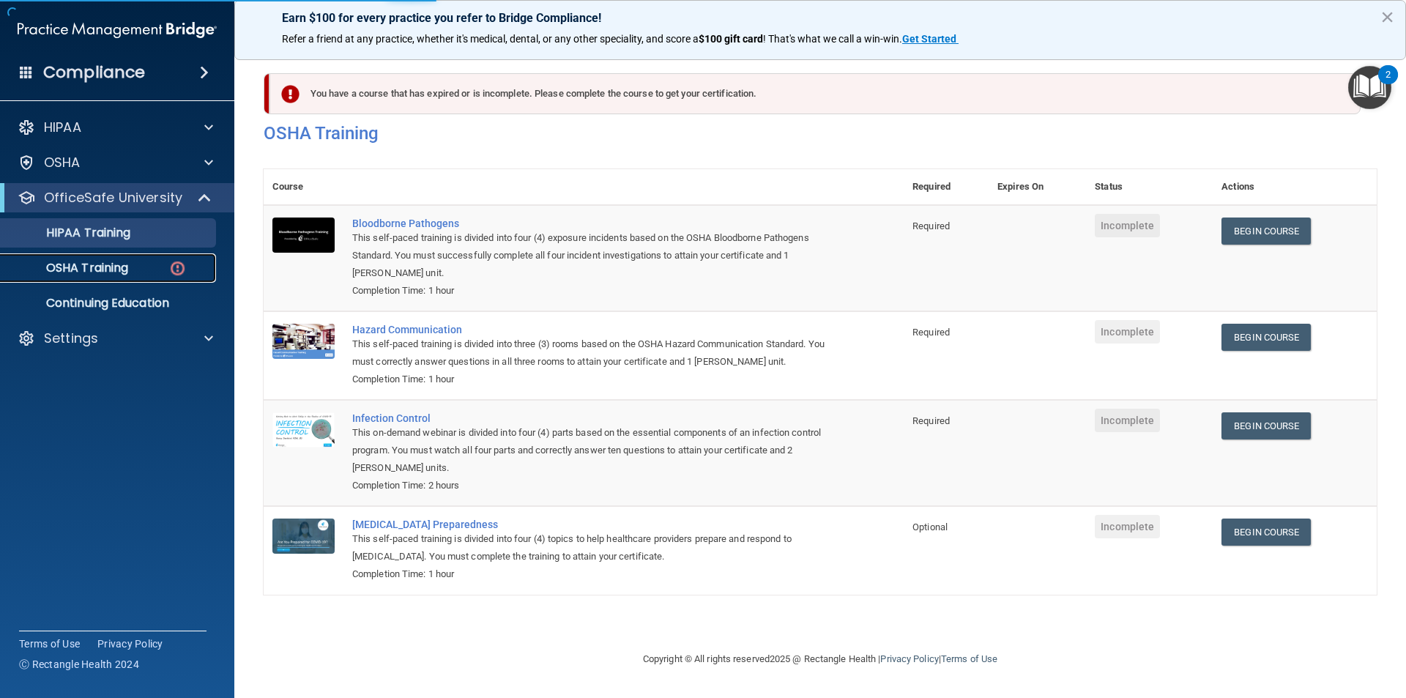
click at [142, 273] on div "OSHA Training" at bounding box center [110, 268] width 200 height 15
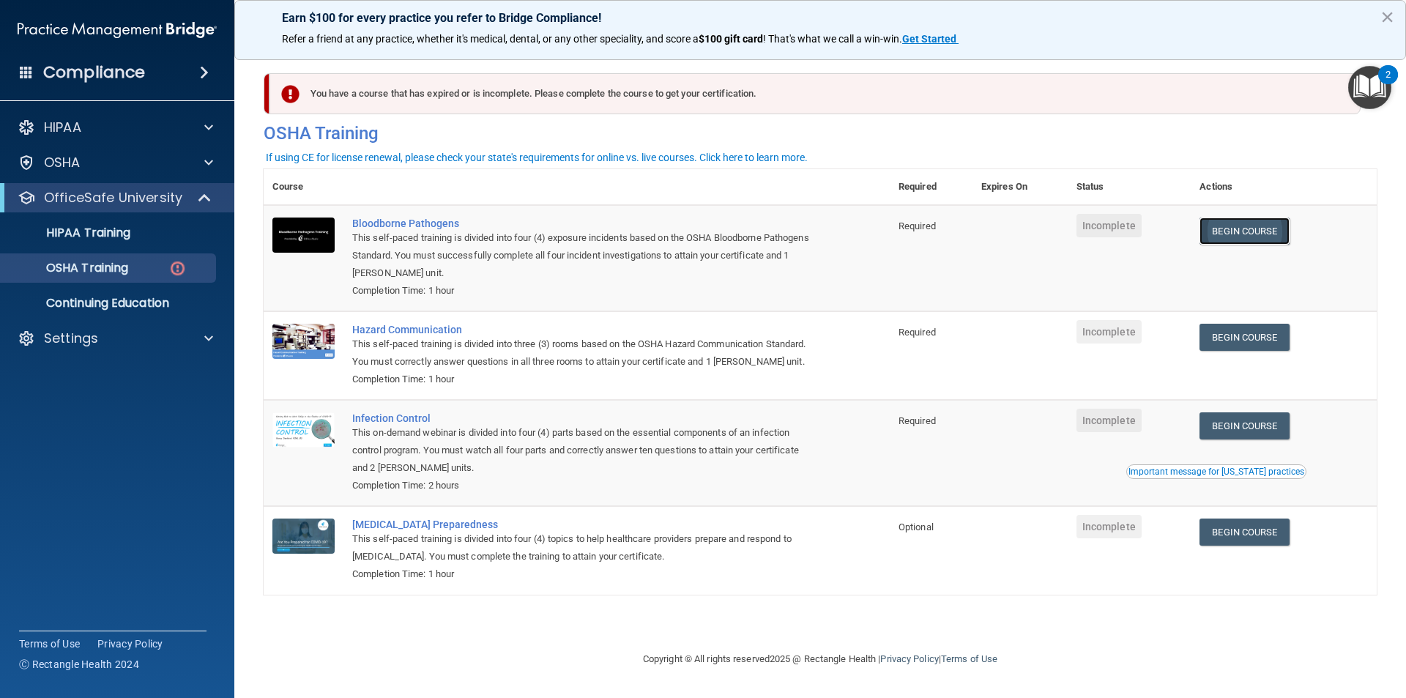
click at [1243, 234] on link "Begin Course" at bounding box center [1244, 230] width 89 height 27
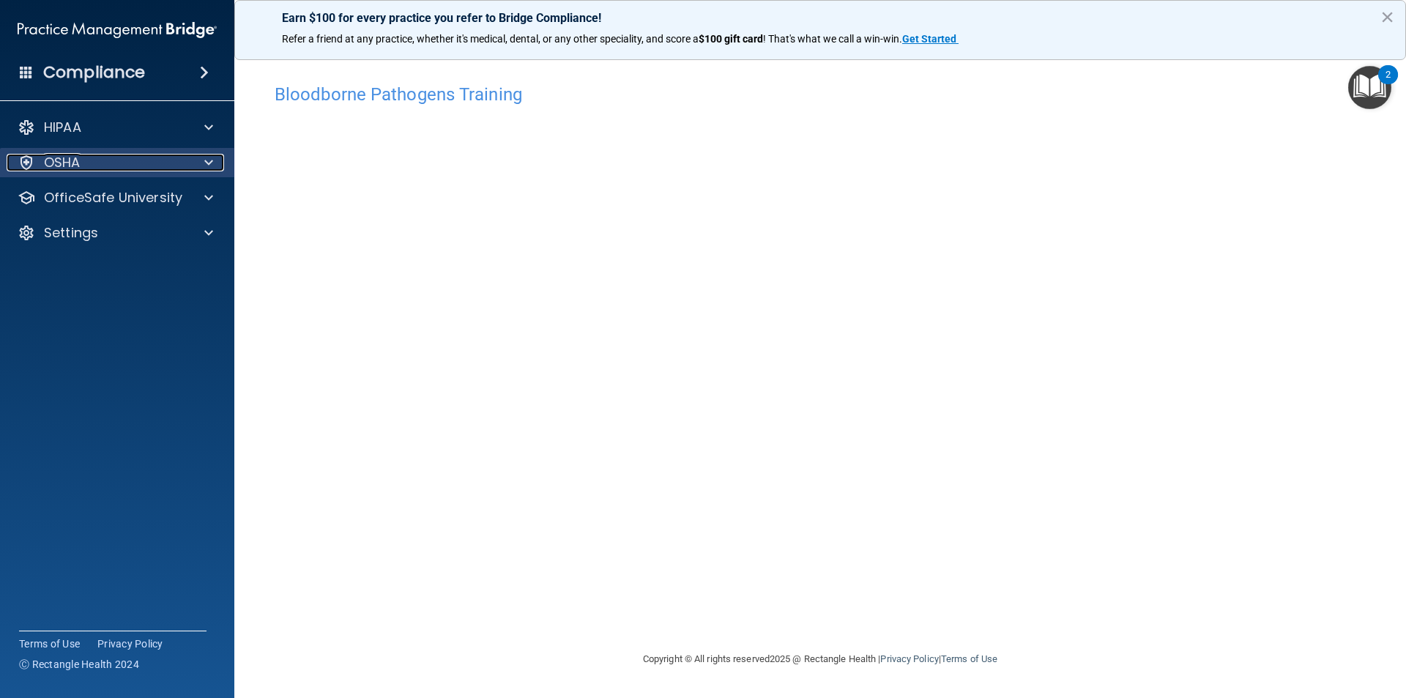
click at [179, 155] on div "OSHA" at bounding box center [98, 163] width 182 height 18
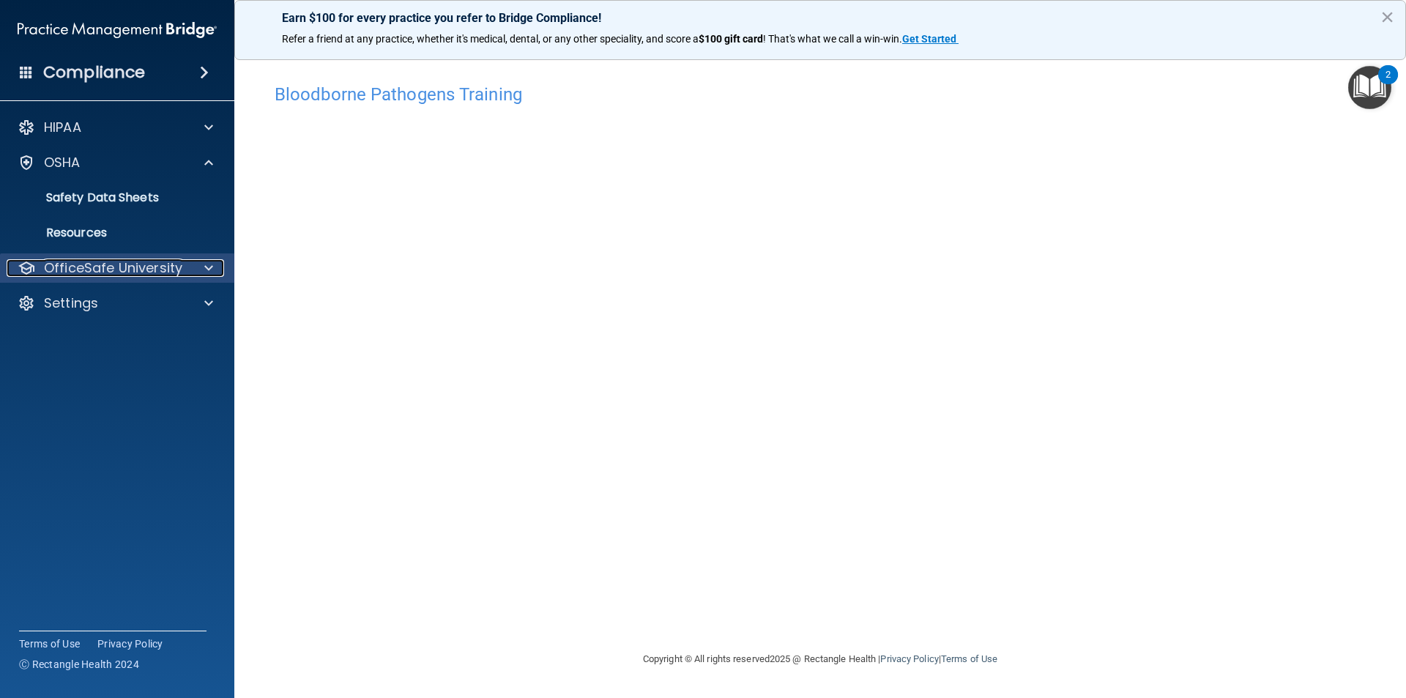
click at [139, 259] on p "OfficeSafe University" at bounding box center [113, 268] width 138 height 18
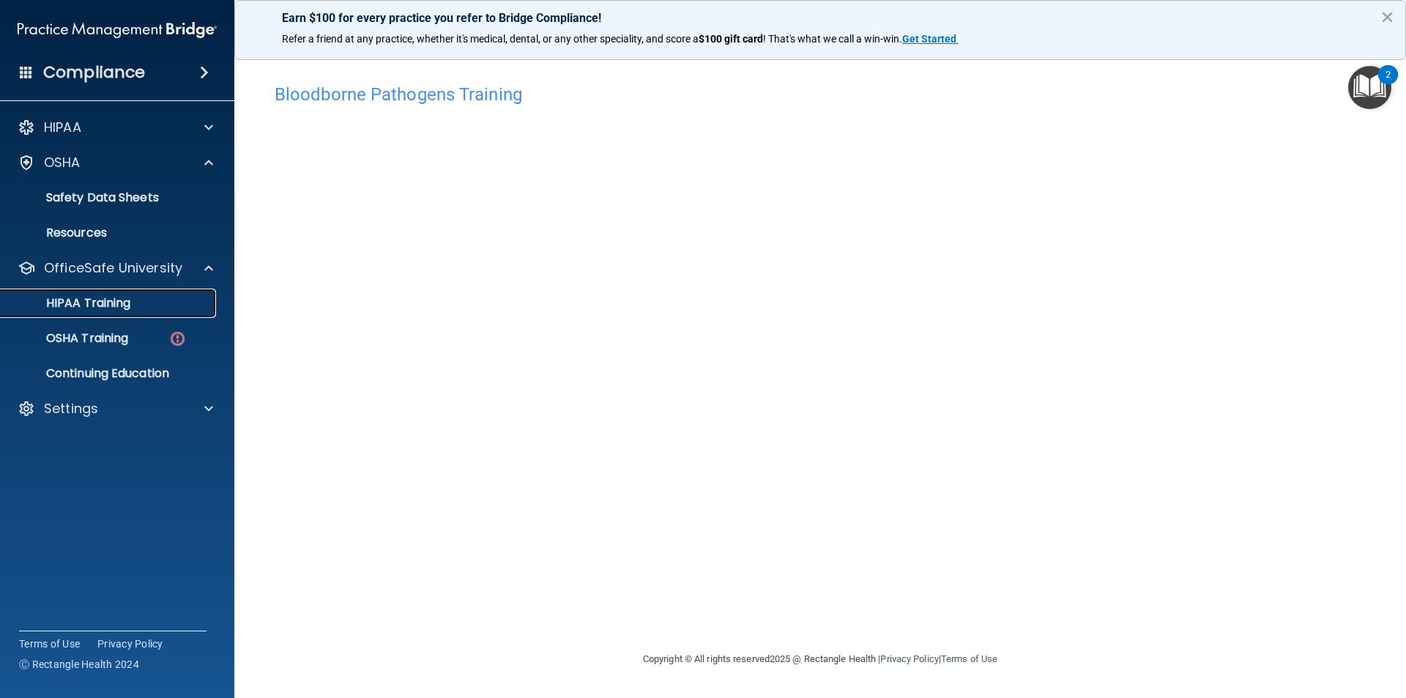
click at [135, 316] on link "HIPAA Training" at bounding box center [100, 303] width 231 height 29
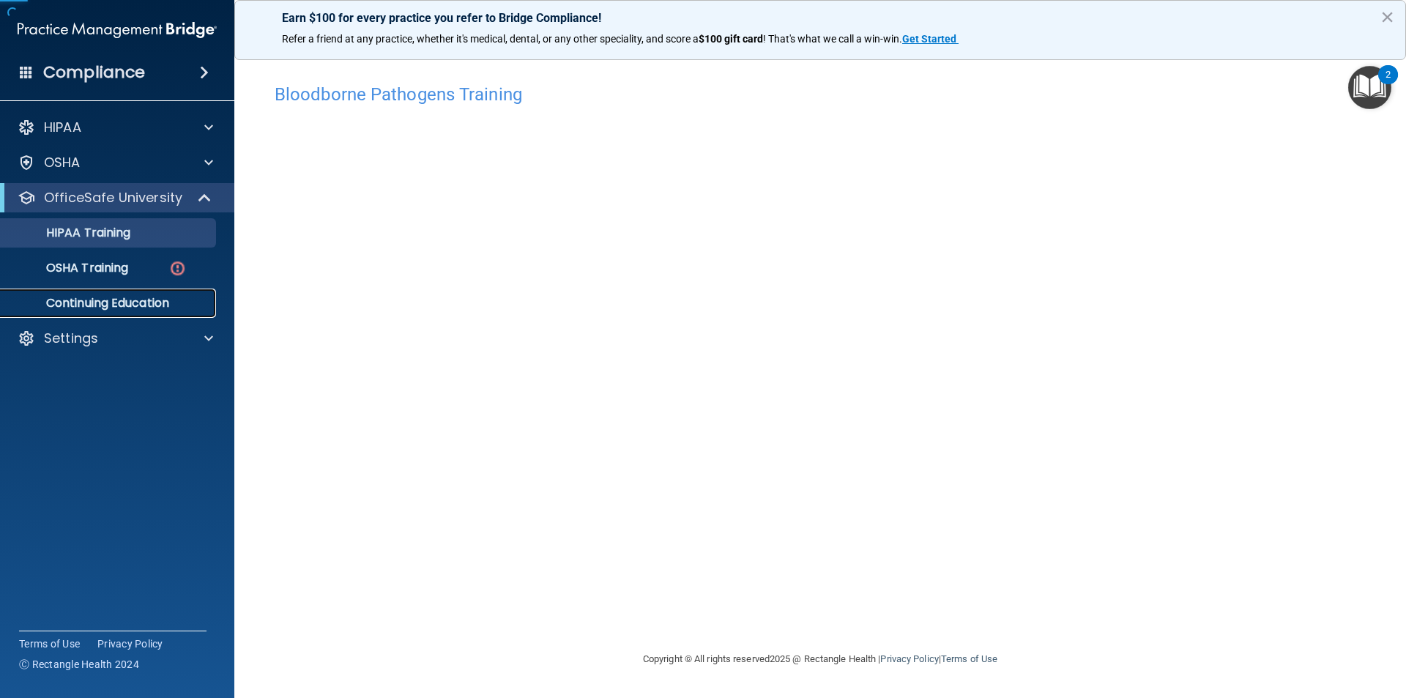
click at [135, 329] on div "HIPAA Documents and Policies Report an Incident Business Associates Emergency P…" at bounding box center [117, 236] width 235 height 258
click at [135, 263] on div "OSHA Training" at bounding box center [110, 268] width 200 height 15
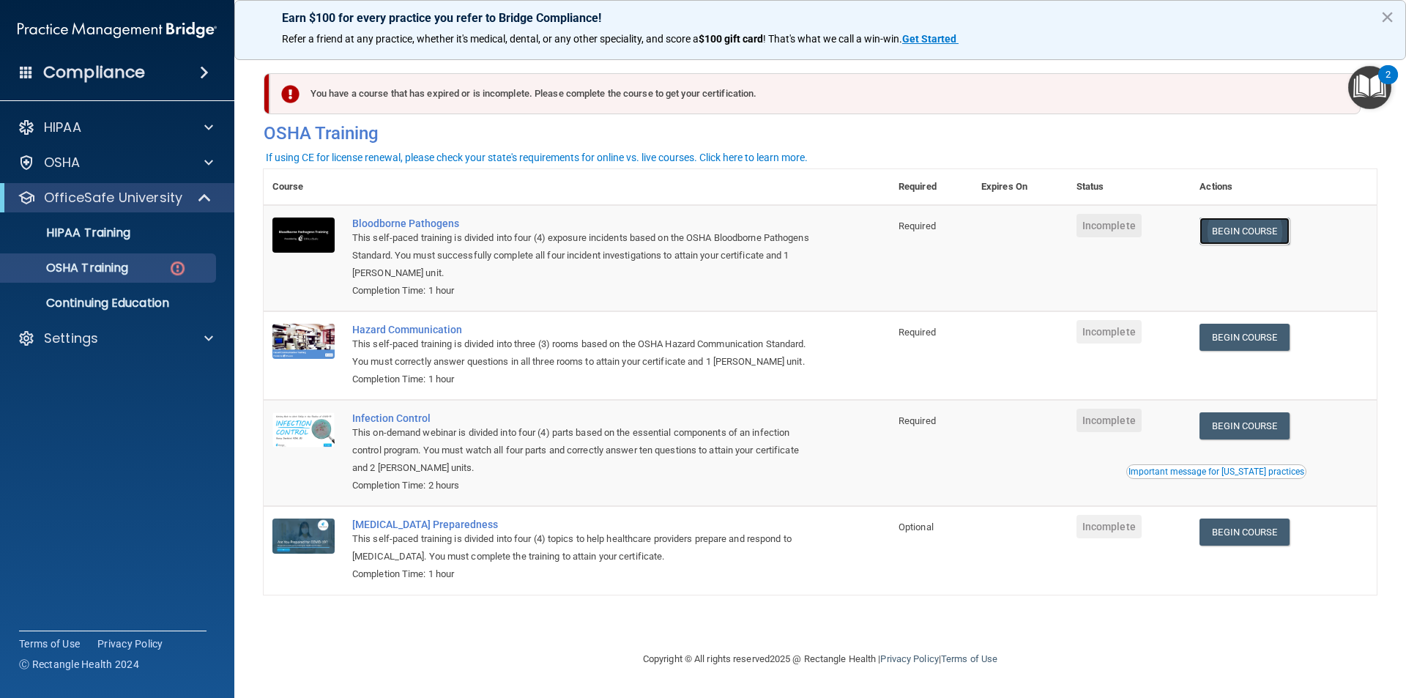
click at [1215, 234] on link "Begin Course" at bounding box center [1244, 230] width 89 height 27
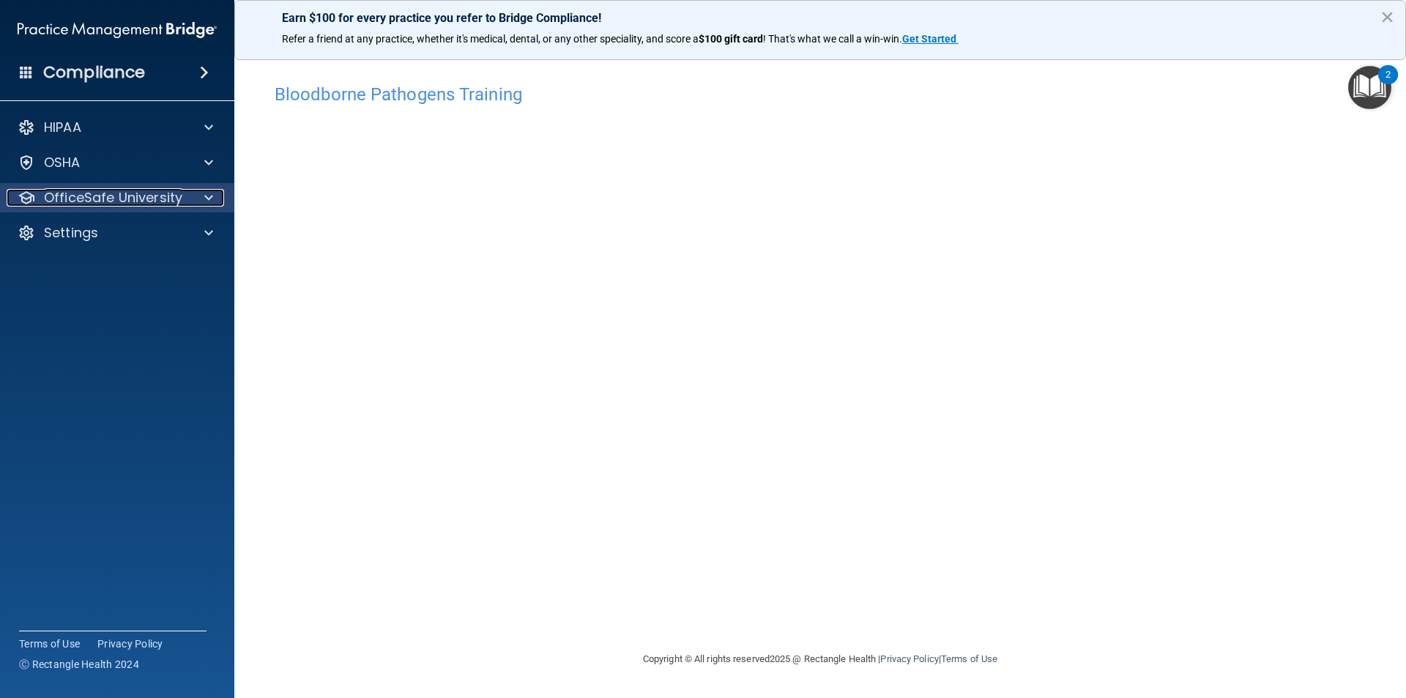
click at [112, 204] on p "OfficeSafe University" at bounding box center [113, 198] width 138 height 18
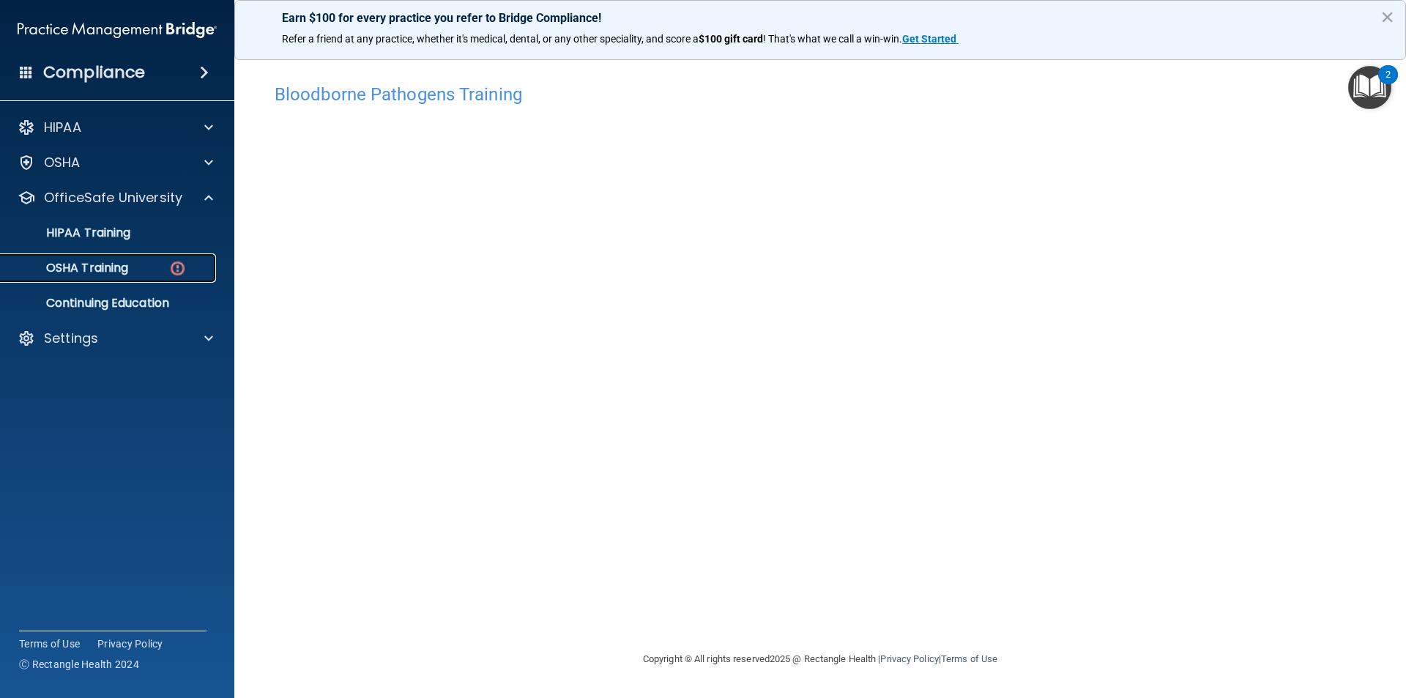
click at [119, 257] on link "OSHA Training" at bounding box center [100, 267] width 231 height 29
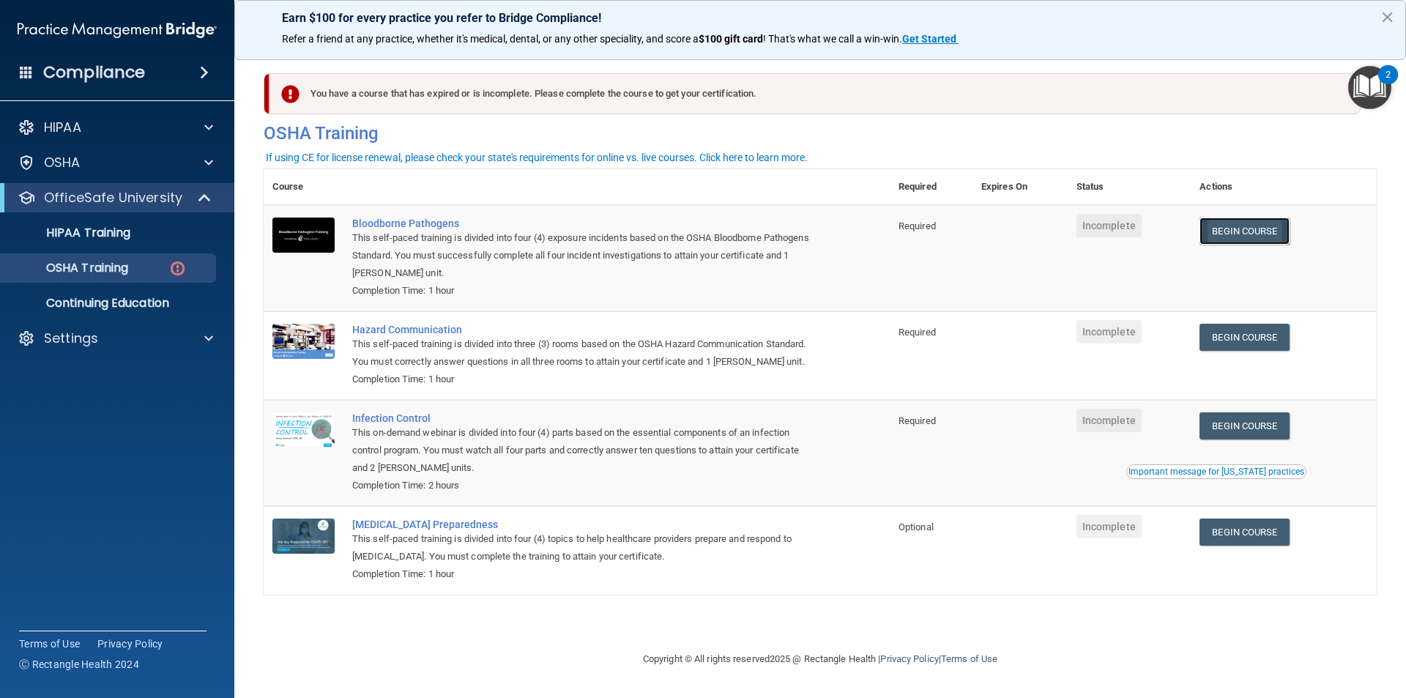
click at [1219, 236] on link "Begin Course" at bounding box center [1244, 230] width 89 height 27
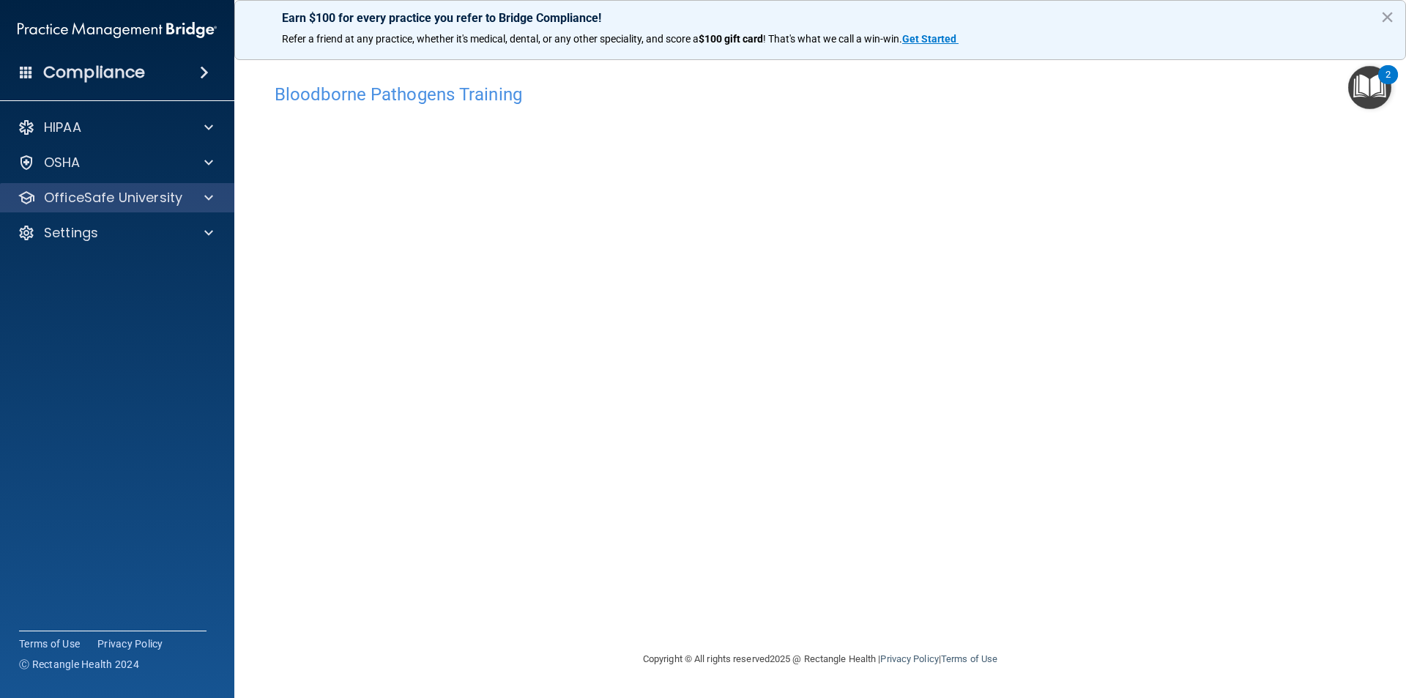
click at [157, 208] on div "OfficeSafe University" at bounding box center [117, 197] width 235 height 29
click at [152, 203] on p "OfficeSafe University" at bounding box center [113, 198] width 138 height 18
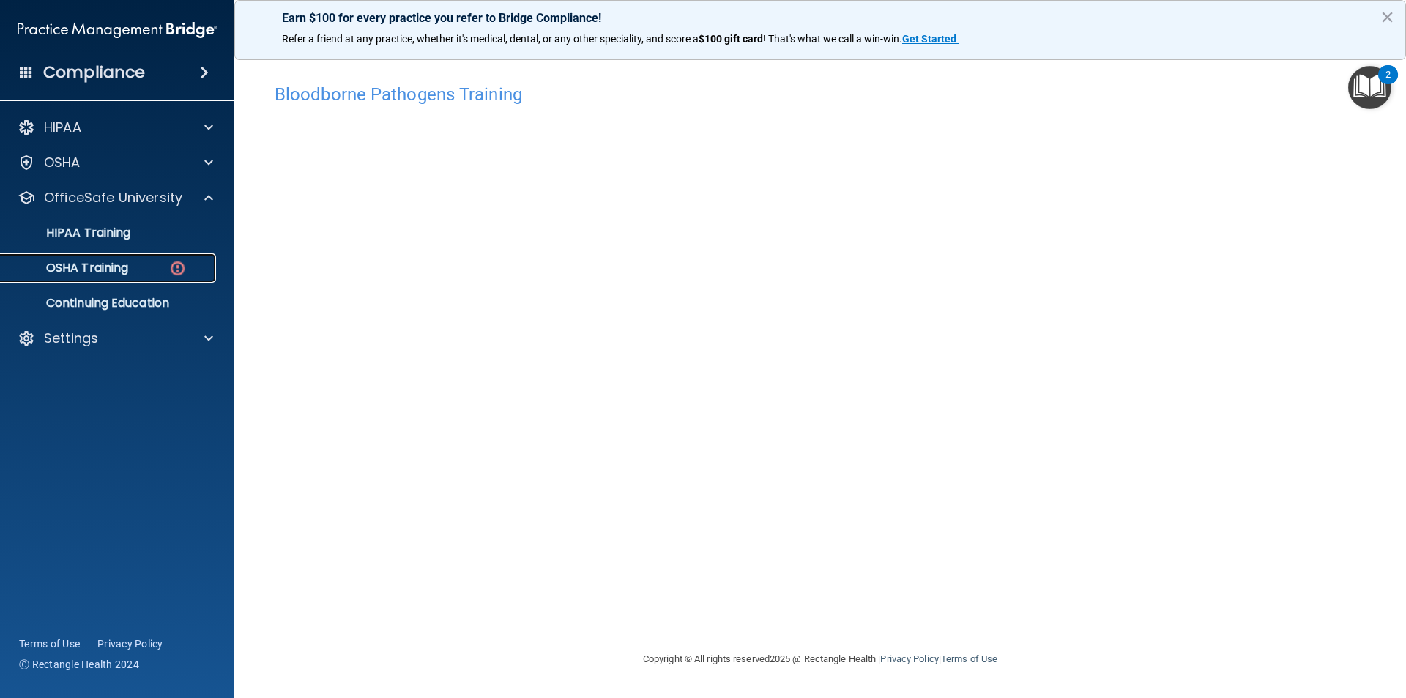
click at [133, 260] on link "OSHA Training" at bounding box center [100, 267] width 231 height 29
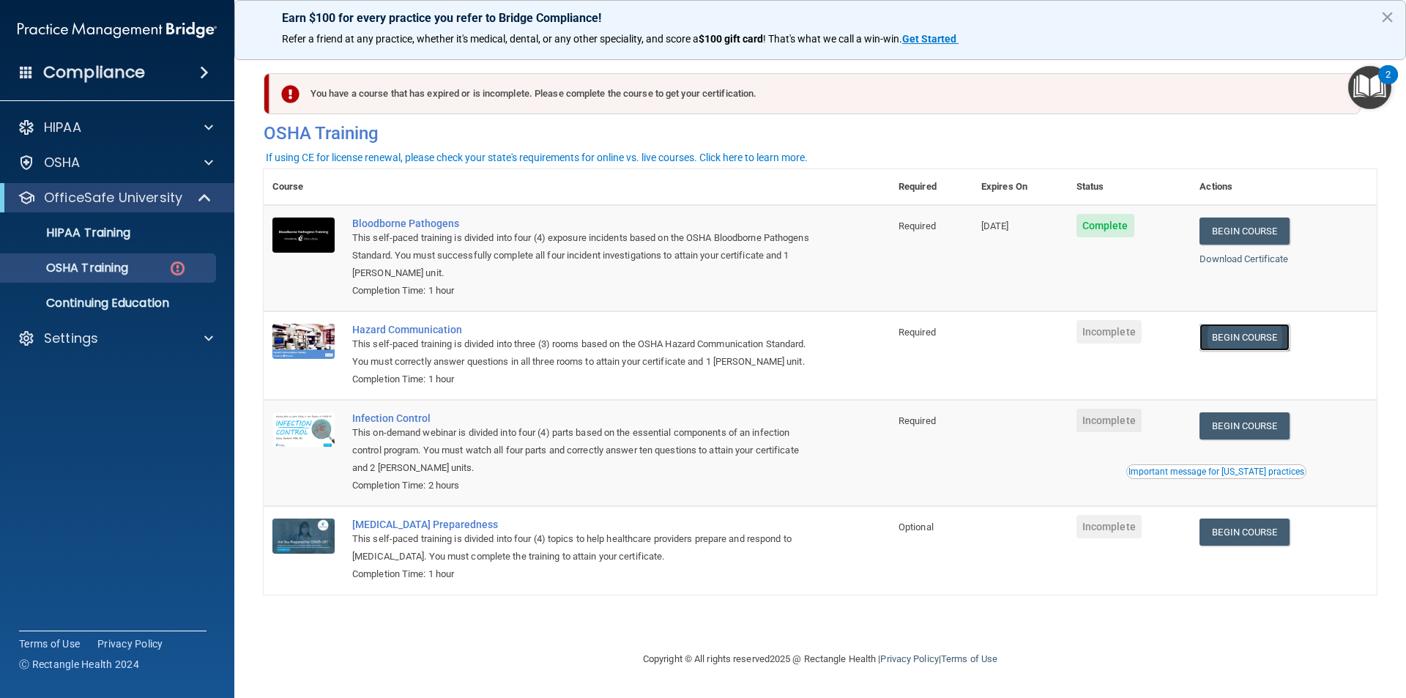
click at [1239, 349] on link "Begin Course" at bounding box center [1244, 337] width 89 height 27
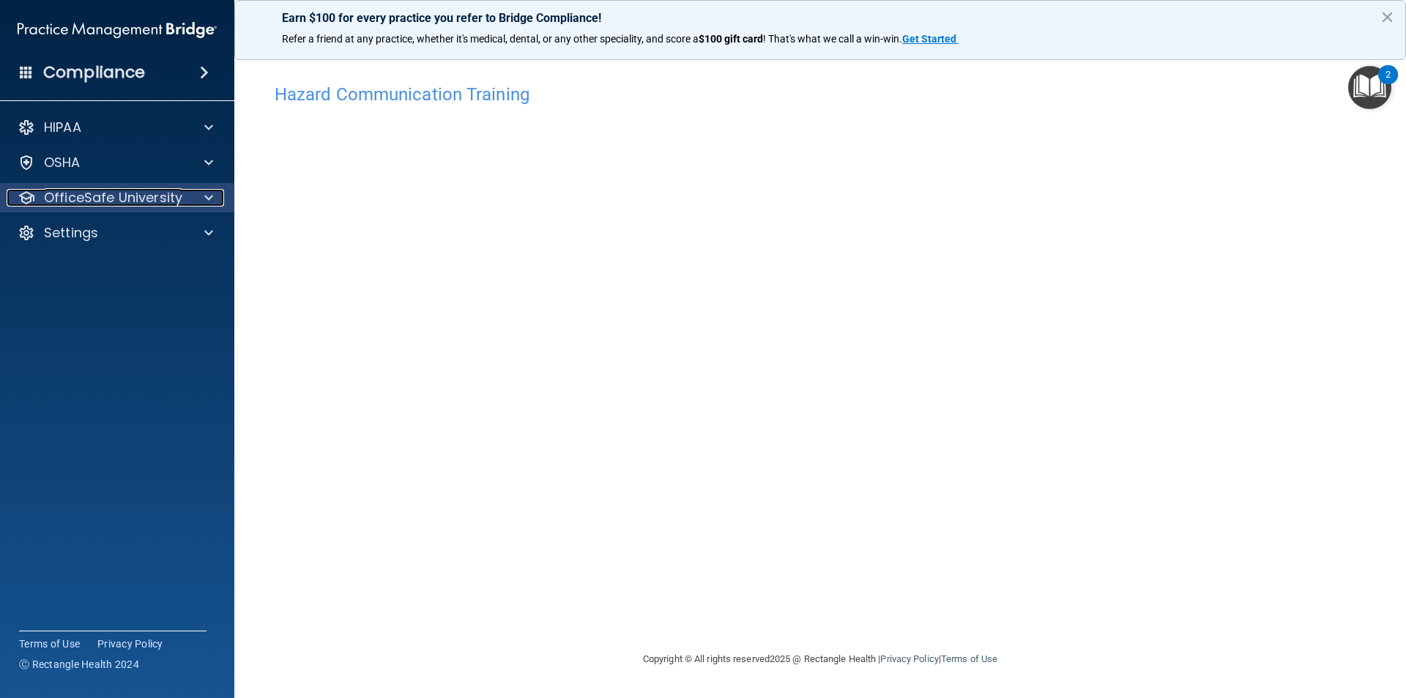
click at [176, 196] on p "OfficeSafe University" at bounding box center [113, 198] width 138 height 18
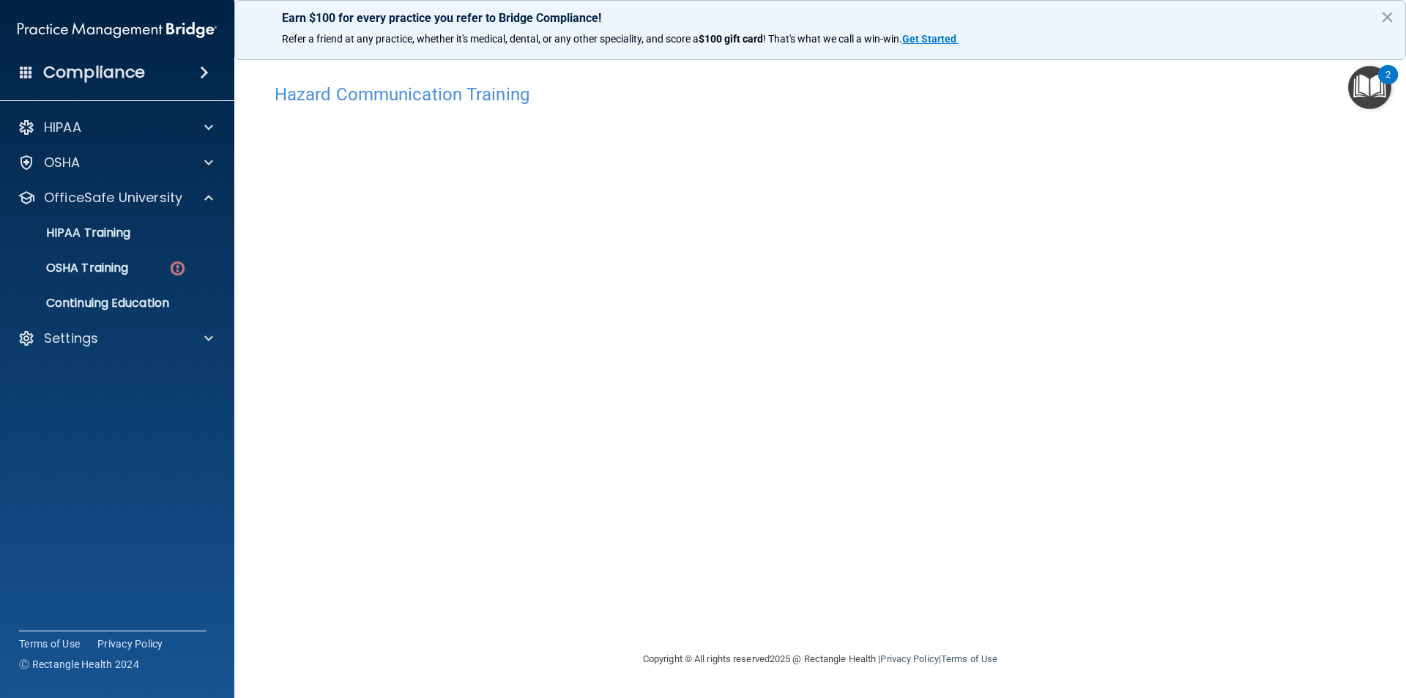
click at [158, 284] on ul "HIPAA Training OSHA Training Continuing Education" at bounding box center [117, 264] width 265 height 105
click at [161, 270] on div "OSHA Training" at bounding box center [110, 268] width 200 height 15
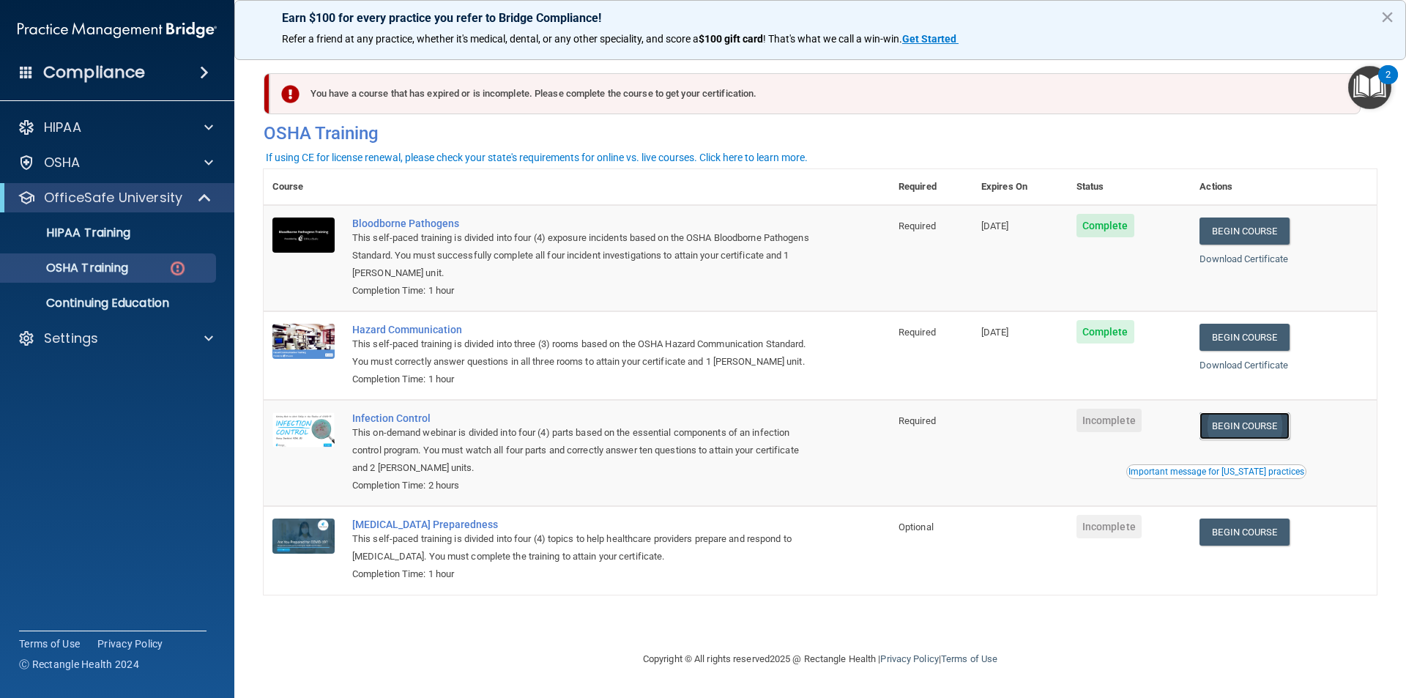
click at [1247, 416] on link "Begin Course" at bounding box center [1244, 425] width 89 height 27
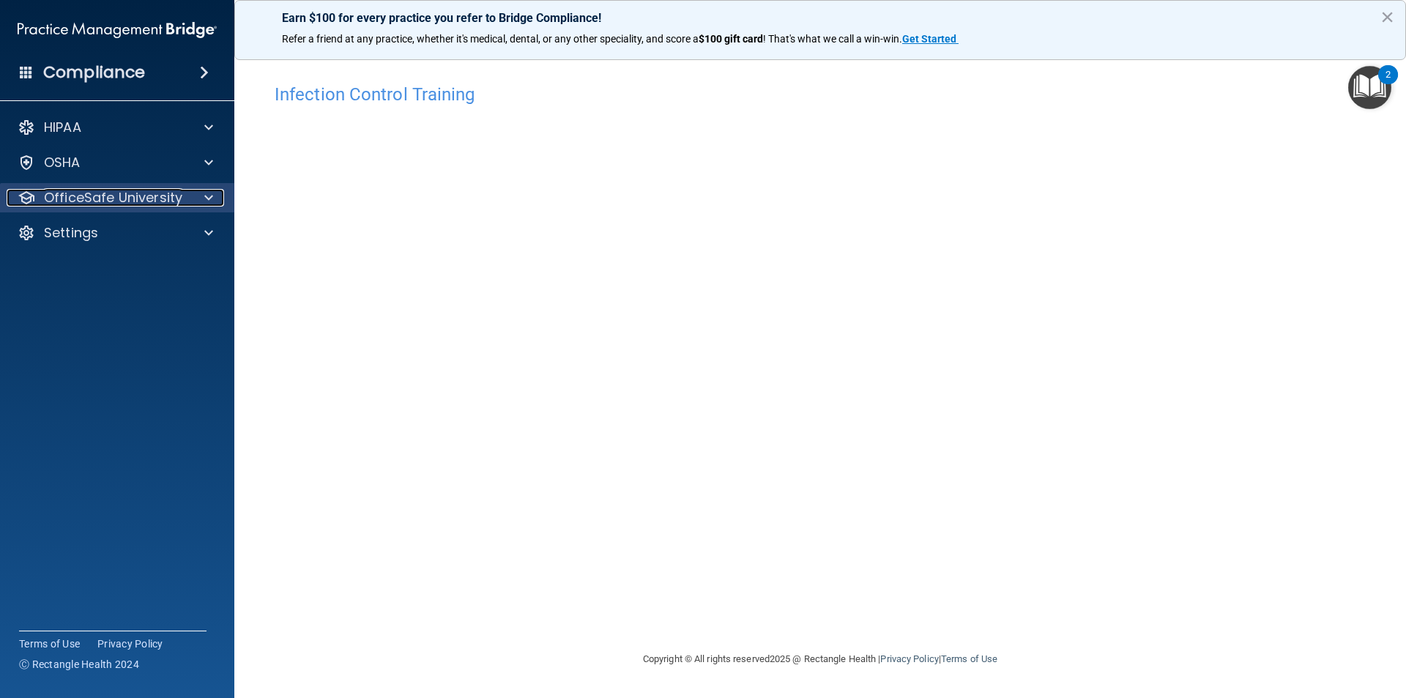
click at [100, 198] on p "OfficeSafe University" at bounding box center [113, 198] width 138 height 18
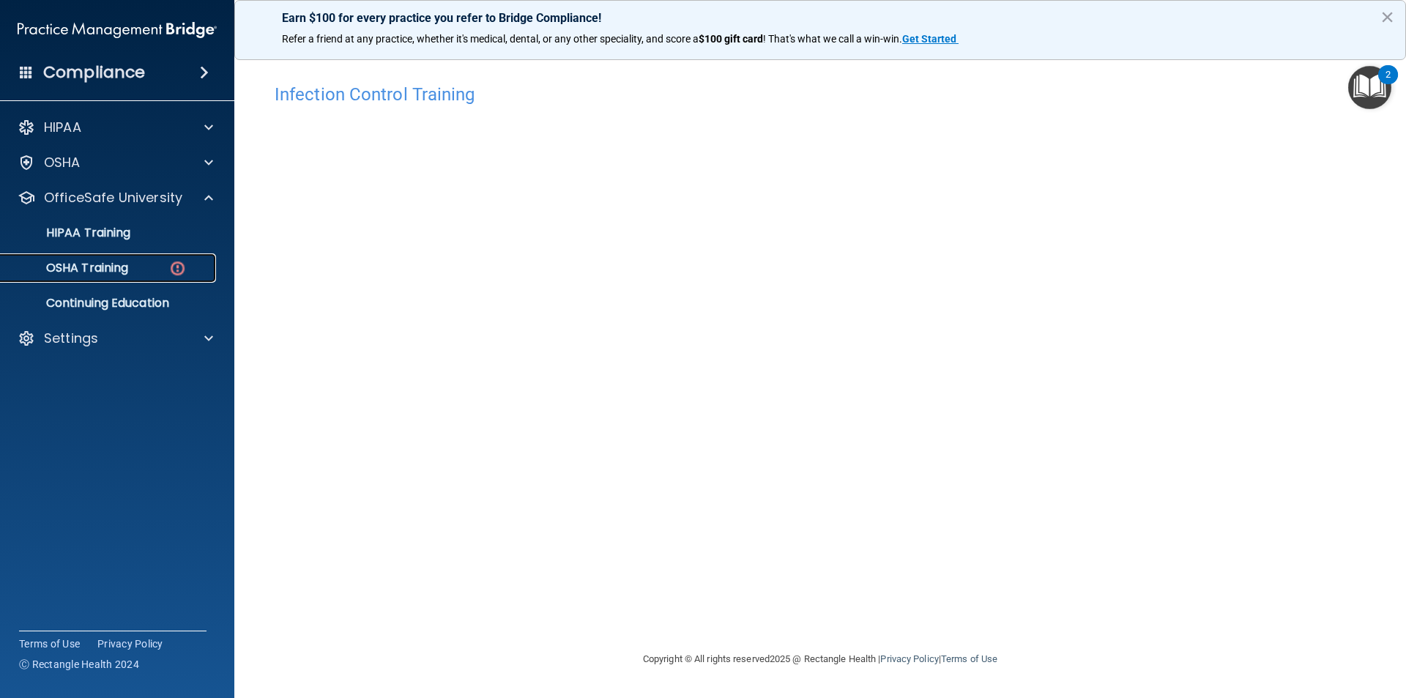
click at [124, 267] on p "OSHA Training" at bounding box center [69, 268] width 119 height 15
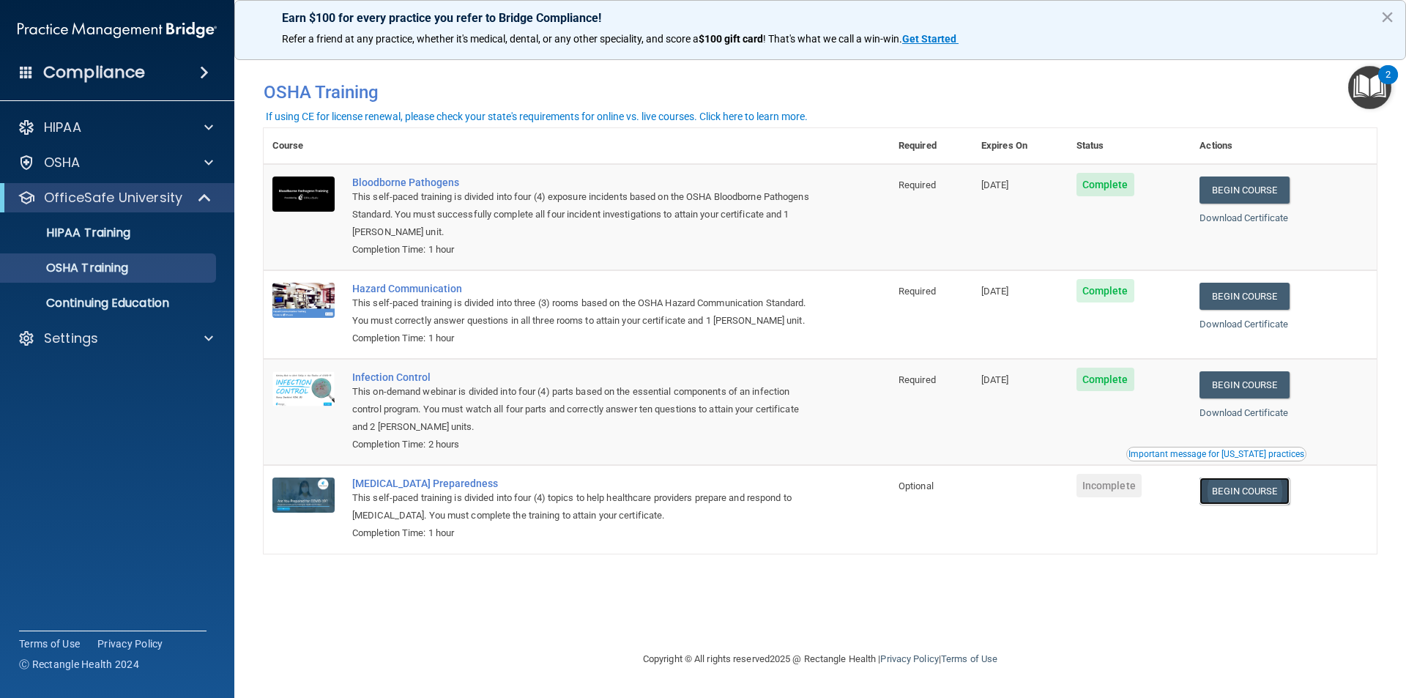
click at [1249, 494] on link "Begin Course" at bounding box center [1244, 490] width 89 height 27
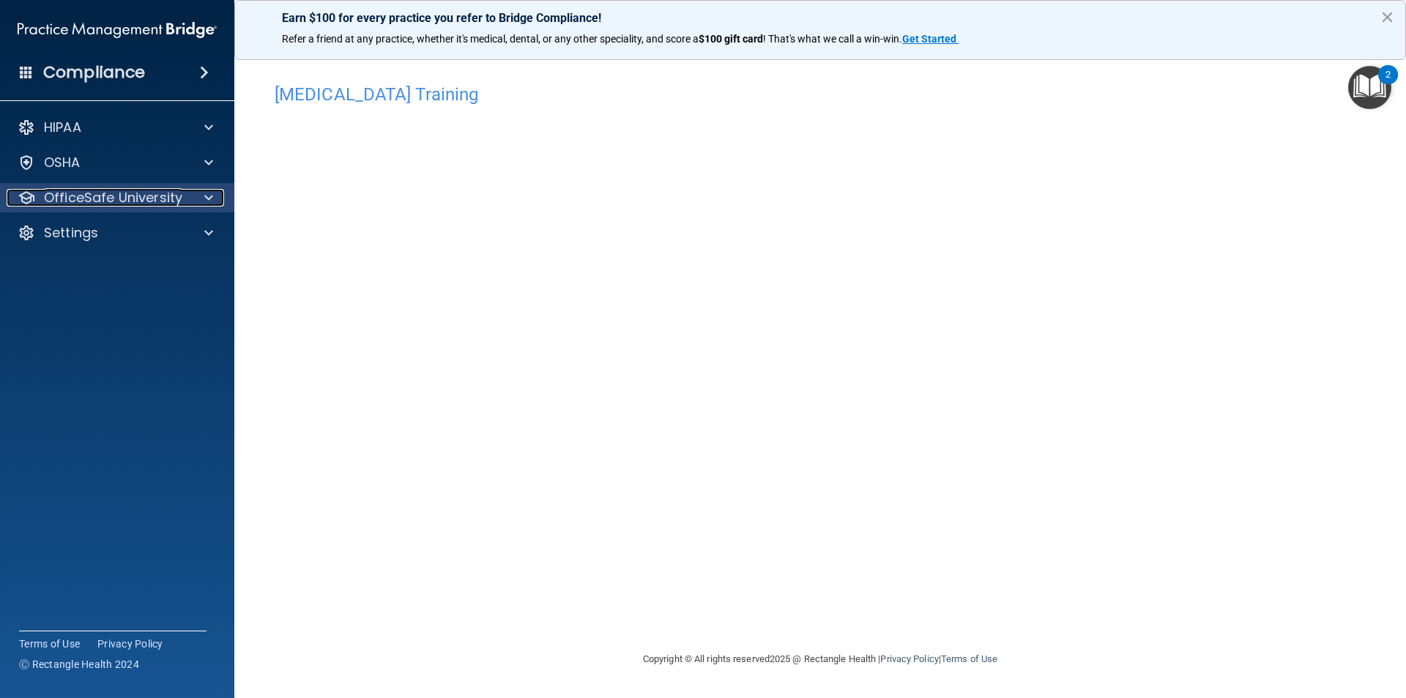
click at [119, 191] on p "OfficeSafe University" at bounding box center [113, 198] width 138 height 18
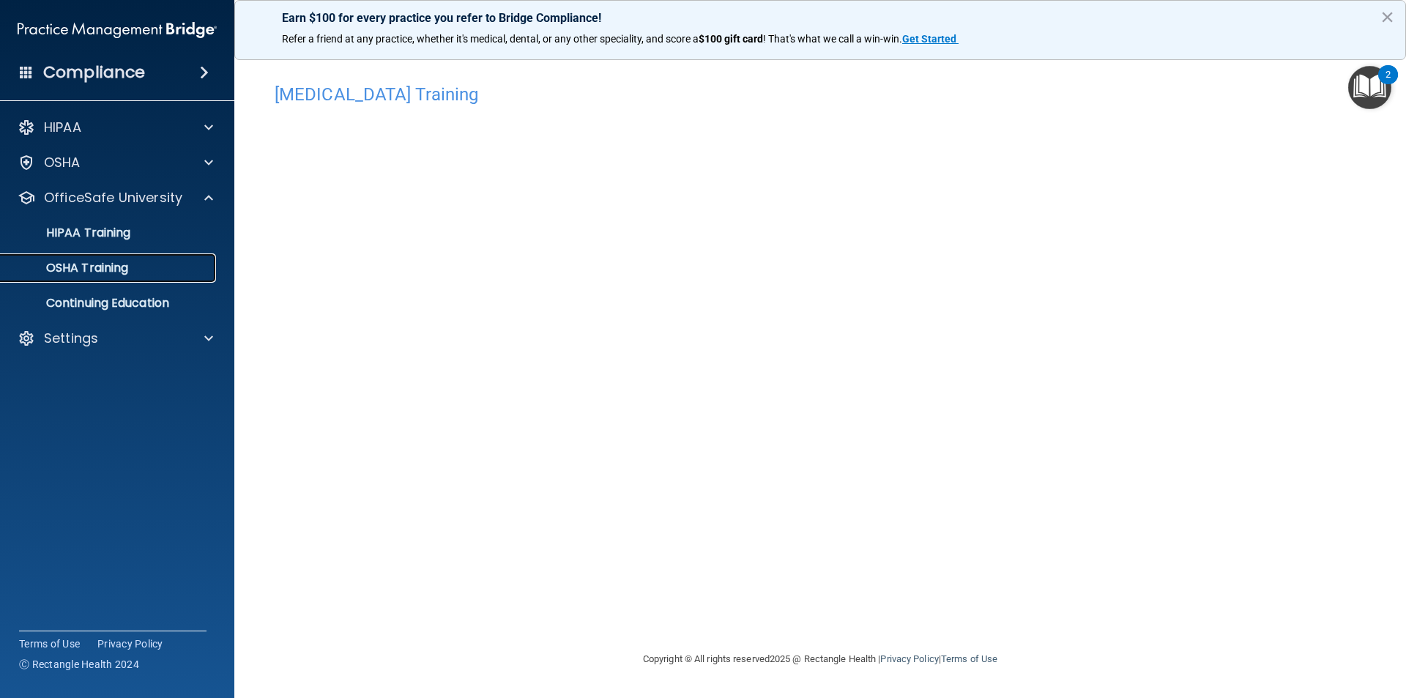
click at [122, 267] on p "OSHA Training" at bounding box center [69, 268] width 119 height 15
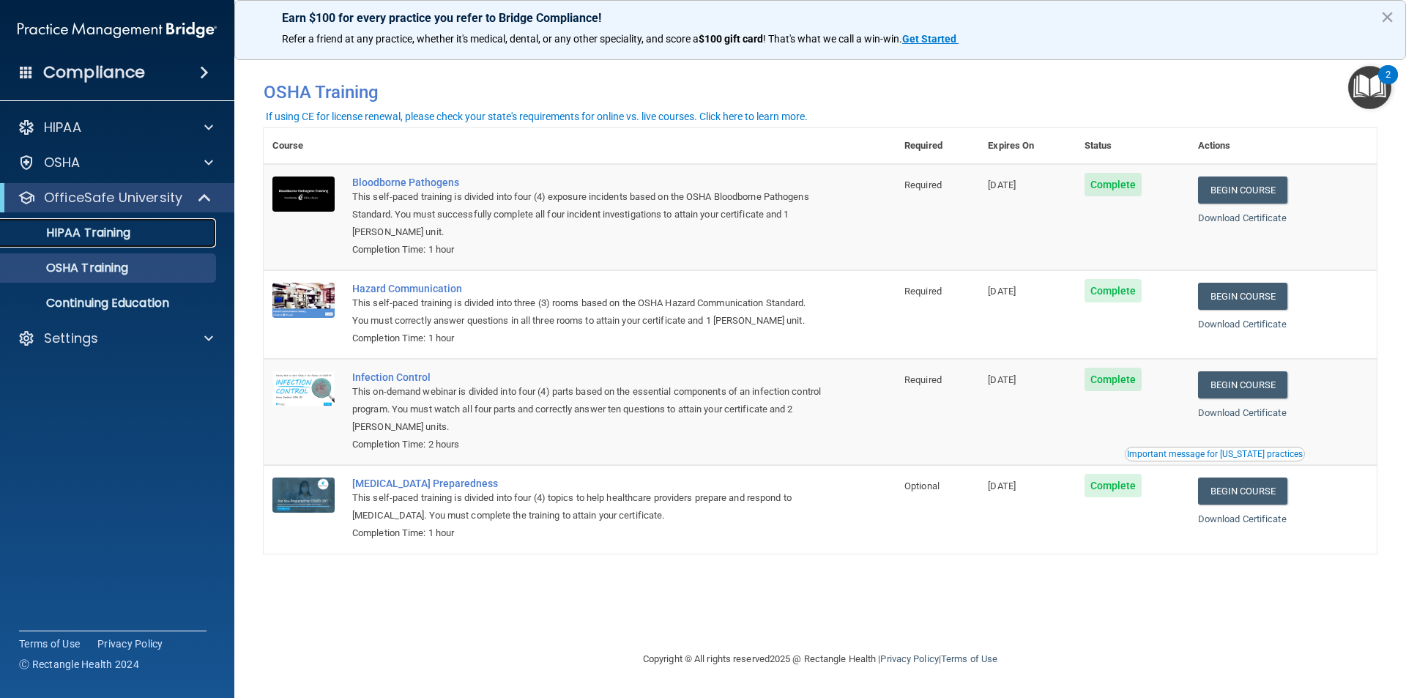
click at [115, 242] on link "HIPAA Training" at bounding box center [100, 232] width 231 height 29
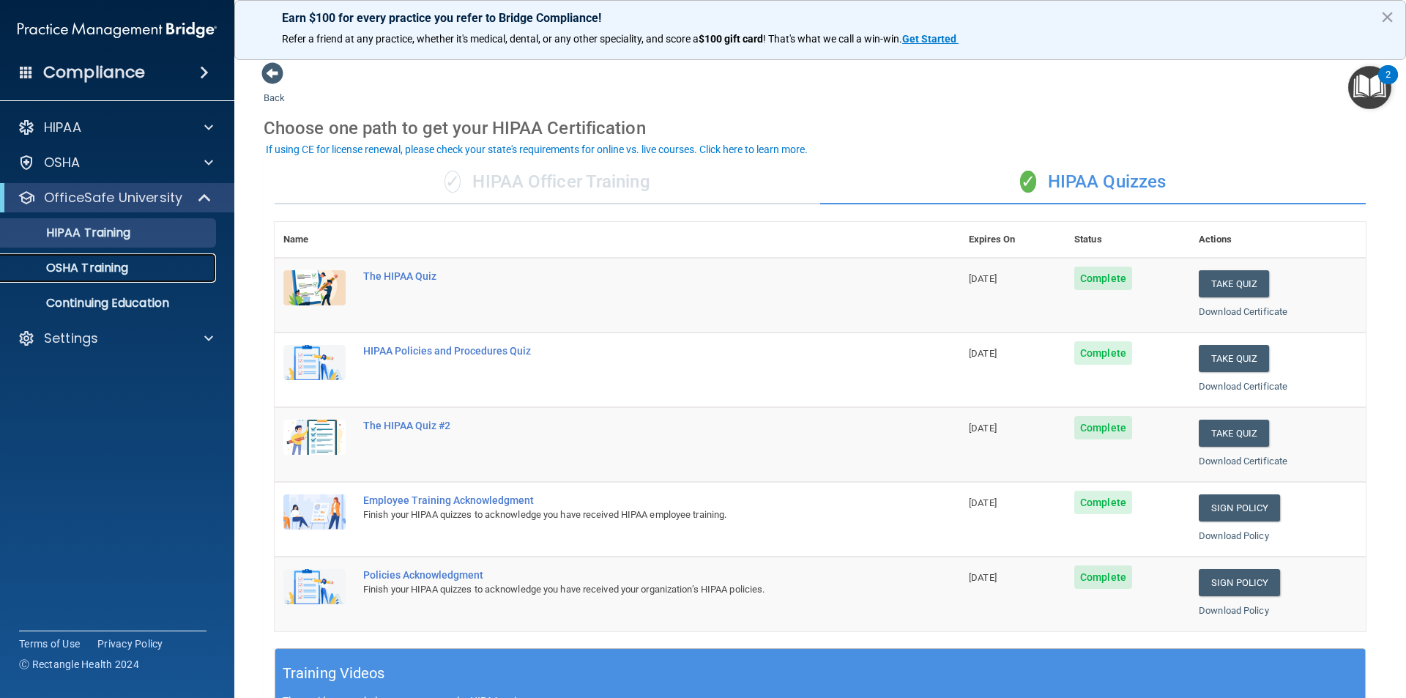
click at [115, 277] on link "OSHA Training" at bounding box center [100, 267] width 231 height 29
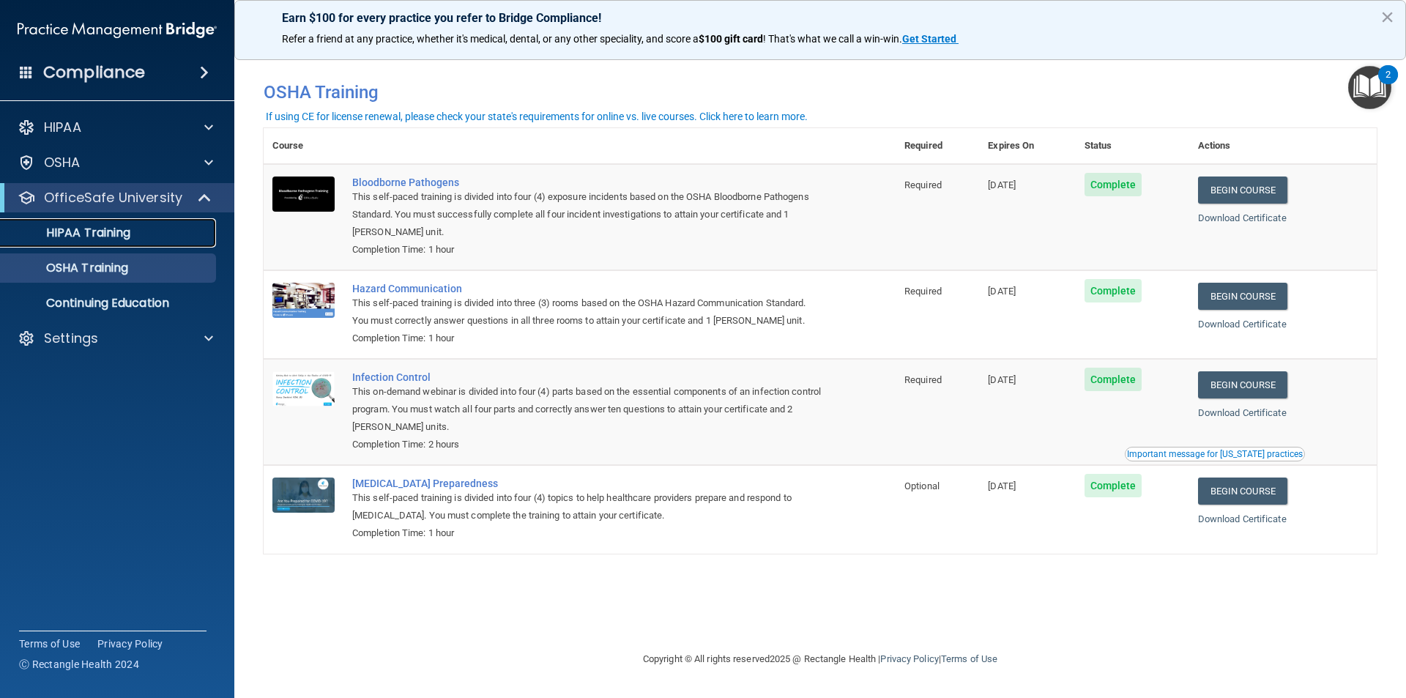
click at [152, 227] on div "HIPAA Training" at bounding box center [110, 233] width 200 height 15
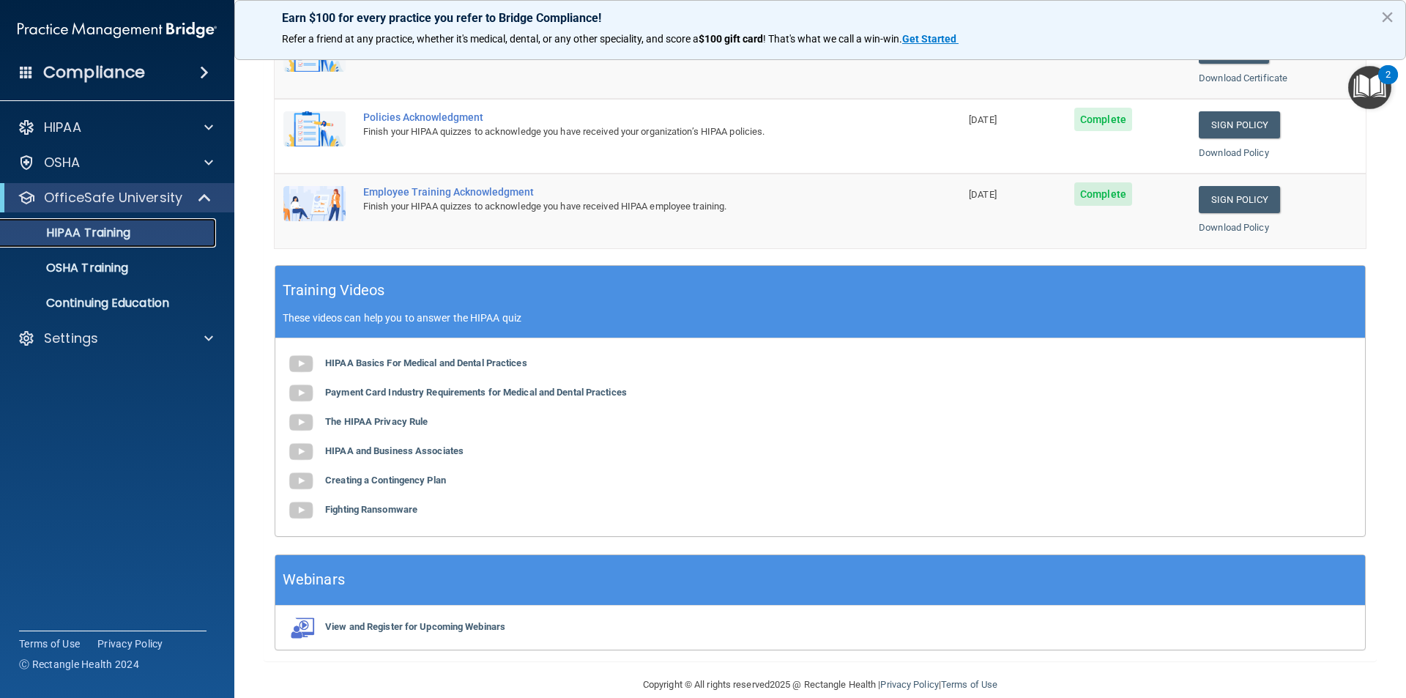
scroll to position [405, 0]
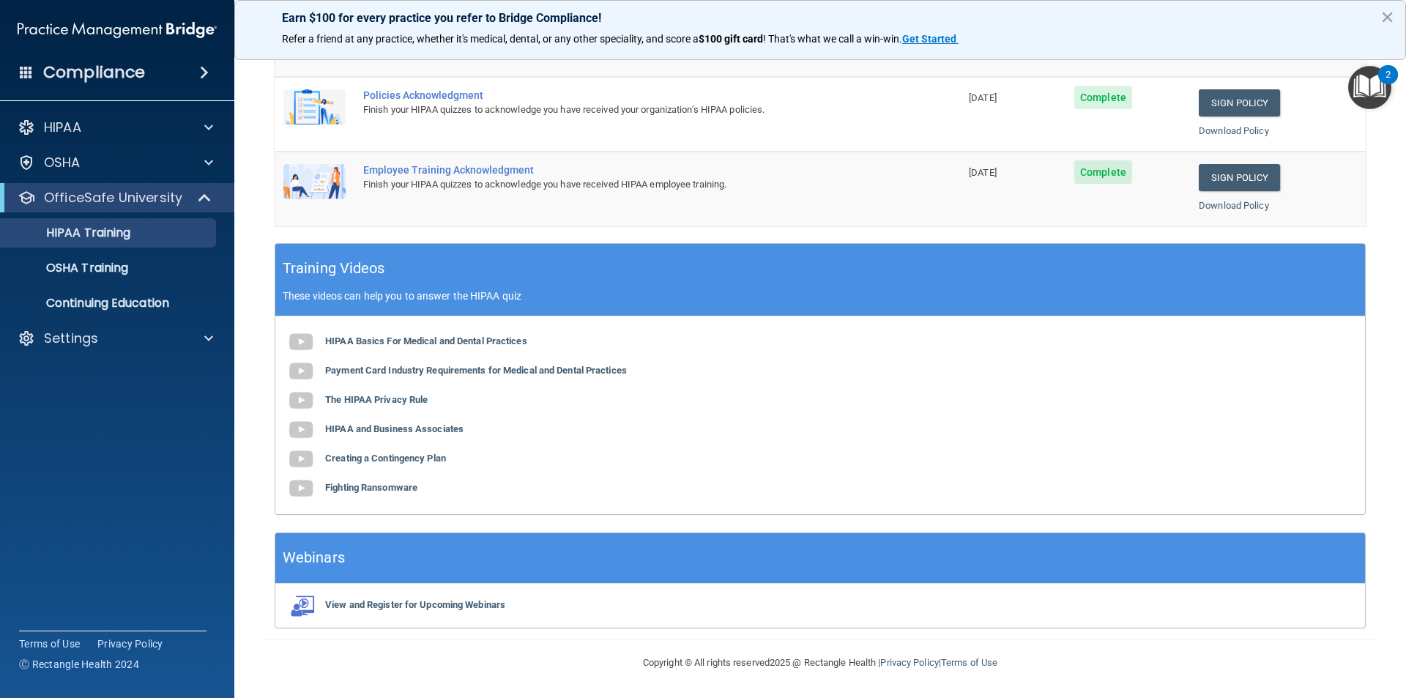
click at [117, 283] on ul "HIPAA Training OSHA Training Continuing Education" at bounding box center [117, 264] width 265 height 105
click at [119, 275] on p "OSHA Training" at bounding box center [69, 268] width 119 height 15
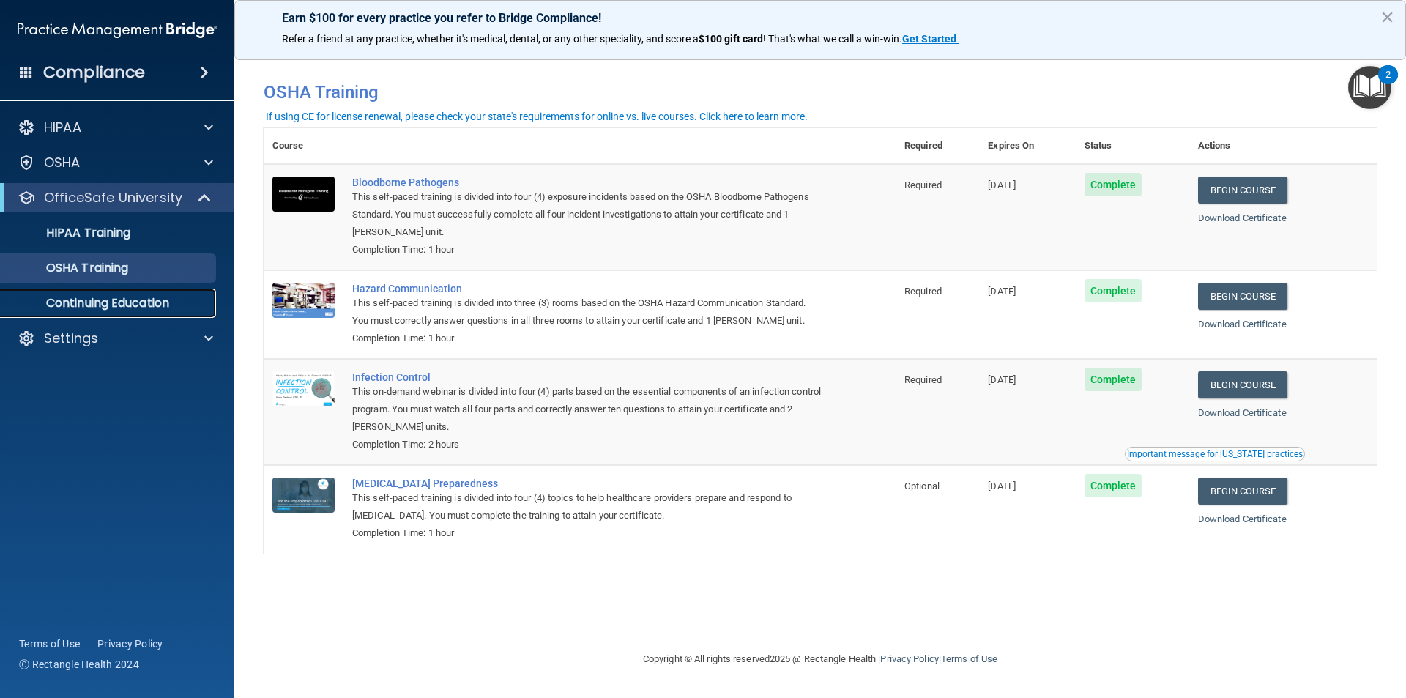
click at [119, 296] on p "Continuing Education" at bounding box center [110, 303] width 200 height 15
